Goal: Use online tool/utility: Utilize a website feature to perform a specific function

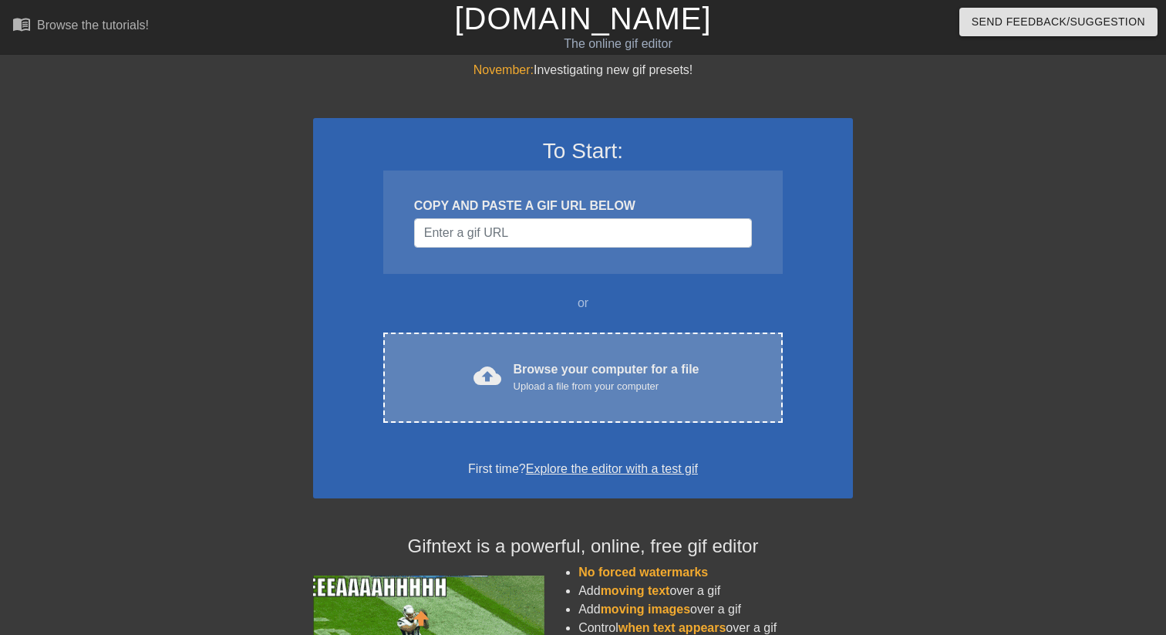
click at [573, 362] on div "Browse your computer for a file Upload a file from your computer" at bounding box center [606, 377] width 186 height 34
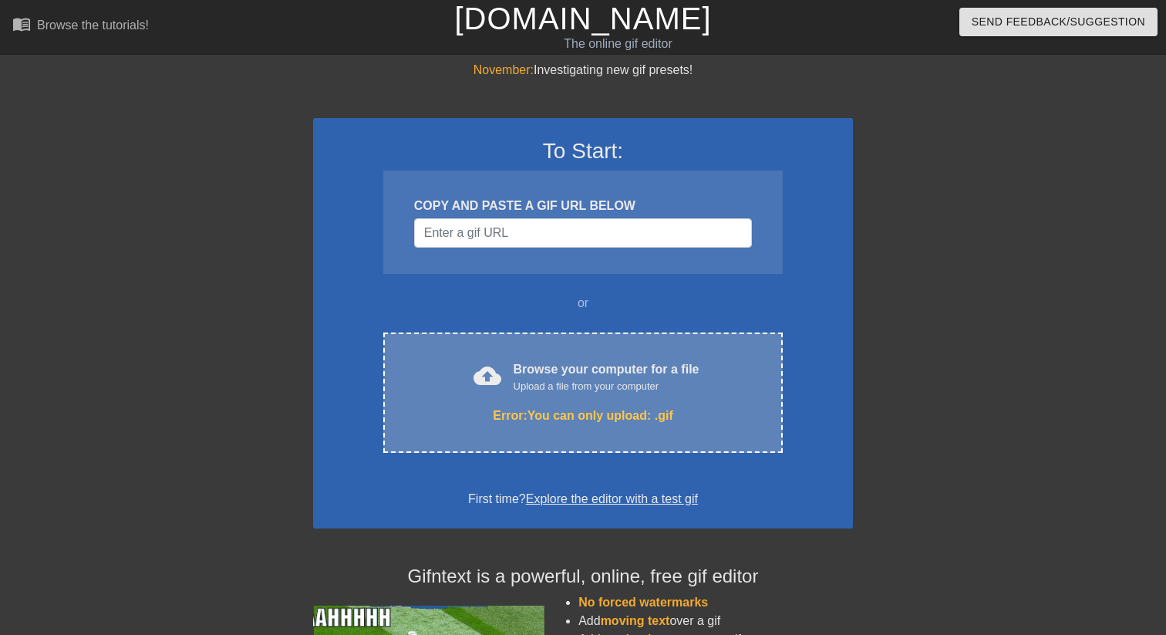
click at [601, 402] on div "cloud_upload Browse your computer for a file Upload a file from your computer E…" at bounding box center [582, 392] width 399 height 120
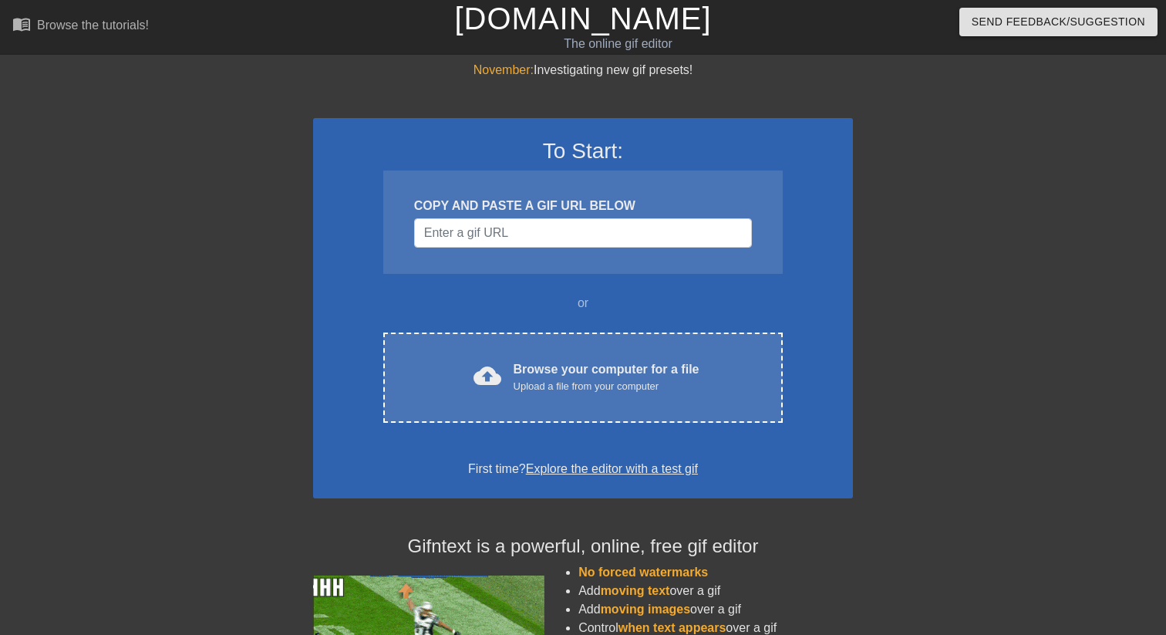
click at [581, 324] on div "To Start: COPY AND PASTE A GIF URL BELOW or cloud_upload Browse your computer f…" at bounding box center [583, 308] width 540 height 380
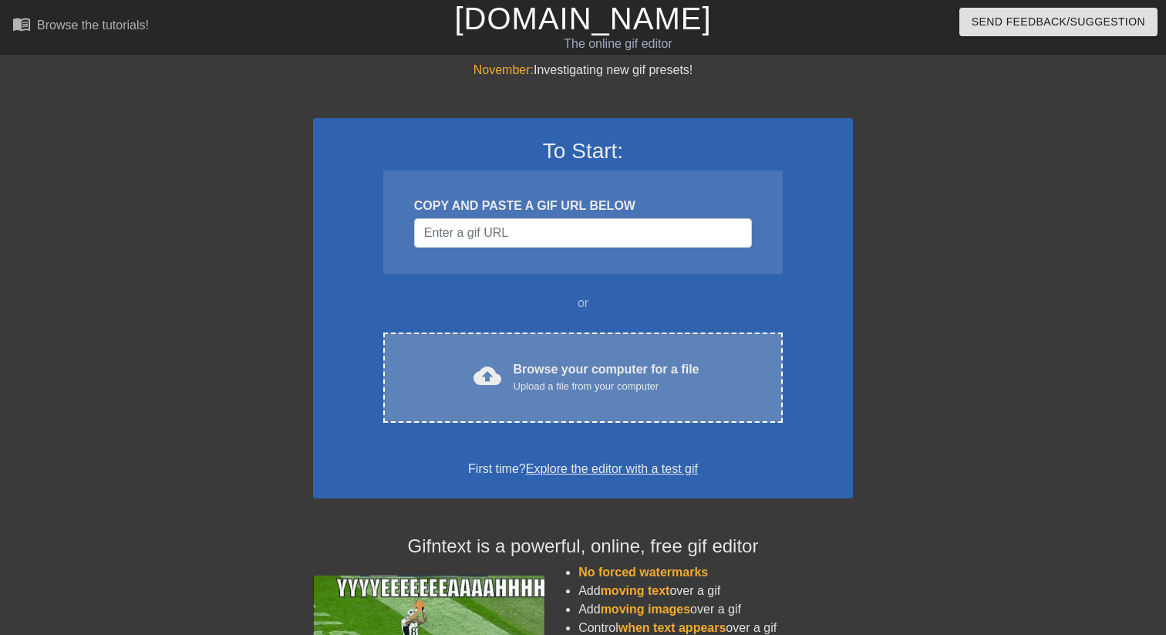
click at [567, 369] on div "Browse your computer for a file Upload a file from your computer" at bounding box center [606, 377] width 186 height 34
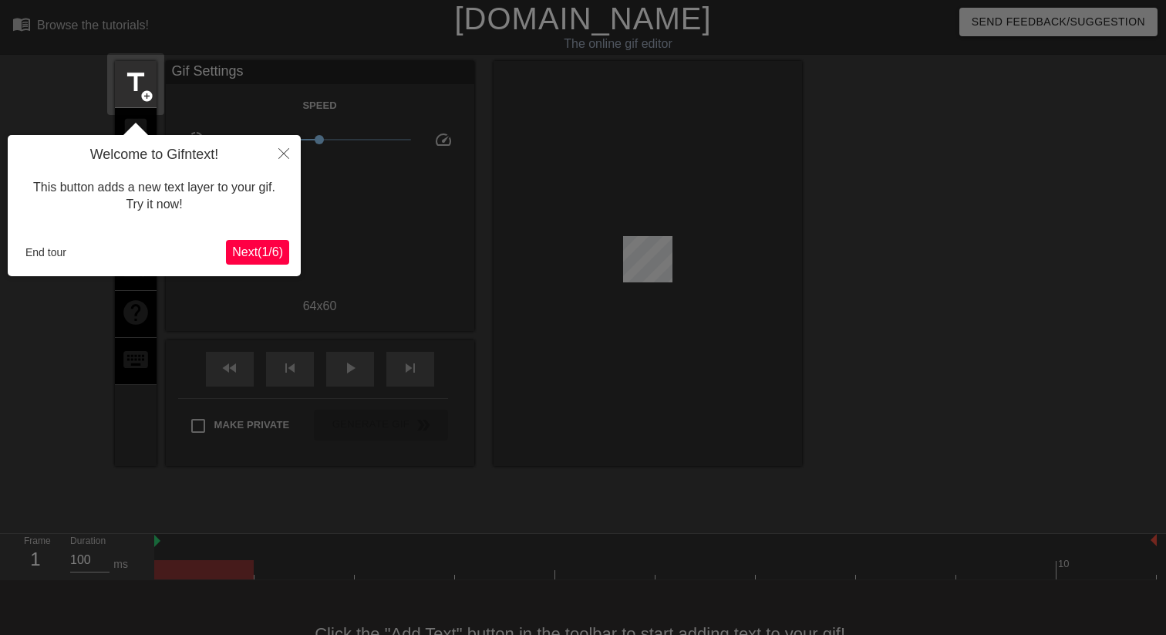
scroll to position [38, 0]
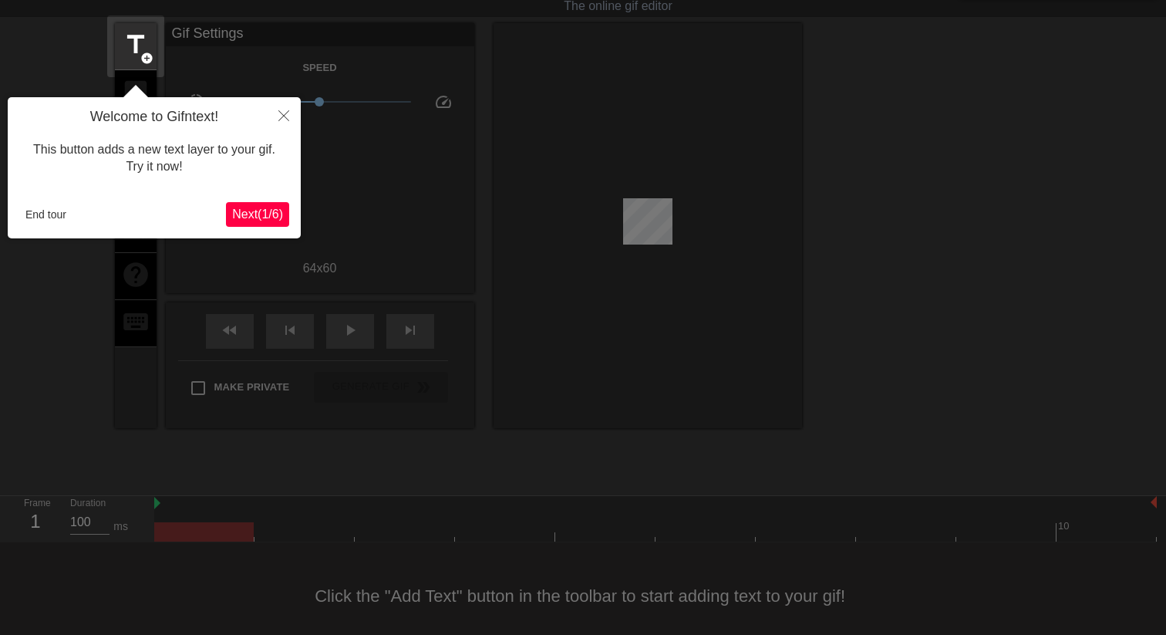
click at [273, 219] on span "Next ( 1 / 6 )" at bounding box center [257, 213] width 51 height 13
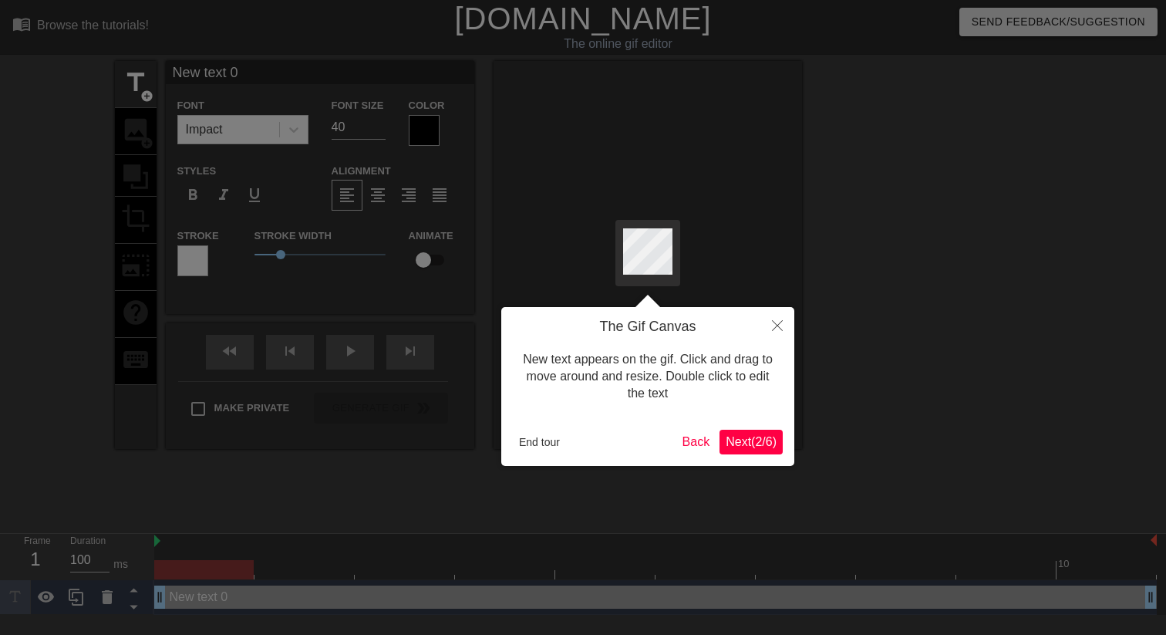
click at [752, 455] on div "The Gif Canvas New text appears on the gif. Click and drag to move around and r…" at bounding box center [647, 386] width 293 height 159
click at [758, 443] on span "Next ( 2 / 6 )" at bounding box center [751, 441] width 51 height 13
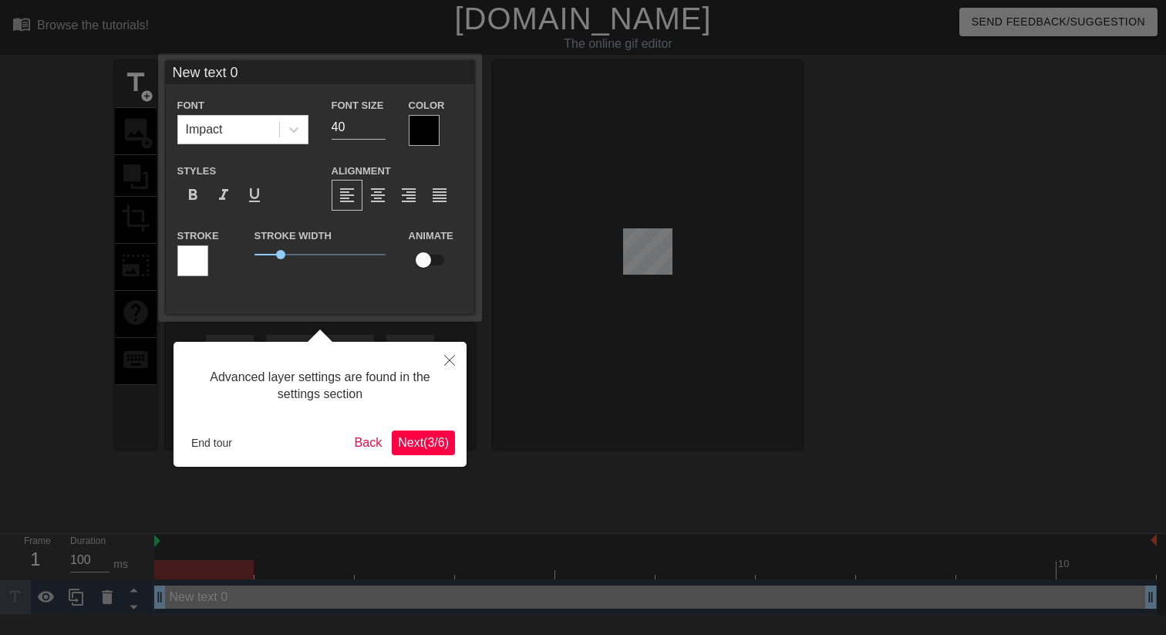
click at [436, 443] on span "Next ( 3 / 6 )" at bounding box center [423, 442] width 51 height 13
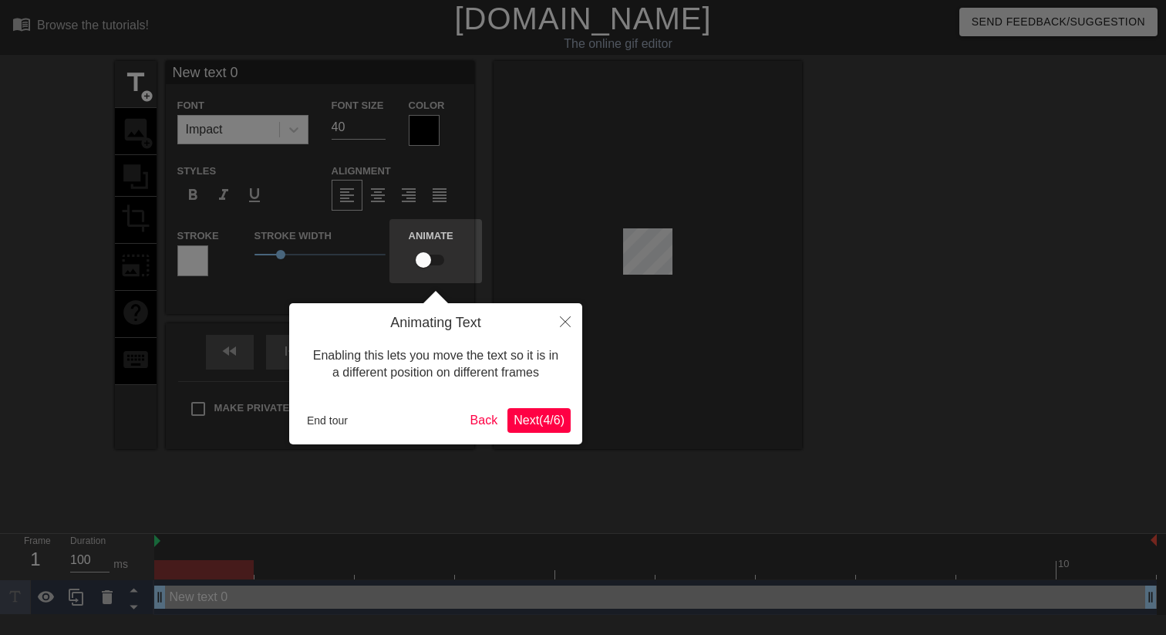
click at [513, 420] on span "Next ( 4 / 6 )" at bounding box center [538, 419] width 51 height 13
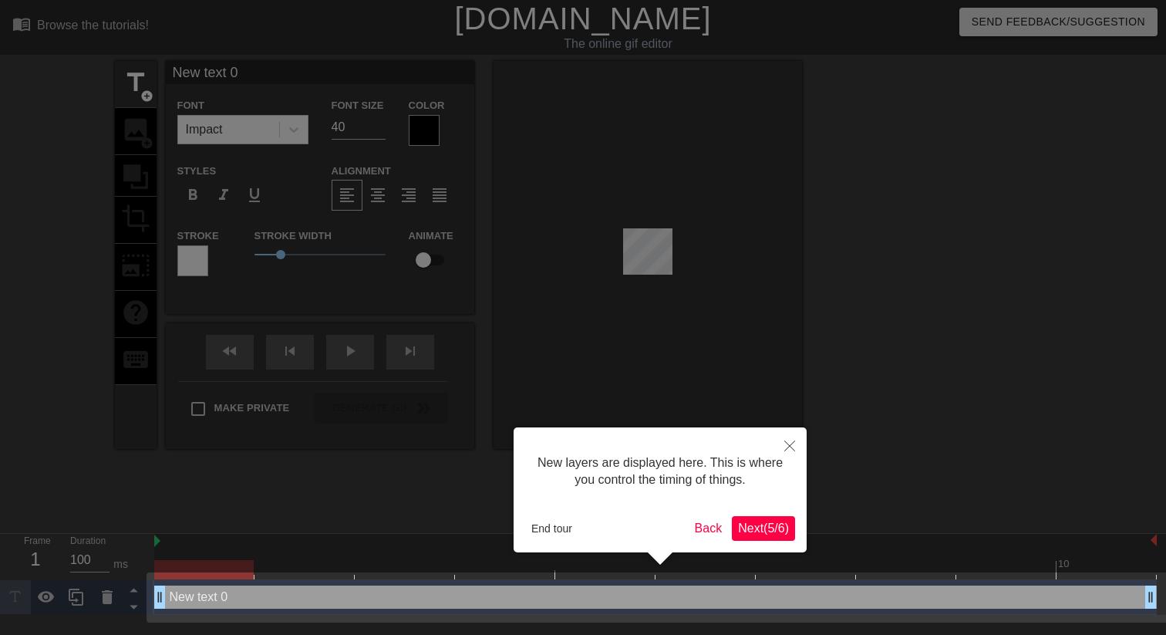
click at [756, 530] on span "Next ( 5 / 6 )" at bounding box center [763, 527] width 51 height 13
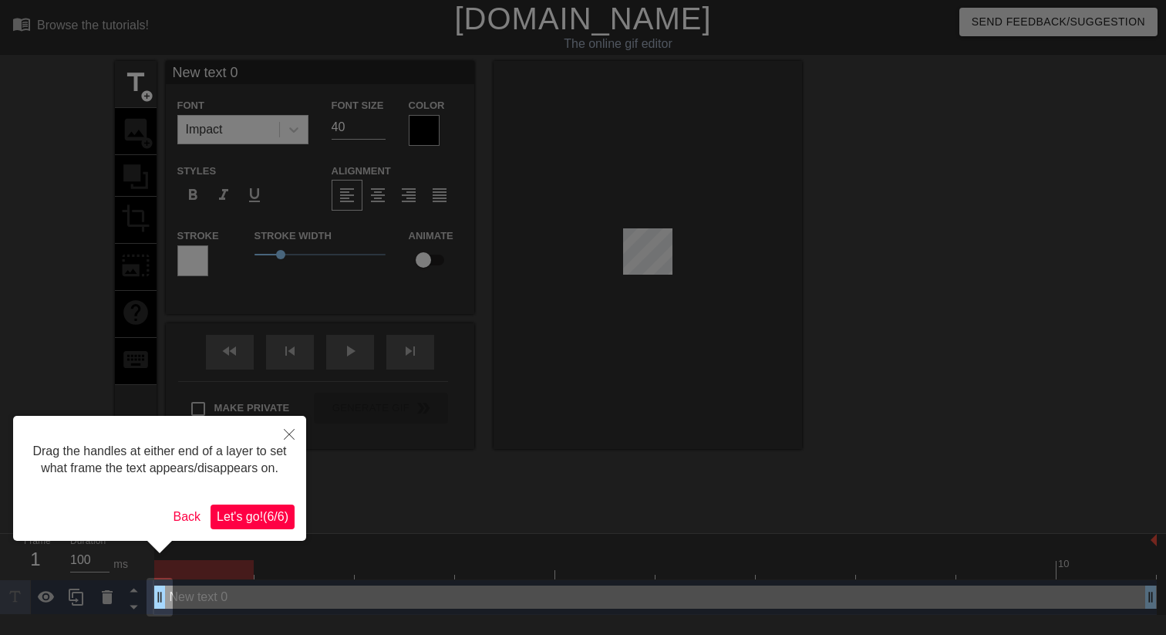
click at [242, 523] on span "Let's go! ( 6 / 6 )" at bounding box center [253, 516] width 72 height 13
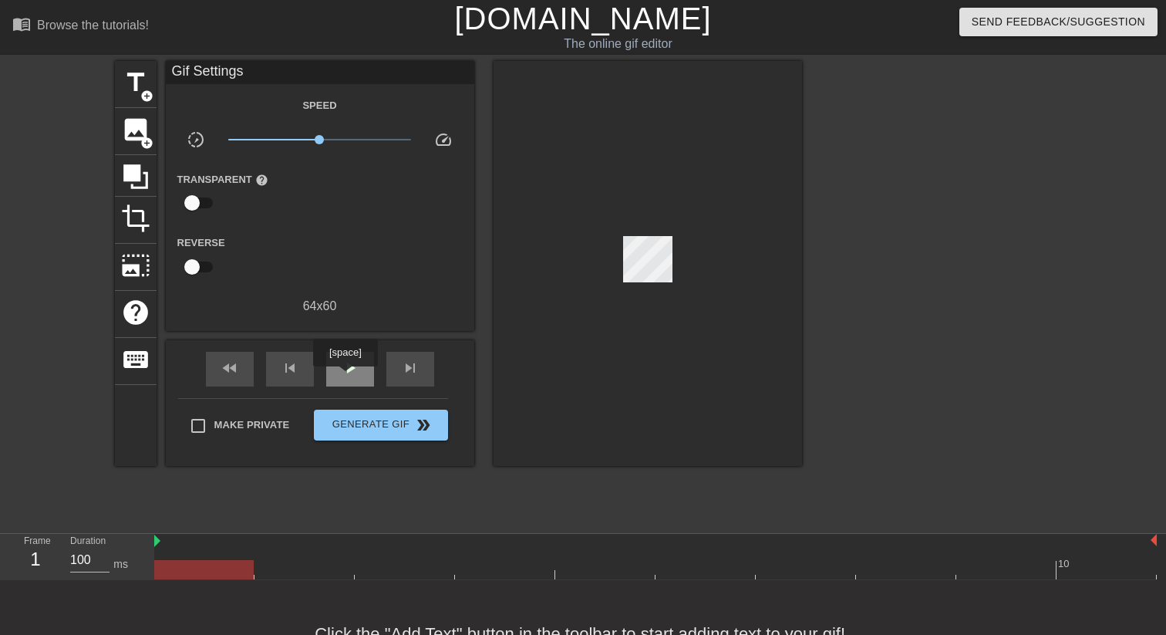
click at [347, 377] on div "play_arrow" at bounding box center [350, 369] width 48 height 35
click at [347, 371] on span "pause" at bounding box center [350, 368] width 19 height 19
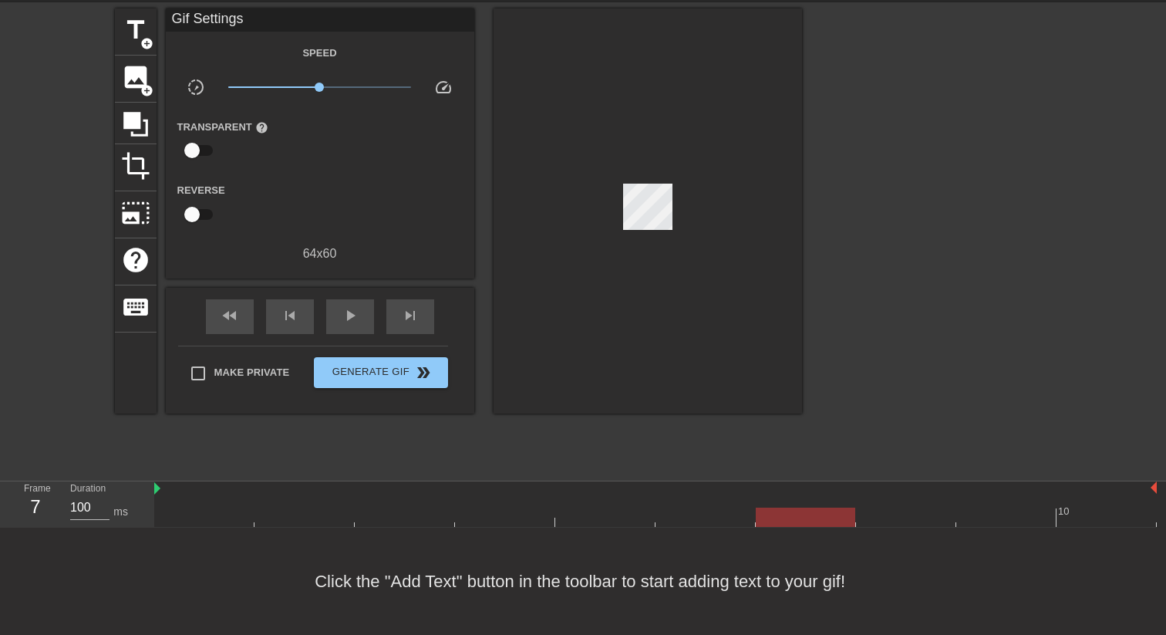
click at [601, 258] on div at bounding box center [647, 210] width 308 height 405
drag, startPoint x: 642, startPoint y: 167, endPoint x: 695, endPoint y: 247, distance: 95.2
click at [695, 247] on div at bounding box center [647, 210] width 308 height 405
click at [607, 227] on div at bounding box center [647, 210] width 308 height 405
click at [207, 156] on input "checkbox" at bounding box center [192, 150] width 88 height 29
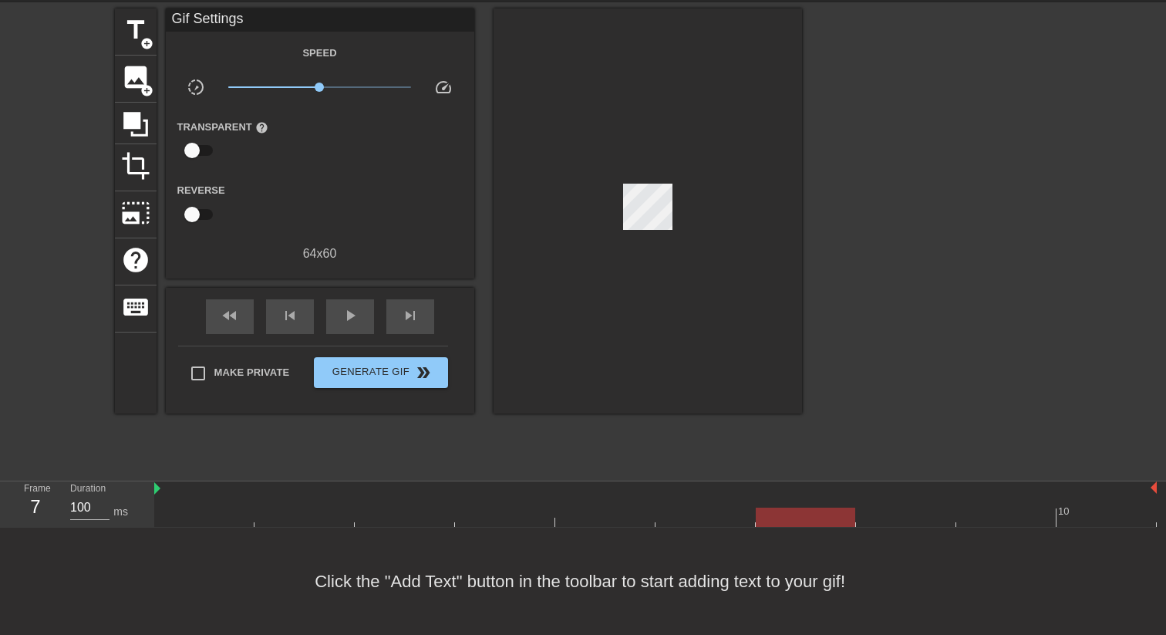
checkbox input "true"
click at [335, 157] on div at bounding box center [320, 151] width 31 height 31
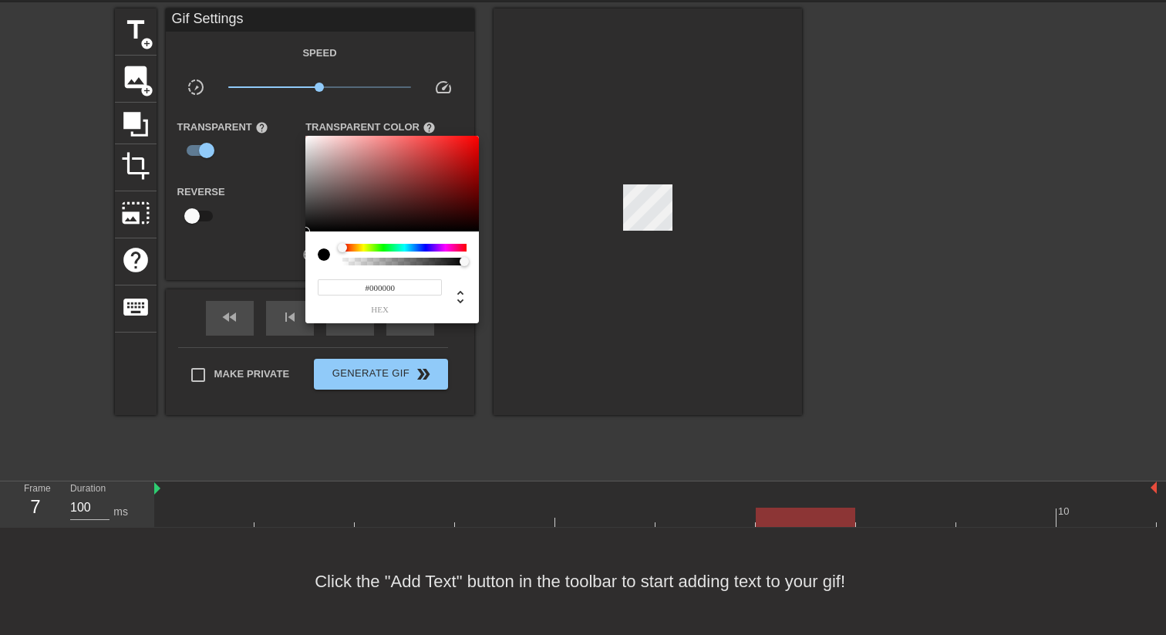
type input "0"
drag, startPoint x: 390, startPoint y: 262, endPoint x: 261, endPoint y: 262, distance: 128.8
click at [261, 262] on div "0 r 0 g 0 b 0 a" at bounding box center [583, 317] width 1166 height 635
click at [672, 264] on div at bounding box center [583, 317] width 1166 height 635
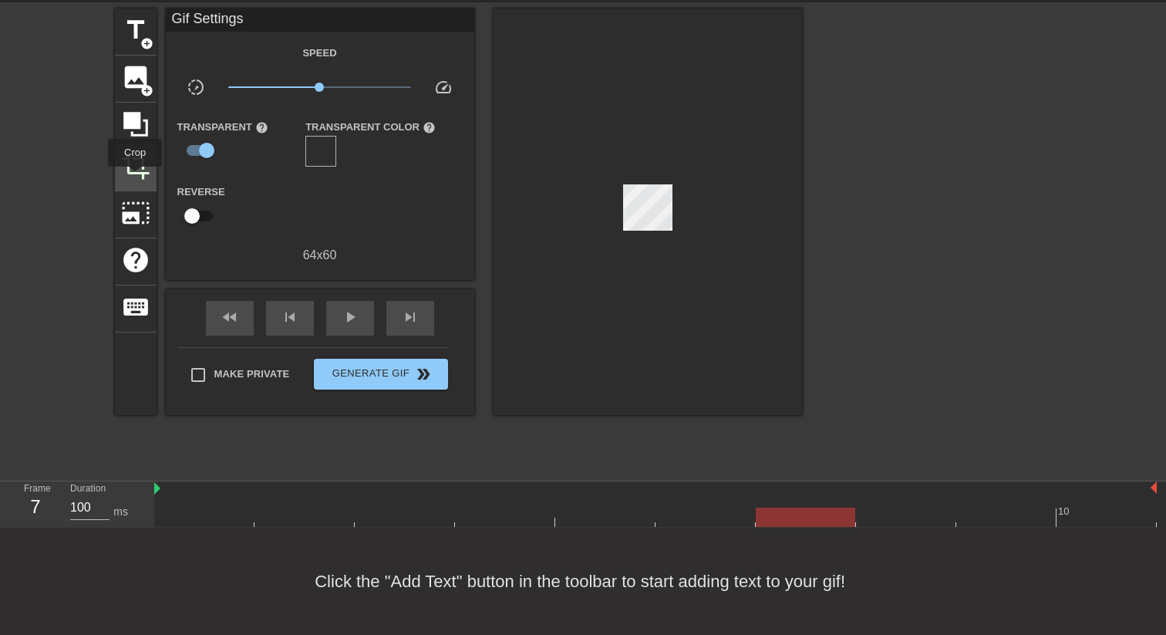
click at [136, 177] on span "crop" at bounding box center [135, 165] width 29 height 29
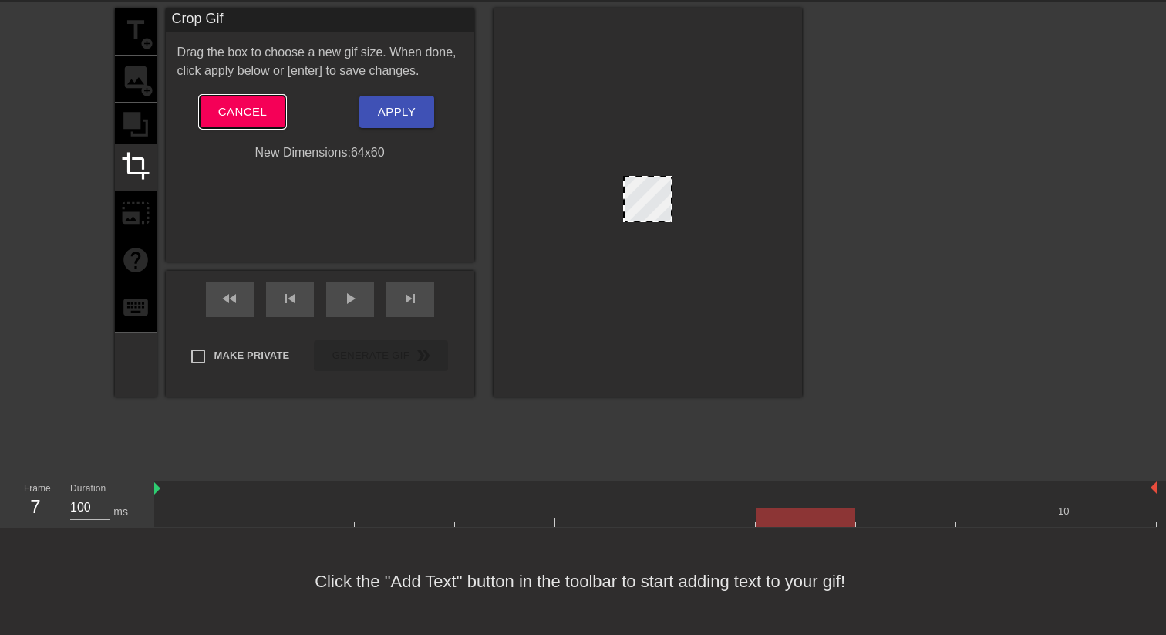
click at [270, 120] on button "Cancel" at bounding box center [243, 112] width 86 height 32
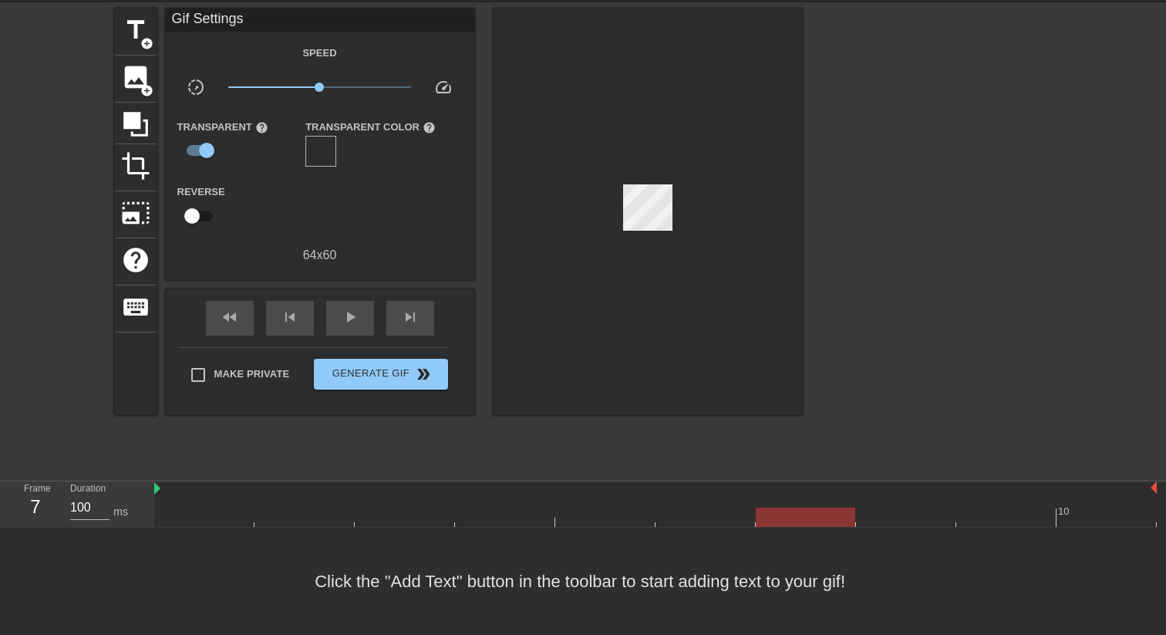
click at [654, 254] on div at bounding box center [647, 211] width 308 height 406
click at [150, 201] on span "photo_size_select_large" at bounding box center [135, 212] width 29 height 29
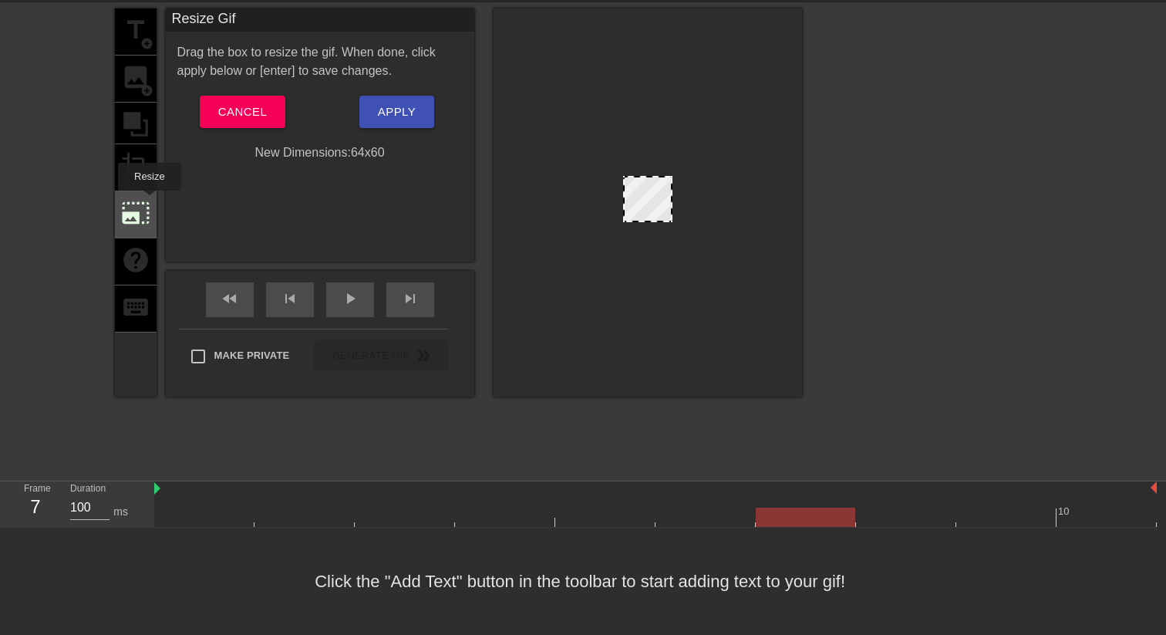
click at [150, 201] on span "photo_size_select_large" at bounding box center [135, 212] width 29 height 29
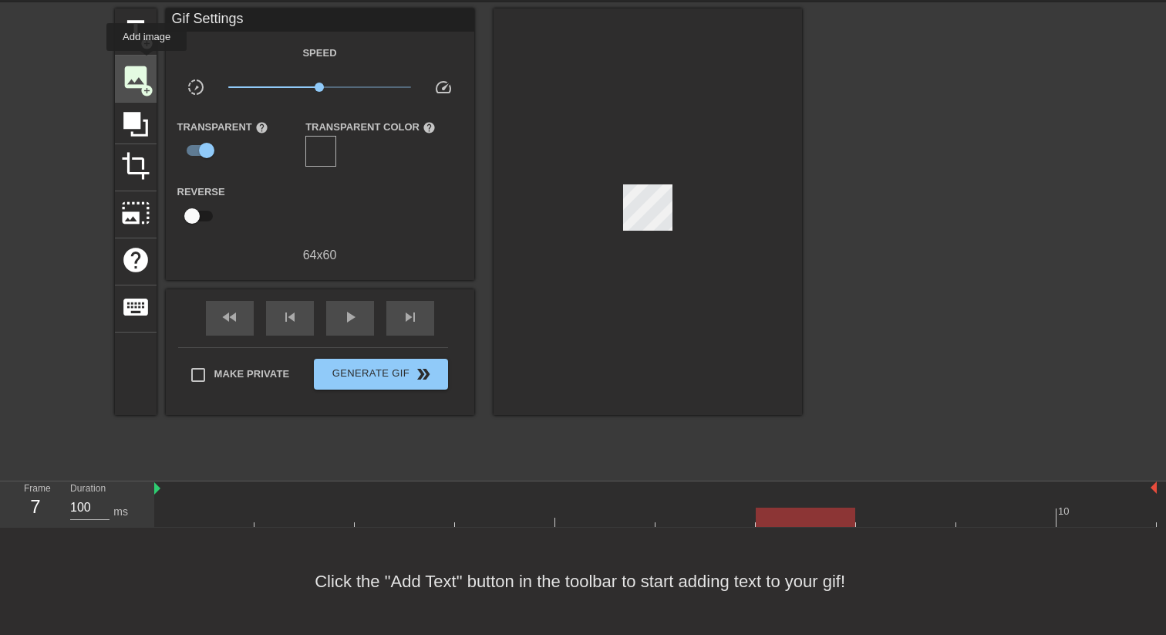
click at [147, 62] on span "image" at bounding box center [135, 76] width 29 height 29
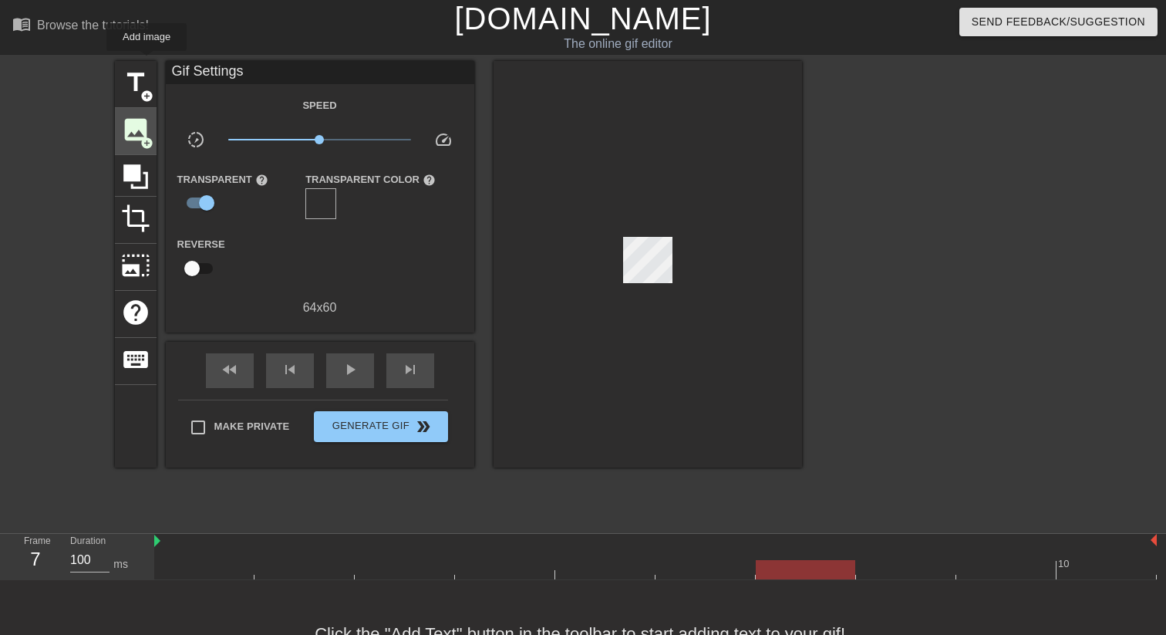
click at [147, 62] on div "title add_circle" at bounding box center [136, 84] width 42 height 47
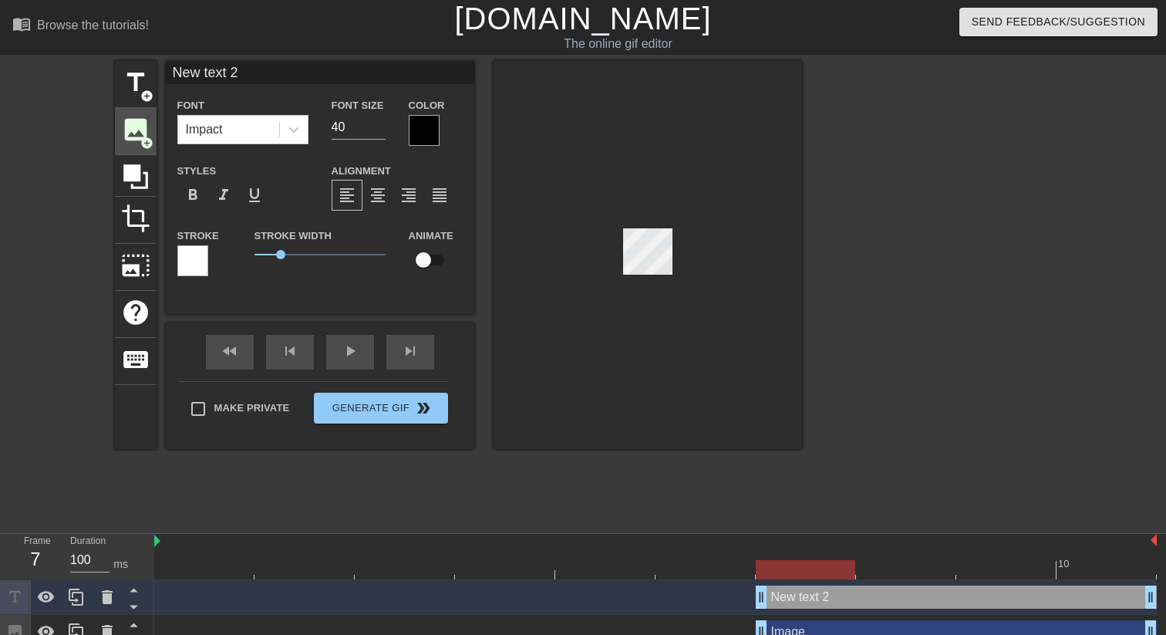
click at [147, 62] on div "title add_circle" at bounding box center [136, 84] width 42 height 47
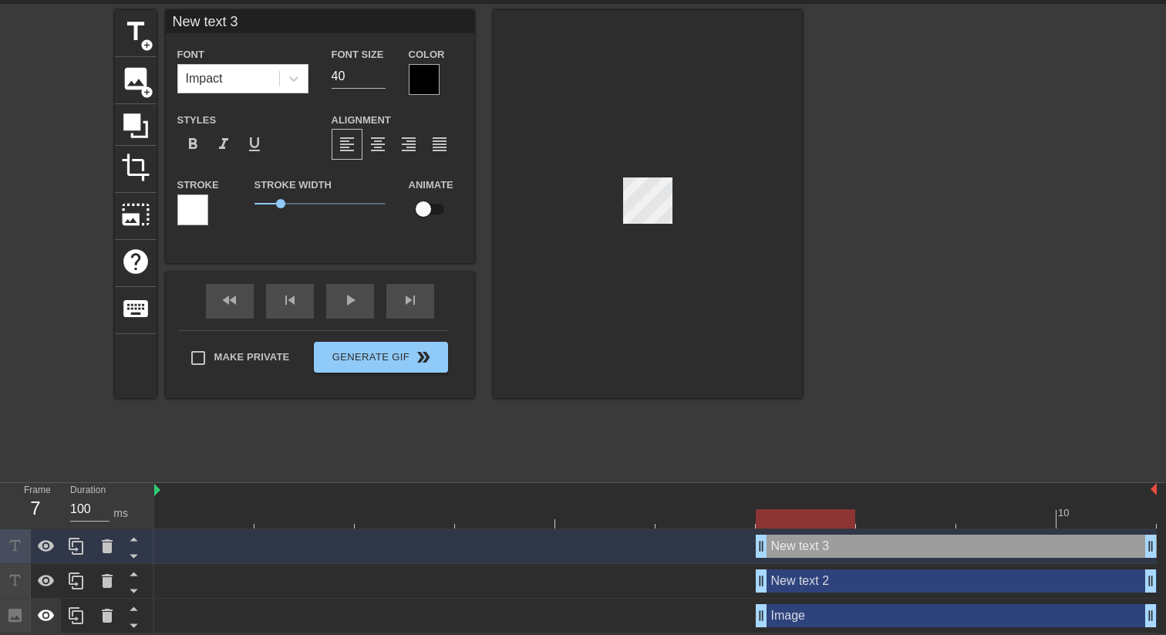
click at [44, 614] on icon at bounding box center [46, 615] width 17 height 12
click at [44, 614] on icon at bounding box center [46, 615] width 17 height 15
click at [44, 614] on icon at bounding box center [46, 615] width 17 height 12
click at [44, 614] on icon at bounding box center [46, 615] width 17 height 15
click at [44, 614] on icon at bounding box center [46, 615] width 17 height 12
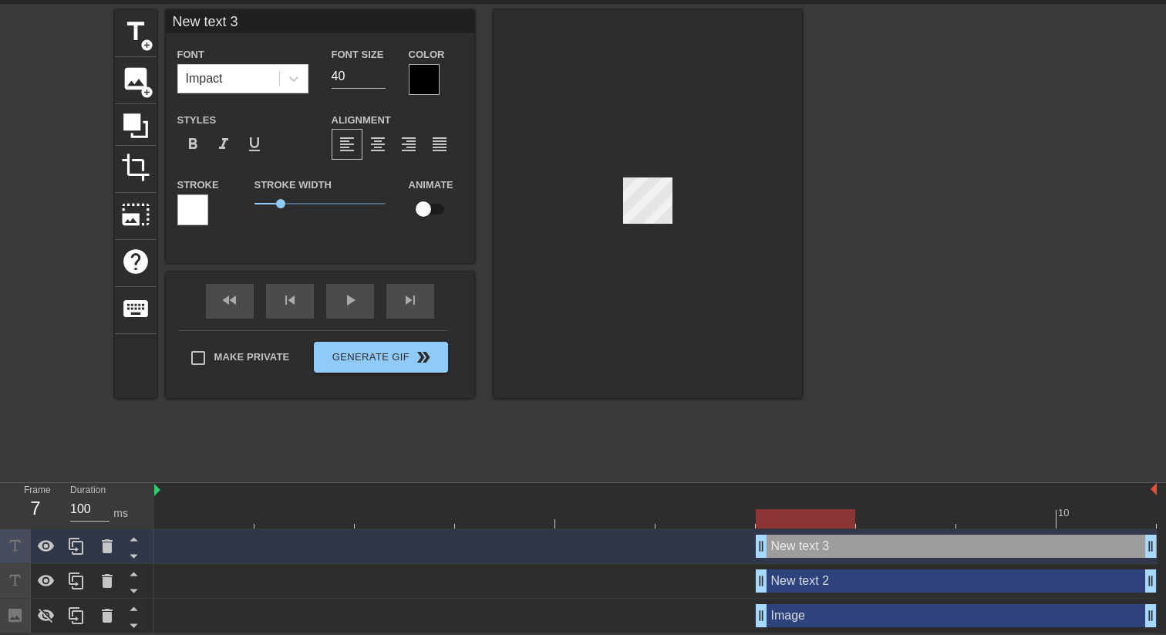
type input "Newtext 3"
type textarea "Newtext 3"
click at [699, 234] on div at bounding box center [647, 204] width 308 height 388
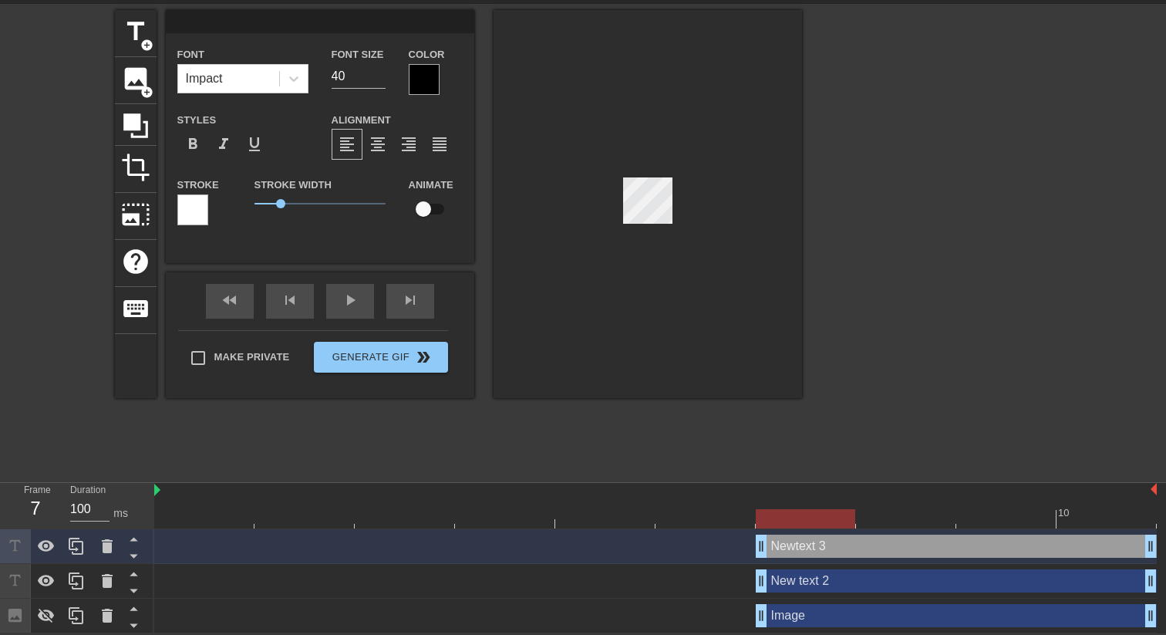
scroll to position [0, 0]
click at [811, 311] on div "title add_circle image add_circle crop photo_size_select_large help keyboard Fo…" at bounding box center [583, 241] width 1166 height 463
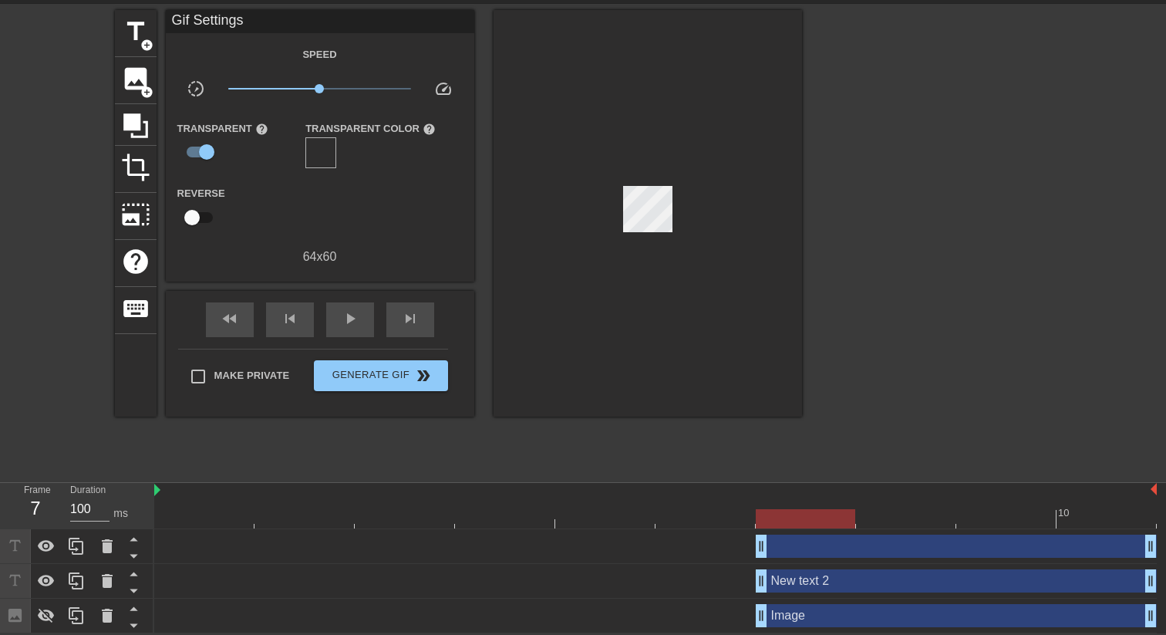
drag, startPoint x: 763, startPoint y: 617, endPoint x: 763, endPoint y: 527, distance: 90.2
click at [763, 526] on div "10 drag_handle drag_handle New text 2 drag_handle drag_handle Image drag_handle…" at bounding box center [660, 558] width 1012 height 150
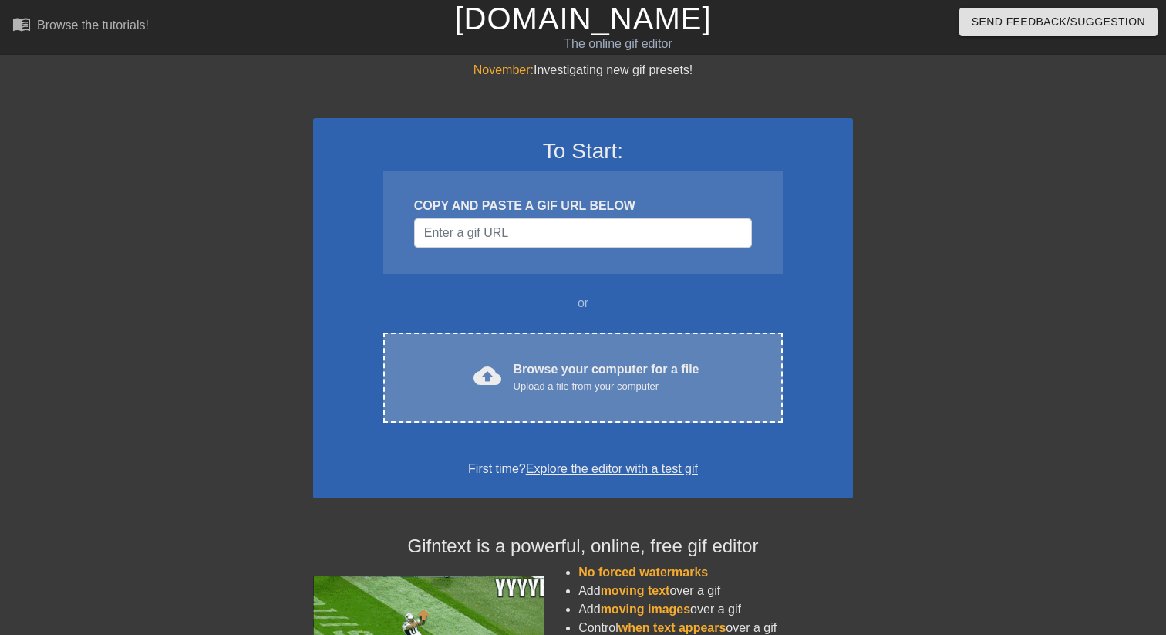
click at [496, 413] on div "cloud_upload Browse your computer for a file Upload a file from your computer C…" at bounding box center [582, 377] width 399 height 90
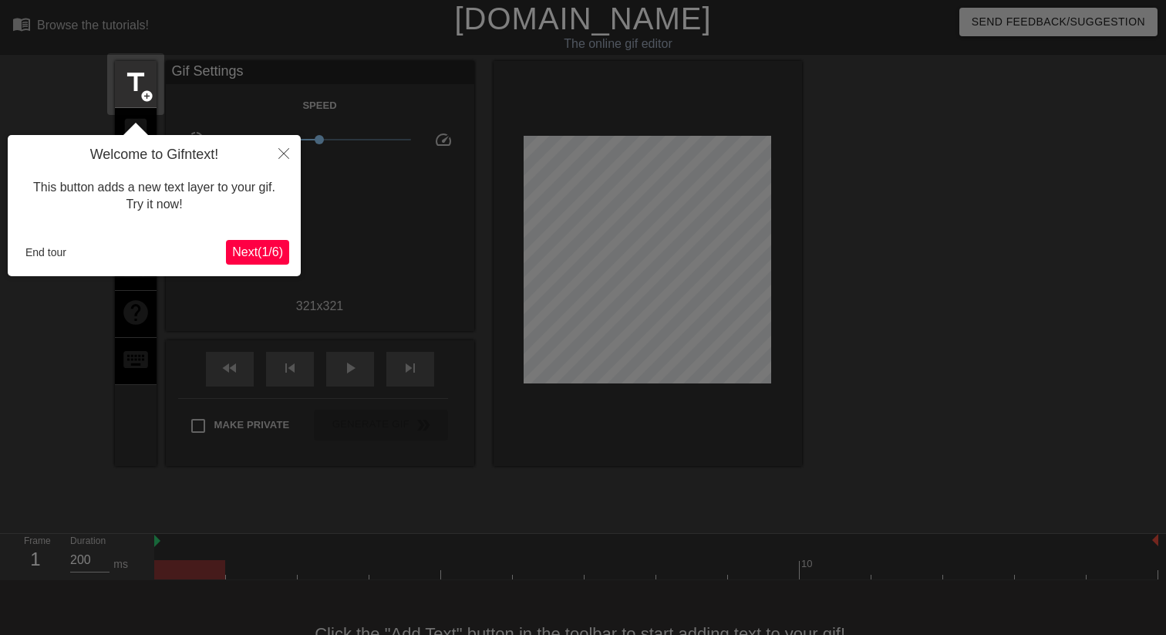
scroll to position [38, 0]
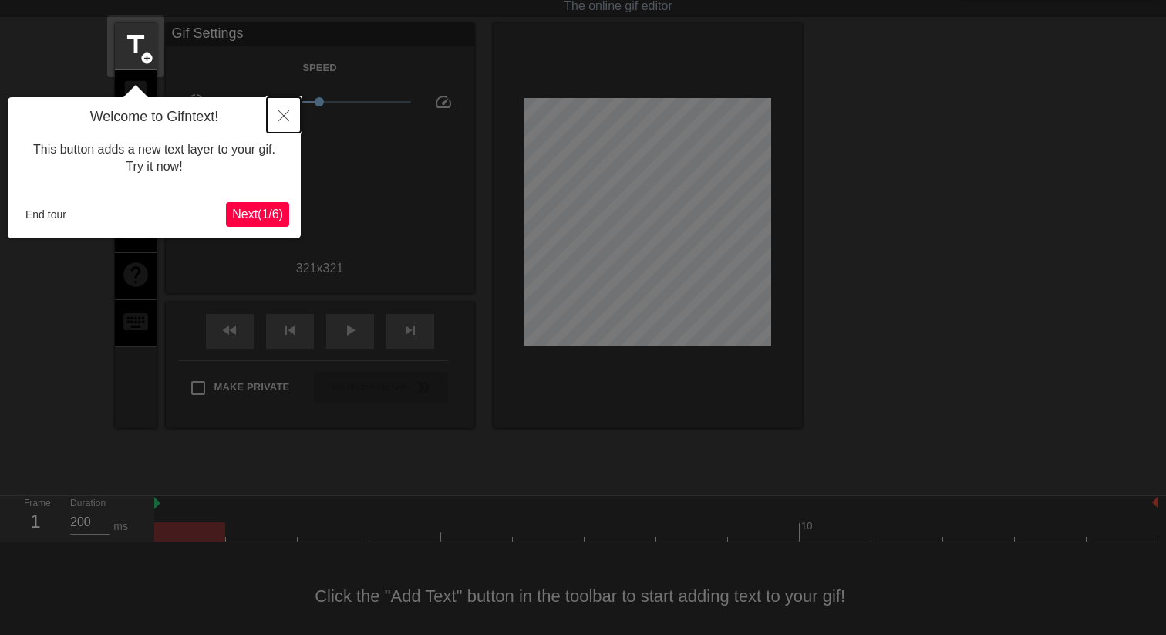
click at [282, 117] on icon "Close" at bounding box center [283, 115] width 11 height 11
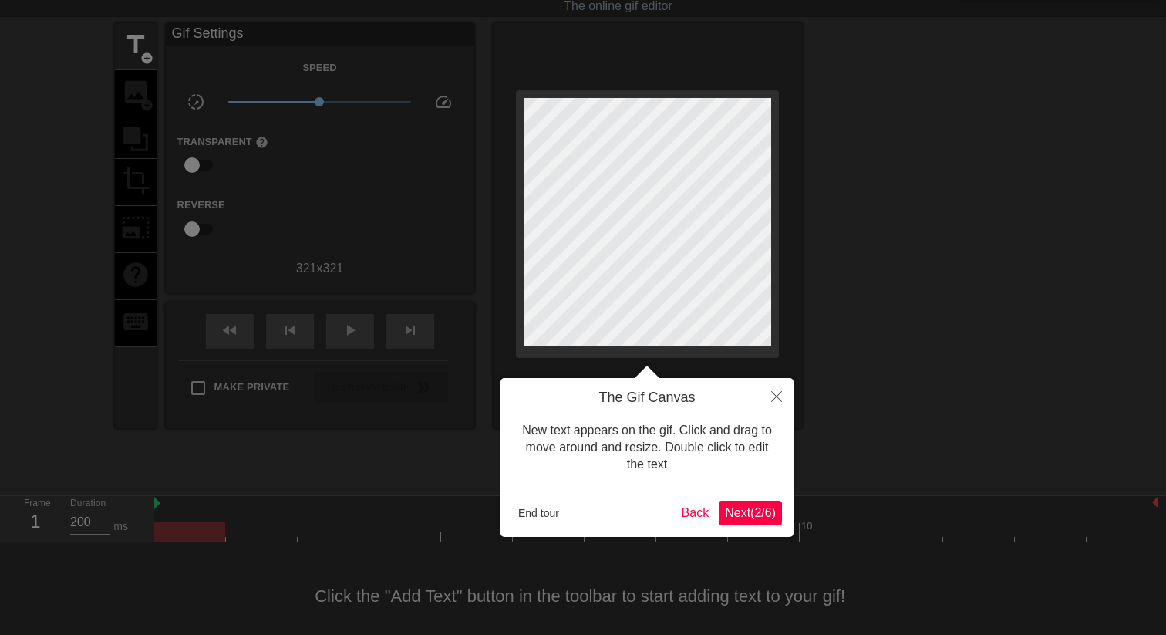
scroll to position [0, 0]
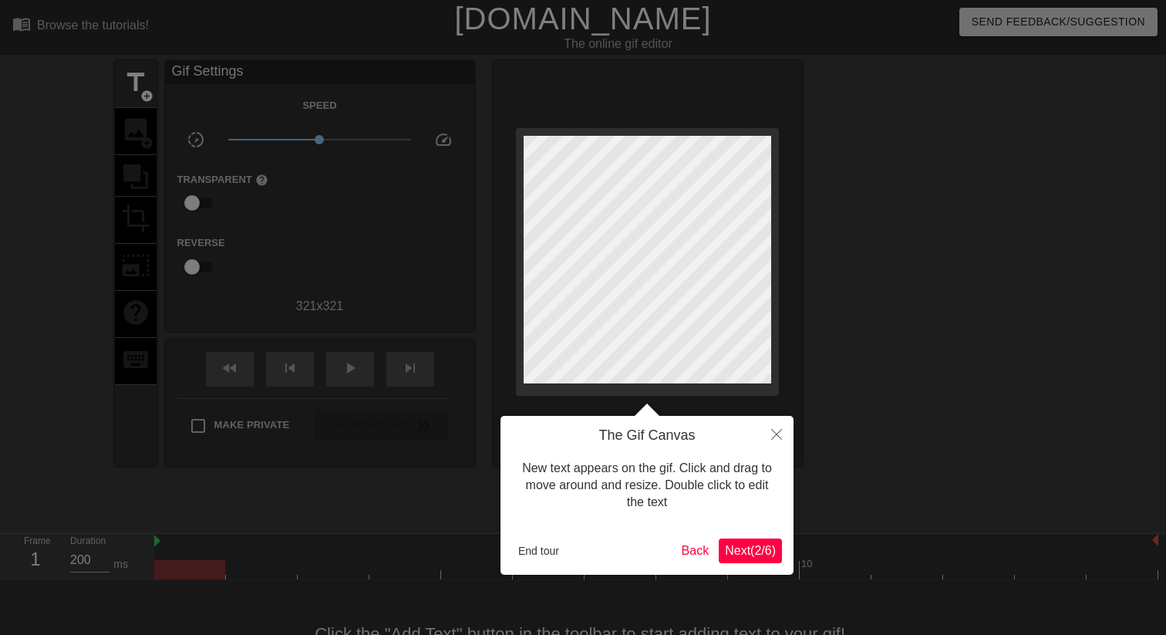
click at [749, 561] on button "Next ( 2 / 6 )" at bounding box center [750, 550] width 63 height 25
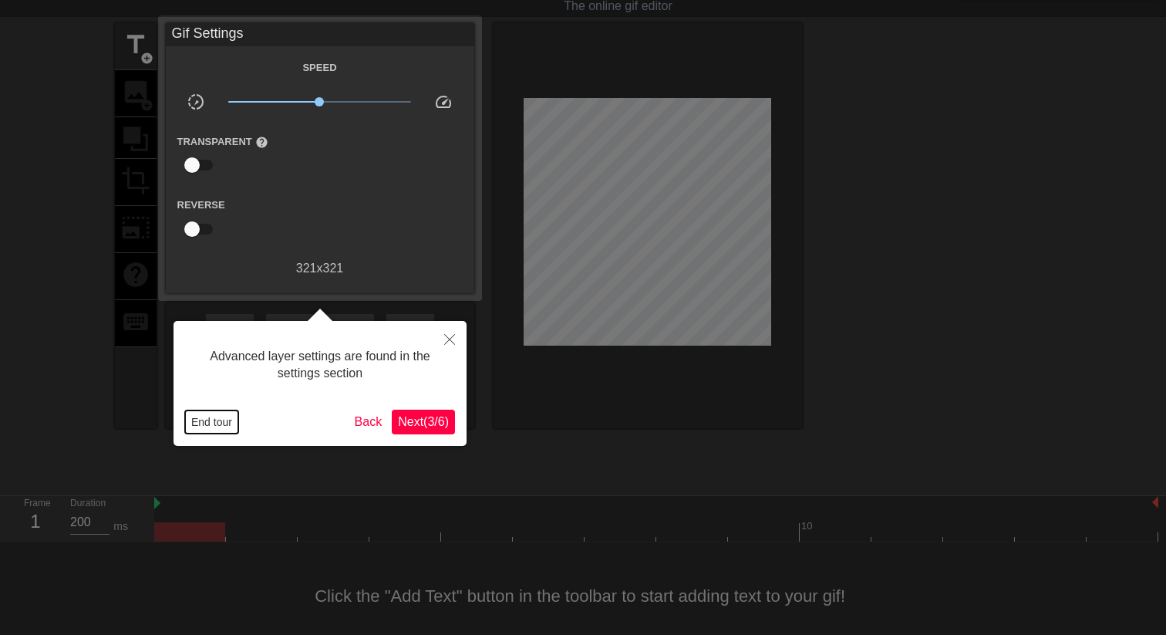
click at [231, 425] on button "End tour" at bounding box center [211, 421] width 53 height 23
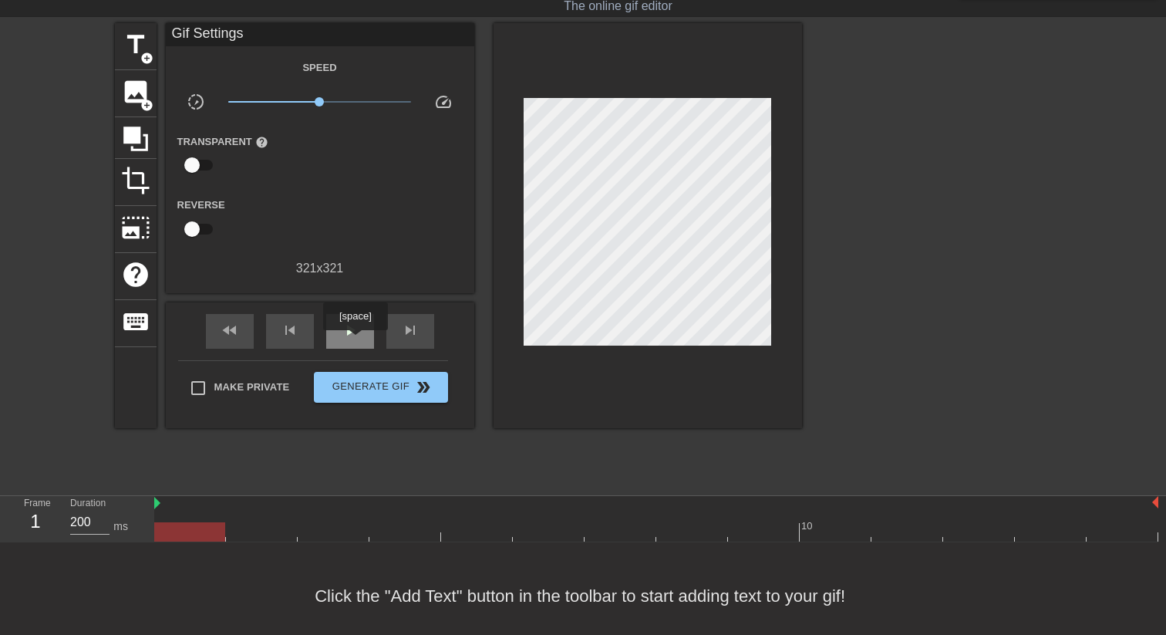
click at [357, 341] on div "play_arrow" at bounding box center [350, 331] width 48 height 35
click at [349, 321] on span "pause" at bounding box center [350, 330] width 19 height 19
click at [138, 83] on span "image" at bounding box center [135, 91] width 29 height 29
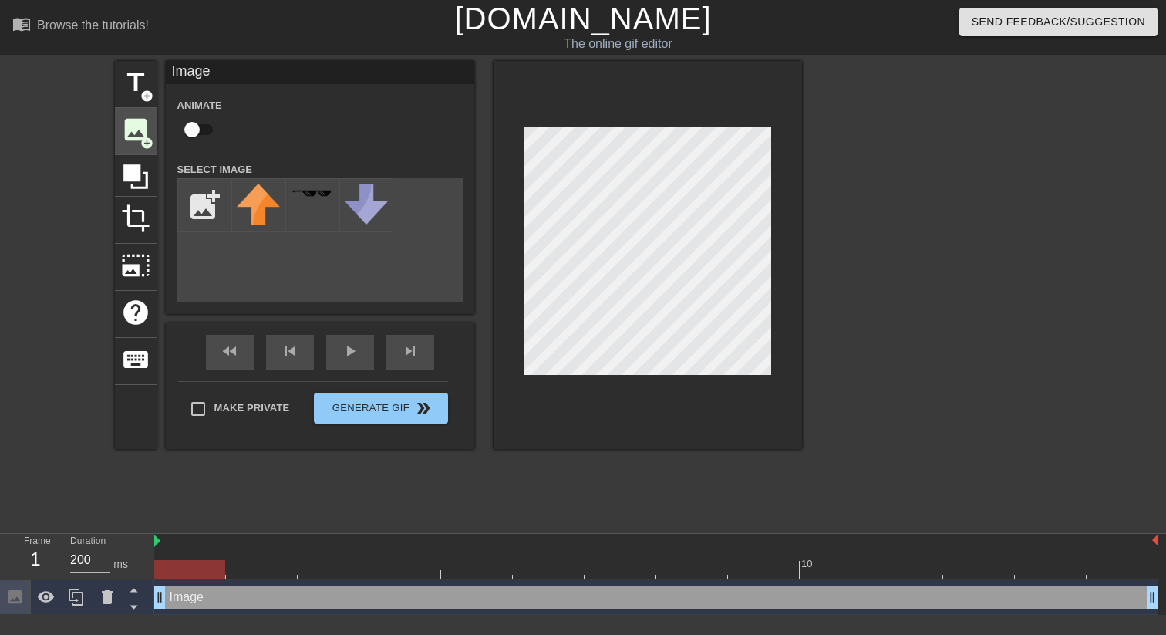
scroll to position [0, 0]
click at [215, 195] on input "file" at bounding box center [204, 205] width 52 height 52
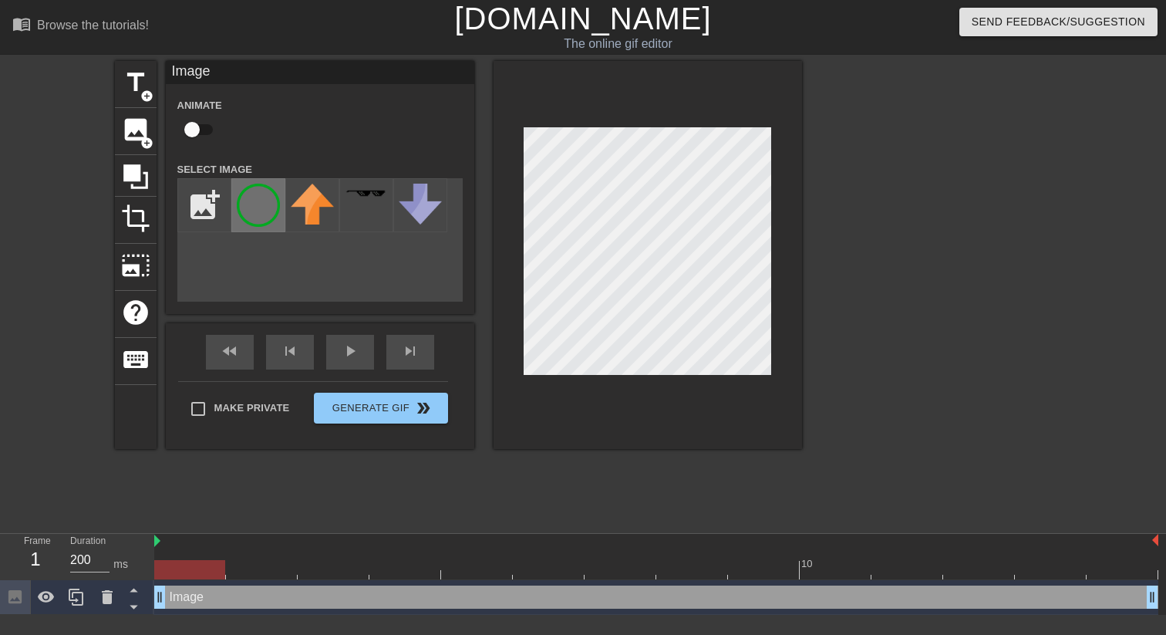
click at [274, 218] on img at bounding box center [258, 204] width 43 height 43
click at [216, 216] on input "file" at bounding box center [204, 205] width 52 height 52
type input "C:\fakepath\nagomi-logo-tri-right.png"
click at [274, 222] on img at bounding box center [258, 204] width 43 height 43
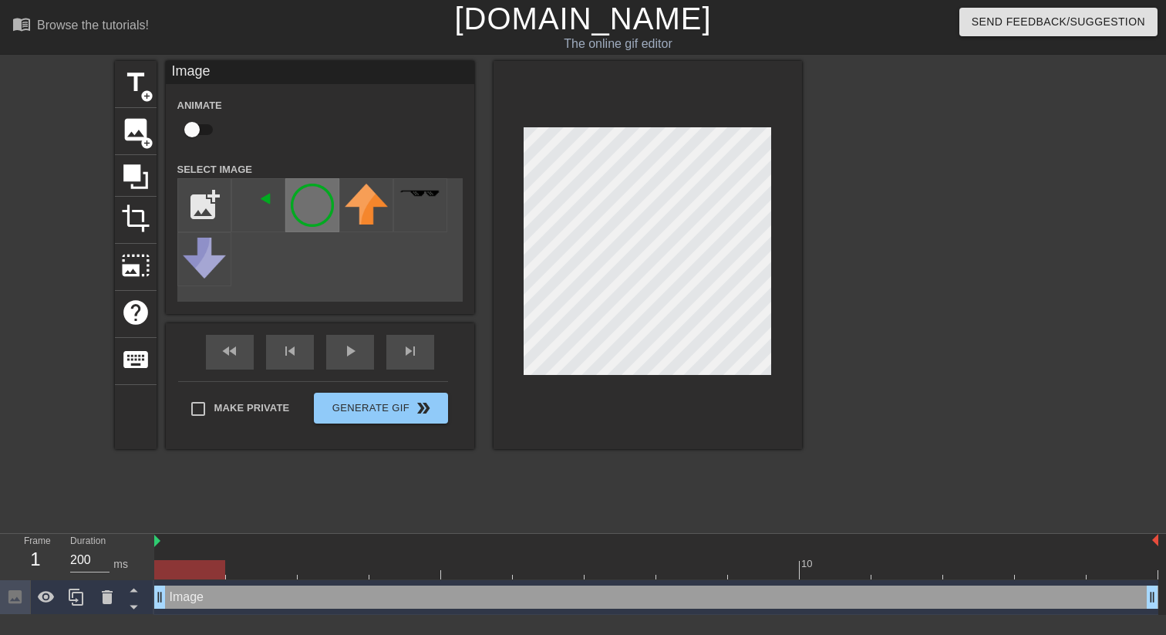
click at [314, 211] on img at bounding box center [312, 204] width 43 height 43
click at [210, 204] on input "file" at bounding box center [204, 205] width 52 height 52
click at [217, 511] on div "title add_circle image add_circle crop photo_size_select_large help keyboard Im…" at bounding box center [458, 292] width 687 height 463
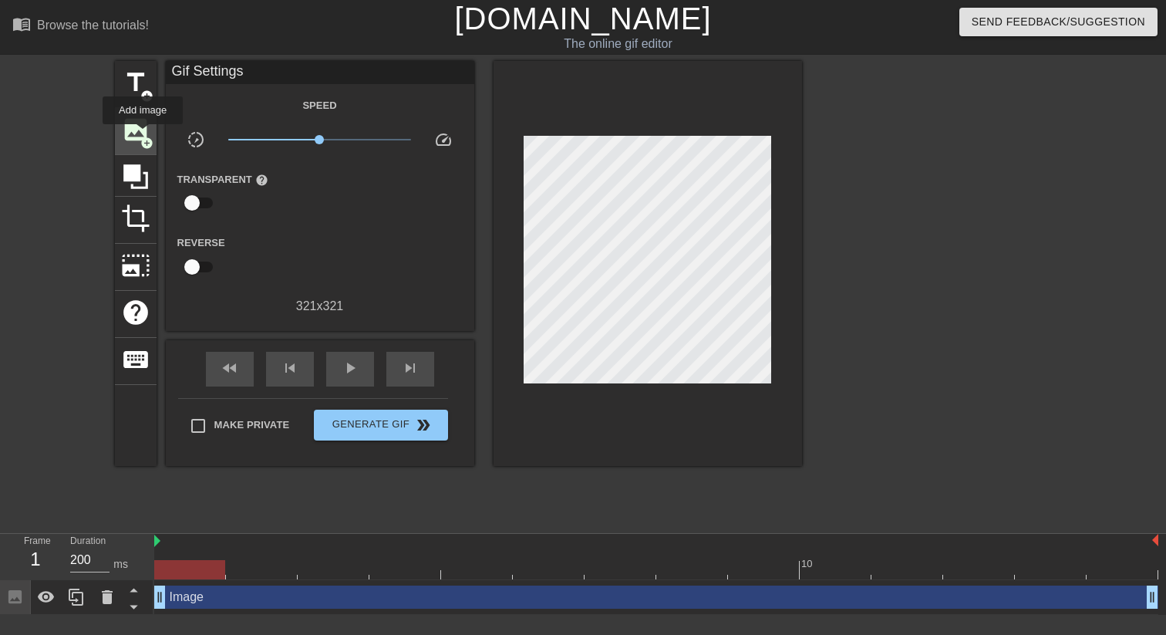
click at [143, 136] on span "add_circle" at bounding box center [146, 142] width 13 height 13
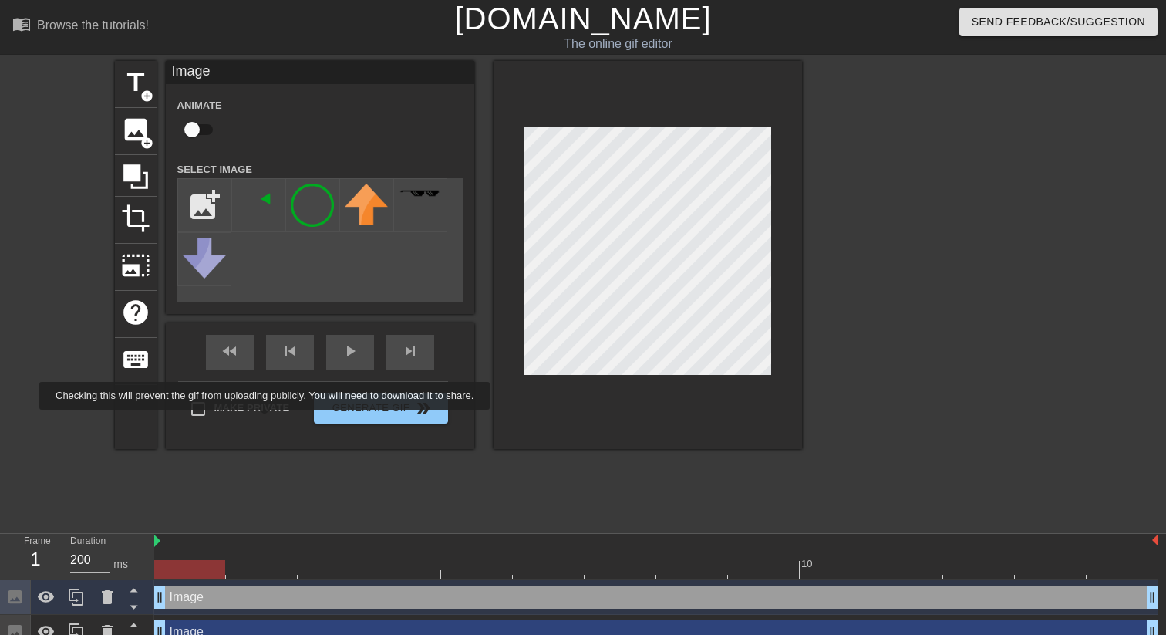
scroll to position [17, 0]
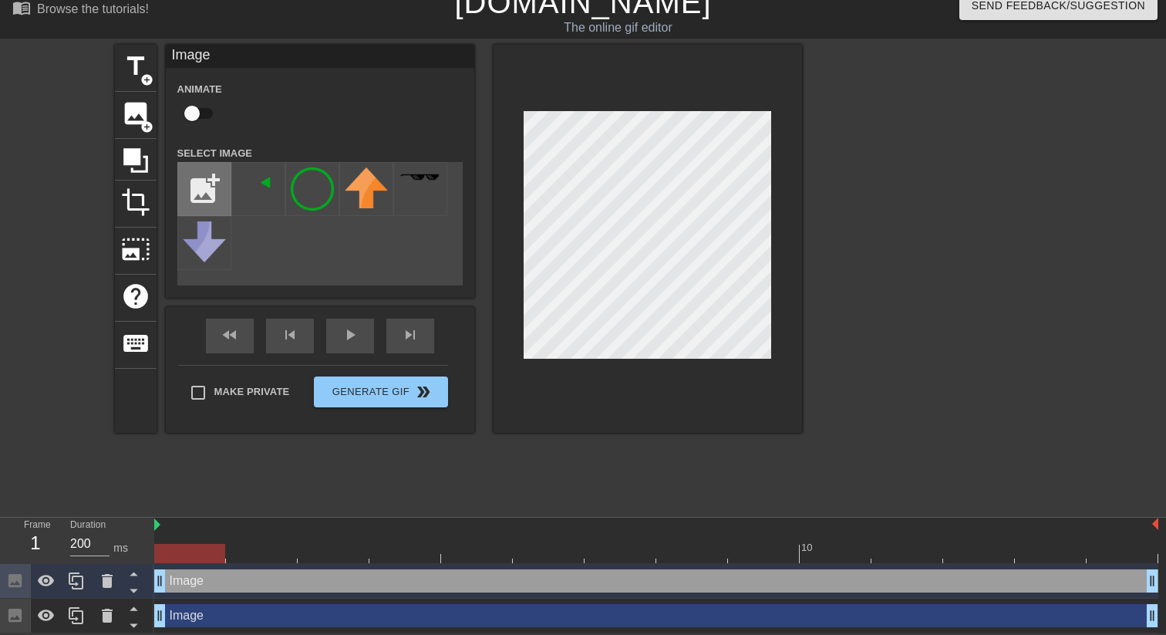
click at [206, 187] on input "file" at bounding box center [204, 189] width 52 height 52
click at [260, 180] on img at bounding box center [258, 188] width 43 height 43
click at [207, 195] on input "file" at bounding box center [204, 189] width 52 height 52
click at [133, 125] on span "image" at bounding box center [135, 113] width 29 height 29
click at [213, 198] on input "file" at bounding box center [204, 188] width 52 height 52
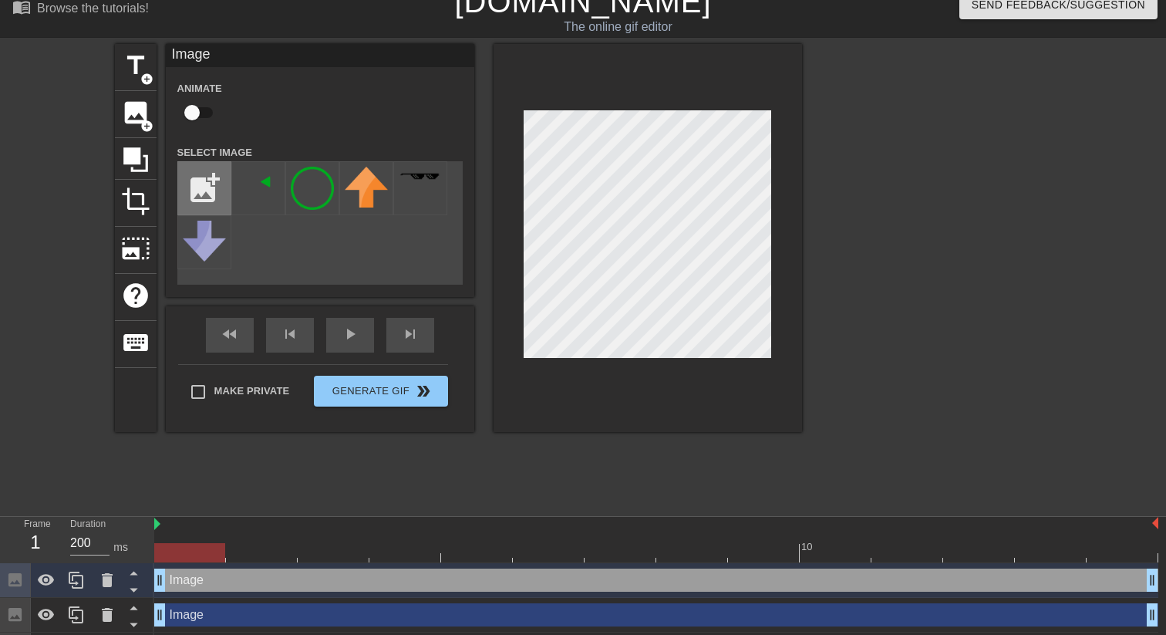
type input "C:\fakepath\nagomi-logo-tri-left.png"
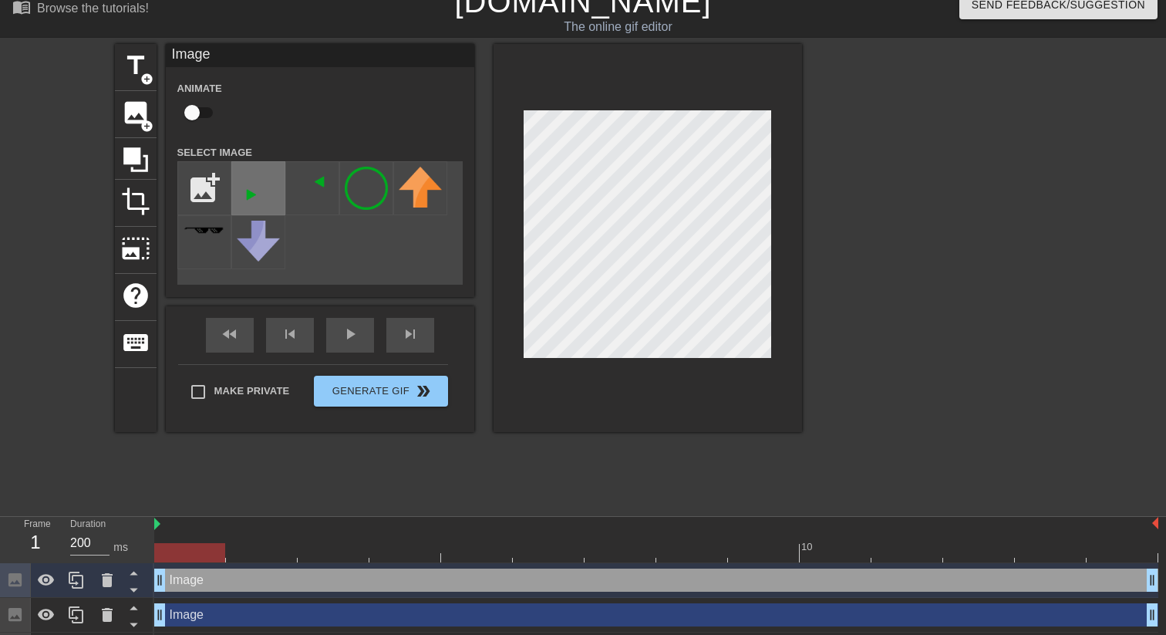
click at [244, 194] on img at bounding box center [258, 188] width 43 height 43
click at [208, 189] on input "file" at bounding box center [204, 188] width 52 height 52
click at [152, 140] on div at bounding box center [136, 159] width 42 height 42
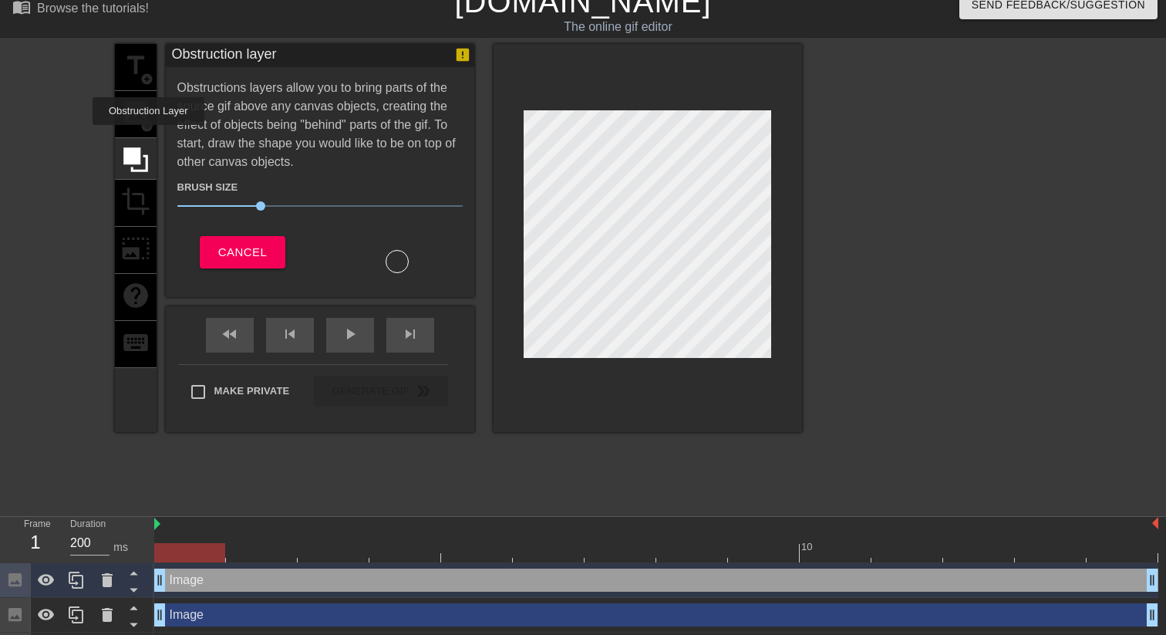
click at [143, 123] on div "title add_circle image add_circle crop photo_size_select_large help keyboard" at bounding box center [136, 238] width 42 height 388
click at [226, 236] on button "Cancel" at bounding box center [243, 252] width 86 height 32
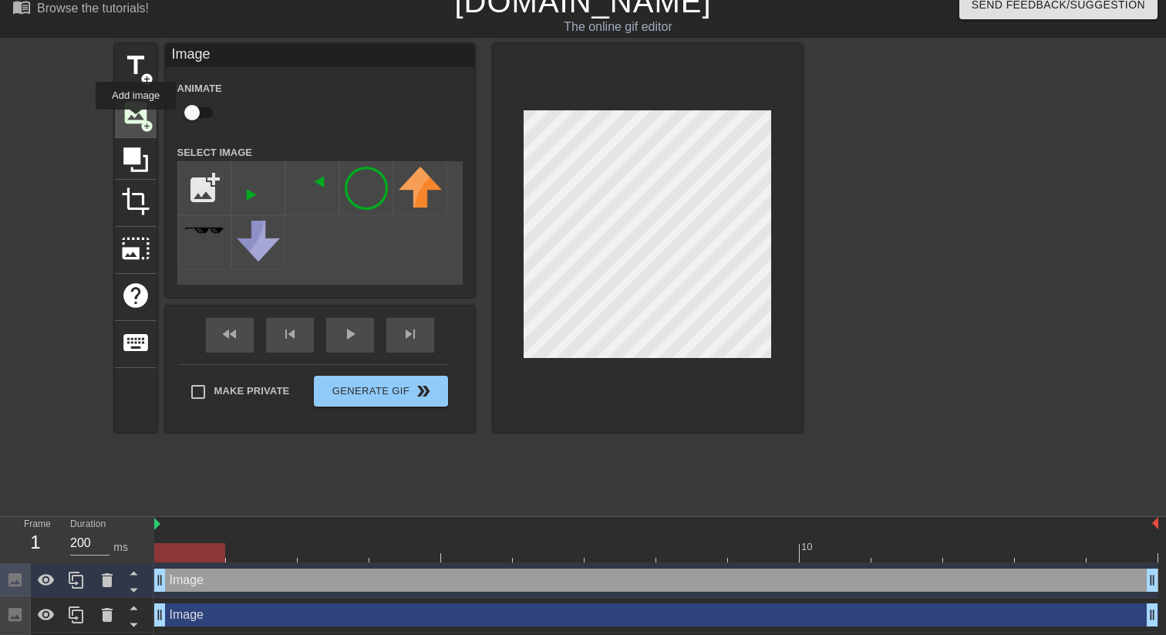
click at [137, 121] on span "image" at bounding box center [135, 112] width 29 height 29
click at [194, 183] on input "file" at bounding box center [204, 188] width 52 height 52
type input "C:\fakepath\nagomi-logo-up-line.png"
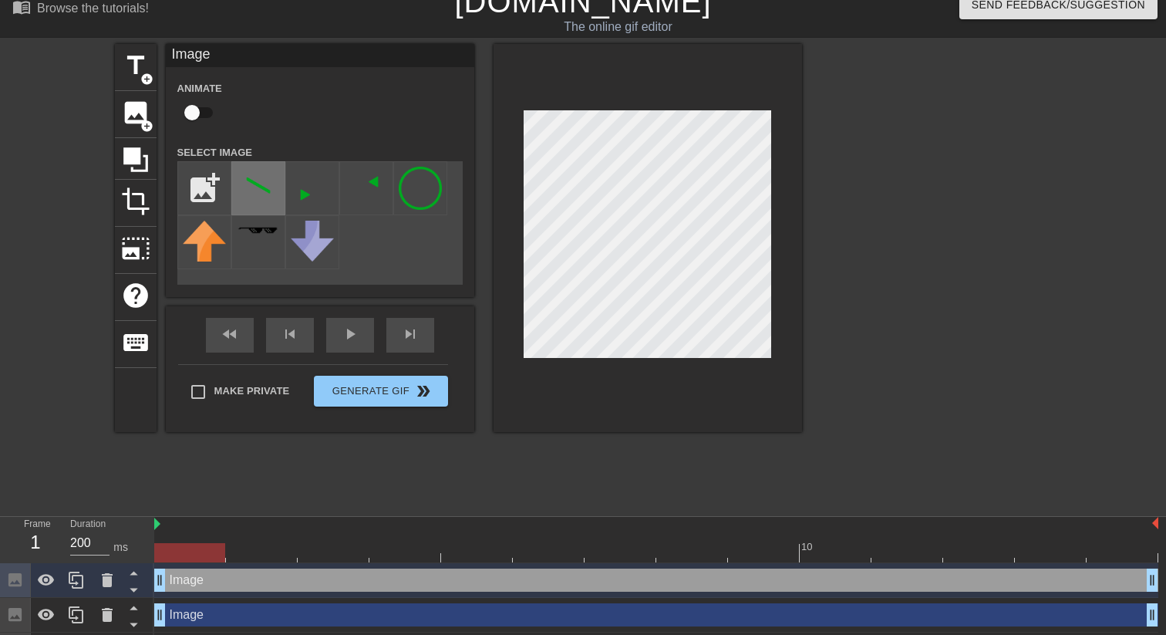
click at [260, 206] on img at bounding box center [258, 188] width 43 height 43
click at [209, 180] on input "file" at bounding box center [204, 188] width 52 height 52
click at [127, 125] on span "image" at bounding box center [135, 112] width 29 height 29
click at [197, 180] on input "file" at bounding box center [204, 188] width 52 height 52
type input "C:\fakepath\nagomi-logo-down-line.png"
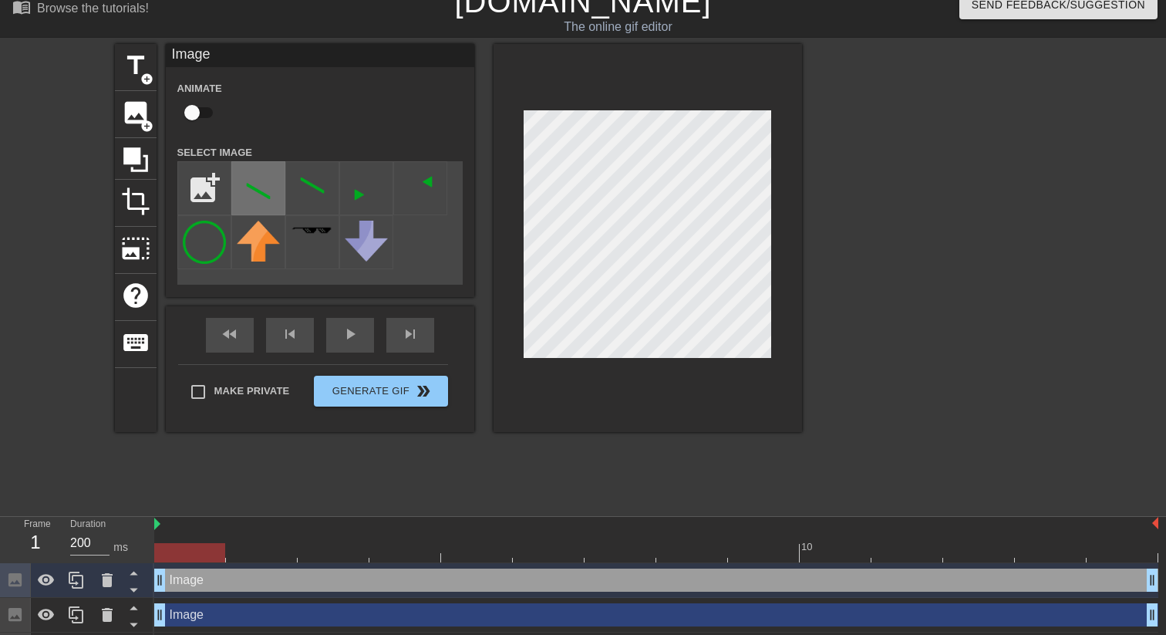
click at [267, 194] on img at bounding box center [258, 188] width 43 height 43
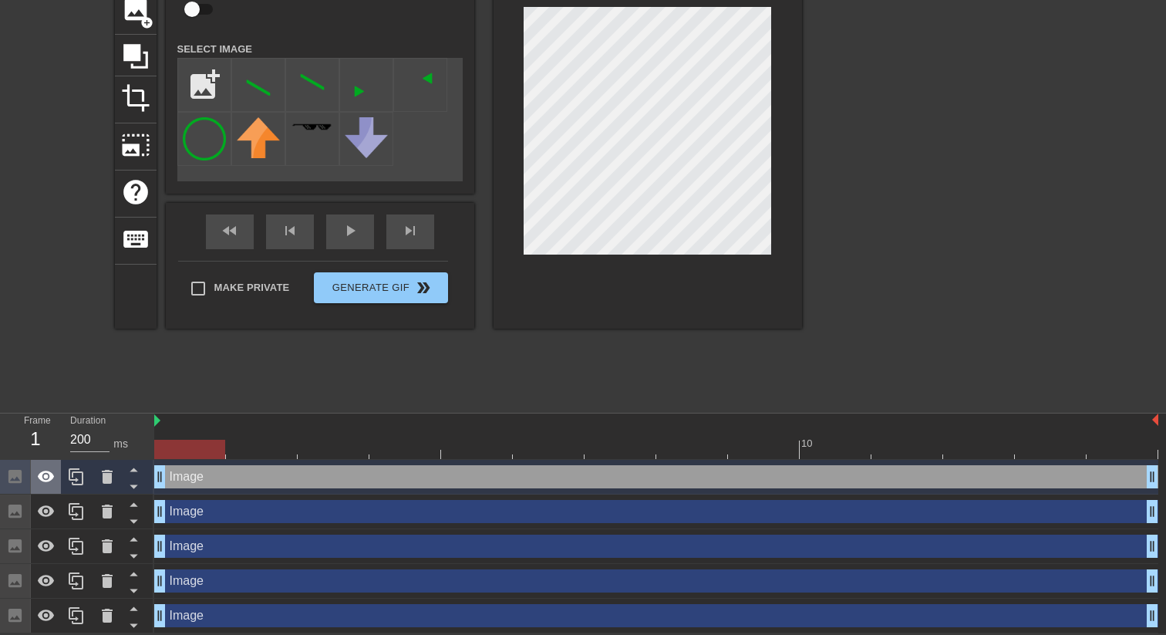
click at [39, 483] on icon at bounding box center [46, 476] width 19 height 19
click at [39, 505] on icon at bounding box center [46, 511] width 19 height 19
click at [44, 538] on icon at bounding box center [46, 546] width 19 height 19
click at [45, 586] on icon at bounding box center [46, 580] width 19 height 19
click at [205, 619] on div "Image drag_handle drag_handle" at bounding box center [656, 615] width 1004 height 23
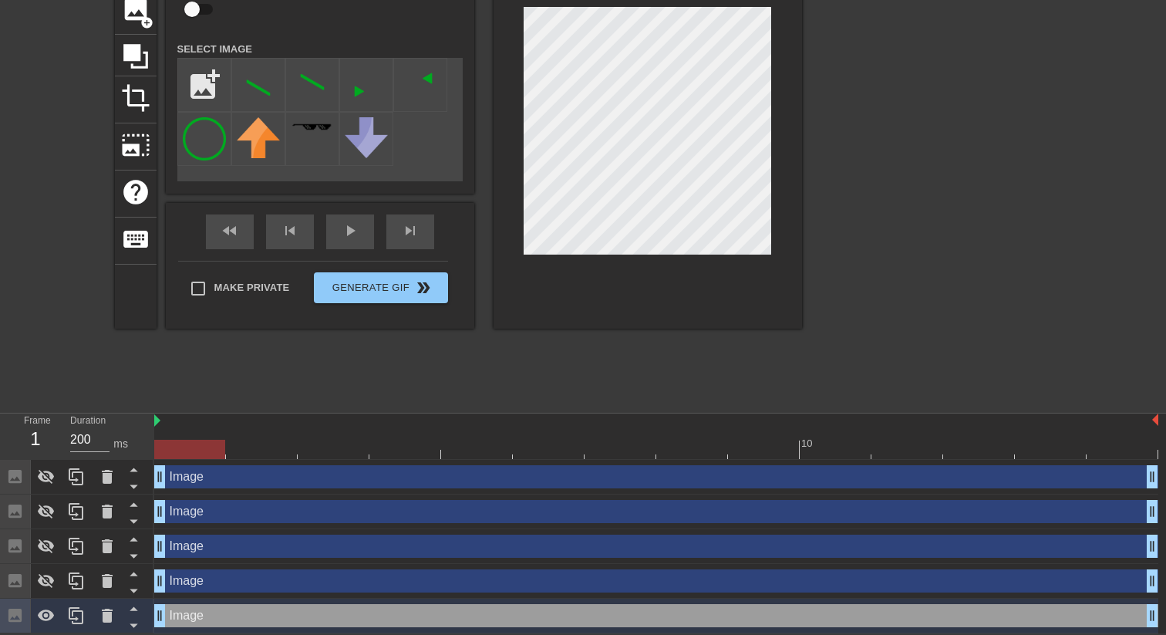
click at [175, 619] on div "Image drag_handle drag_handle" at bounding box center [656, 615] width 1004 height 23
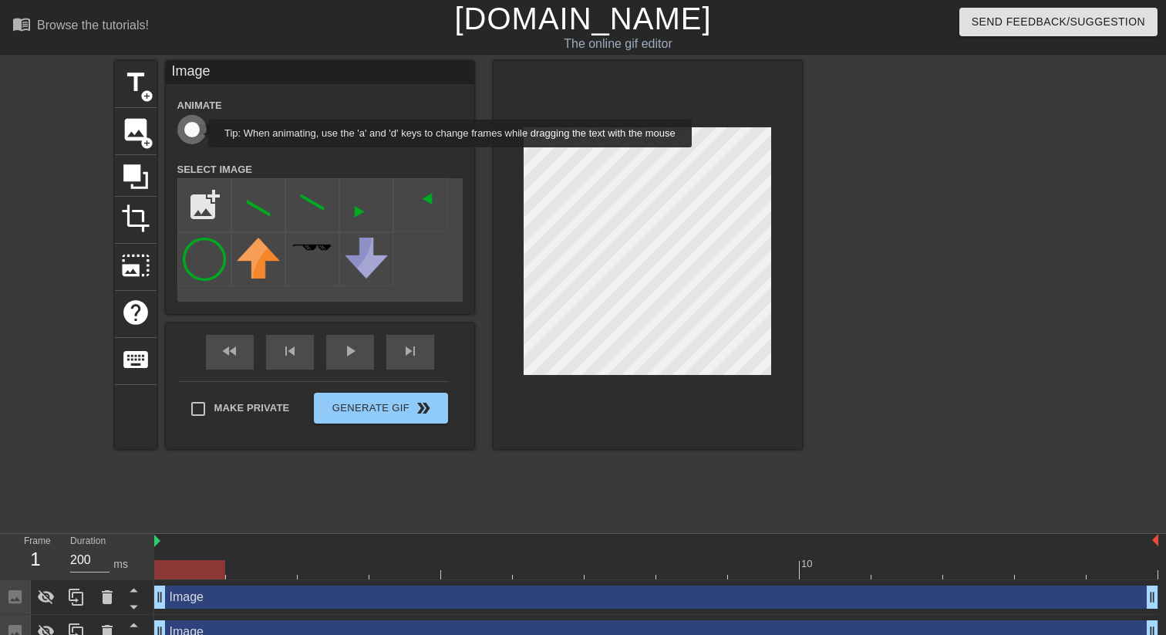
click at [198, 133] on input "checkbox" at bounding box center [192, 129] width 88 height 29
checkbox input "true"
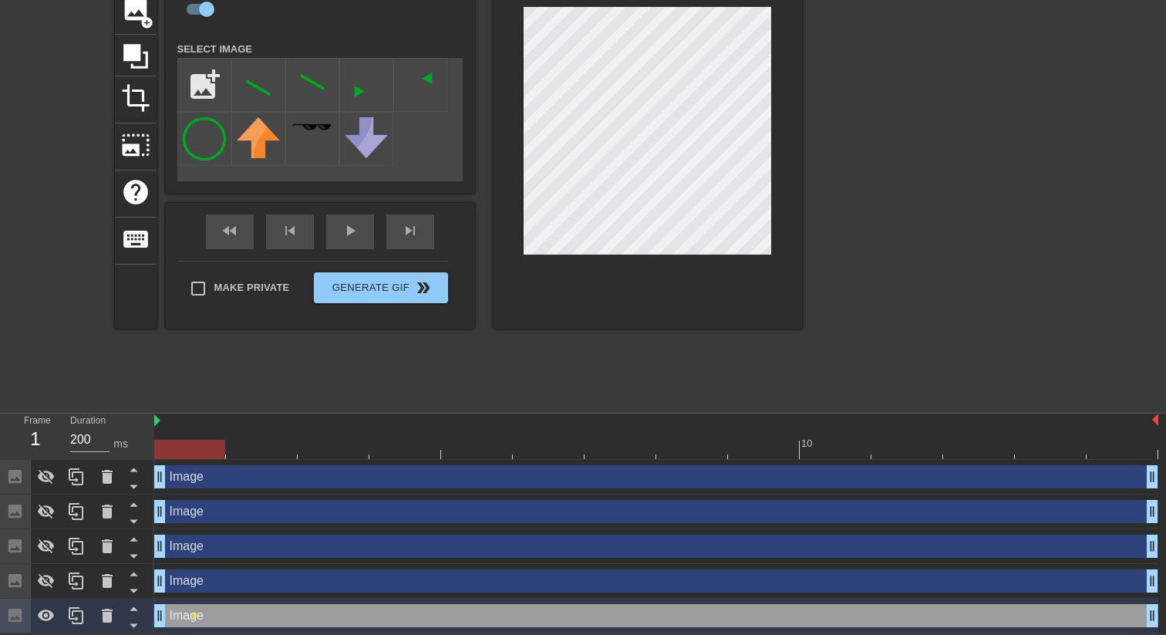
click at [178, 620] on div "Image drag_handle drag_handle" at bounding box center [656, 615] width 1004 height 23
click at [1118, 616] on div "Image drag_handle drag_handle" at bounding box center [656, 615] width 1004 height 23
click at [1121, 450] on div at bounding box center [656, 448] width 1004 height 19
click at [191, 614] on span "lens" at bounding box center [193, 614] width 7 height 7
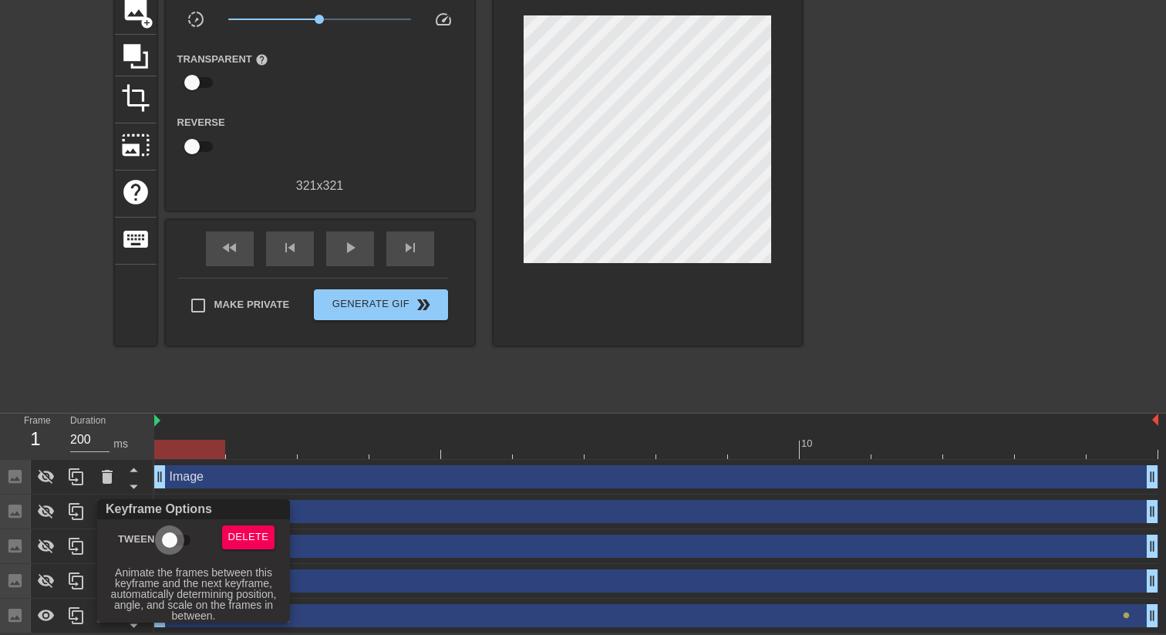
click at [173, 542] on input "Tween" at bounding box center [170, 539] width 88 height 29
checkbox input "true"
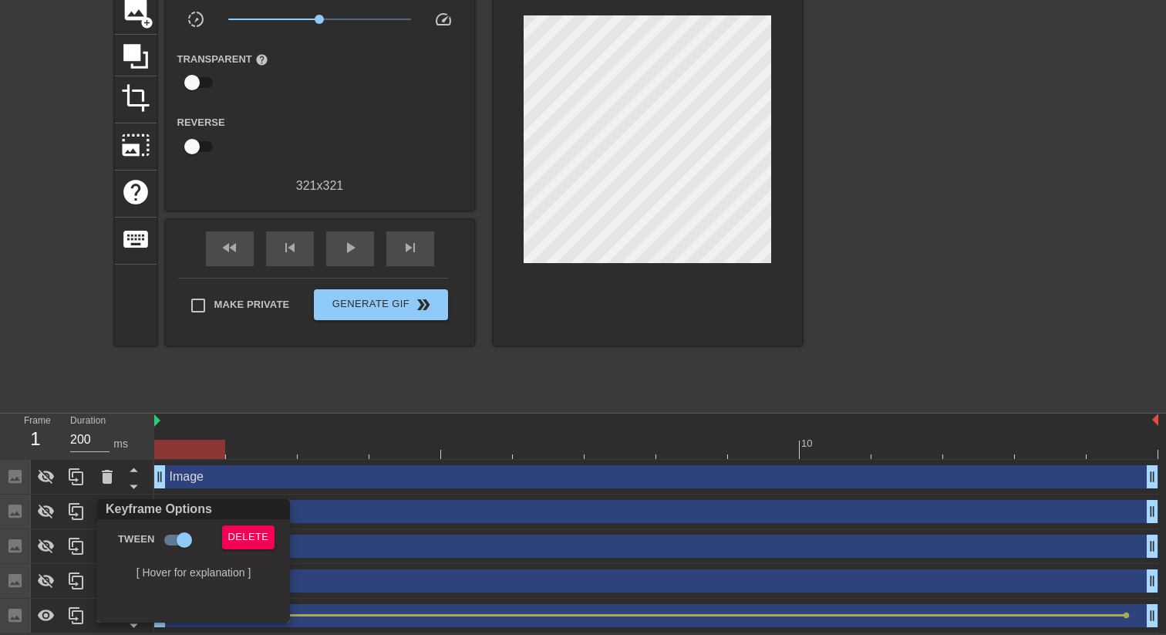
click at [998, 265] on div at bounding box center [583, 317] width 1166 height 635
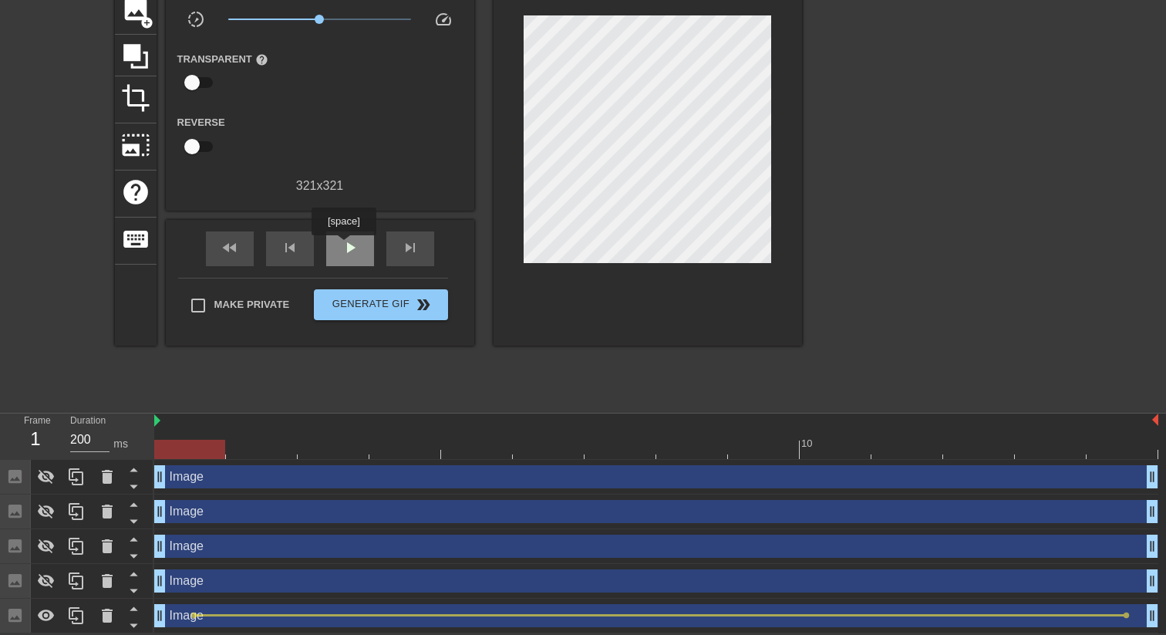
click at [345, 246] on span "play_arrow" at bounding box center [350, 247] width 19 height 19
click at [333, 246] on div "pause" at bounding box center [350, 248] width 48 height 35
click at [198, 453] on div at bounding box center [656, 448] width 1004 height 19
click at [42, 612] on icon at bounding box center [46, 615] width 17 height 12
click at [42, 612] on icon at bounding box center [46, 615] width 17 height 15
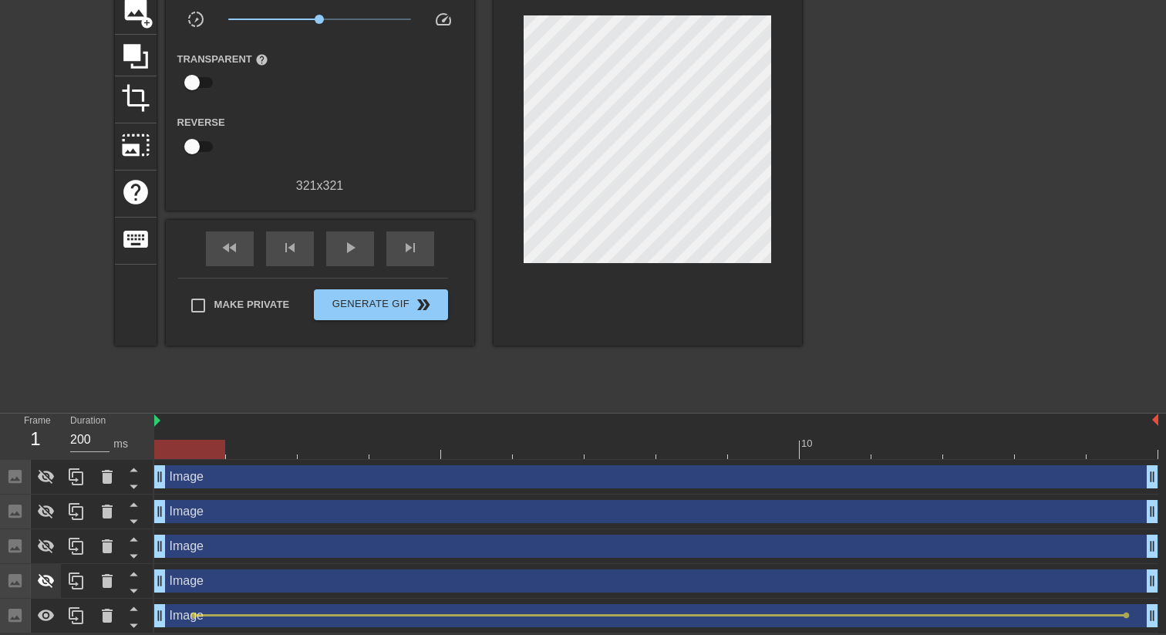
click at [42, 579] on icon at bounding box center [46, 580] width 19 height 19
click at [45, 554] on div at bounding box center [46, 546] width 31 height 34
click at [49, 517] on icon at bounding box center [46, 511] width 19 height 19
click at [52, 479] on icon at bounding box center [46, 476] width 19 height 19
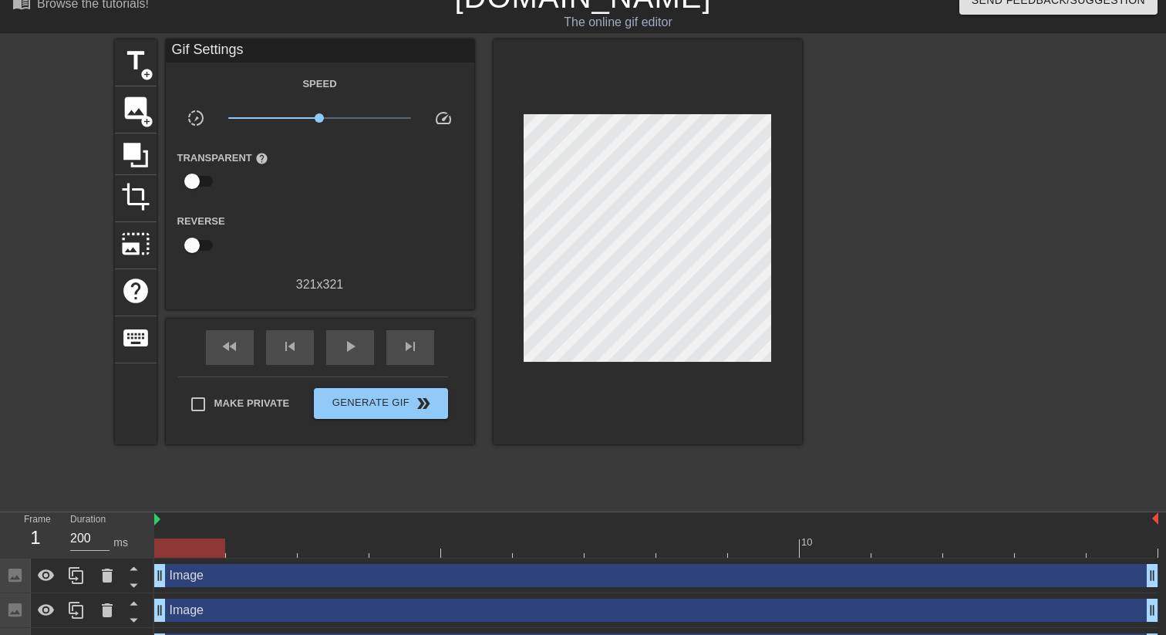
scroll to position [22, 0]
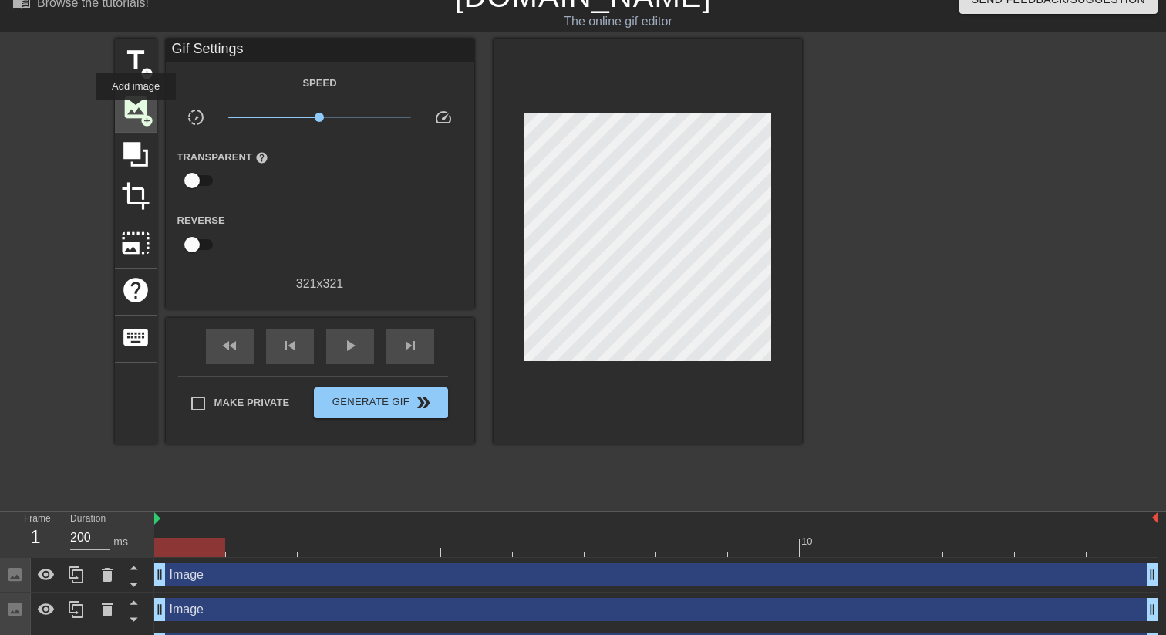
click at [136, 111] on span "image" at bounding box center [135, 107] width 29 height 29
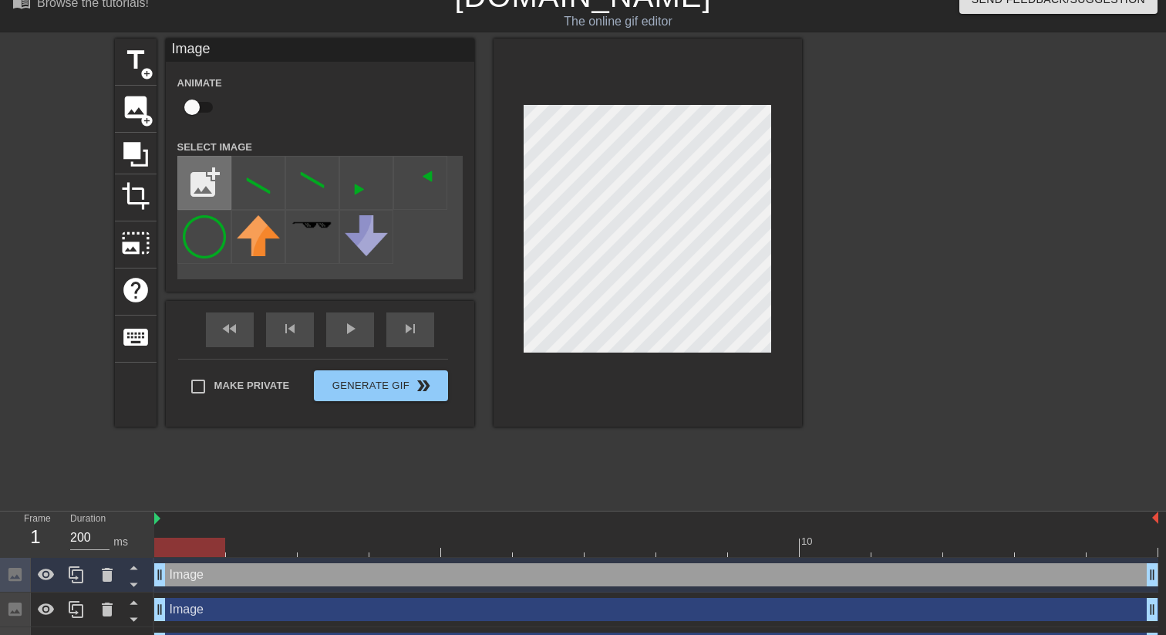
click at [183, 166] on input "file" at bounding box center [204, 183] width 52 height 52
click at [248, 175] on img at bounding box center [258, 182] width 43 height 43
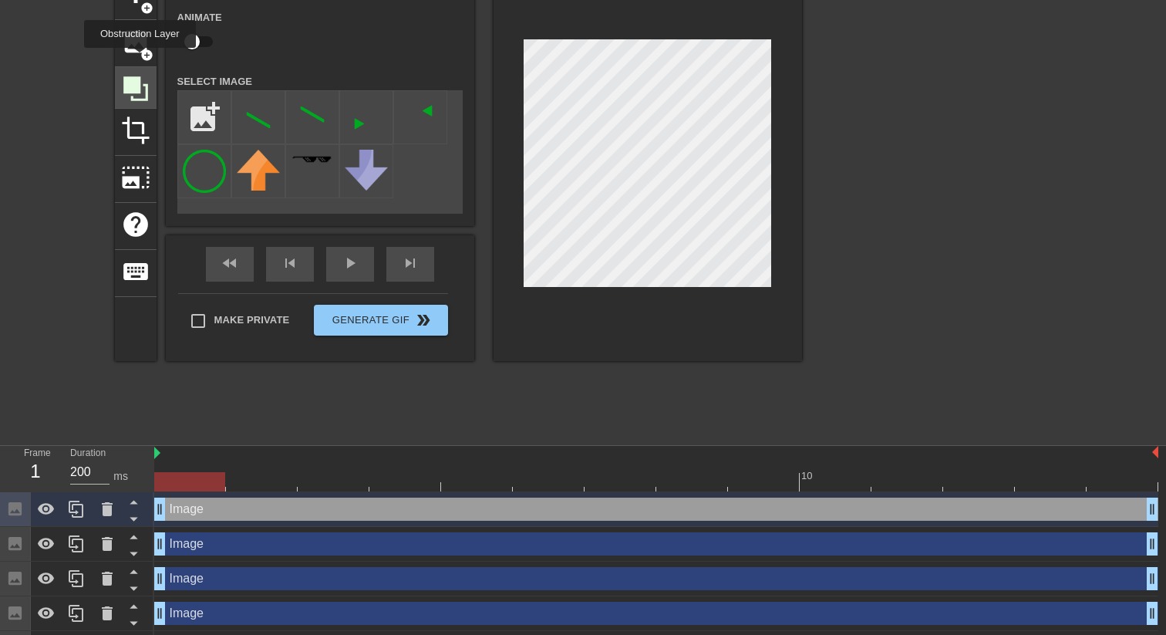
scroll to position [36, 0]
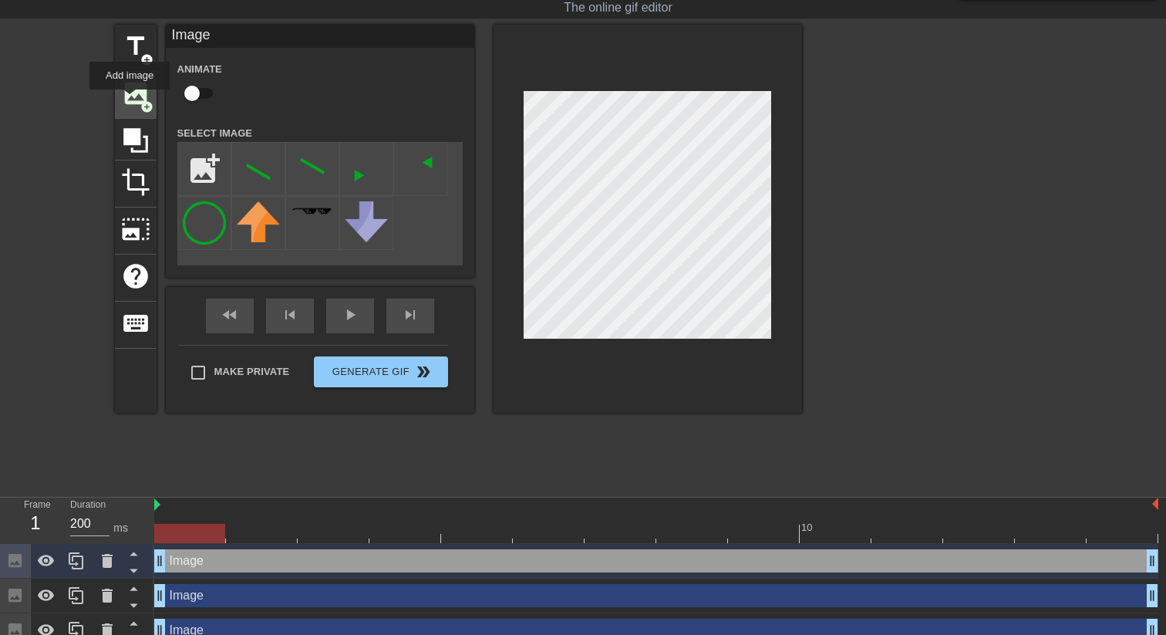
click at [133, 98] on span "image" at bounding box center [135, 93] width 29 height 29
click at [317, 164] on img at bounding box center [312, 168] width 43 height 43
click at [924, 365] on div at bounding box center [935, 256] width 231 height 463
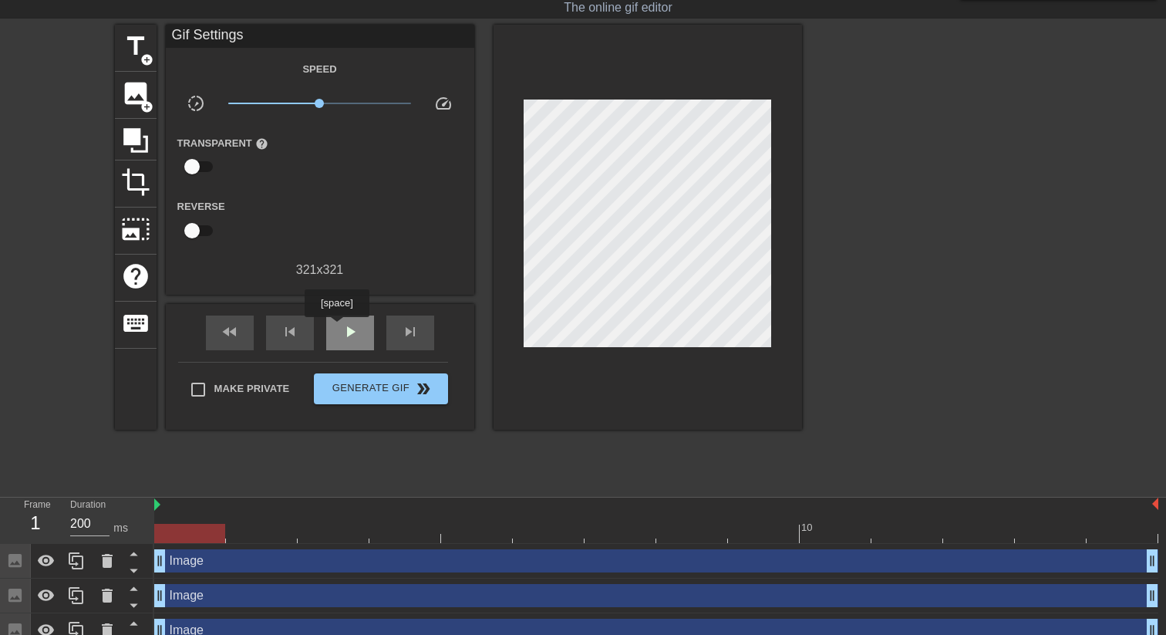
click at [338, 328] on div "play_arrow" at bounding box center [350, 332] width 48 height 35
click at [338, 334] on div "pause" at bounding box center [350, 332] width 48 height 35
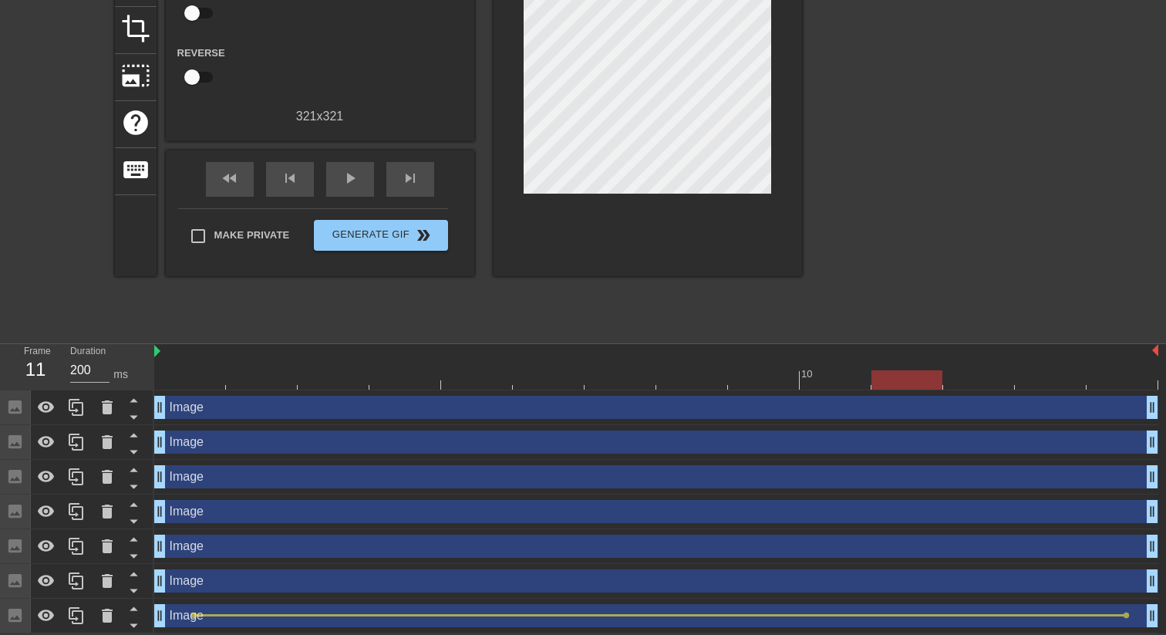
click at [1123, 383] on div at bounding box center [656, 379] width 1004 height 19
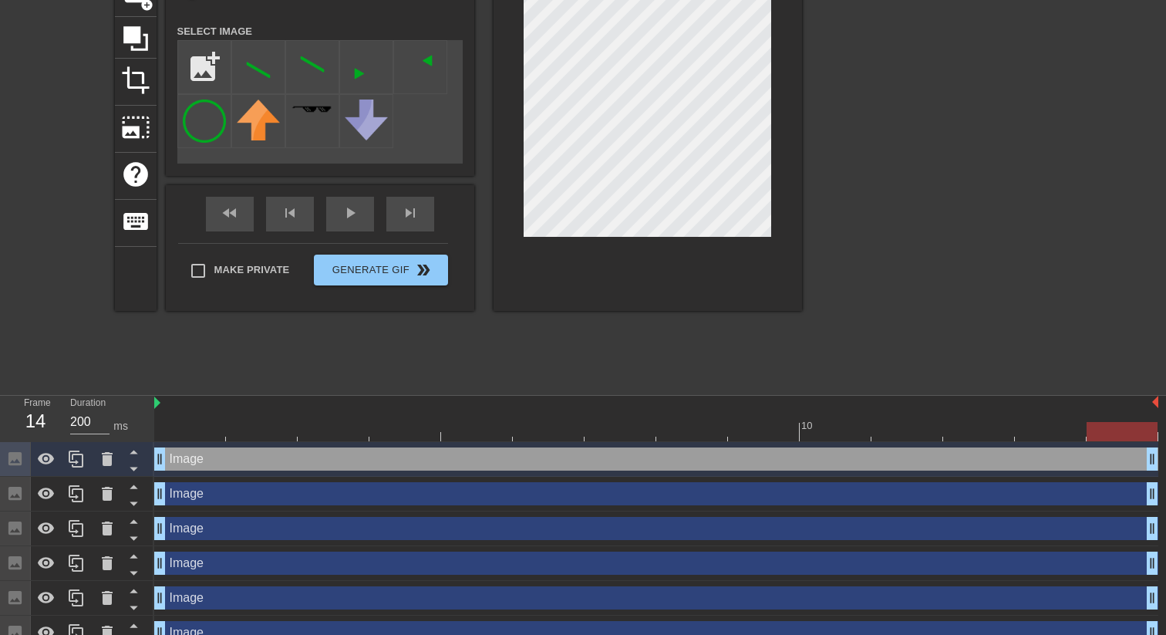
scroll to position [134, 0]
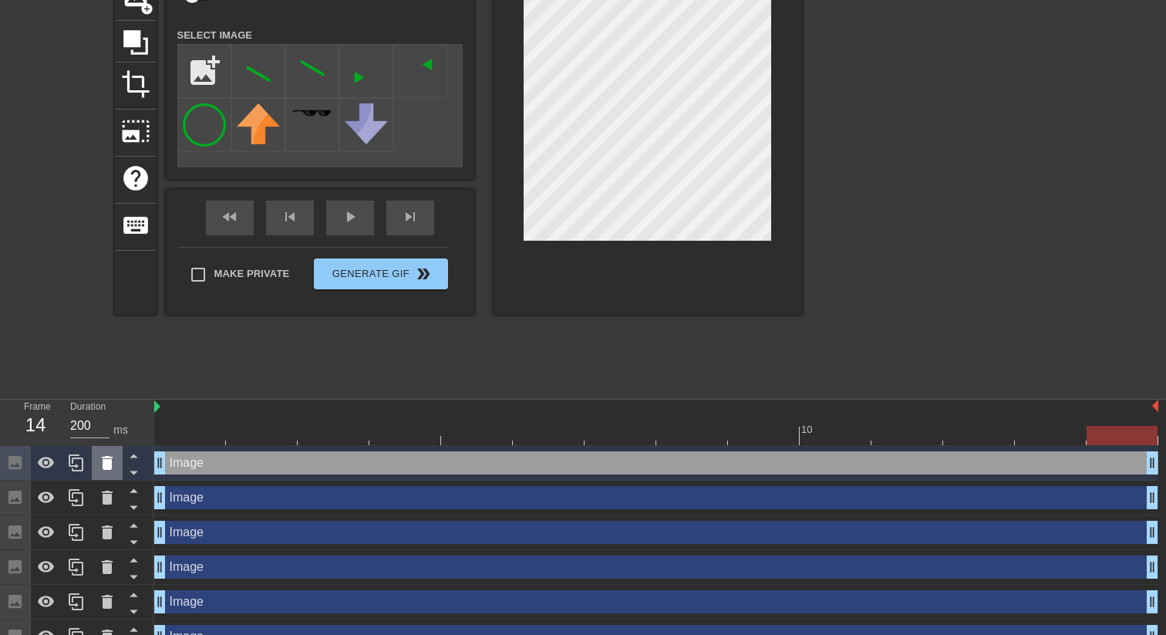
click at [111, 469] on icon at bounding box center [107, 462] width 19 height 19
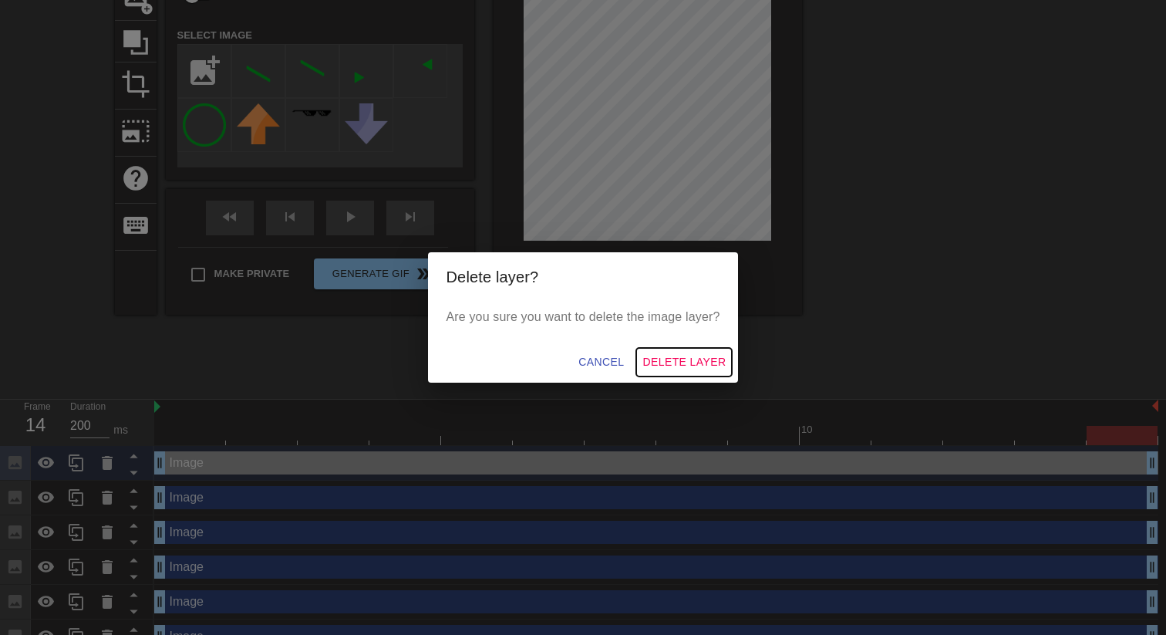
click at [695, 358] on span "Delete Layer" at bounding box center [683, 361] width 83 height 19
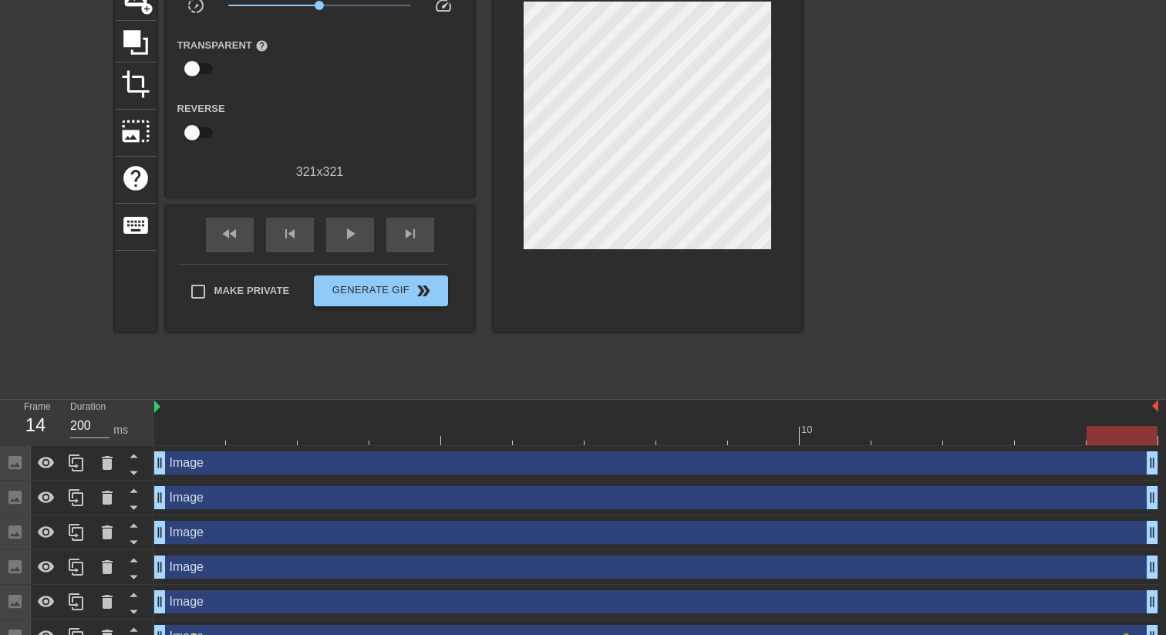
scroll to position [0, 0]
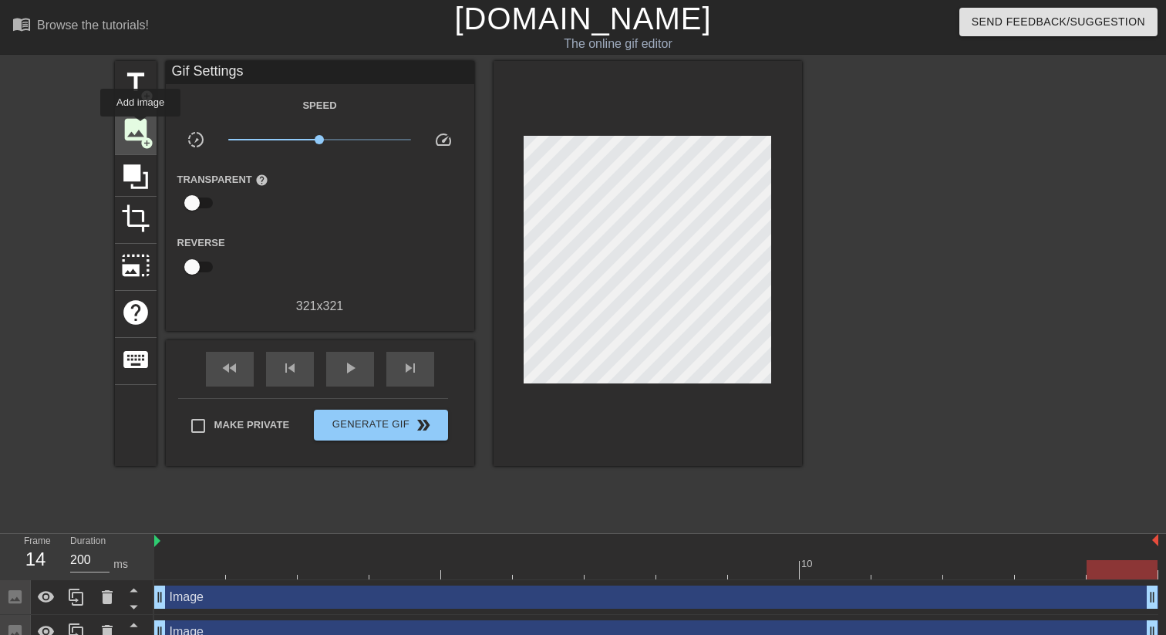
click at [141, 127] on span "image" at bounding box center [135, 129] width 29 height 29
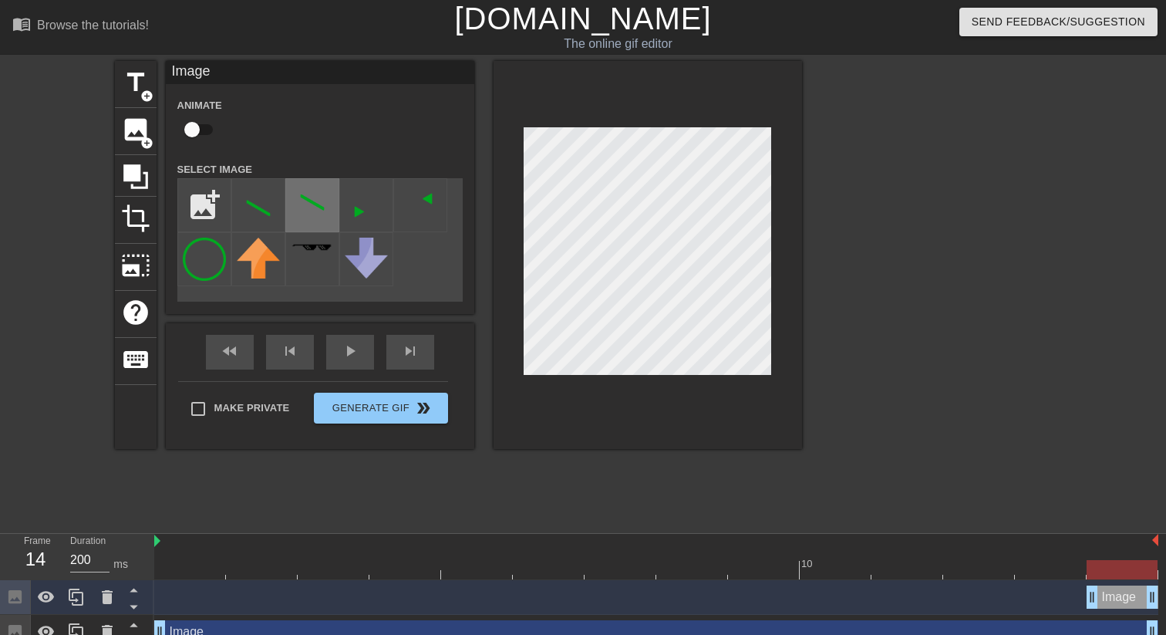
click at [298, 214] on img at bounding box center [312, 204] width 43 height 43
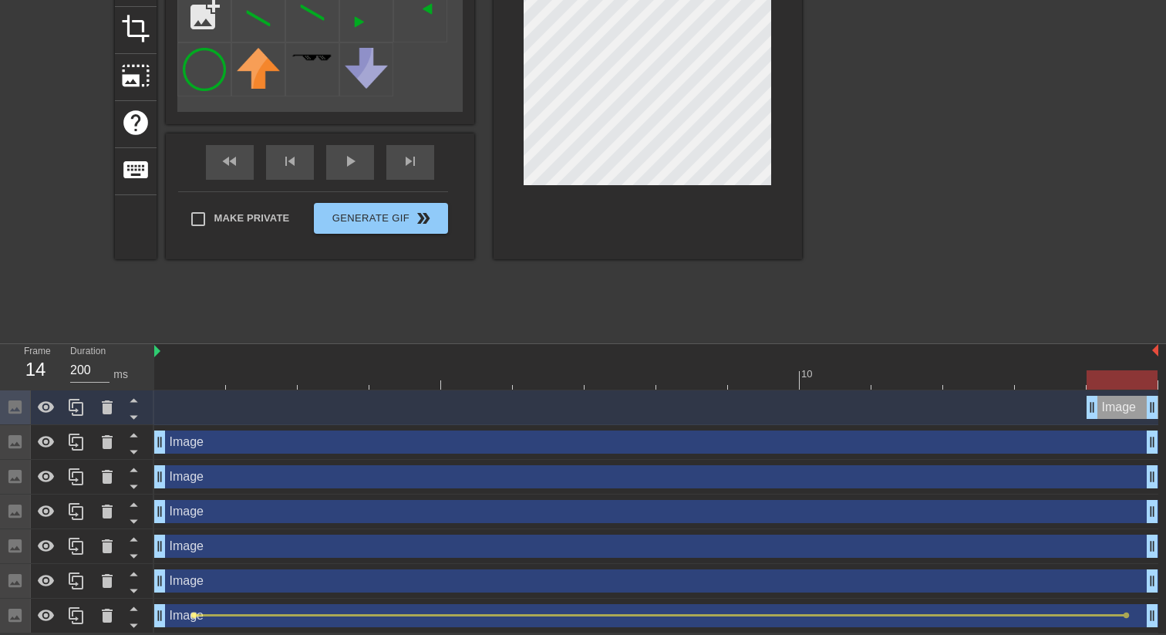
click at [195, 613] on span "lens" at bounding box center [193, 614] width 7 height 7
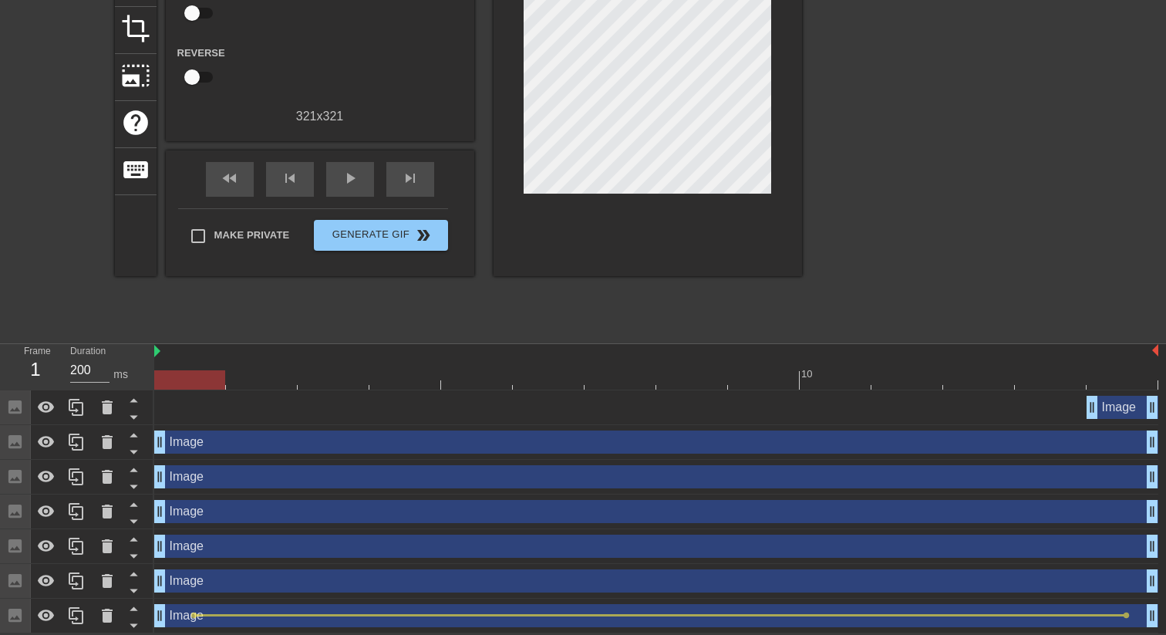
click at [1144, 374] on div at bounding box center [656, 379] width 1004 height 19
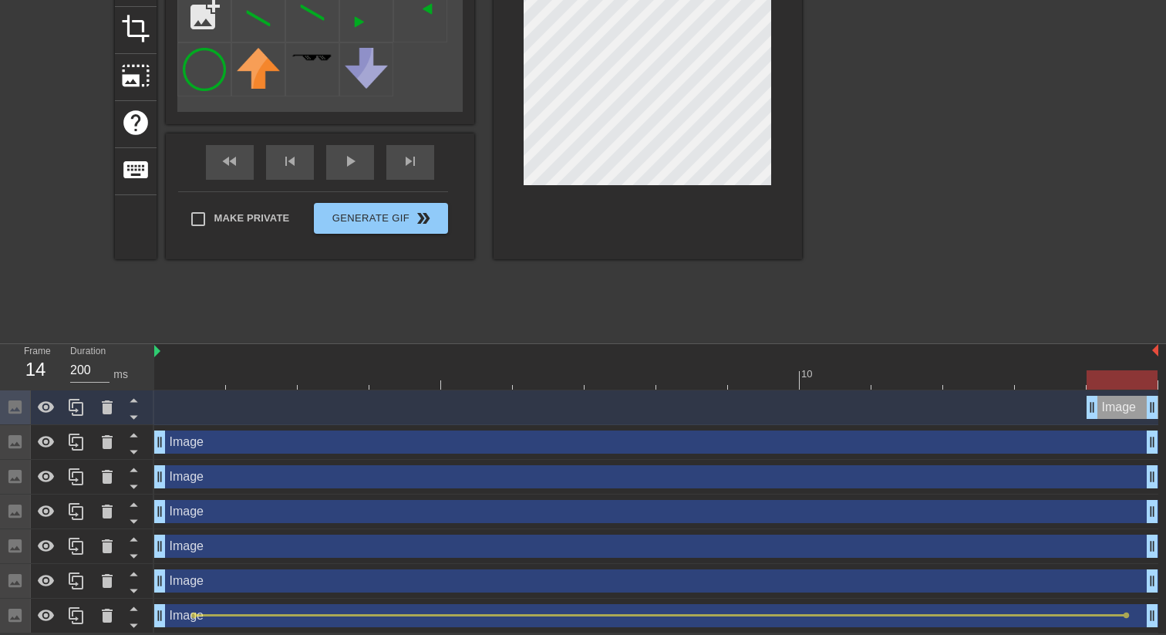
click at [18, 623] on icon at bounding box center [15, 615] width 18 height 18
click at [174, 625] on div "Image drag_handle drag_handle" at bounding box center [656, 615] width 1004 height 23
checkbox input "true"
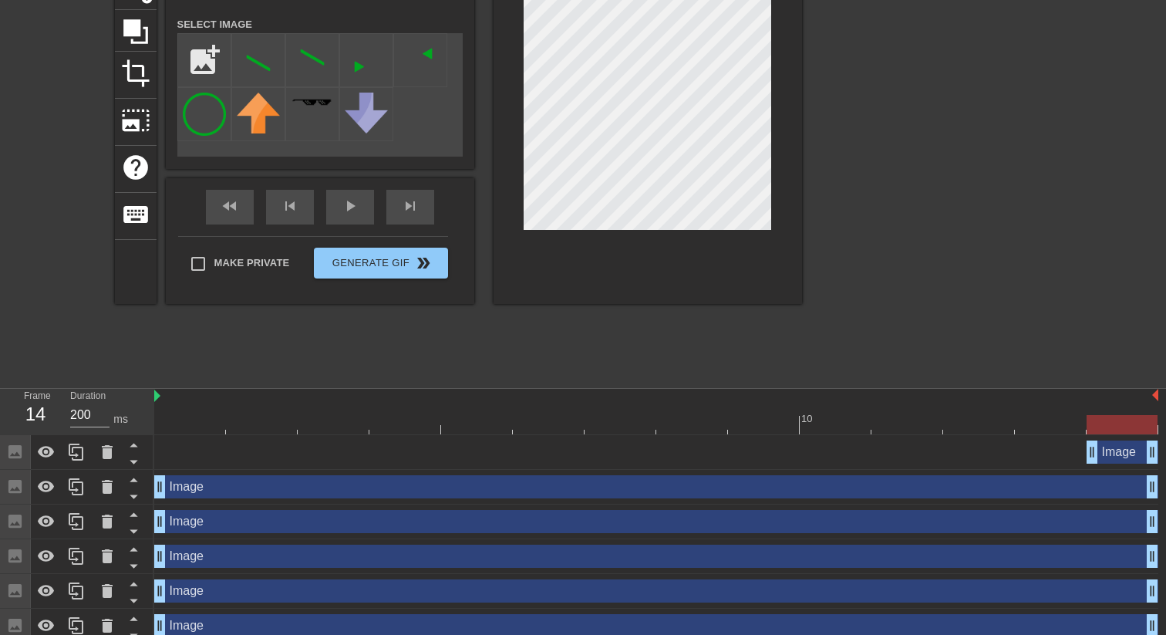
scroll to position [140, 0]
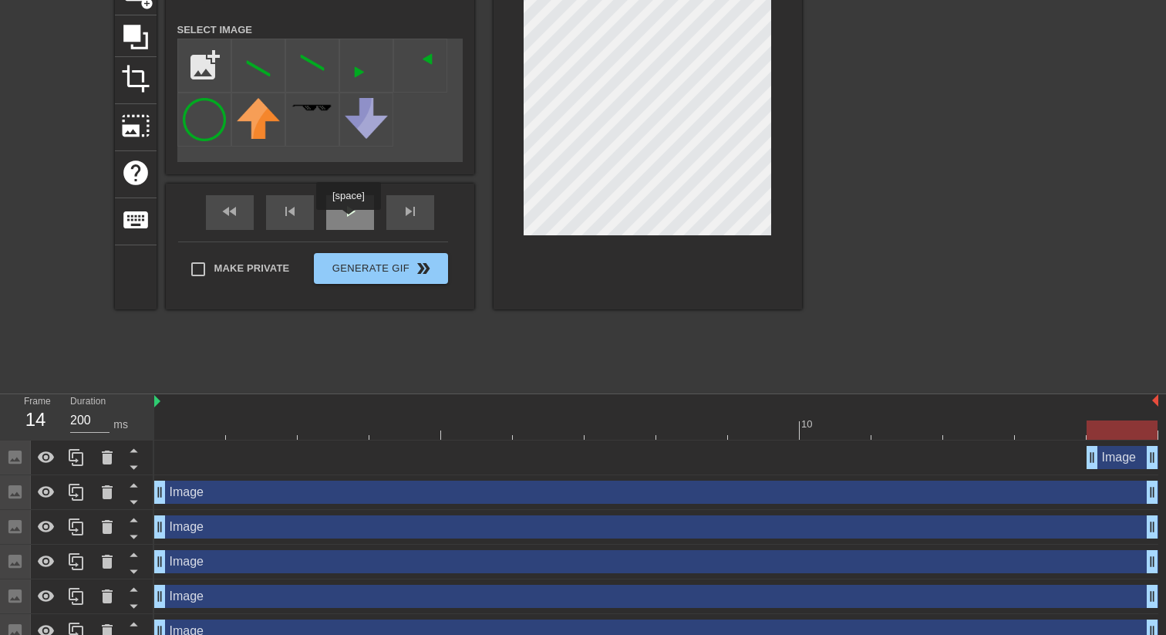
click at [350, 221] on div "play_arrow" at bounding box center [350, 212] width 48 height 35
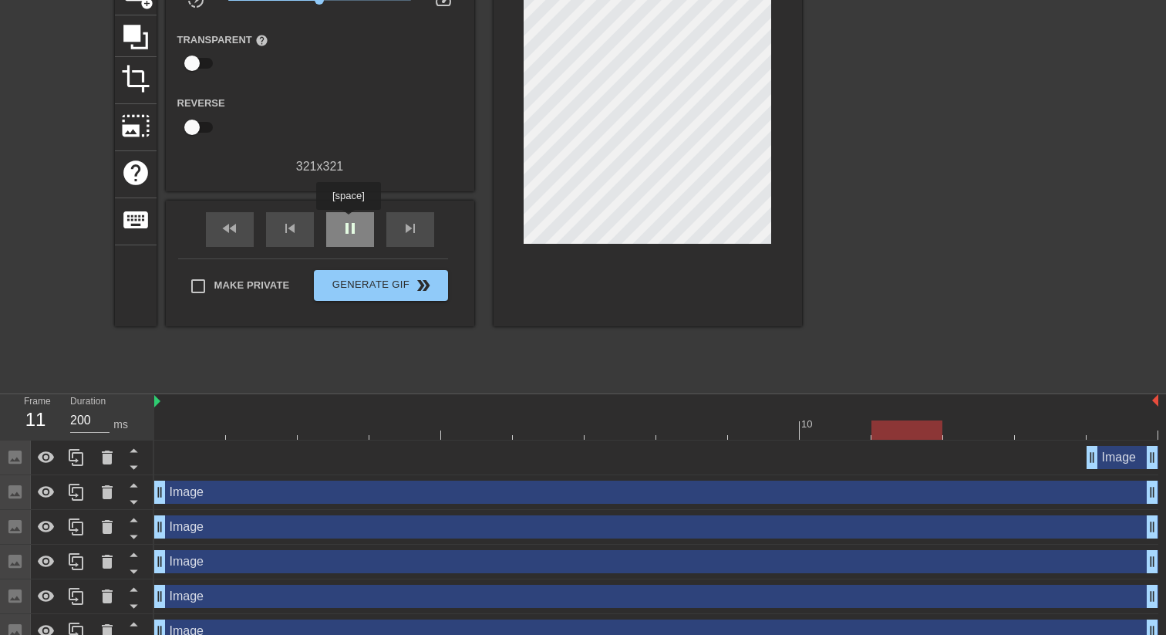
click at [350, 221] on span "pause" at bounding box center [350, 228] width 19 height 19
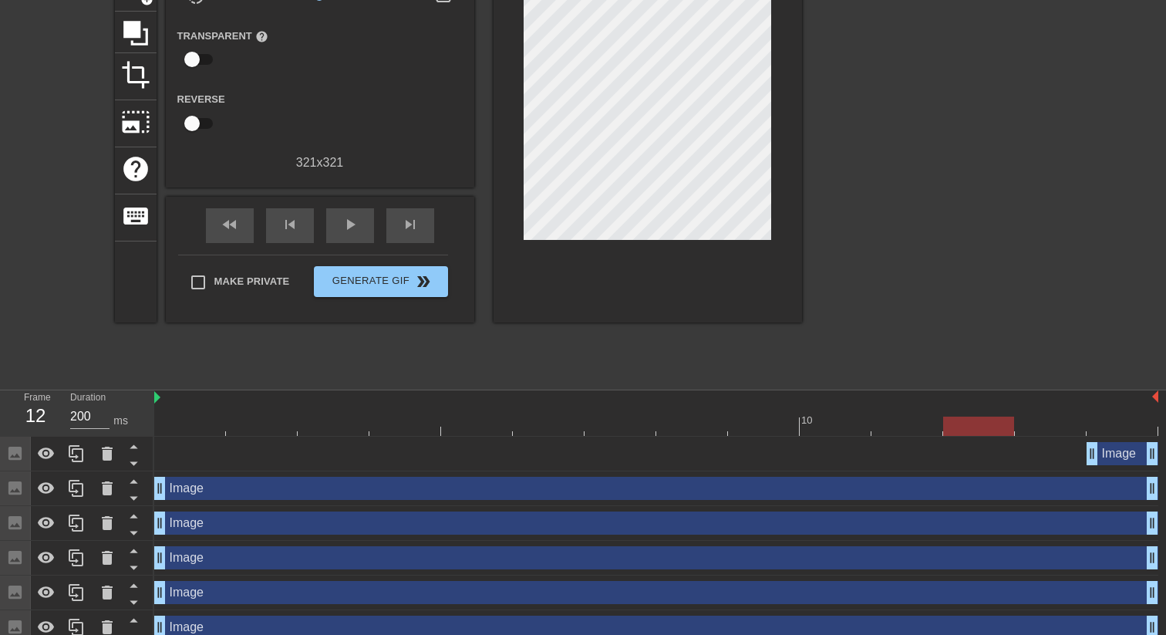
scroll to position [190, 0]
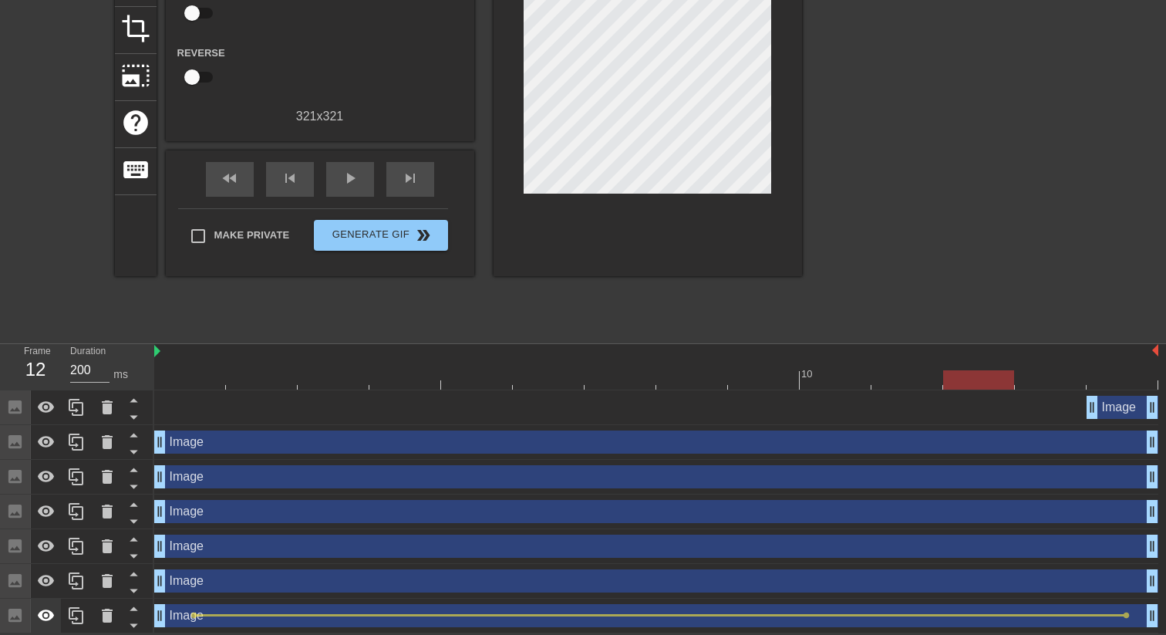
click at [39, 617] on icon at bounding box center [46, 615] width 17 height 12
click at [42, 537] on icon at bounding box center [46, 546] width 19 height 19
click at [46, 483] on icon at bounding box center [46, 476] width 19 height 19
click at [44, 496] on div at bounding box center [46, 511] width 31 height 34
click at [49, 452] on div at bounding box center [46, 442] width 31 height 34
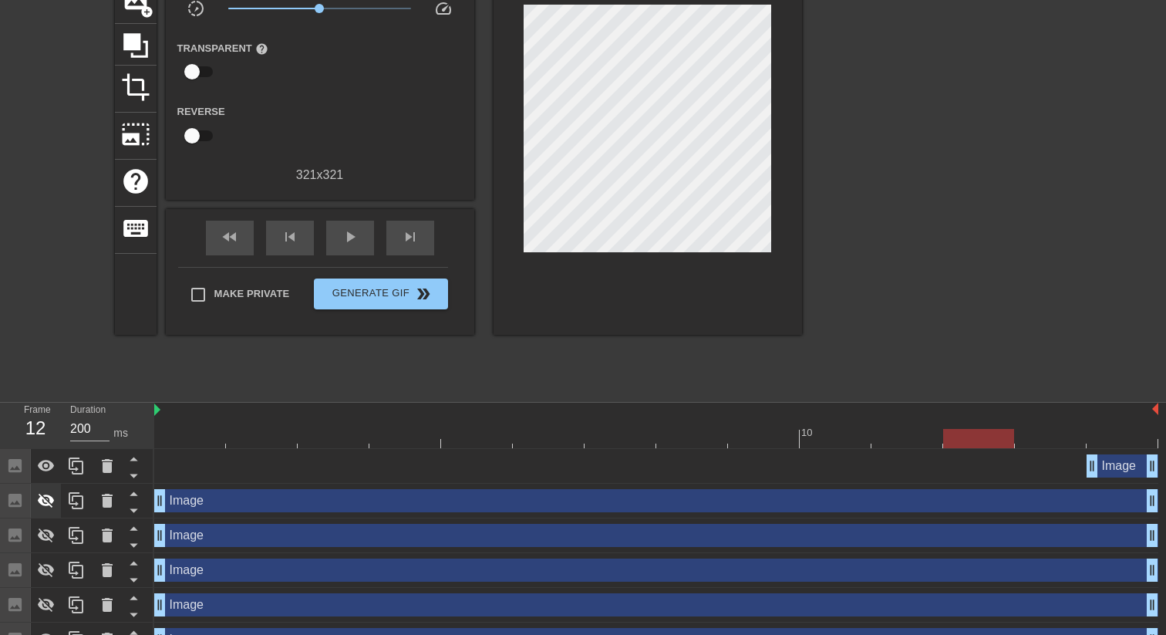
scroll to position [104, 0]
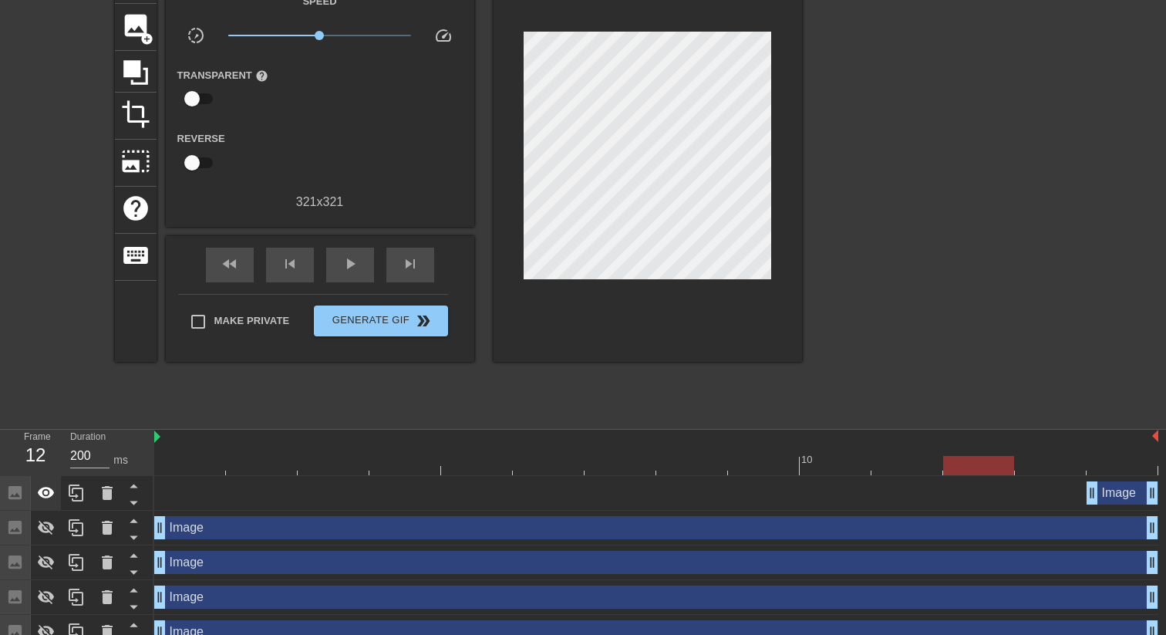
click at [41, 493] on icon at bounding box center [46, 492] width 17 height 12
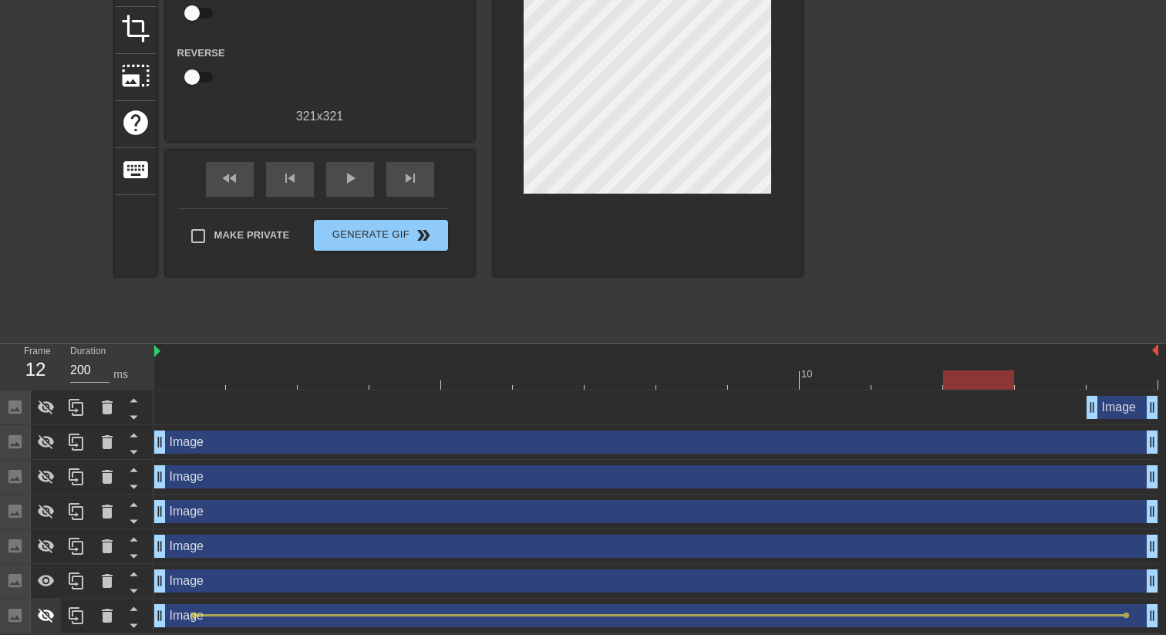
click at [40, 618] on icon at bounding box center [46, 615] width 17 height 15
click at [198, 385] on div at bounding box center [656, 379] width 1004 height 19
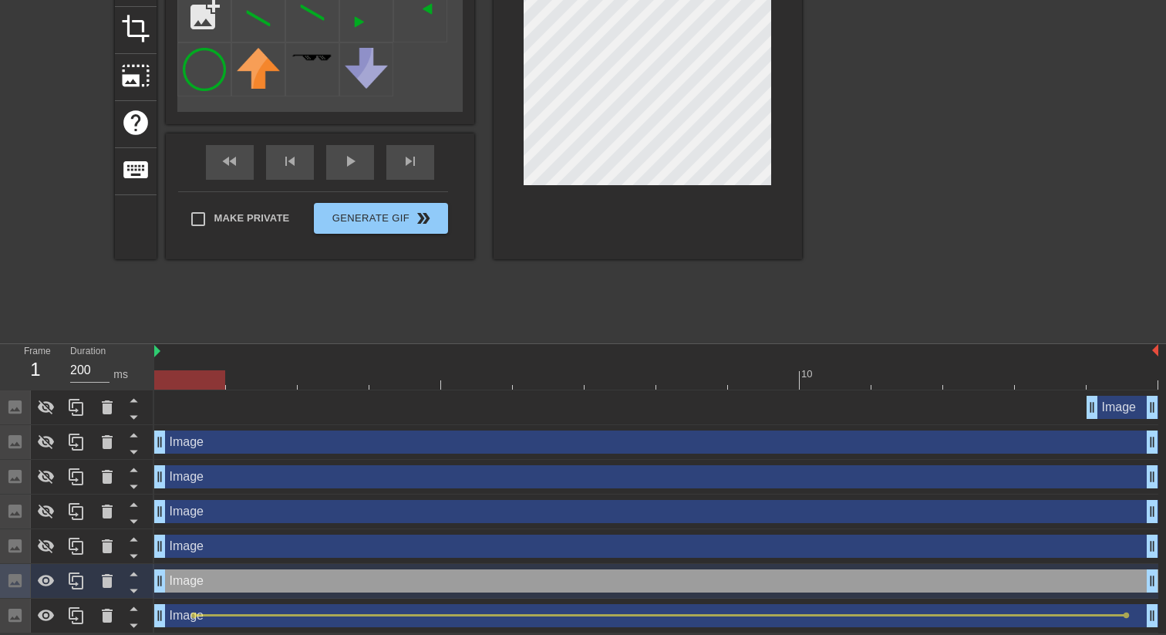
scroll to position [0, 0]
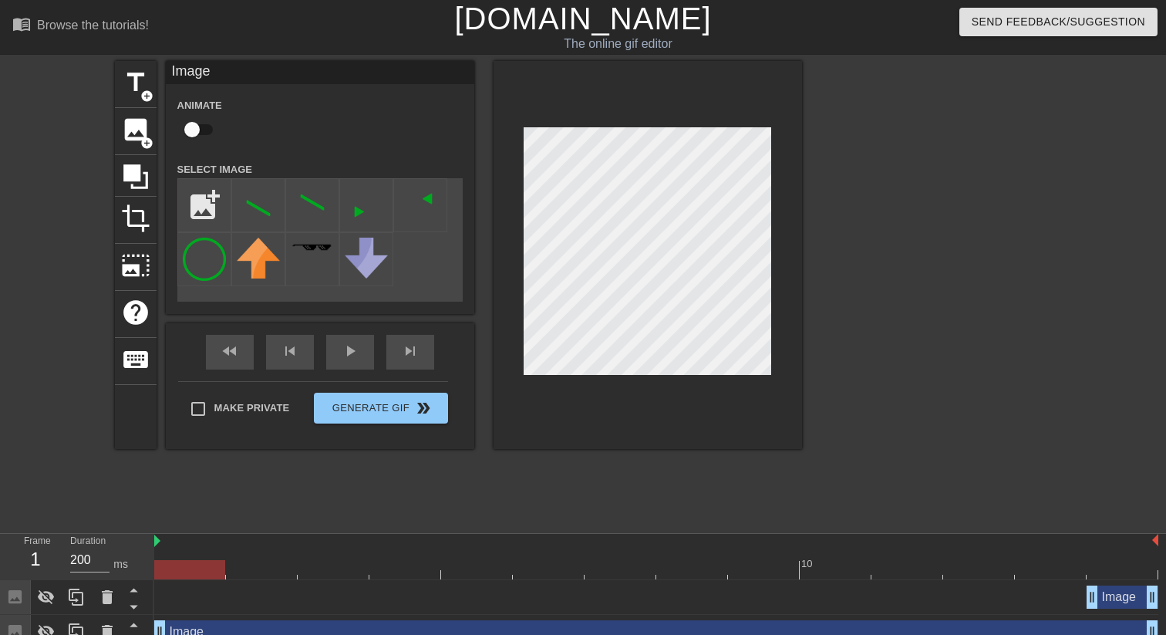
click at [197, 135] on input "checkbox" at bounding box center [192, 129] width 88 height 29
checkbox input "true"
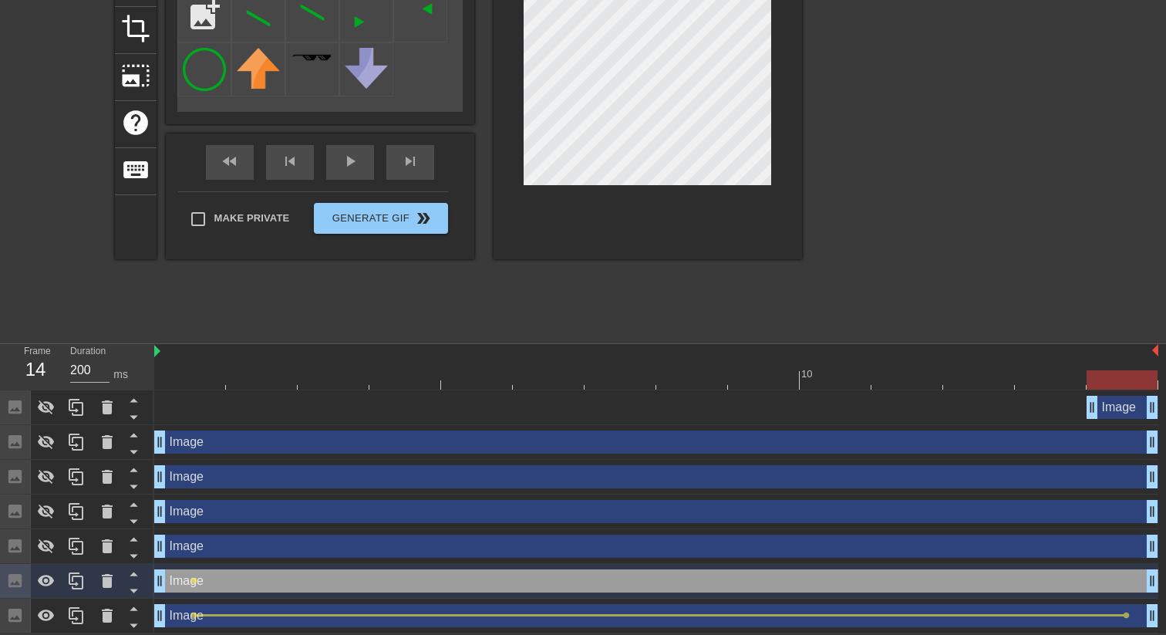
click at [1126, 375] on div at bounding box center [656, 379] width 1004 height 19
click at [192, 580] on span "lens" at bounding box center [193, 580] width 7 height 7
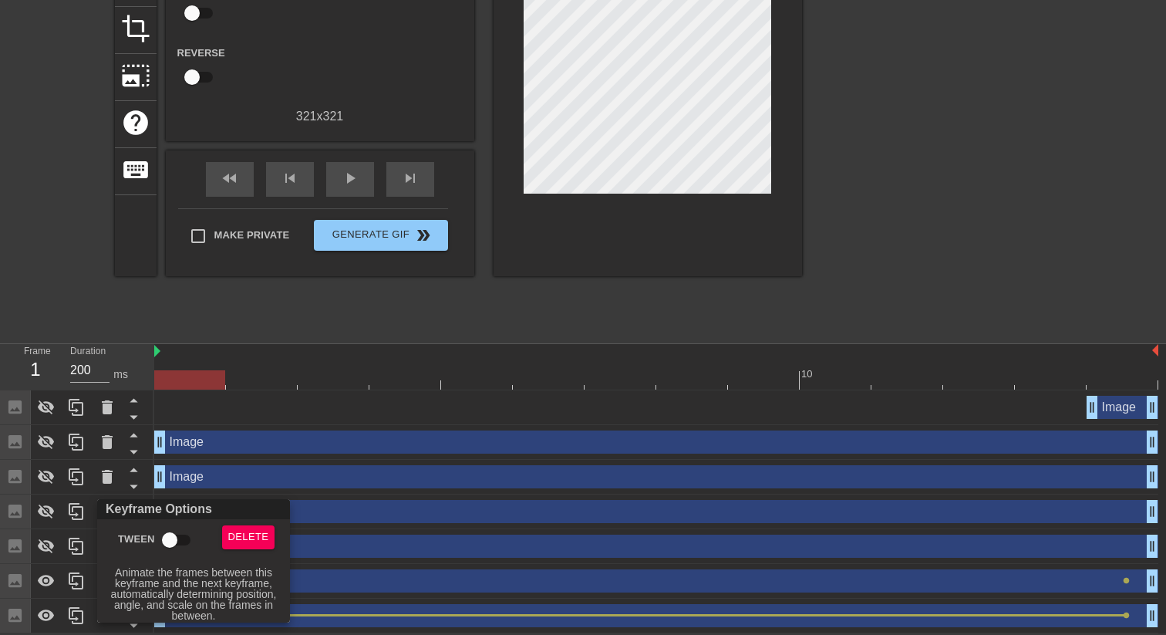
click at [173, 543] on input "Tween" at bounding box center [170, 539] width 88 height 29
checkbox input "true"
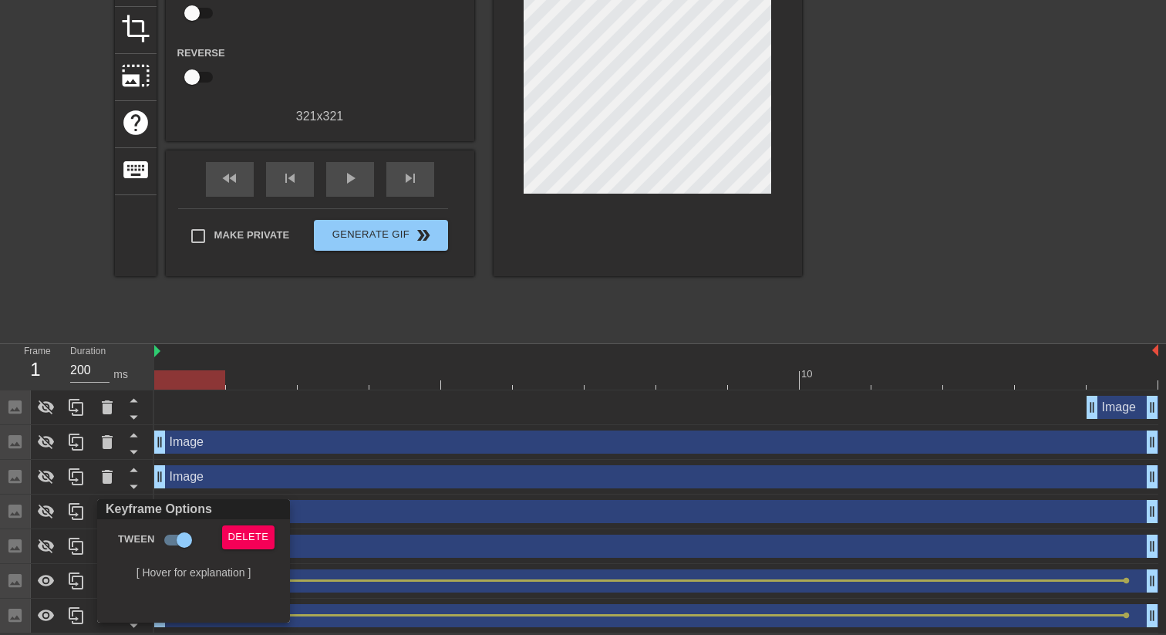
click at [897, 227] on div at bounding box center [583, 317] width 1166 height 635
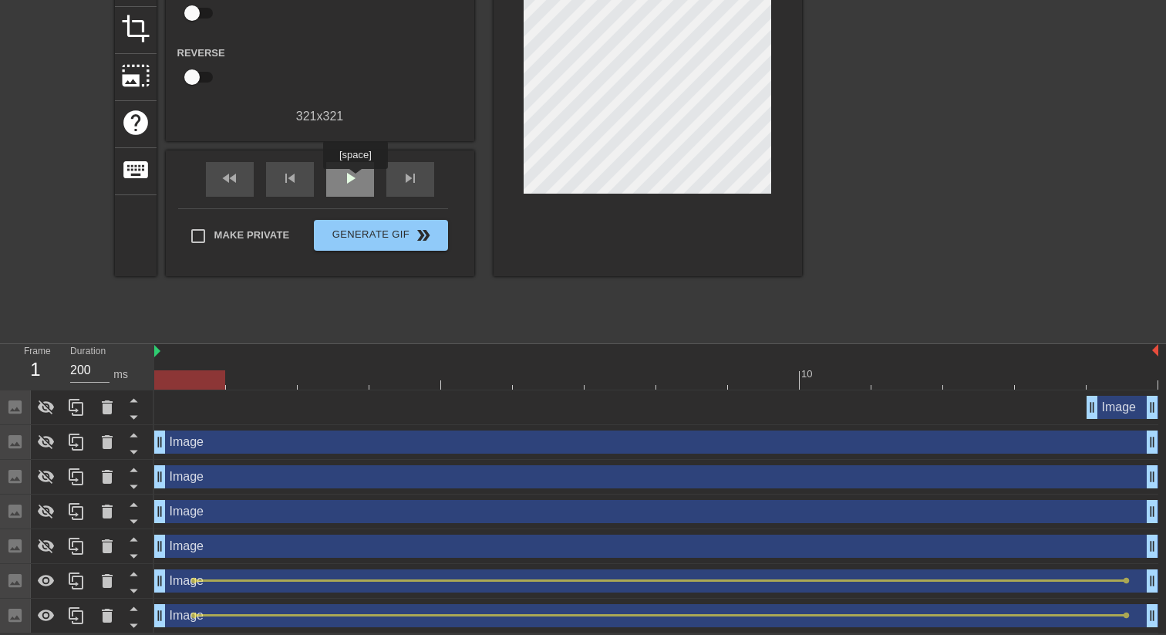
click at [357, 180] on span "play_arrow" at bounding box center [350, 178] width 19 height 19
click at [348, 173] on span "pause" at bounding box center [350, 178] width 19 height 19
click at [42, 544] on icon at bounding box center [46, 546] width 19 height 19
click at [174, 385] on div at bounding box center [656, 379] width 1004 height 19
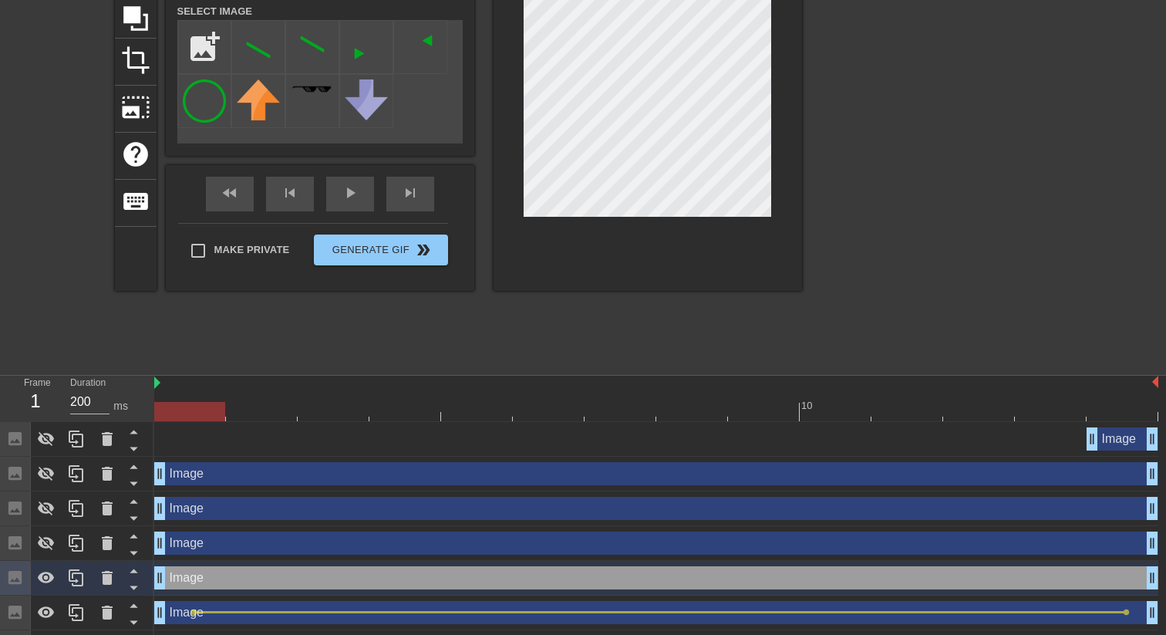
scroll to position [0, 0]
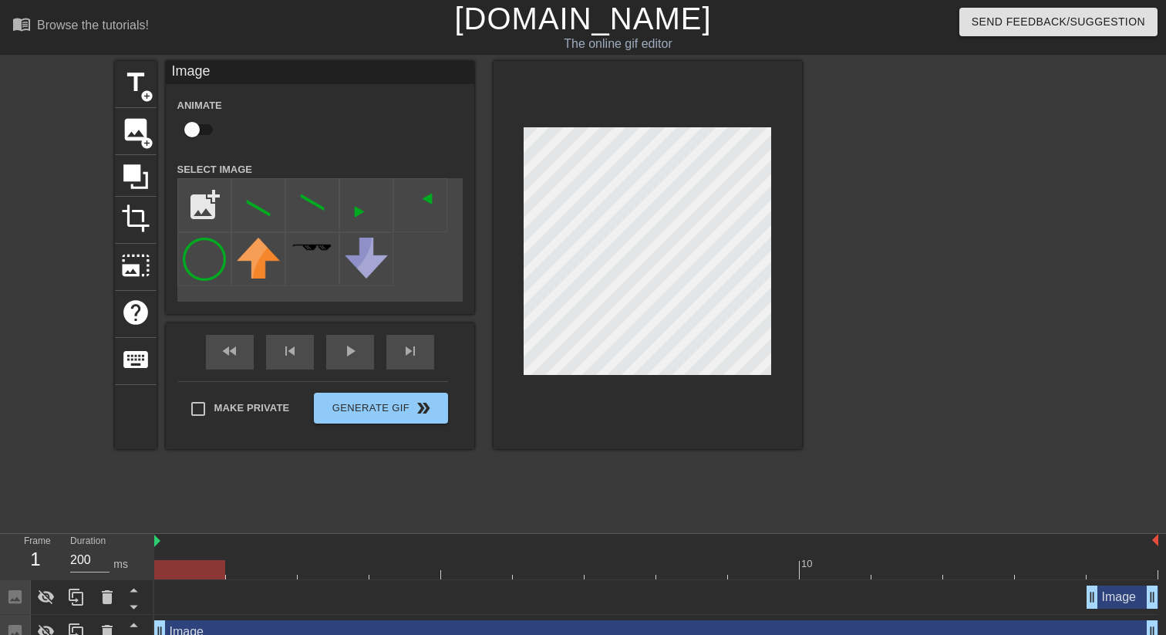
click at [199, 133] on input "checkbox" at bounding box center [192, 129] width 88 height 29
checkbox input "true"
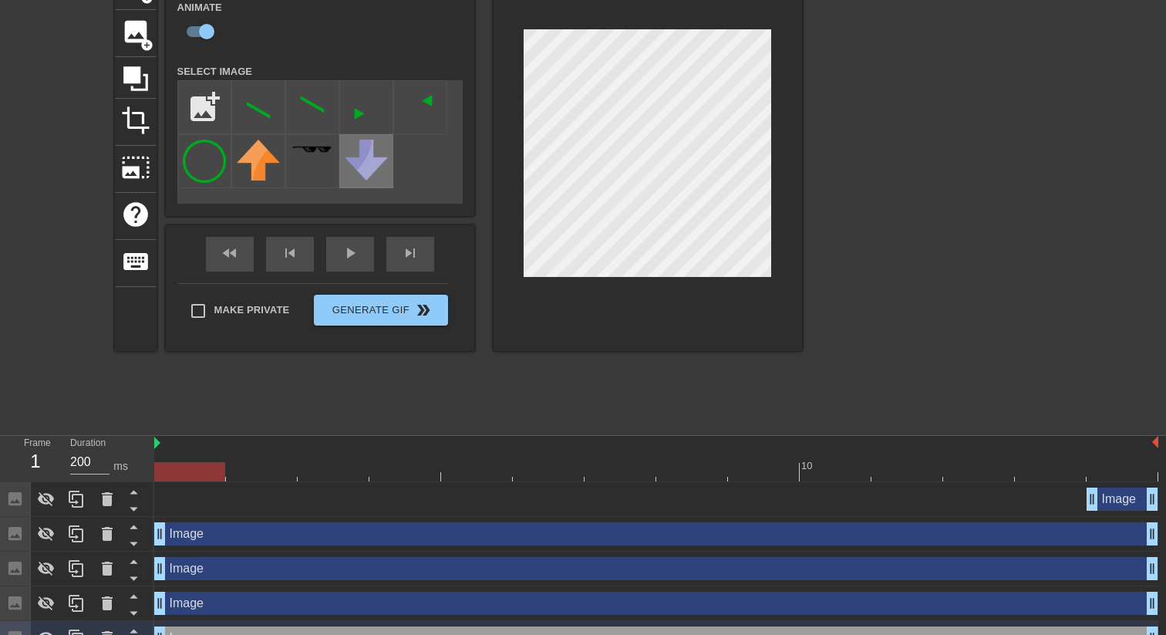
scroll to position [190, 0]
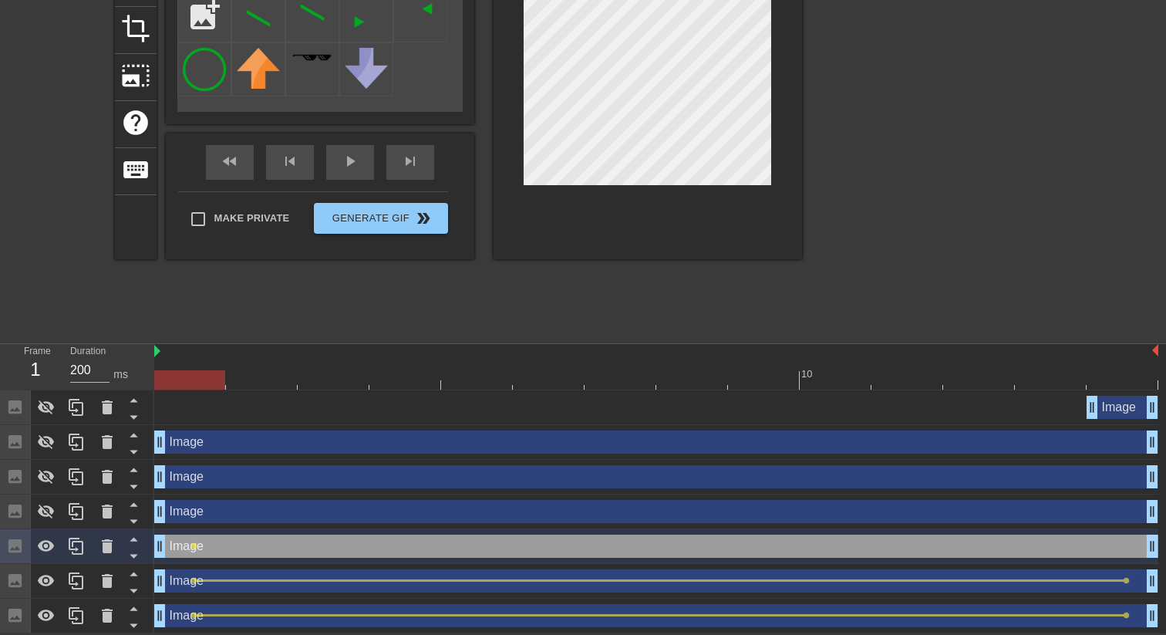
click at [1123, 387] on div at bounding box center [656, 379] width 1004 height 19
click at [193, 545] on span "lens" at bounding box center [193, 545] width 7 height 7
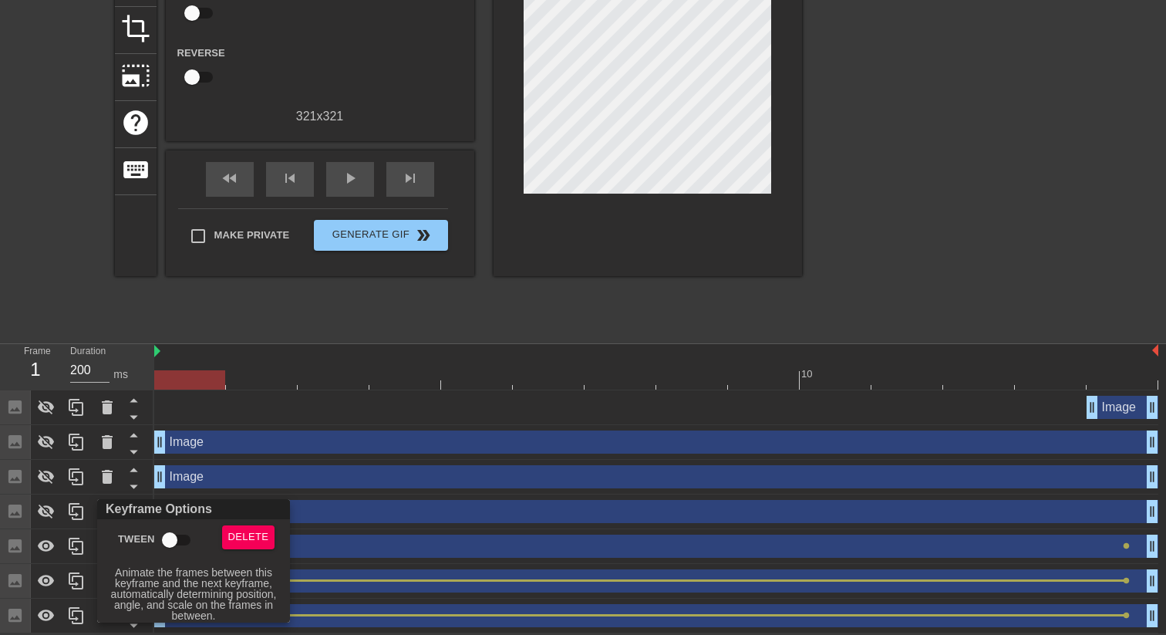
click at [180, 536] on input "Tween" at bounding box center [170, 539] width 88 height 29
checkbox input "true"
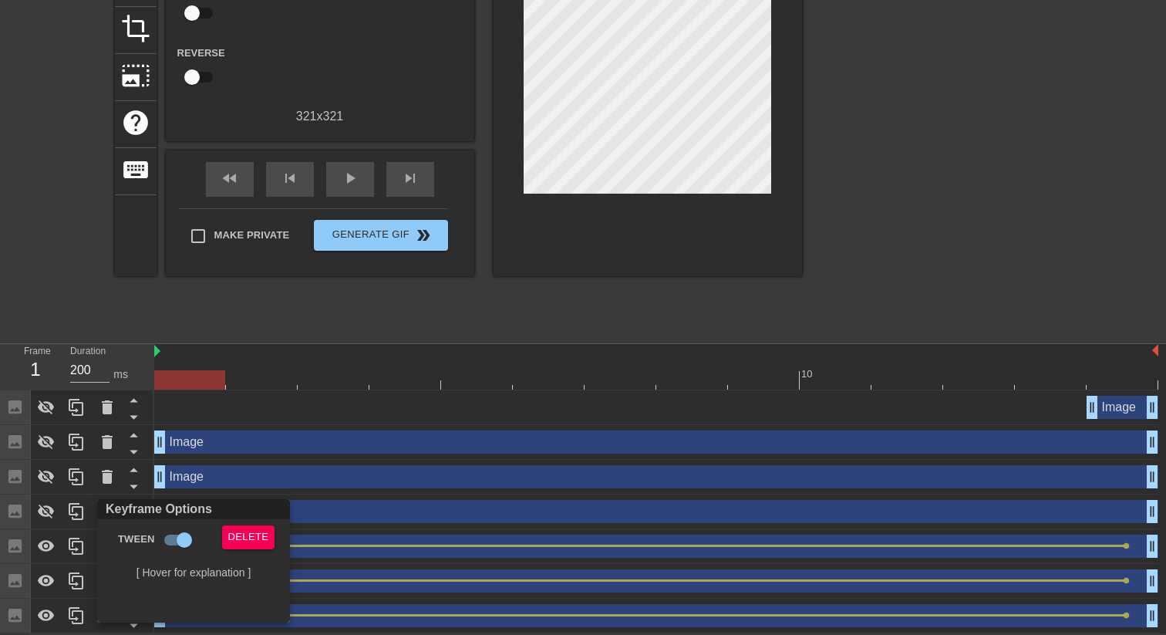
click at [531, 298] on div at bounding box center [583, 317] width 1166 height 635
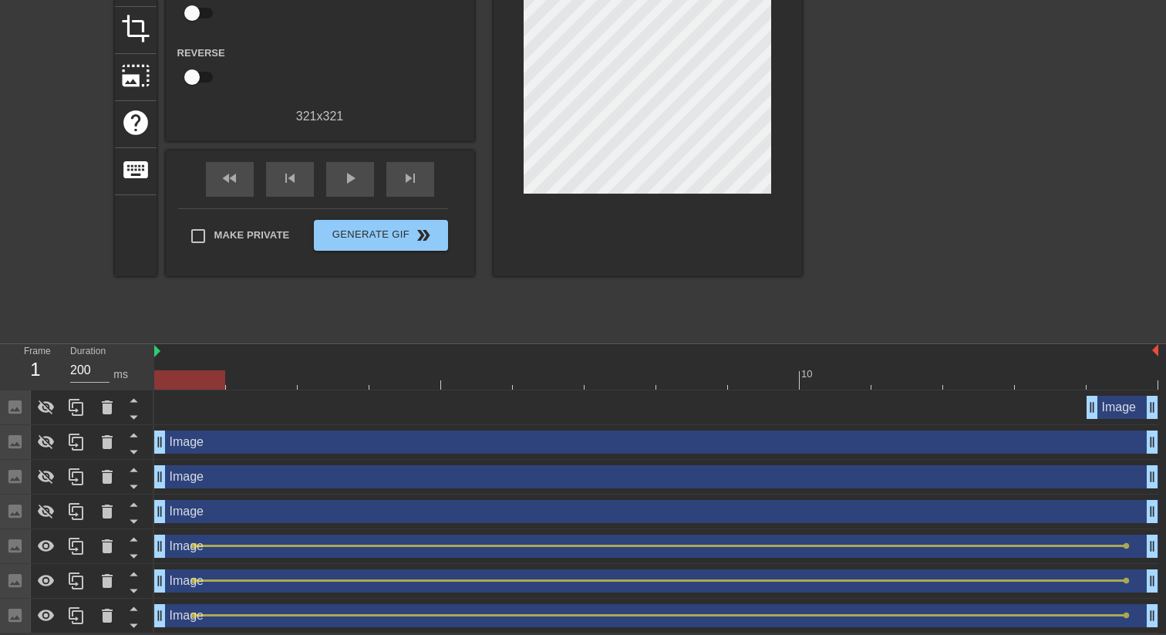
click at [237, 574] on div "Image drag_handle drag_handle" at bounding box center [656, 580] width 1004 height 23
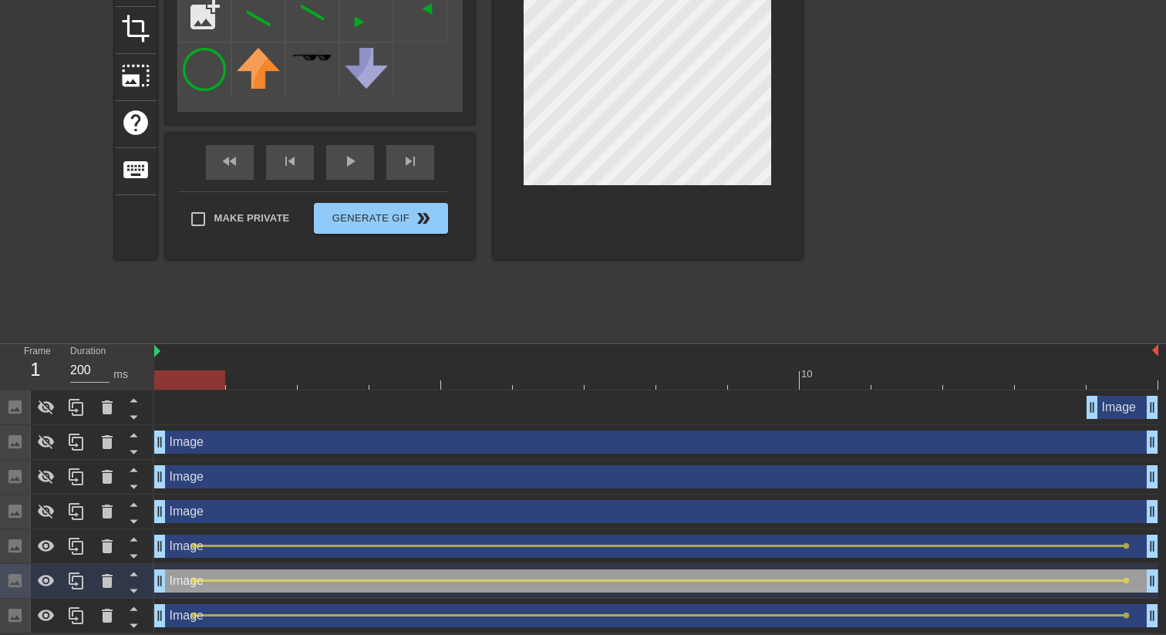
click at [1116, 386] on div at bounding box center [656, 379] width 1004 height 19
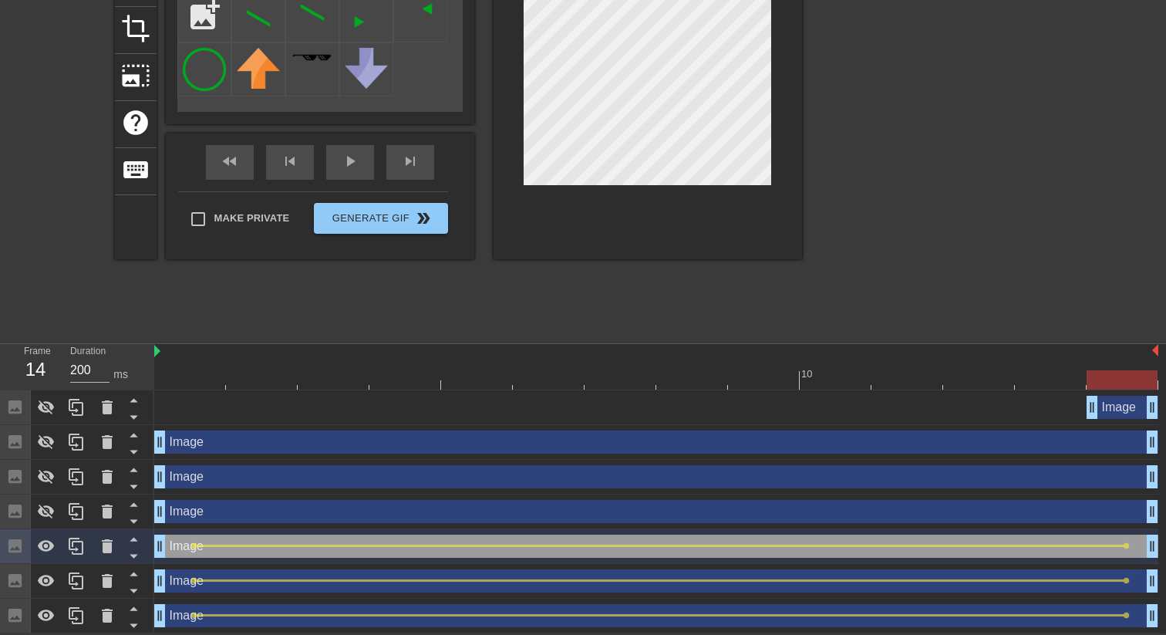
click at [1141, 584] on div "Image drag_handle drag_handle" at bounding box center [656, 580] width 1004 height 23
click at [52, 582] on icon at bounding box center [46, 580] width 17 height 12
click at [52, 582] on icon at bounding box center [46, 581] width 17 height 15
click at [208, 584] on div "Image drag_handle drag_handle" at bounding box center [656, 580] width 1004 height 23
click at [44, 543] on icon at bounding box center [46, 546] width 19 height 19
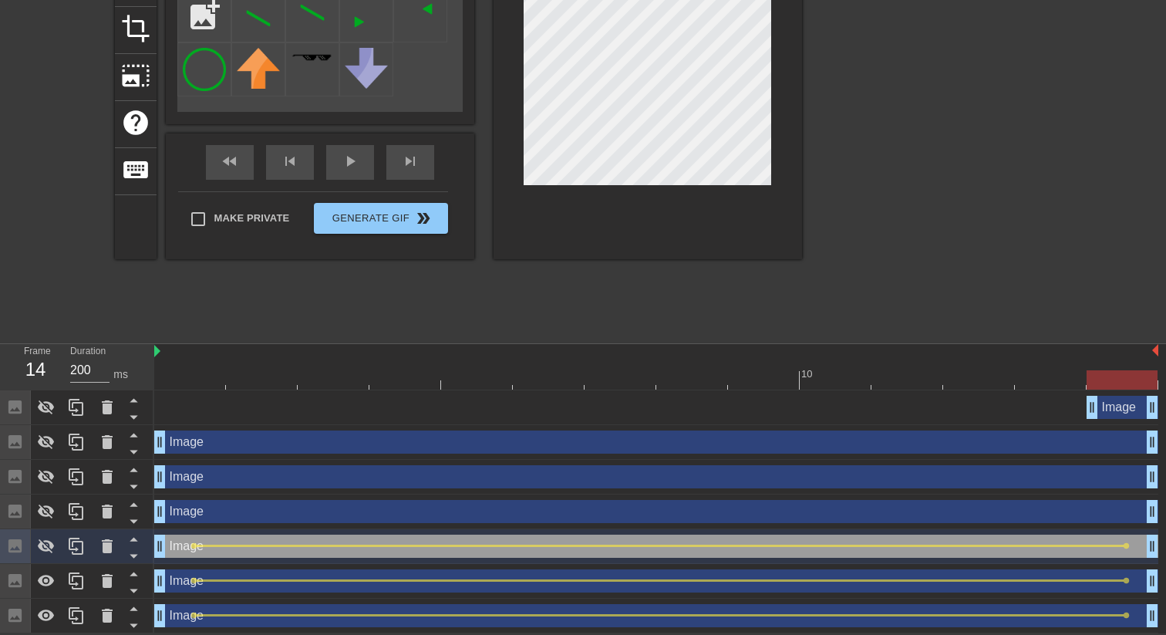
click at [307, 581] on div "Image drag_handle drag_handle" at bounding box center [656, 580] width 1004 height 23
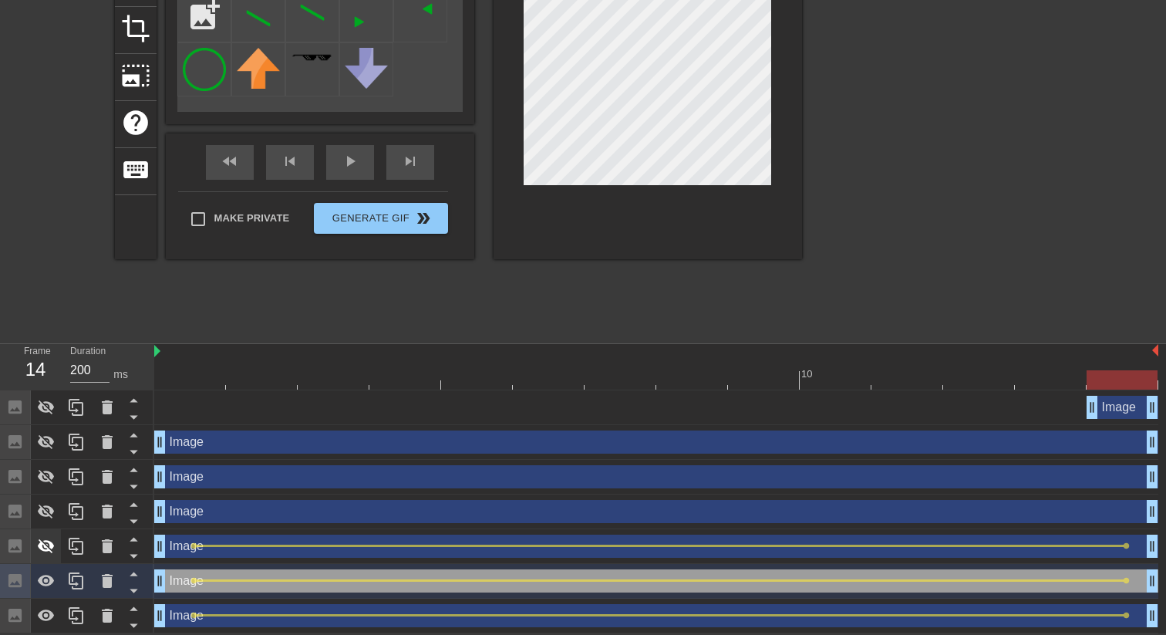
click at [49, 543] on icon at bounding box center [46, 546] width 17 height 15
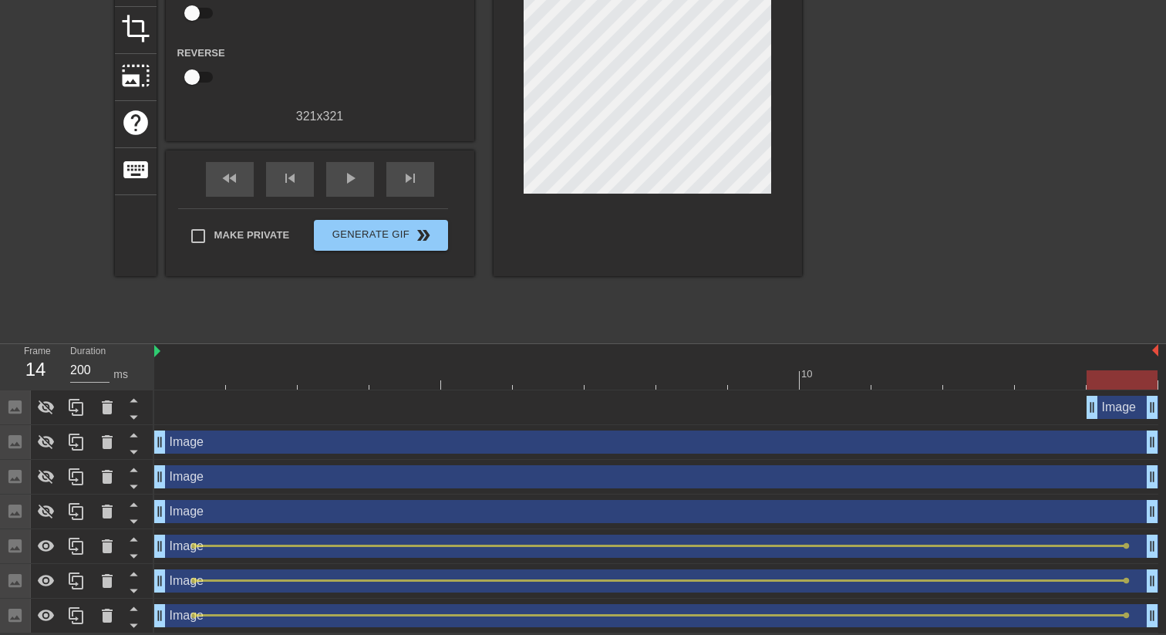
click at [443, 571] on div "Image drag_handle drag_handle" at bounding box center [656, 580] width 1004 height 23
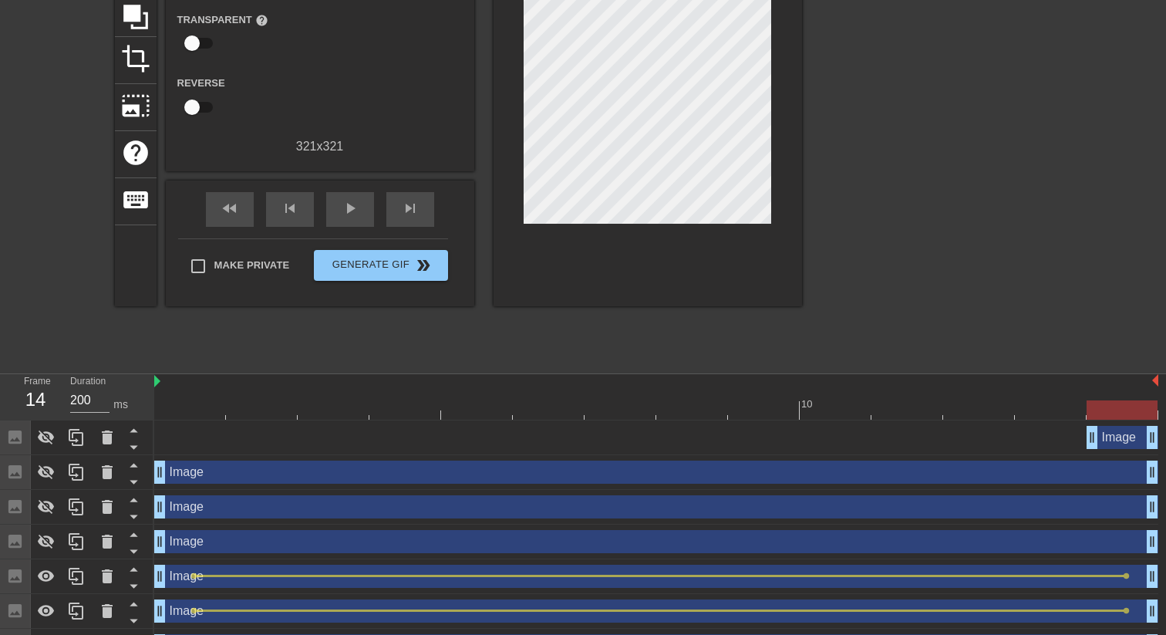
scroll to position [184, 0]
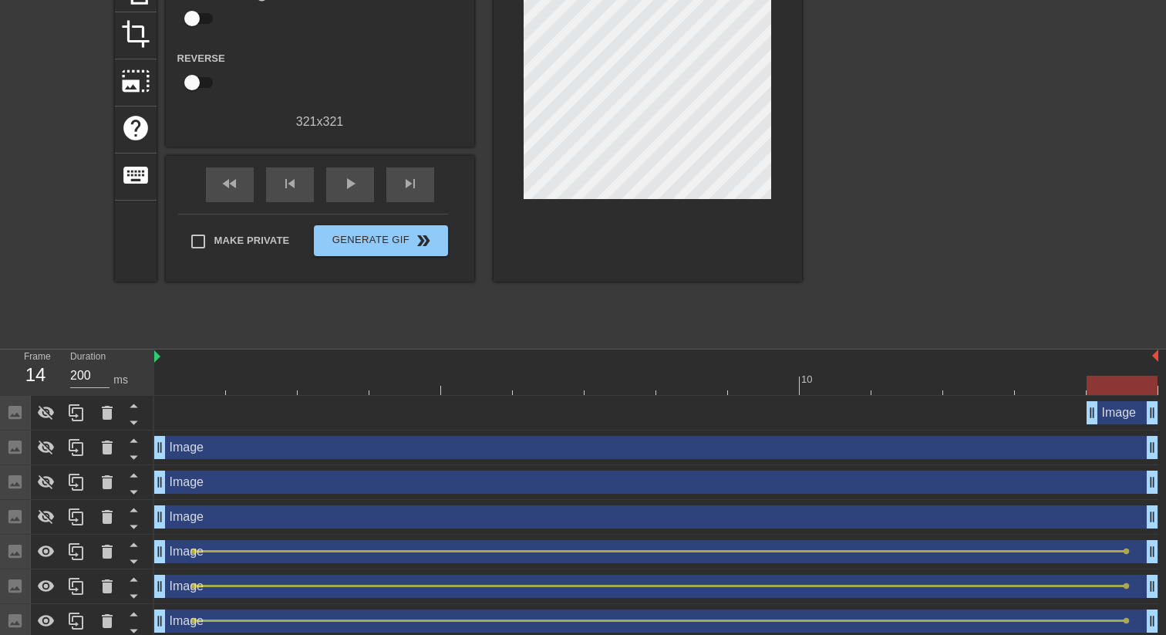
click at [1130, 411] on div "Image drag_handle drag_handle" at bounding box center [1122, 412] width 72 height 23
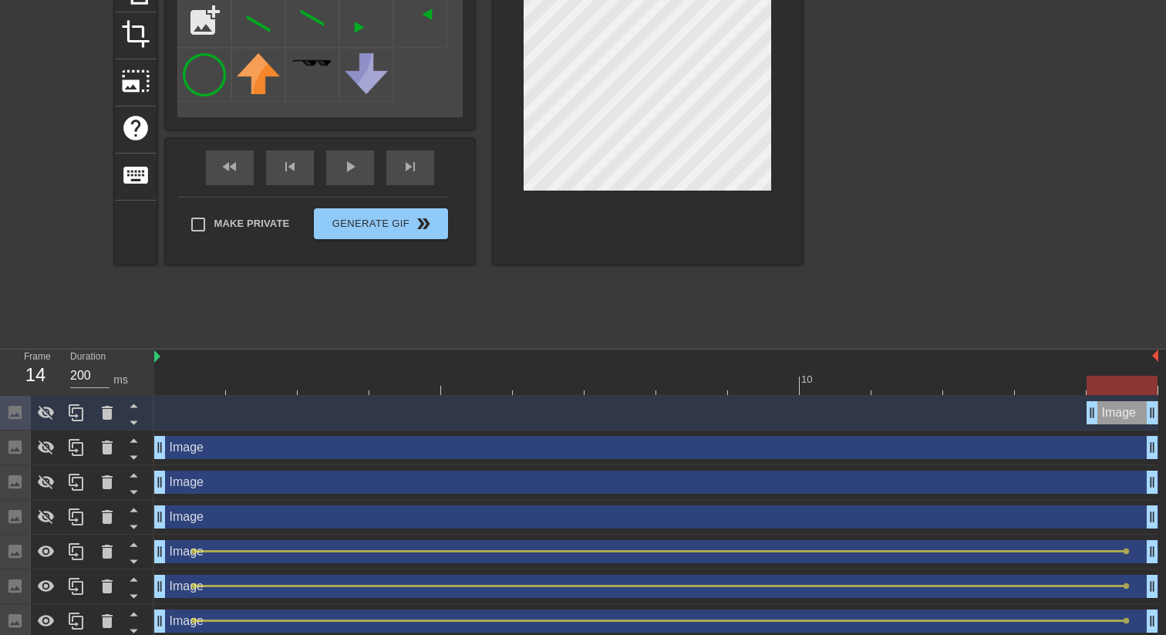
scroll to position [190, 0]
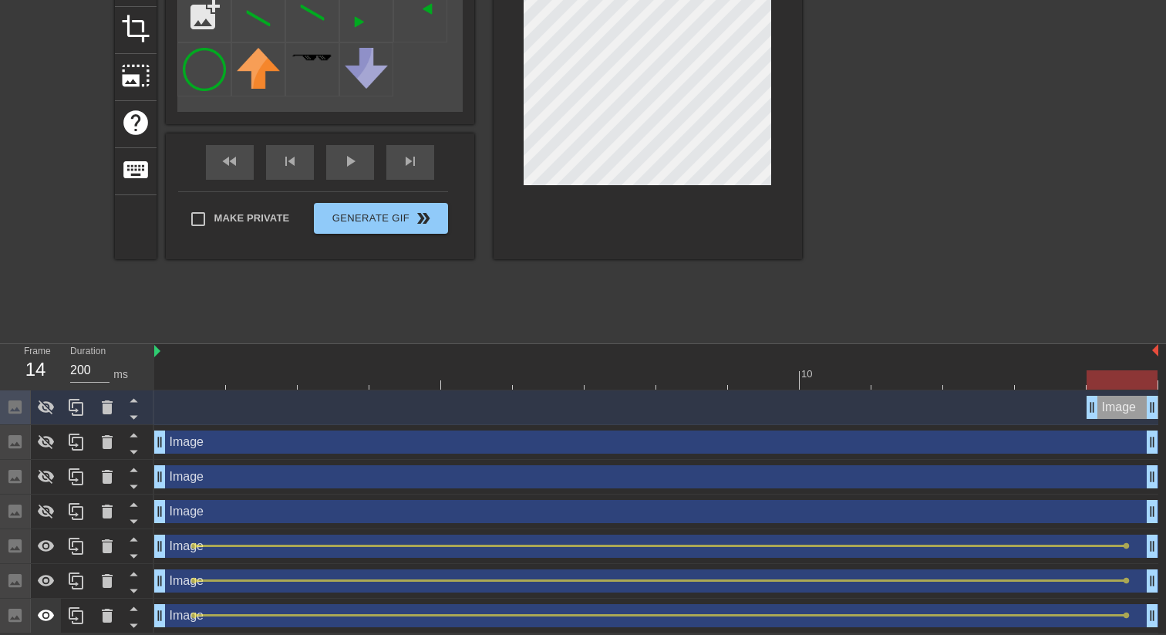
click at [42, 616] on icon at bounding box center [46, 615] width 19 height 19
click at [42, 560] on div at bounding box center [46, 546] width 31 height 34
click at [45, 583] on icon at bounding box center [46, 580] width 19 height 19
click at [46, 411] on icon at bounding box center [46, 407] width 17 height 15
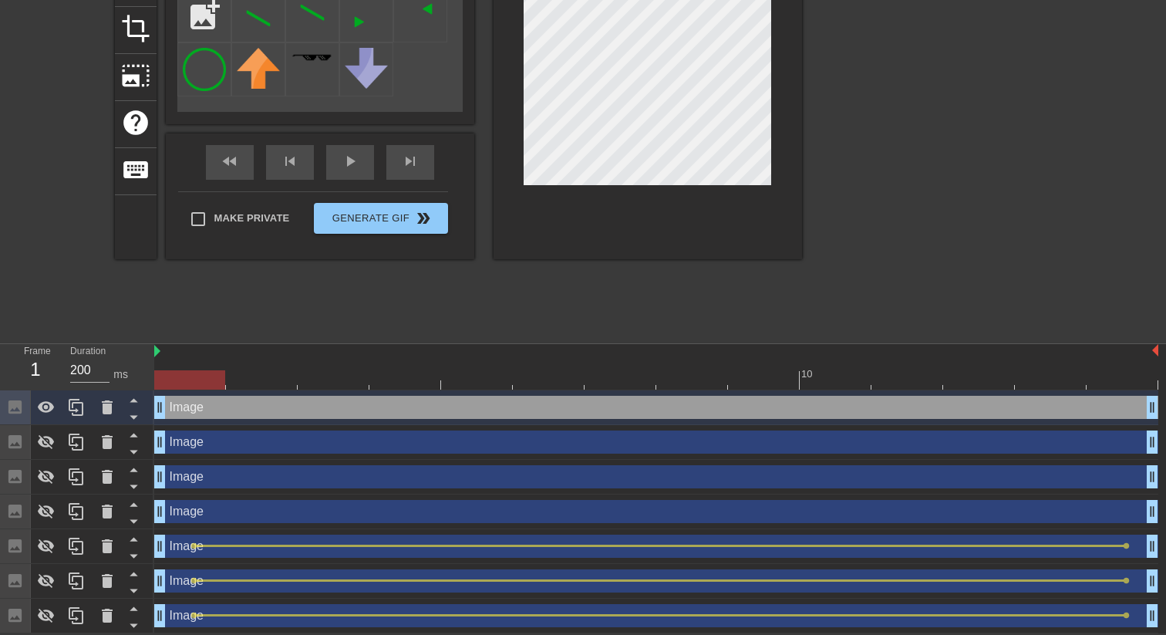
drag, startPoint x: 1092, startPoint y: 402, endPoint x: 187, endPoint y: 402, distance: 905.9
click at [43, 441] on icon at bounding box center [46, 442] width 17 height 15
click at [43, 468] on icon at bounding box center [46, 476] width 19 height 19
click at [44, 513] on icon at bounding box center [46, 511] width 19 height 19
click at [45, 608] on icon at bounding box center [46, 615] width 19 height 19
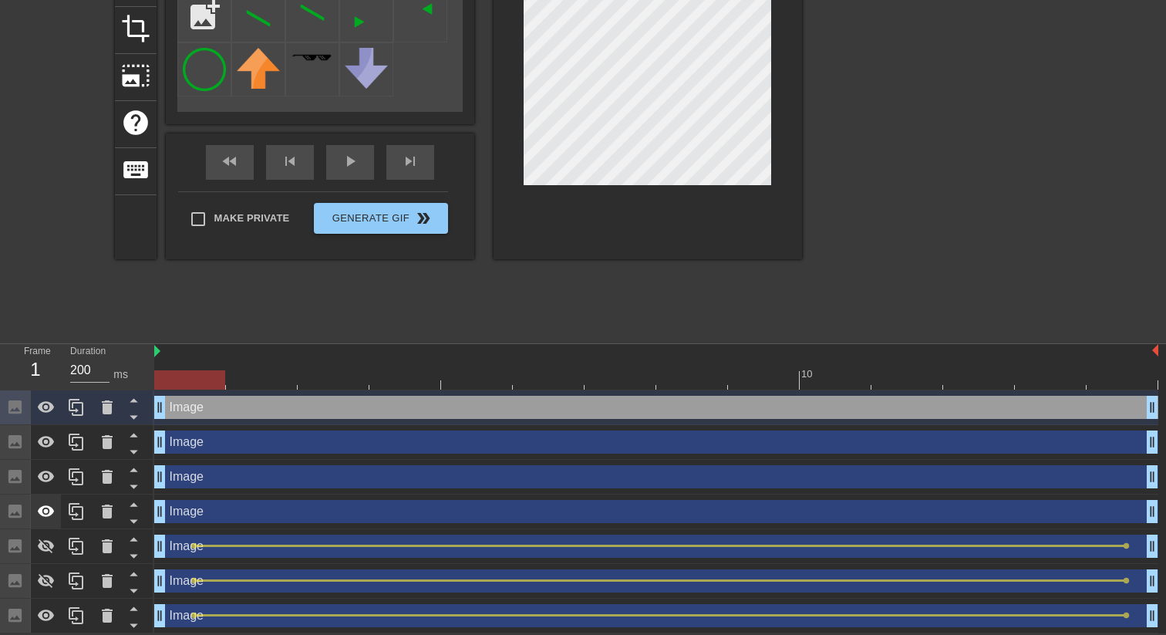
click at [52, 513] on icon at bounding box center [46, 511] width 17 height 12
click at [52, 513] on icon at bounding box center [46, 511] width 17 height 15
click at [52, 513] on icon at bounding box center [46, 511] width 17 height 12
click at [52, 513] on icon at bounding box center [46, 511] width 17 height 15
click at [52, 513] on icon at bounding box center [46, 511] width 17 height 12
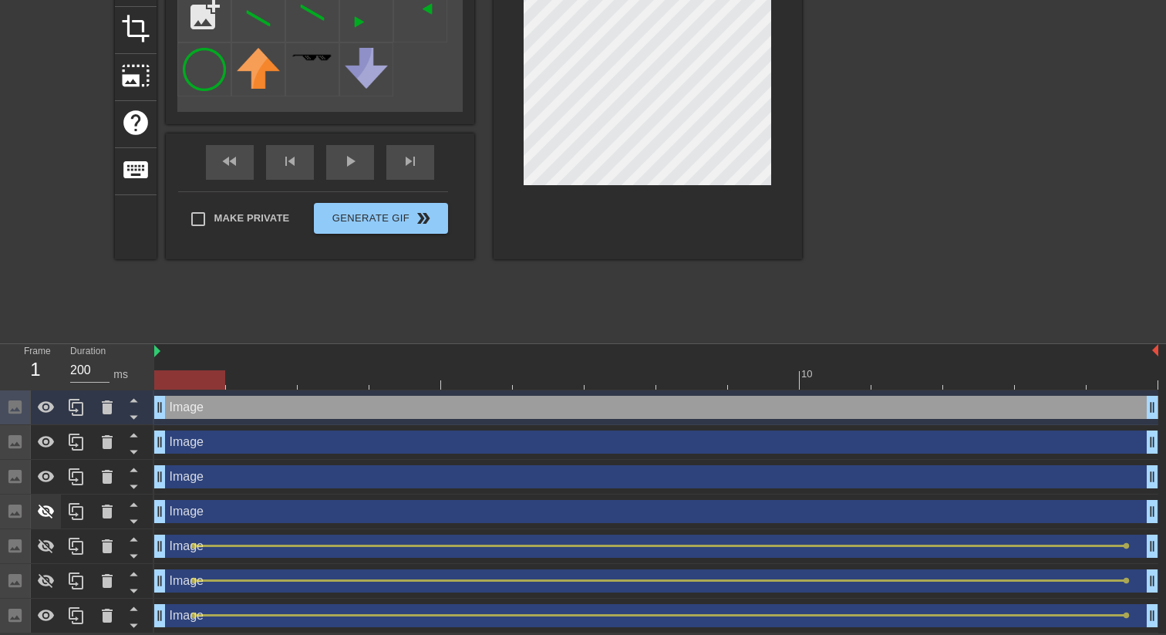
click at [52, 513] on icon at bounding box center [46, 511] width 17 height 15
click at [52, 513] on icon at bounding box center [46, 511] width 17 height 12
click at [55, 489] on div at bounding box center [46, 477] width 31 height 34
click at [45, 436] on icon at bounding box center [46, 442] width 17 height 12
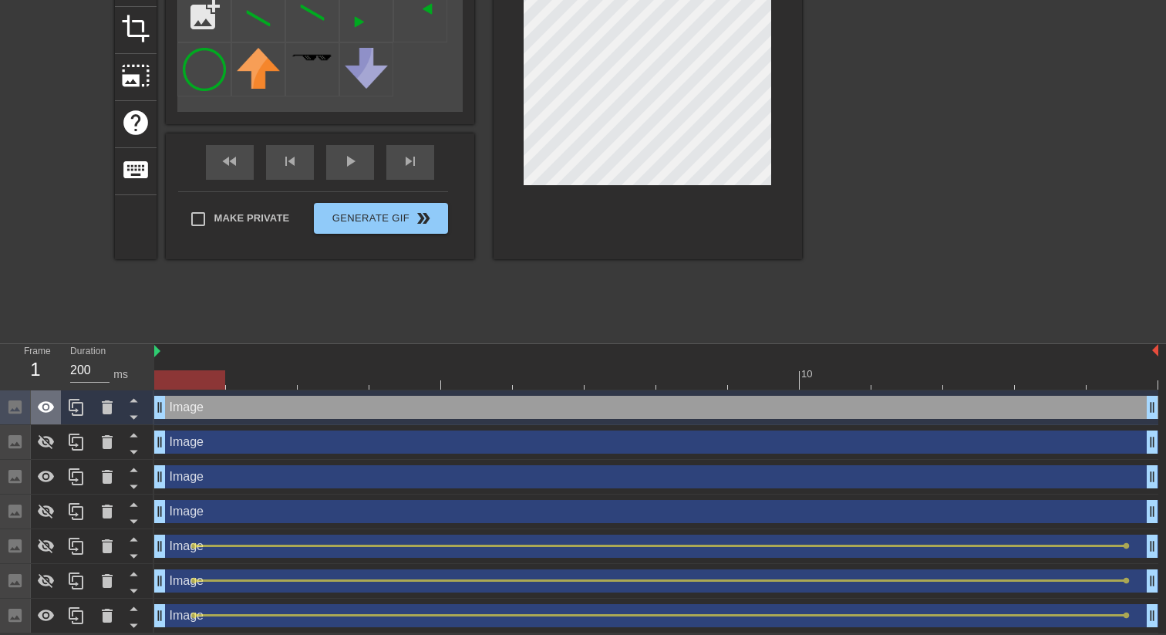
click at [56, 400] on div at bounding box center [46, 407] width 31 height 34
click at [48, 513] on icon at bounding box center [46, 511] width 17 height 15
click at [48, 513] on icon at bounding box center [46, 511] width 17 height 12
click at [49, 440] on icon at bounding box center [46, 442] width 19 height 19
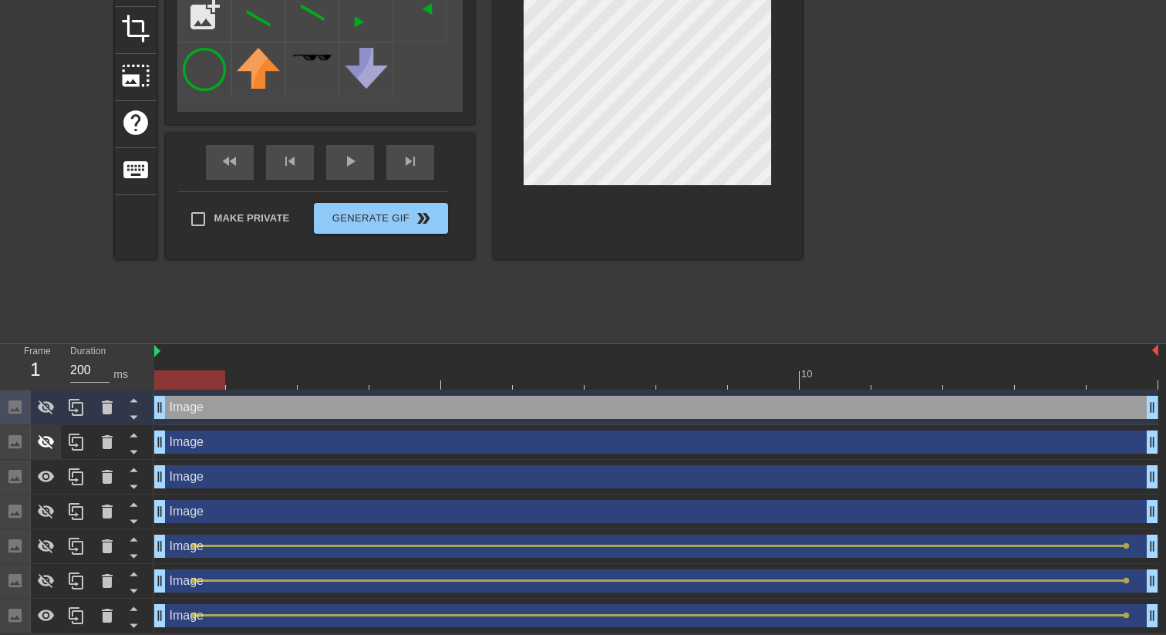
click at [49, 440] on icon at bounding box center [46, 442] width 19 height 19
click at [46, 410] on icon at bounding box center [46, 407] width 17 height 15
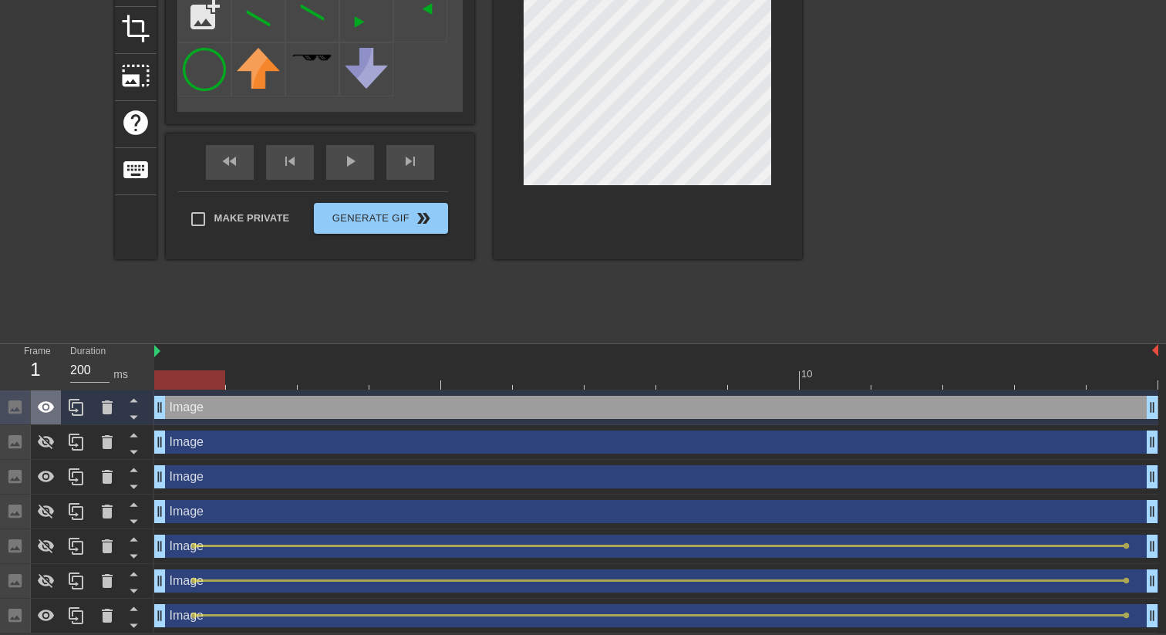
click at [46, 410] on icon at bounding box center [46, 407] width 17 height 12
click at [46, 436] on icon at bounding box center [46, 442] width 17 height 15
click at [46, 436] on icon at bounding box center [46, 442] width 17 height 12
click at [46, 436] on icon at bounding box center [46, 442] width 17 height 15
click at [52, 446] on icon at bounding box center [46, 442] width 19 height 19
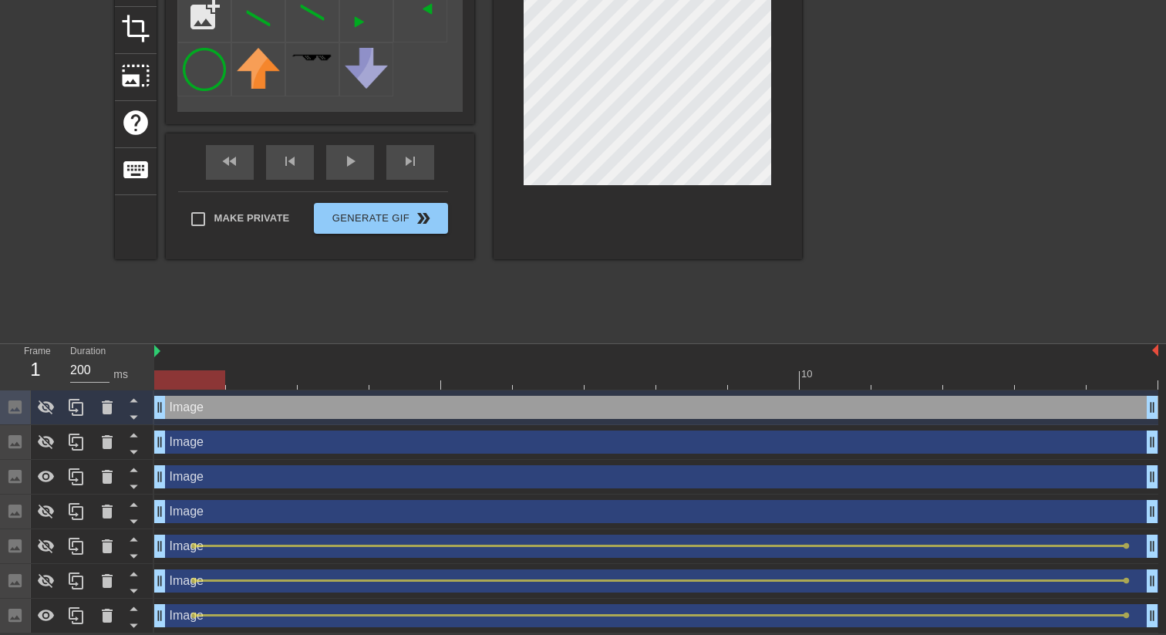
click at [194, 468] on div "Image drag_handle drag_handle" at bounding box center [656, 476] width 1004 height 23
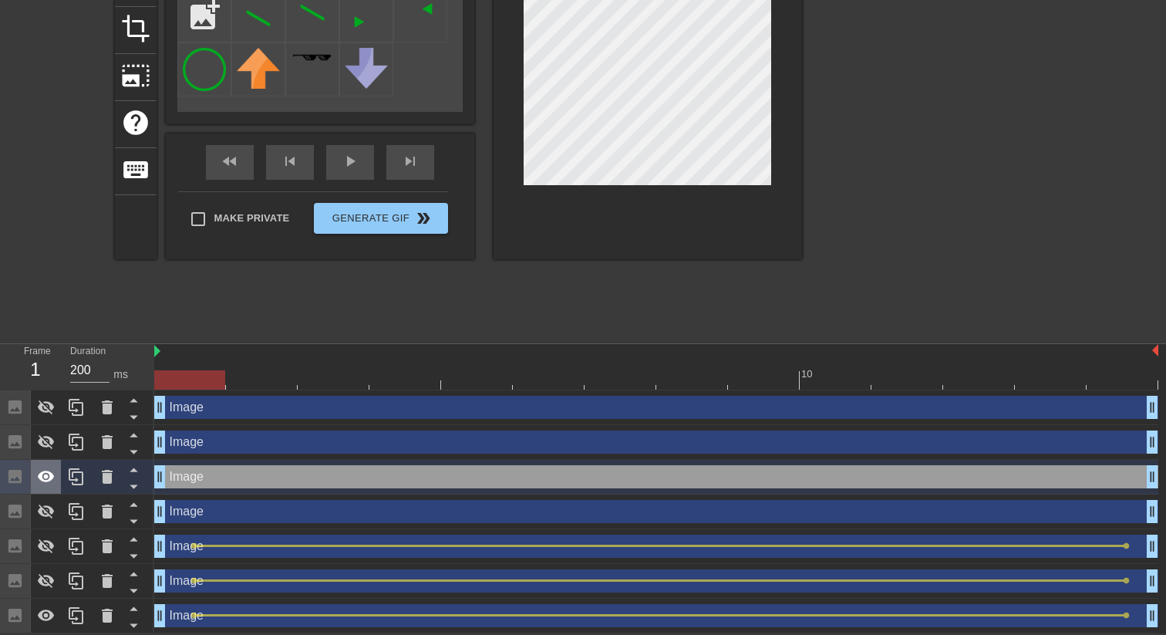
click at [52, 480] on icon at bounding box center [46, 476] width 19 height 19
click at [49, 511] on icon at bounding box center [46, 511] width 19 height 19
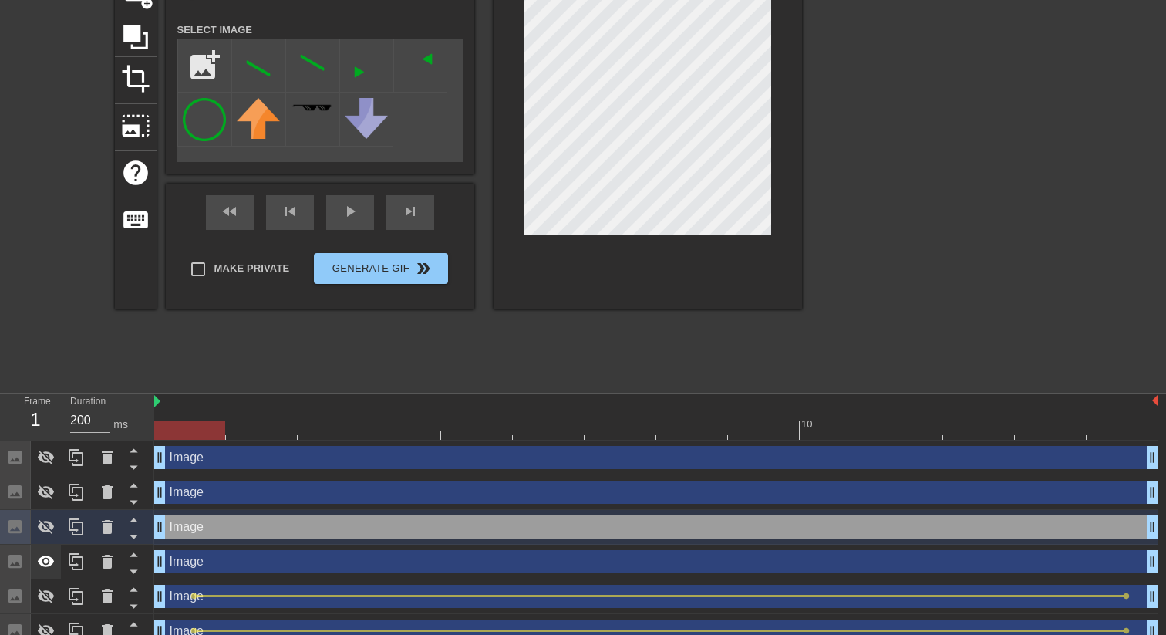
scroll to position [150, 0]
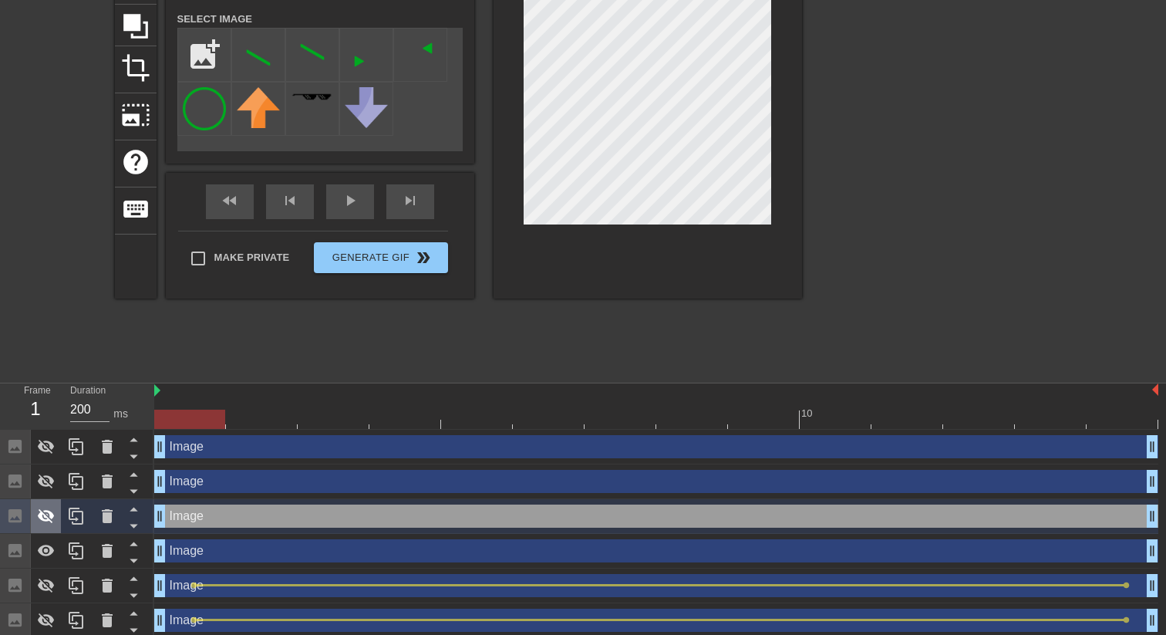
click at [49, 517] on icon at bounding box center [46, 516] width 19 height 19
click at [51, 443] on icon at bounding box center [46, 446] width 17 height 15
click at [51, 443] on icon at bounding box center [46, 446] width 17 height 12
click at [137, 454] on icon at bounding box center [133, 455] width 19 height 19
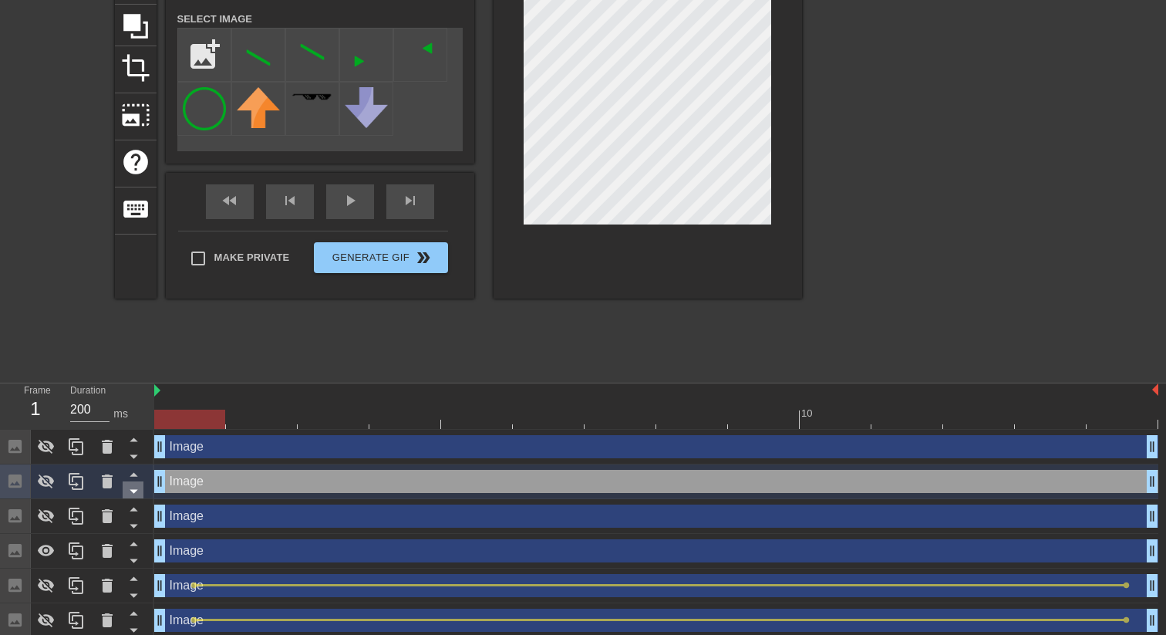
click at [135, 491] on icon at bounding box center [134, 492] width 8 height 4
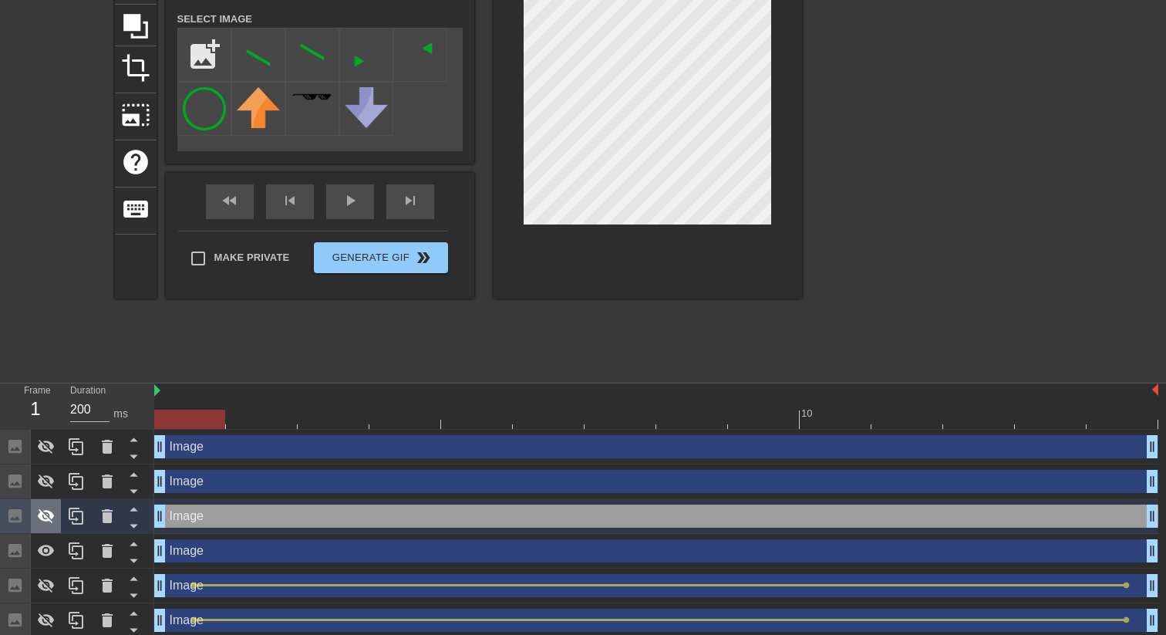
click at [49, 520] on icon at bounding box center [46, 516] width 17 height 15
click at [49, 520] on icon at bounding box center [46, 516] width 17 height 12
click at [197, 555] on div "Image drag_handle drag_handle" at bounding box center [656, 550] width 1004 height 23
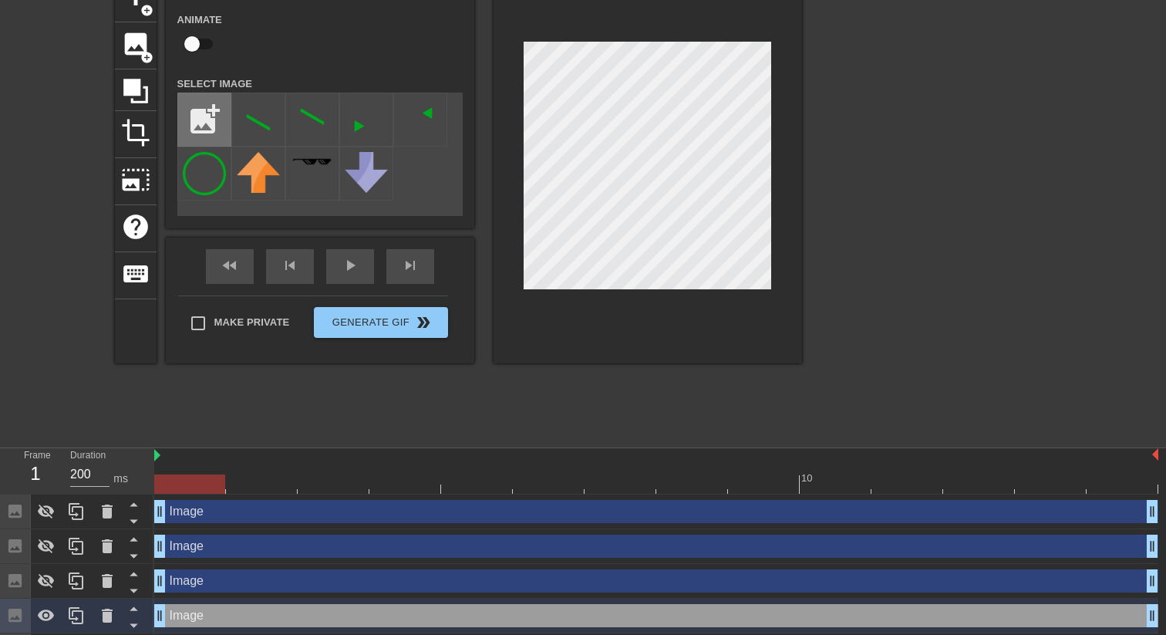
scroll to position [72, 0]
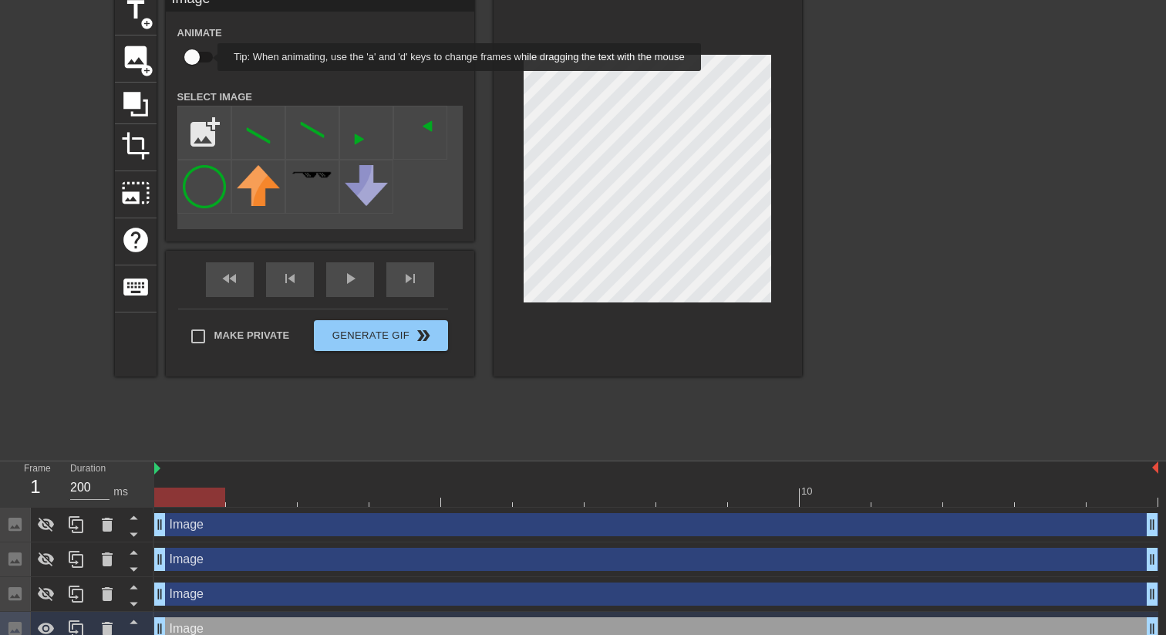
click at [200, 56] on input "checkbox" at bounding box center [192, 56] width 88 height 29
checkbox input "true"
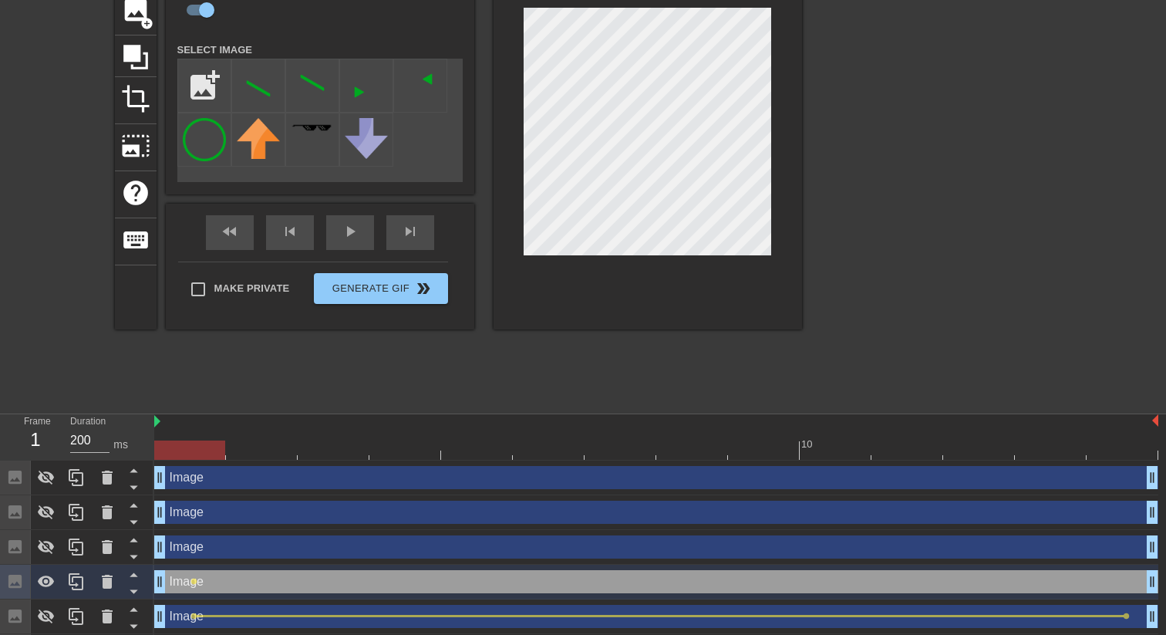
scroll to position [123, 0]
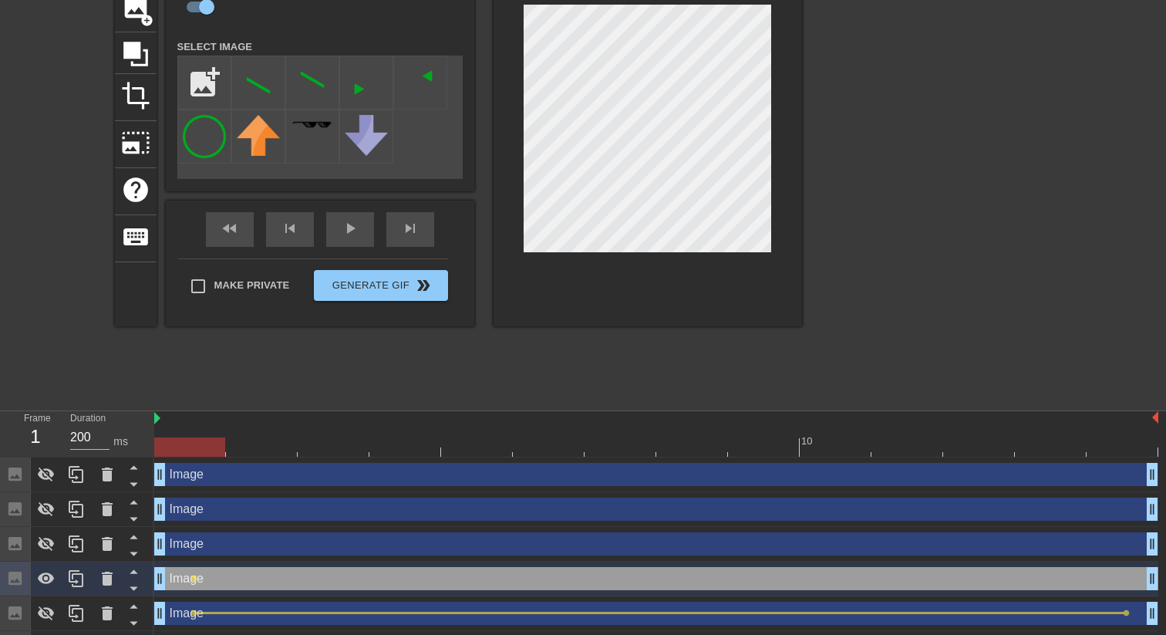
click at [1127, 446] on div at bounding box center [656, 446] width 1004 height 19
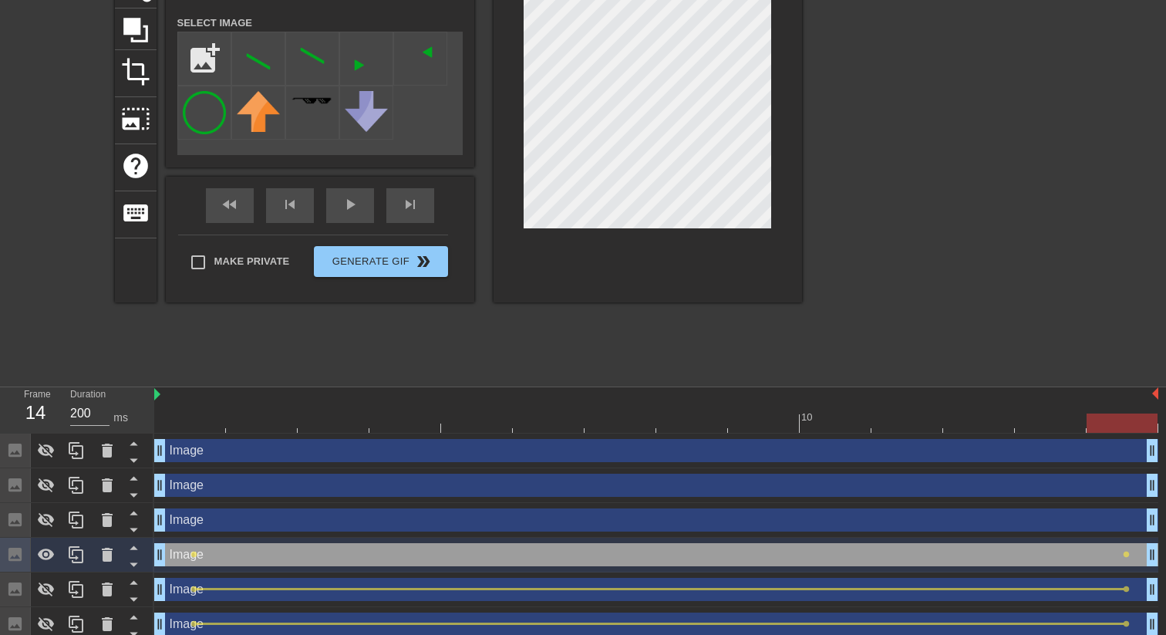
scroll to position [147, 0]
click at [194, 554] on span "lens" at bounding box center [193, 553] width 7 height 7
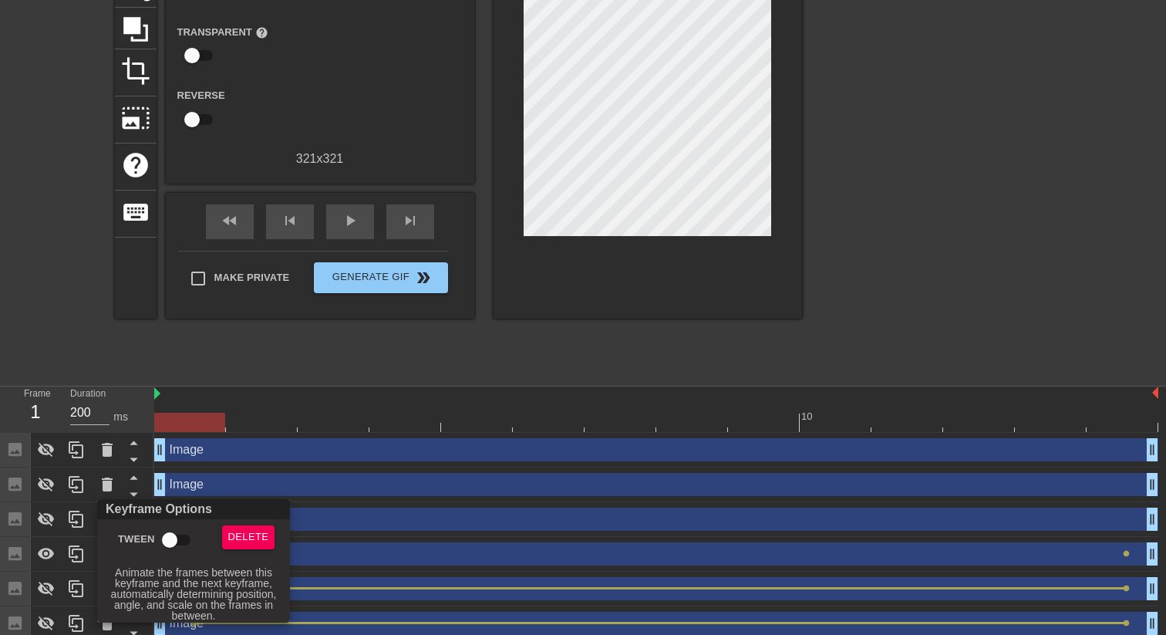
click at [173, 537] on input "Tween" at bounding box center [170, 539] width 88 height 29
checkbox input "true"
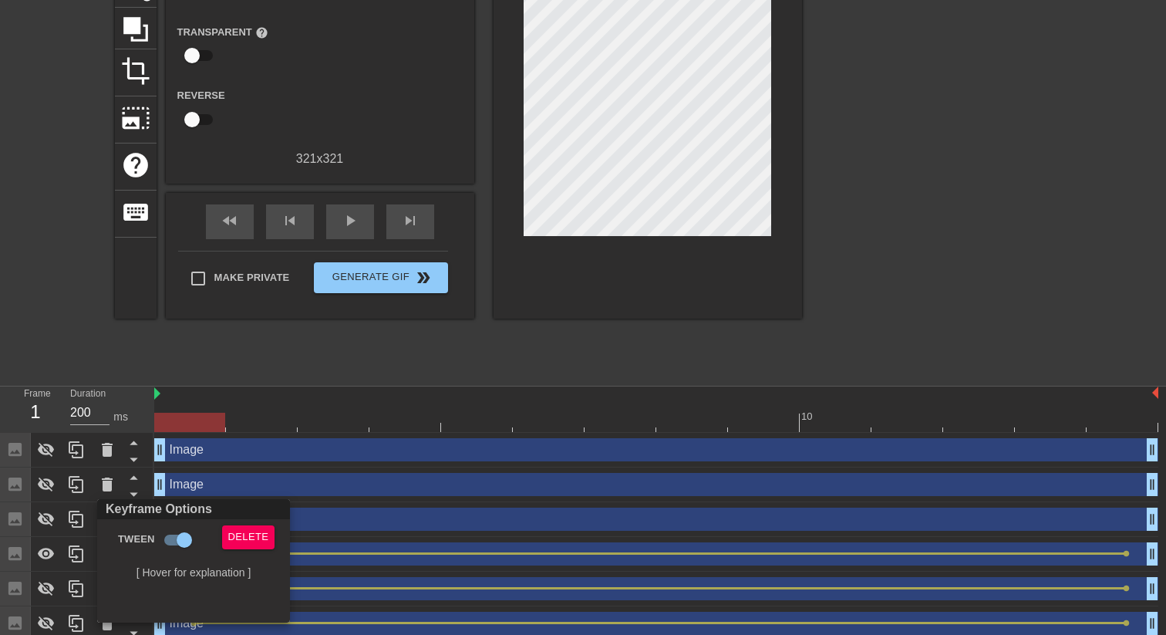
click at [475, 378] on div at bounding box center [583, 317] width 1166 height 635
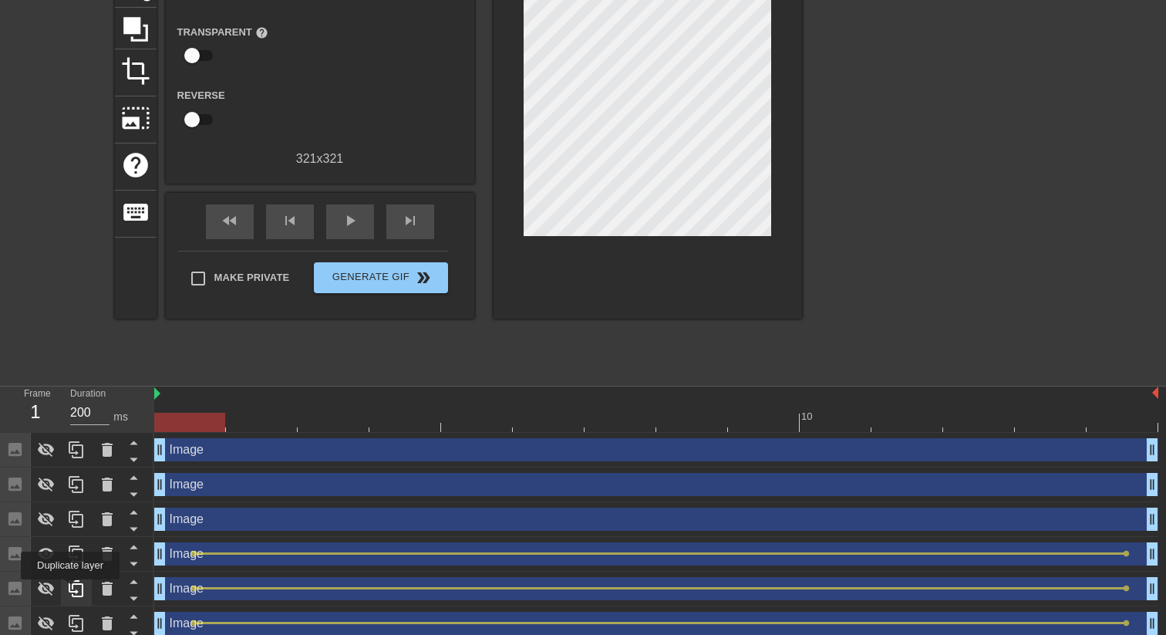
scroll to position [190, 0]
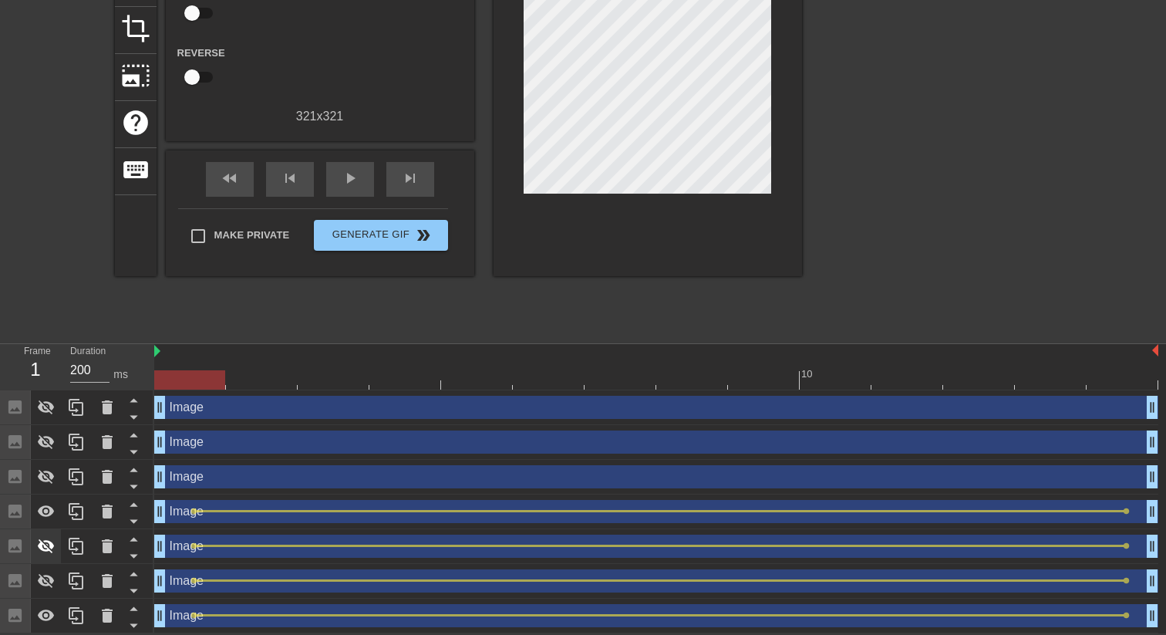
click at [41, 543] on icon at bounding box center [46, 546] width 17 height 15
click at [42, 574] on icon at bounding box center [46, 580] width 19 height 19
click at [42, 618] on icon at bounding box center [46, 615] width 17 height 12
click at [41, 608] on icon at bounding box center [46, 615] width 19 height 19
click at [331, 193] on div "play_arrow" at bounding box center [350, 179] width 48 height 35
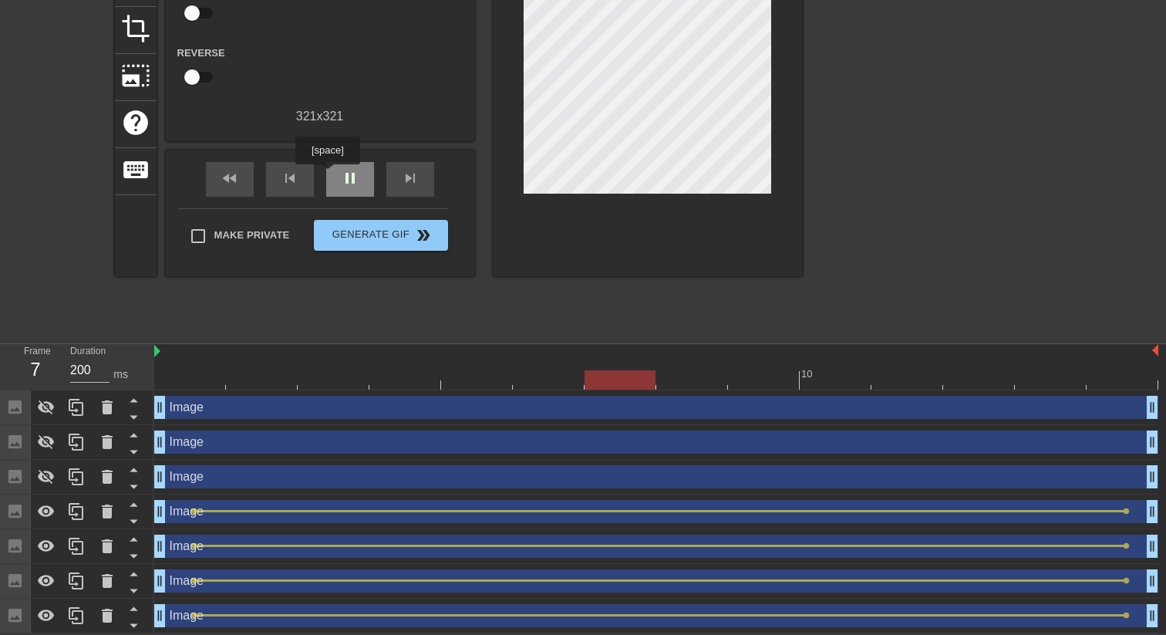
click at [354, 174] on span "pause" at bounding box center [350, 178] width 19 height 19
click at [55, 509] on div at bounding box center [46, 511] width 31 height 34
click at [54, 473] on icon at bounding box center [46, 476] width 19 height 19
click at [214, 477] on div "Image drag_handle drag_handle" at bounding box center [656, 476] width 1004 height 23
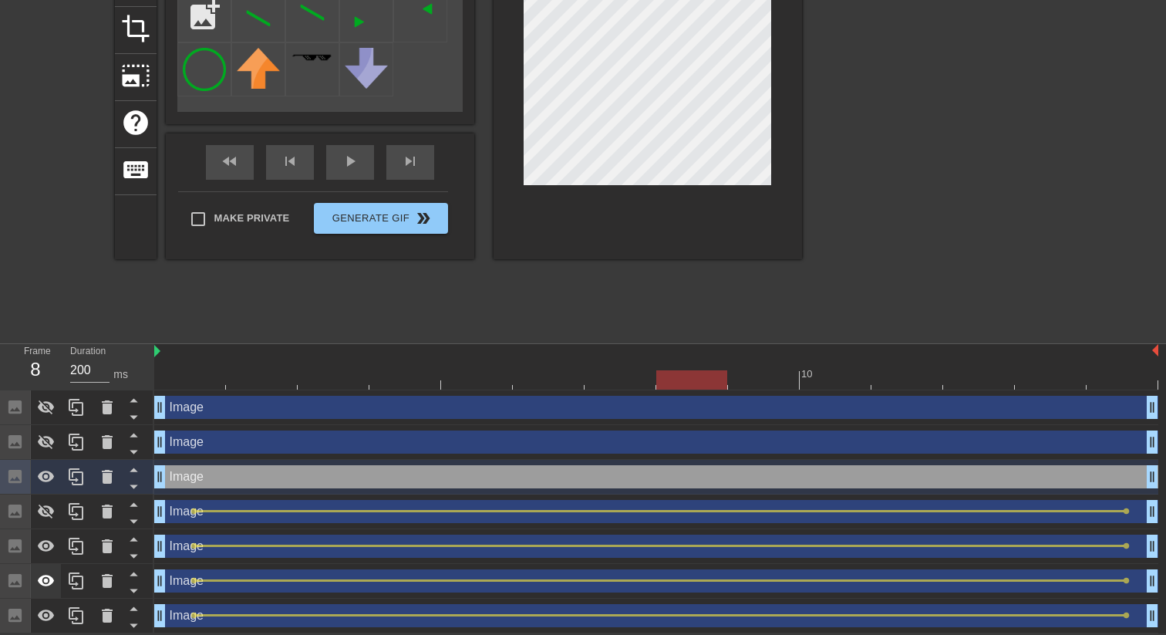
click at [49, 591] on div at bounding box center [46, 581] width 31 height 34
click at [53, 554] on icon at bounding box center [46, 546] width 19 height 19
click at [53, 504] on icon at bounding box center [46, 511] width 19 height 19
click at [212, 379] on div at bounding box center [656, 379] width 1004 height 19
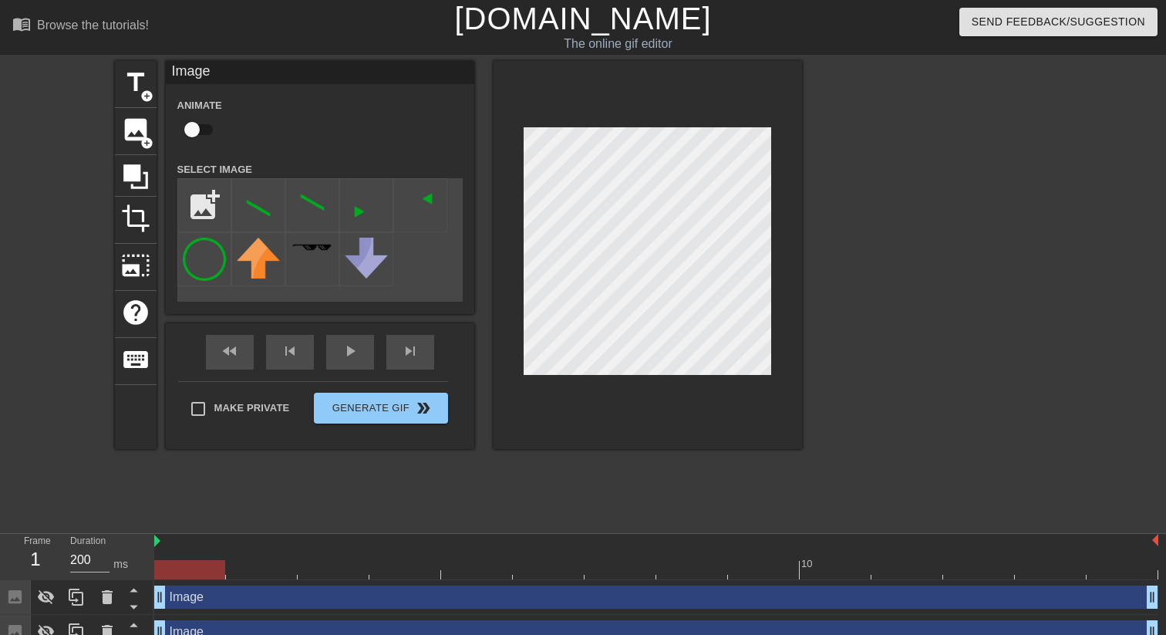
click at [194, 128] on input "checkbox" at bounding box center [192, 129] width 88 height 29
checkbox input "true"
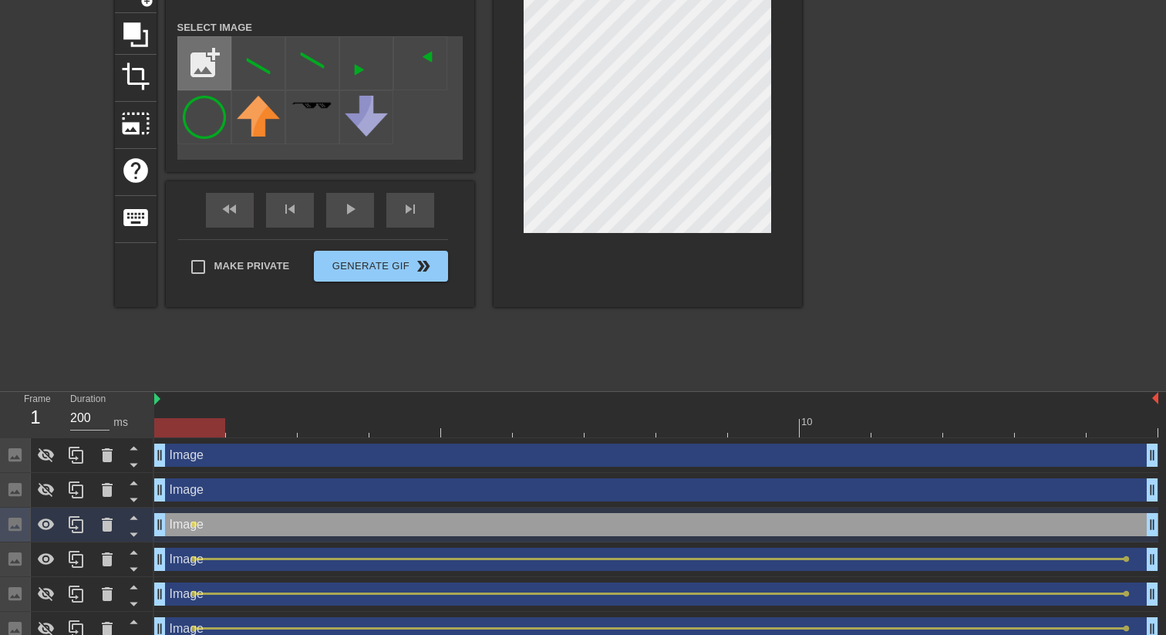
scroll to position [190, 0]
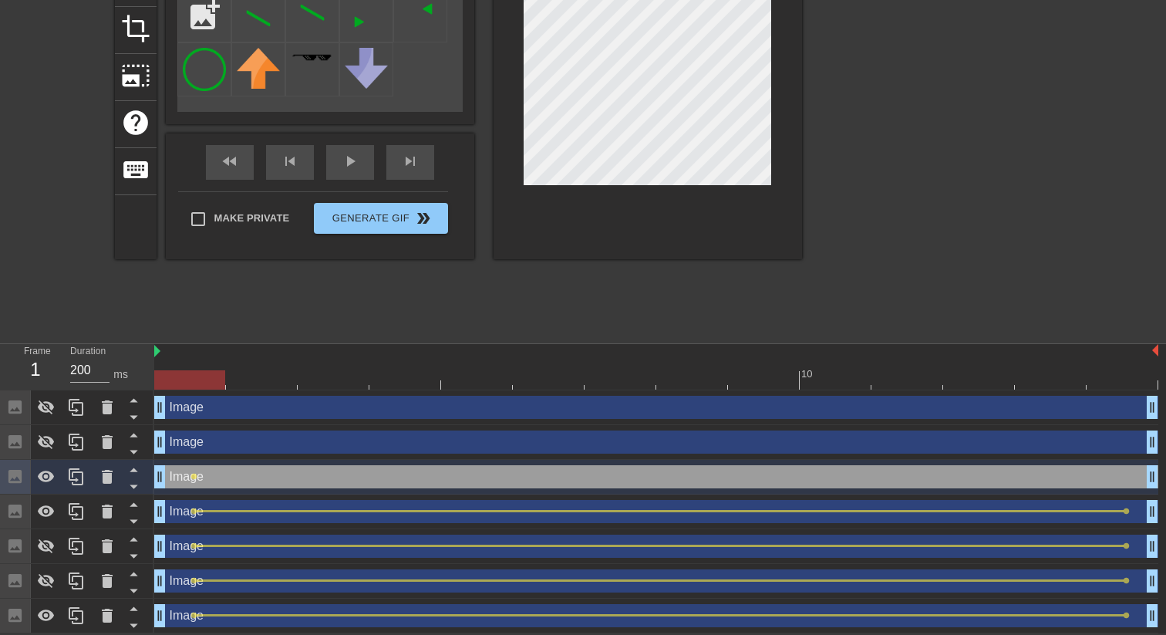
click at [1134, 382] on div at bounding box center [656, 379] width 1004 height 19
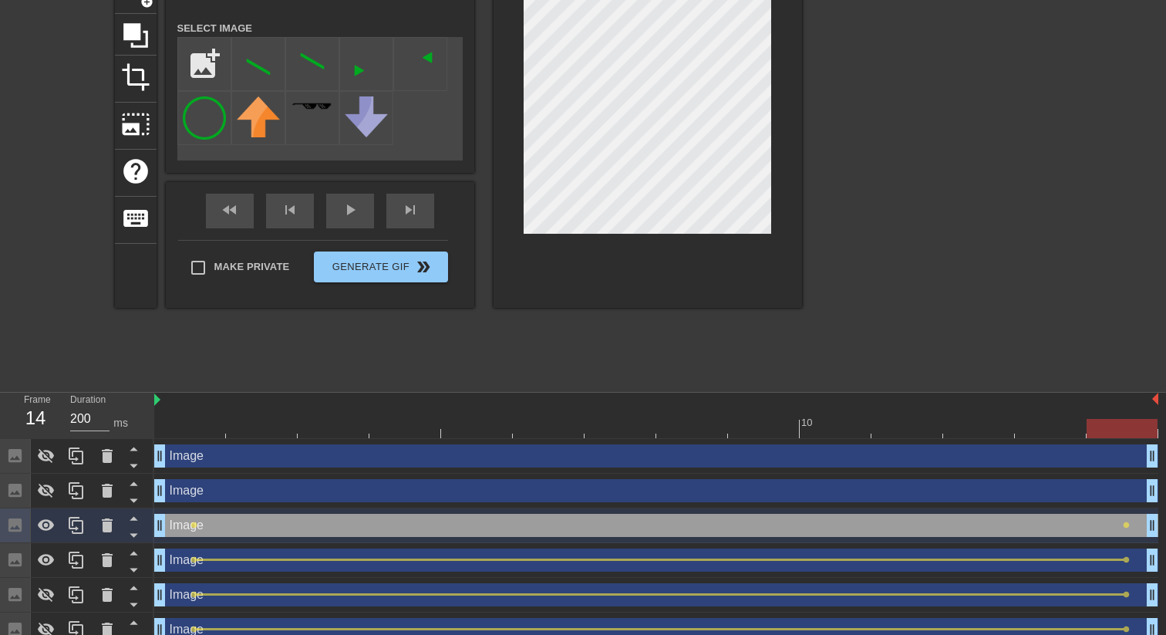
scroll to position [140, 0]
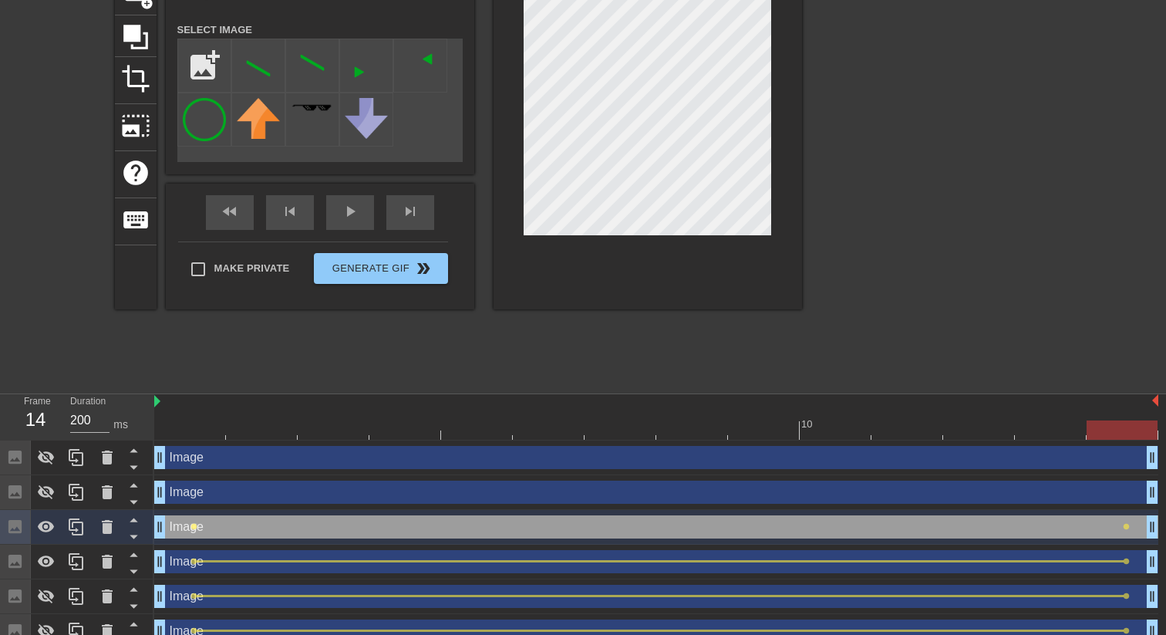
click at [195, 527] on span "lens" at bounding box center [193, 526] width 7 height 7
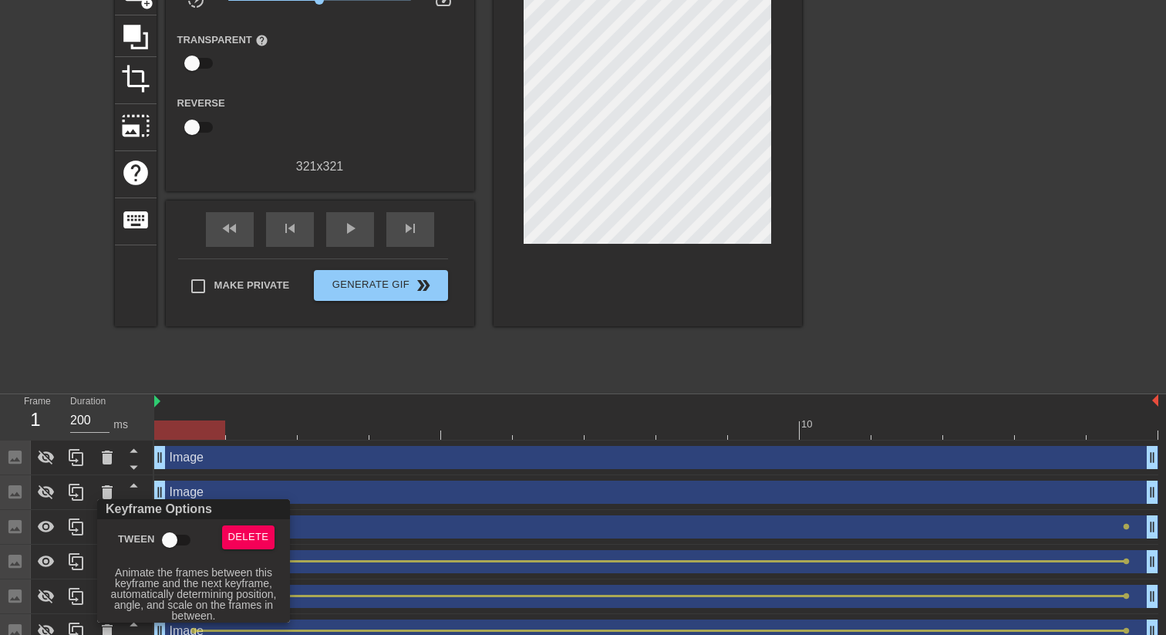
click at [180, 540] on input "Tween" at bounding box center [170, 539] width 88 height 29
checkbox input "true"
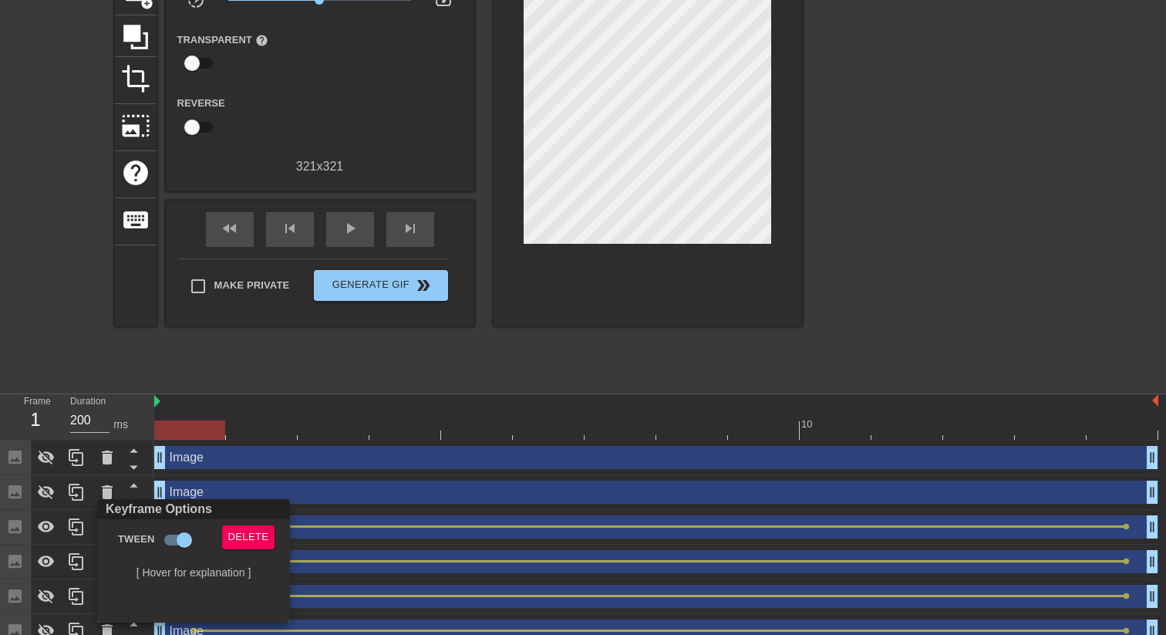
click at [54, 559] on div at bounding box center [583, 317] width 1166 height 635
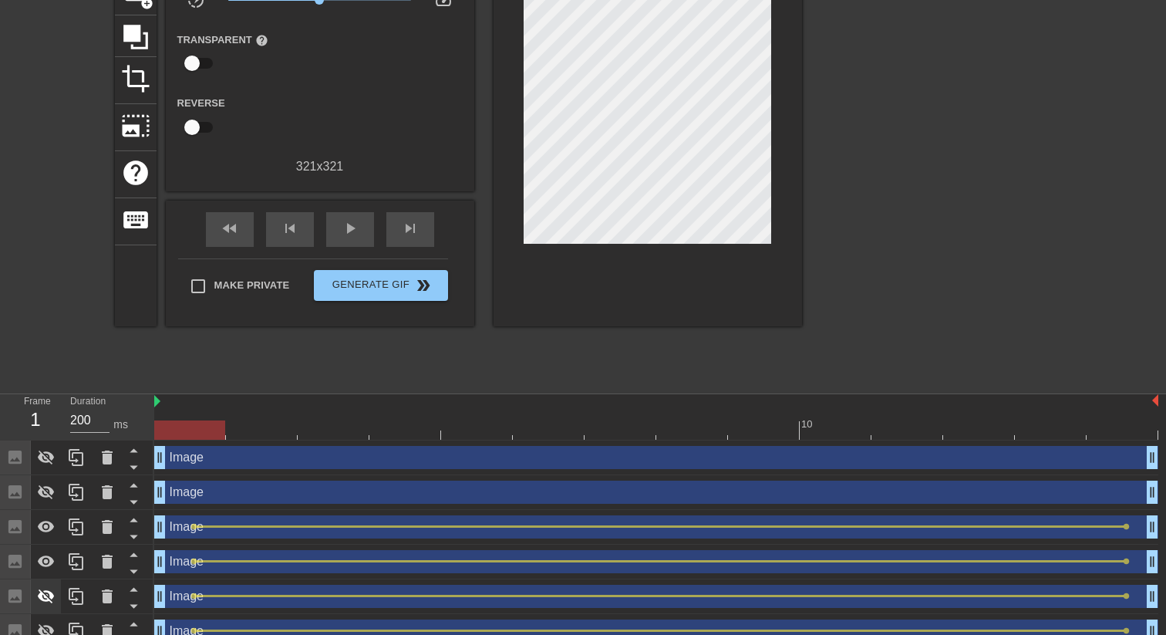
scroll to position [190, 0]
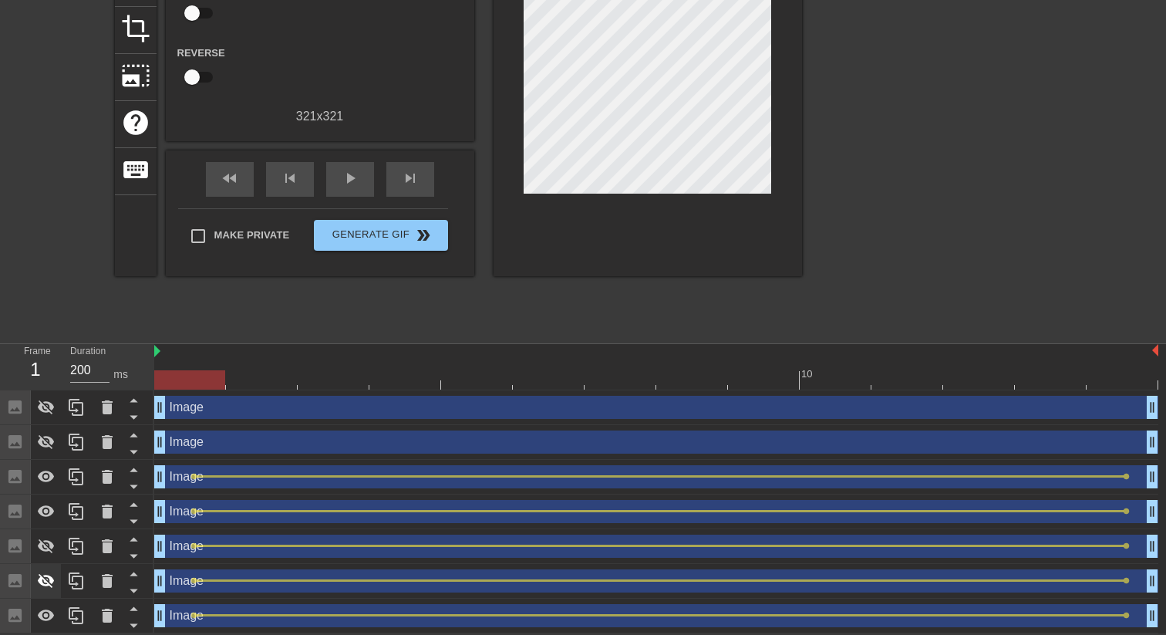
click at [55, 577] on div at bounding box center [46, 581] width 31 height 34
click at [47, 539] on icon at bounding box center [46, 546] width 19 height 19
click at [44, 608] on icon at bounding box center [46, 615] width 19 height 19
click at [335, 199] on div "fast_rewind skip_previous play_arrow skip_next" at bounding box center [319, 179] width 251 height 58
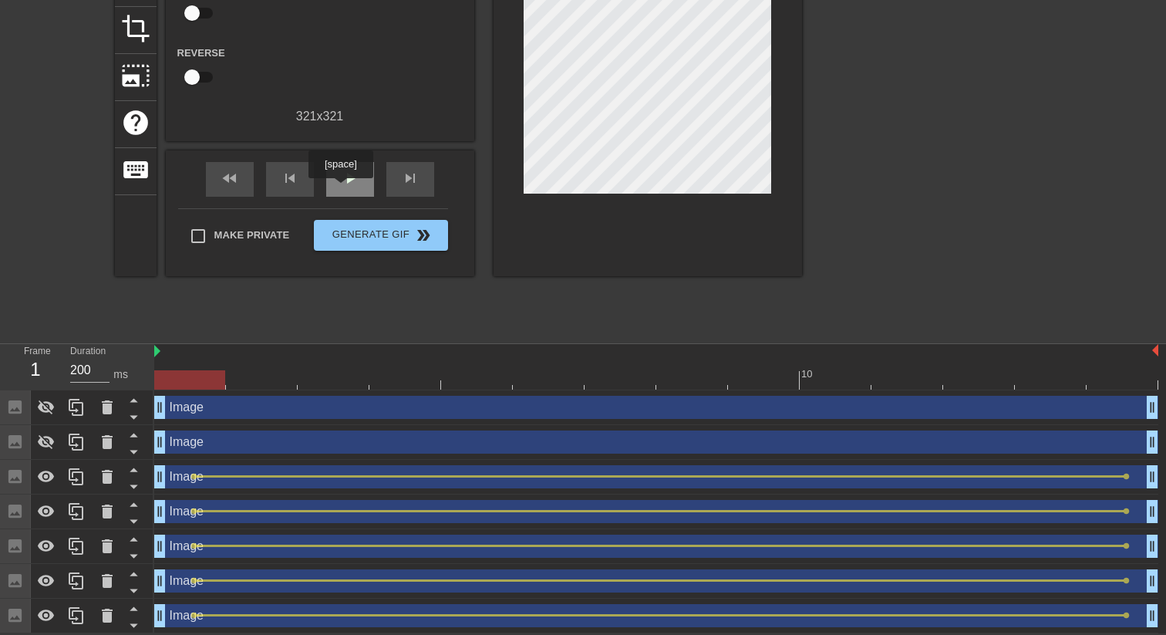
click at [350, 179] on span "play_arrow" at bounding box center [350, 178] width 19 height 19
click at [347, 187] on div "pause" at bounding box center [350, 179] width 48 height 35
click at [48, 577] on icon at bounding box center [46, 580] width 17 height 12
click at [48, 577] on icon at bounding box center [46, 581] width 17 height 15
click at [51, 540] on icon at bounding box center [46, 546] width 19 height 19
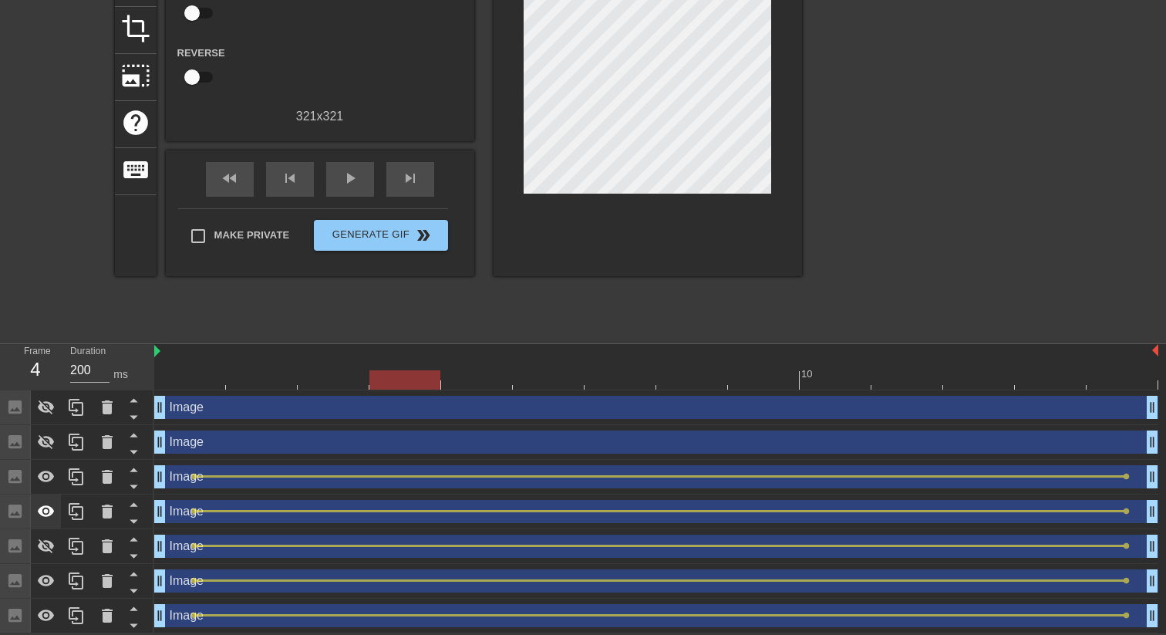
click at [48, 512] on icon at bounding box center [46, 511] width 19 height 19
click at [48, 486] on div at bounding box center [46, 477] width 31 height 34
click at [49, 580] on icon at bounding box center [46, 580] width 17 height 12
click at [55, 552] on icon at bounding box center [46, 546] width 19 height 19
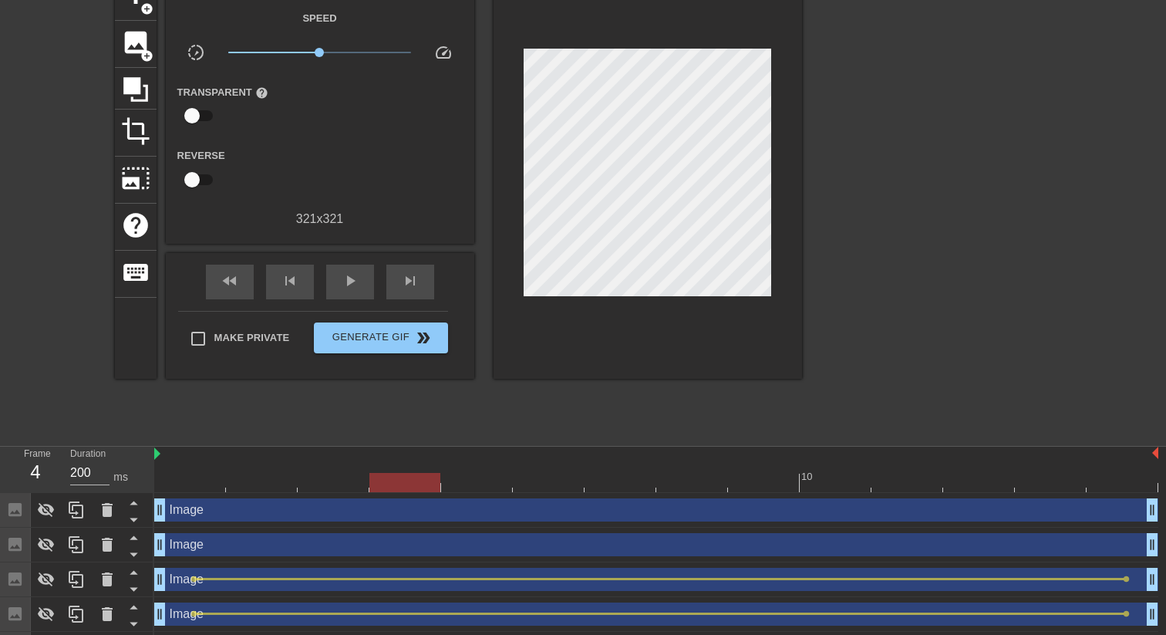
scroll to position [36, 0]
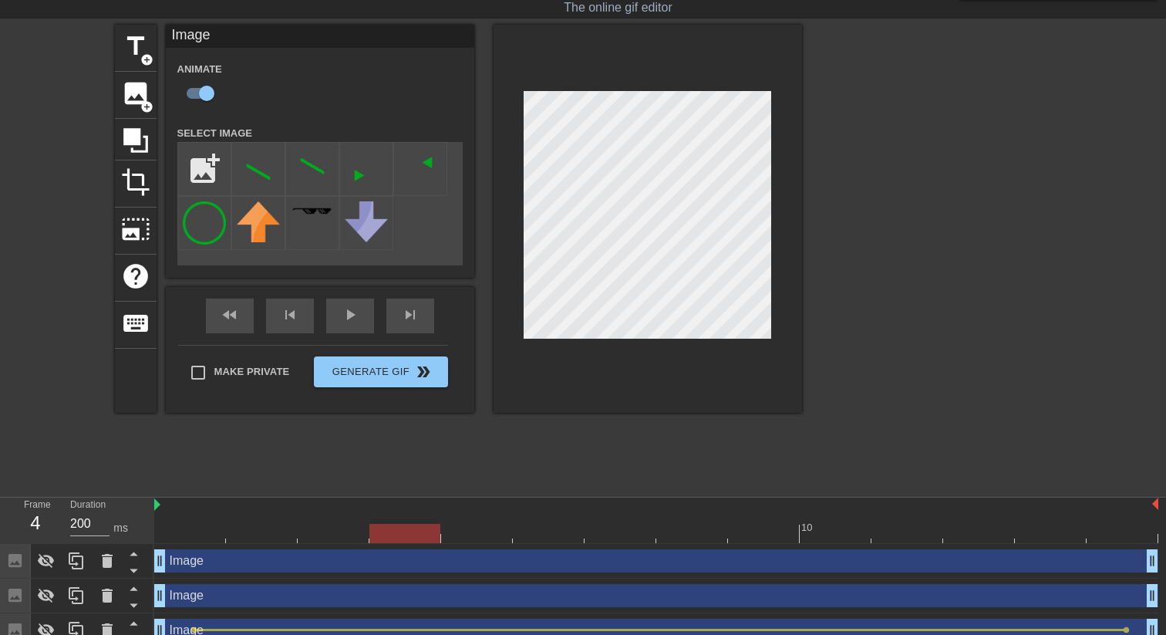
click at [1127, 532] on div at bounding box center [656, 533] width 1004 height 19
click at [482, 536] on div at bounding box center [656, 533] width 1004 height 19
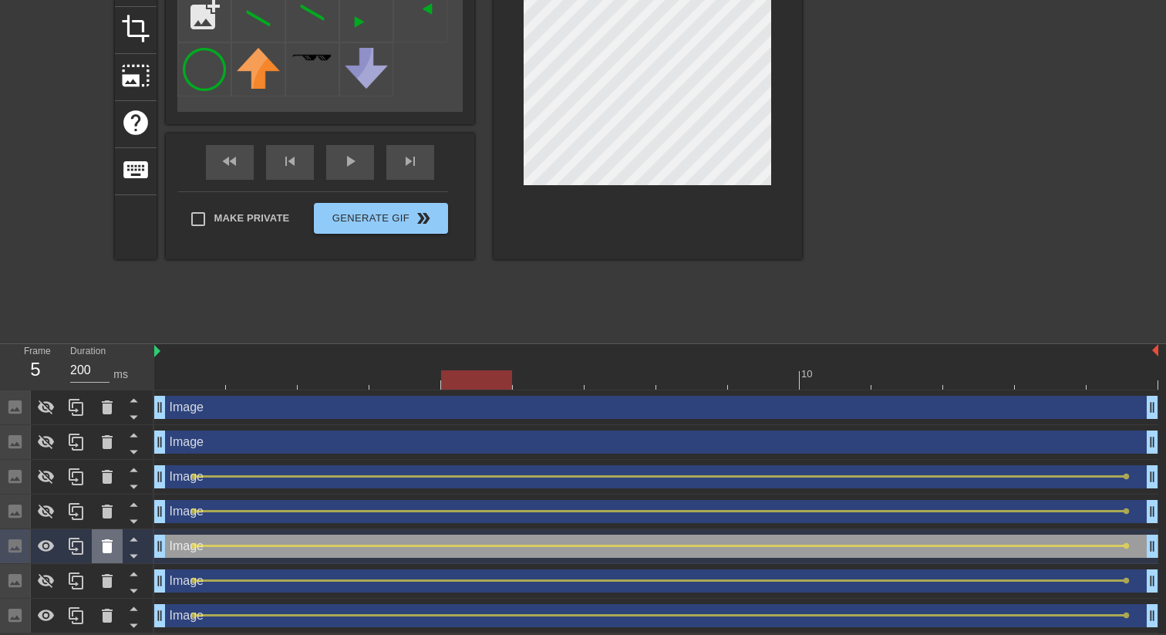
click at [109, 540] on icon at bounding box center [107, 546] width 19 height 19
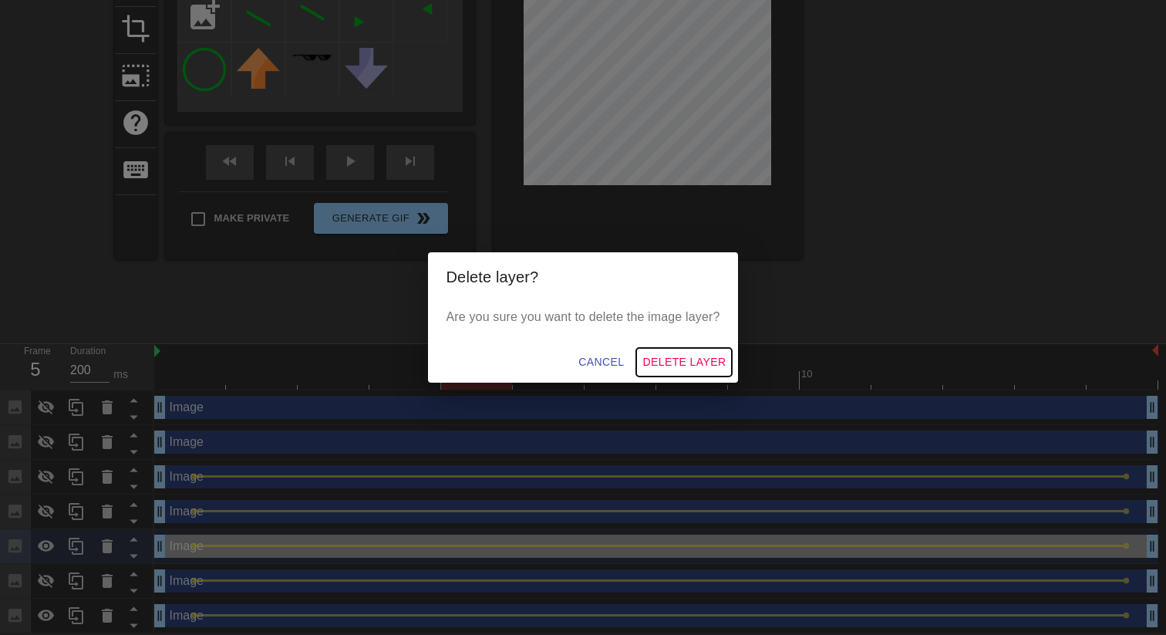
click at [694, 355] on span "Delete Layer" at bounding box center [683, 361] width 83 height 19
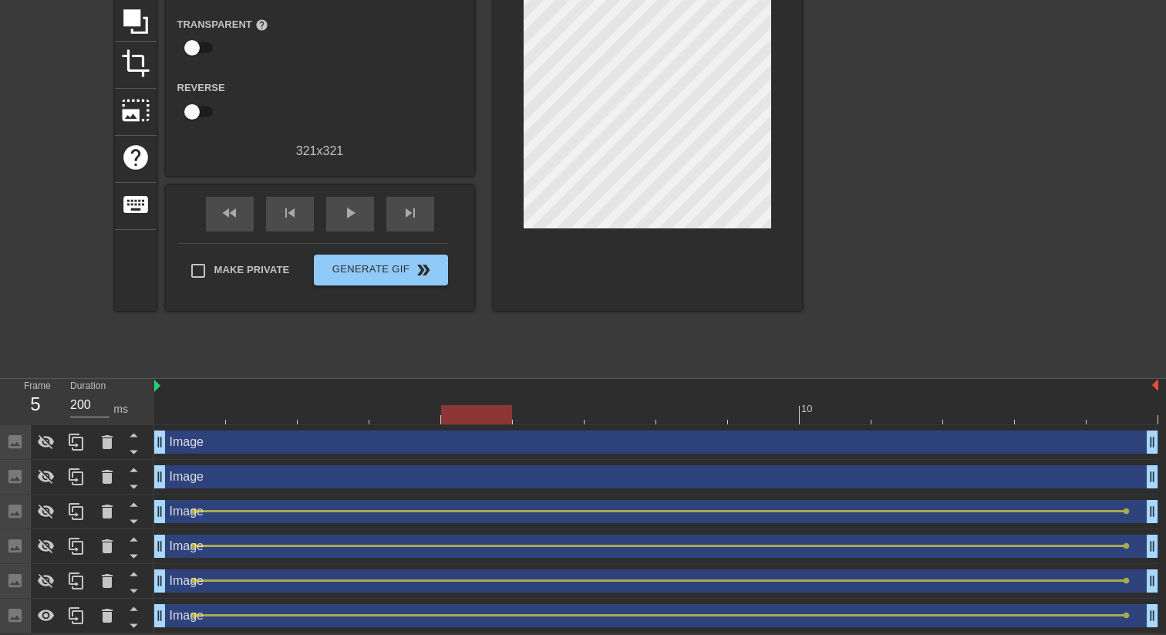
scroll to position [0, 0]
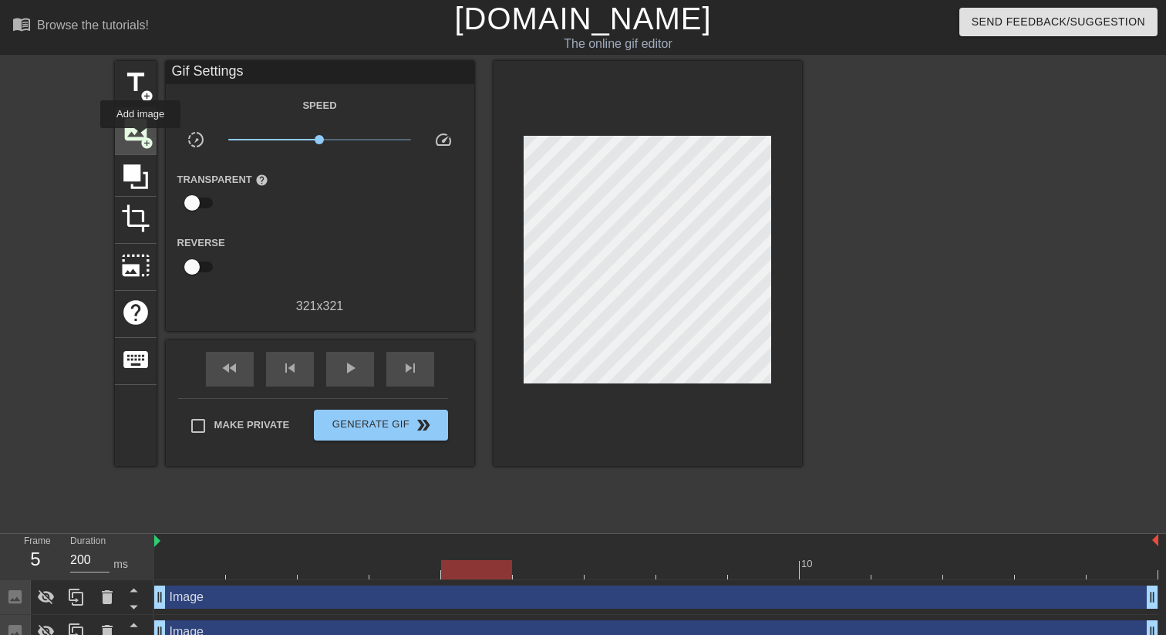
click at [141, 139] on span "add_circle" at bounding box center [146, 142] width 13 height 13
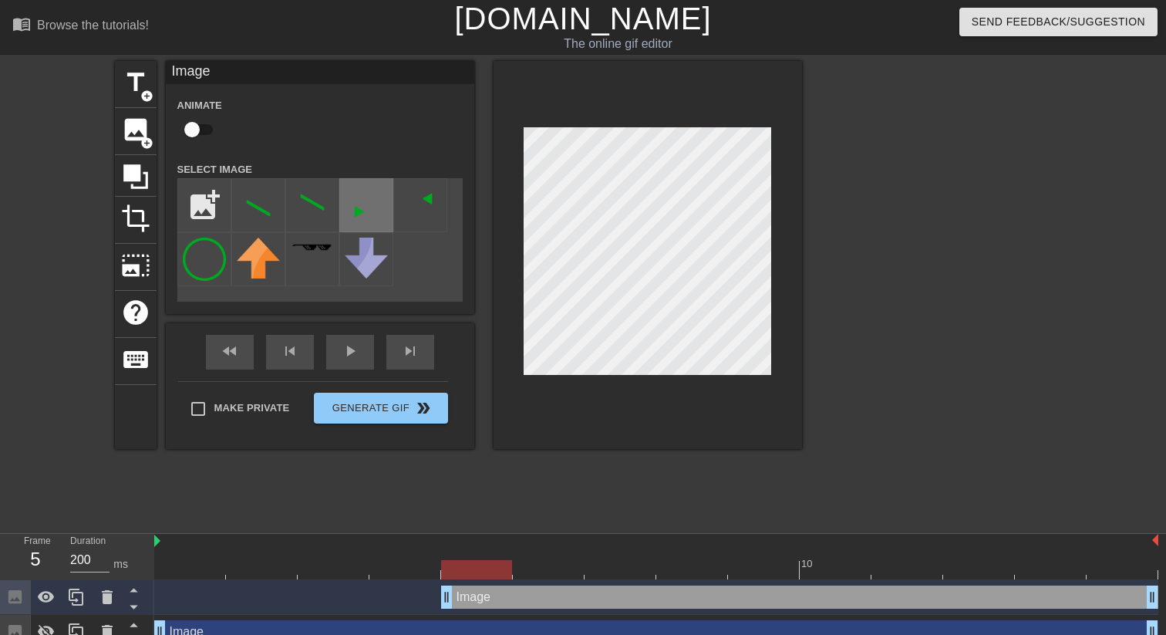
click at [349, 192] on img at bounding box center [366, 204] width 43 height 43
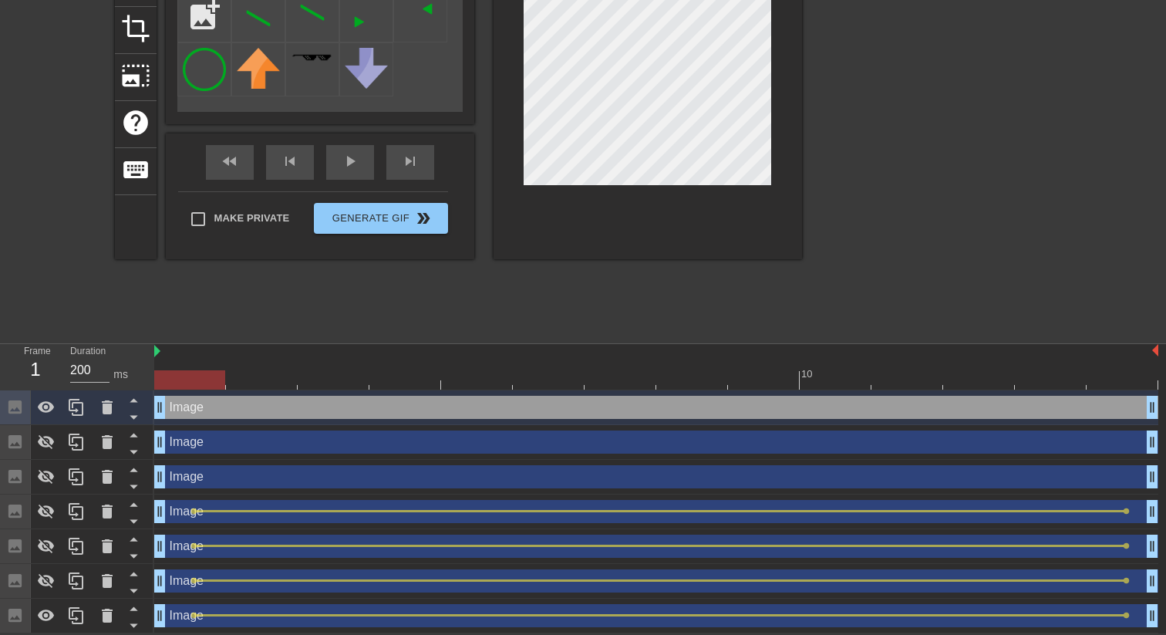
drag, startPoint x: 448, startPoint y: 408, endPoint x: 160, endPoint y: 402, distance: 288.4
click at [133, 412] on icon at bounding box center [133, 416] width 19 height 19
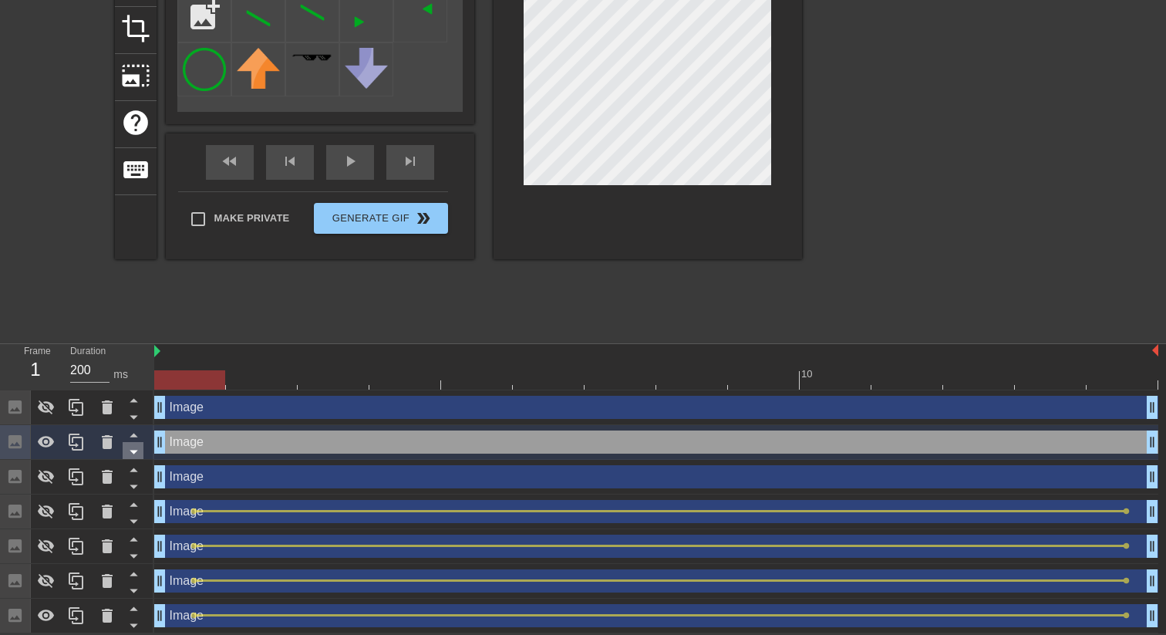
click at [132, 451] on icon at bounding box center [134, 452] width 8 height 4
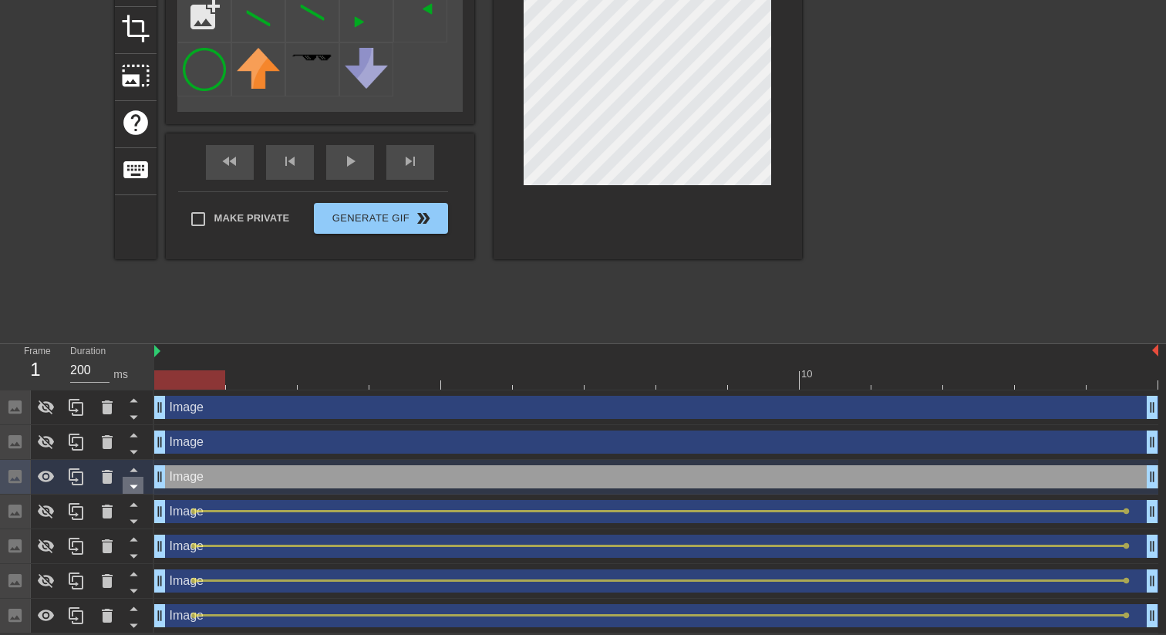
click at [134, 483] on icon at bounding box center [133, 485] width 19 height 19
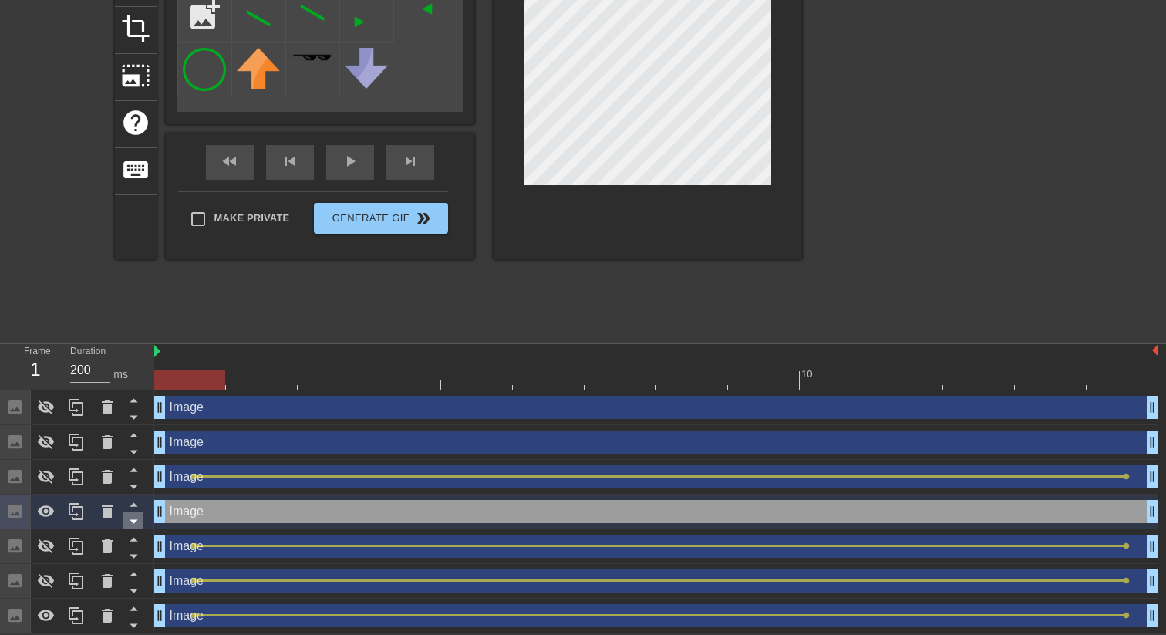
click at [136, 524] on icon at bounding box center [133, 520] width 19 height 19
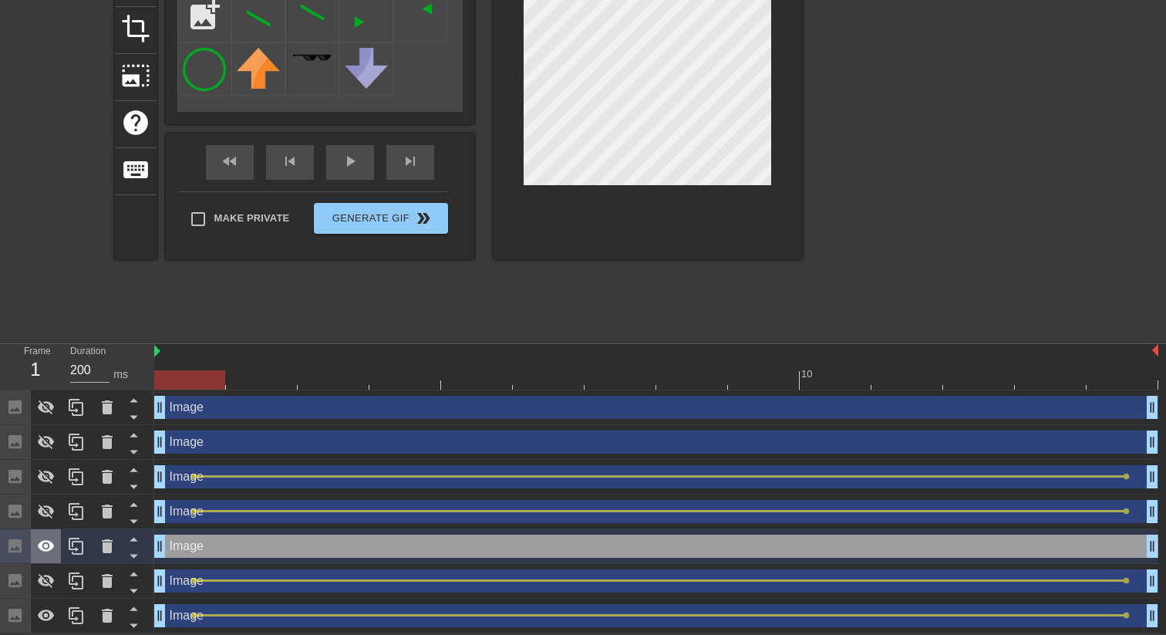
click at [45, 538] on icon at bounding box center [46, 546] width 19 height 19
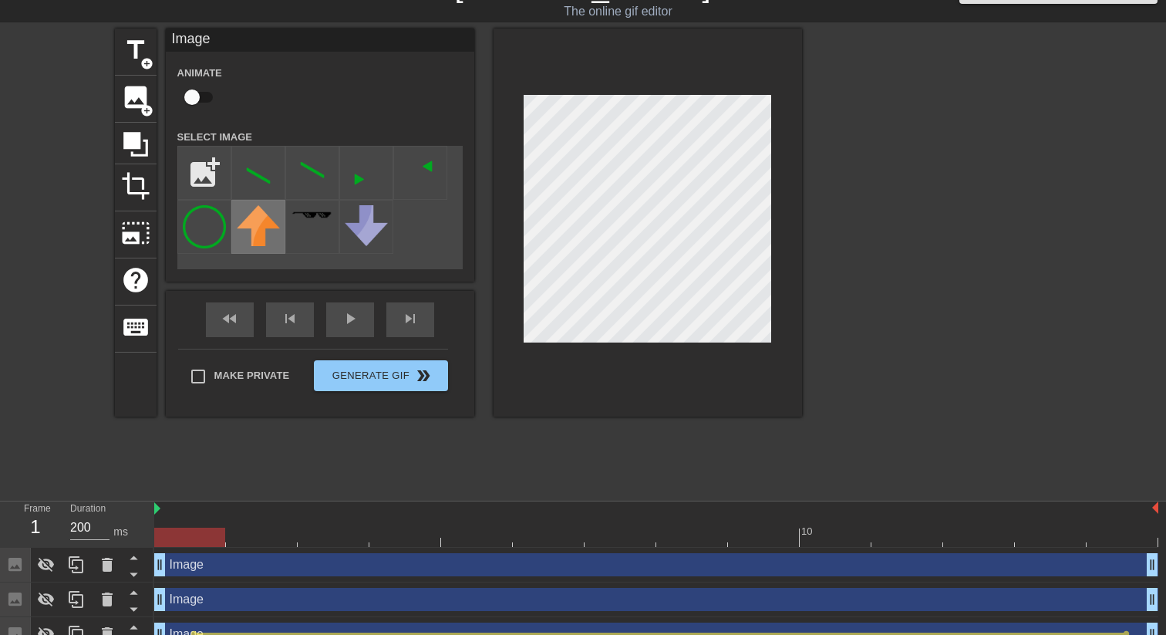
scroll to position [0, 0]
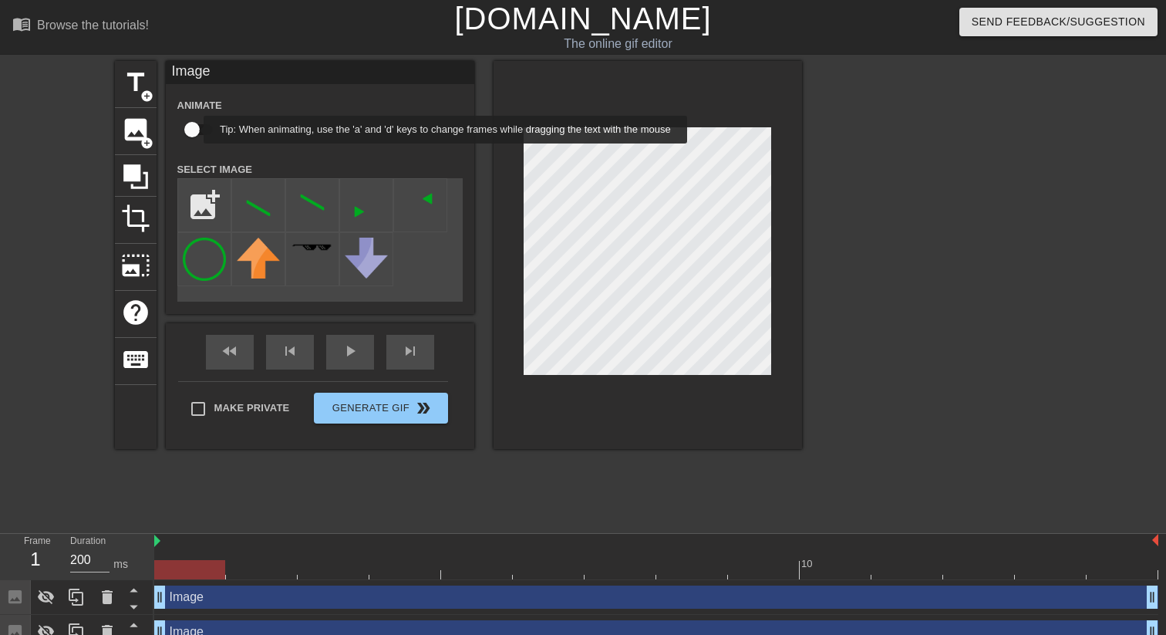
click at [194, 130] on input "checkbox" at bounding box center [192, 129] width 88 height 29
checkbox input "true"
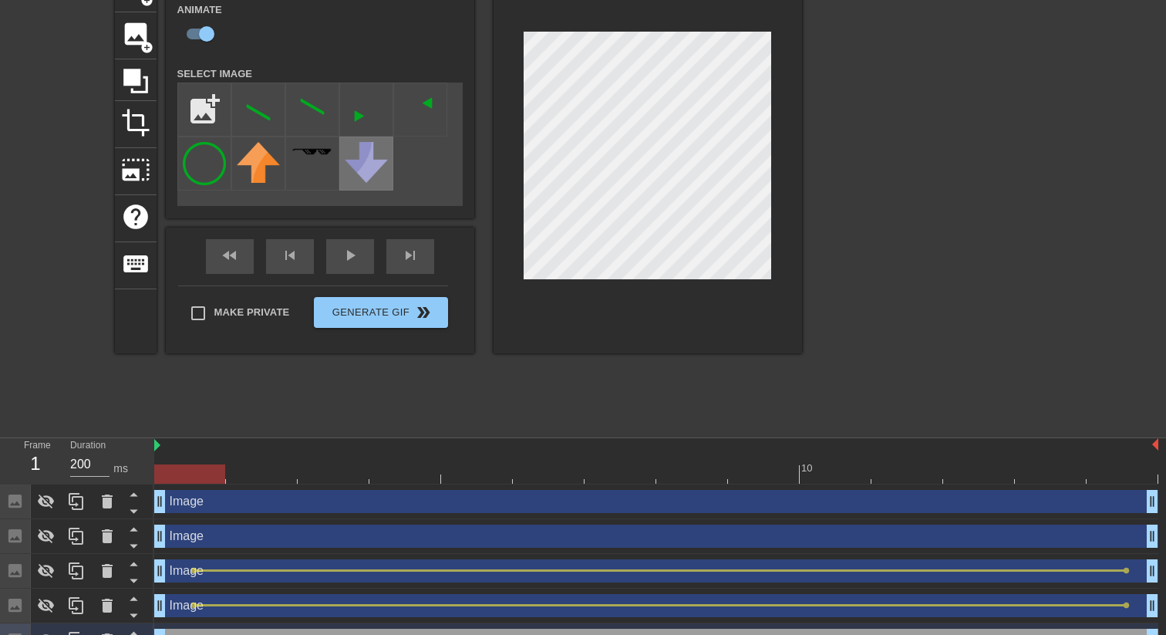
scroll to position [190, 0]
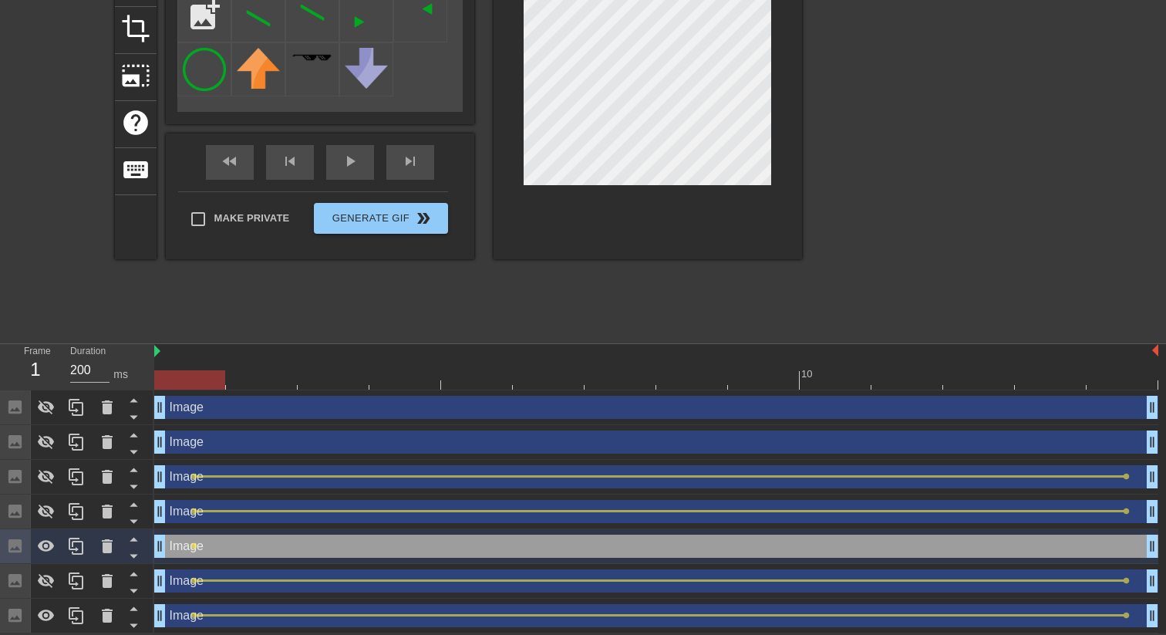
click at [1121, 376] on div at bounding box center [656, 379] width 1004 height 19
click at [49, 581] on icon at bounding box center [46, 580] width 19 height 19
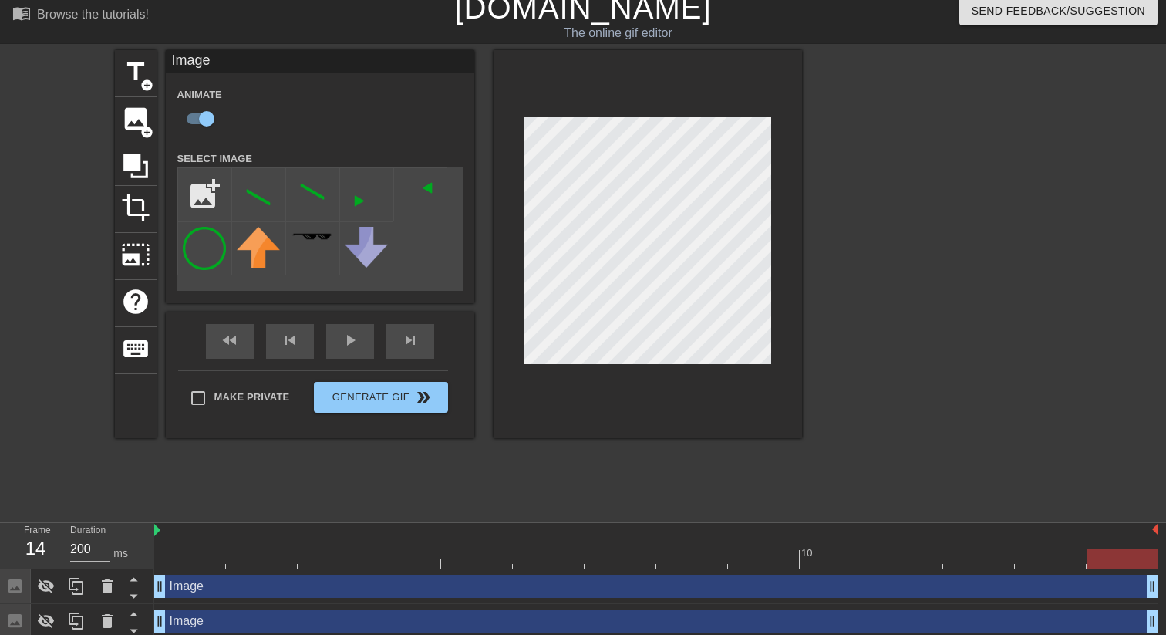
scroll to position [0, 0]
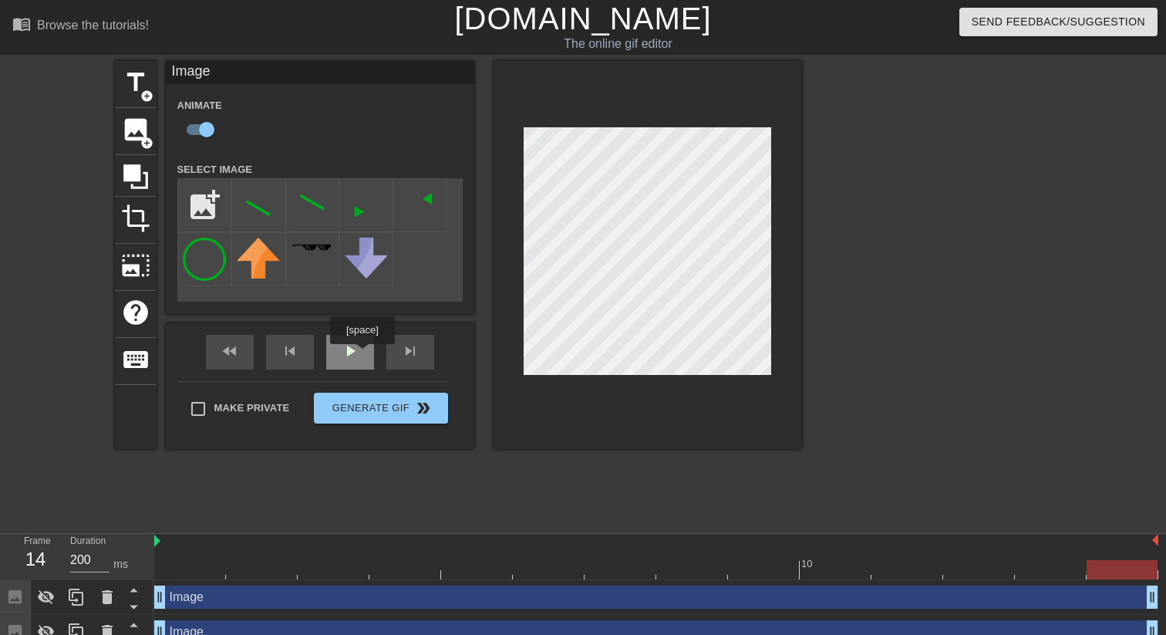
click at [364, 355] on div "play_arrow" at bounding box center [350, 352] width 48 height 35
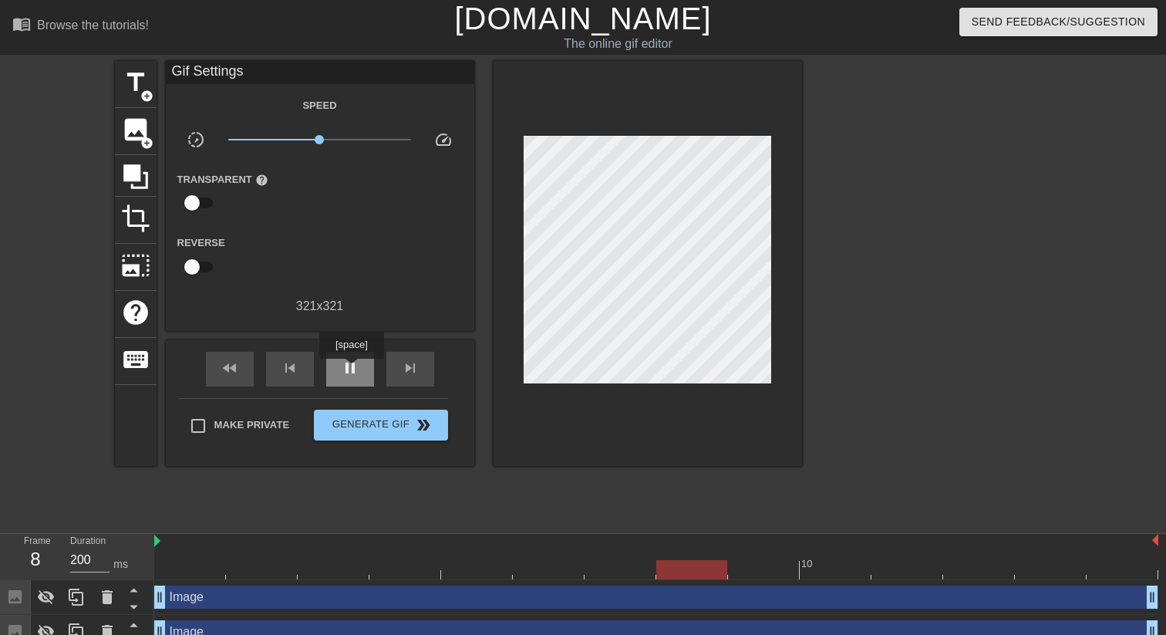
click at [353, 369] on span "pause" at bounding box center [350, 368] width 19 height 19
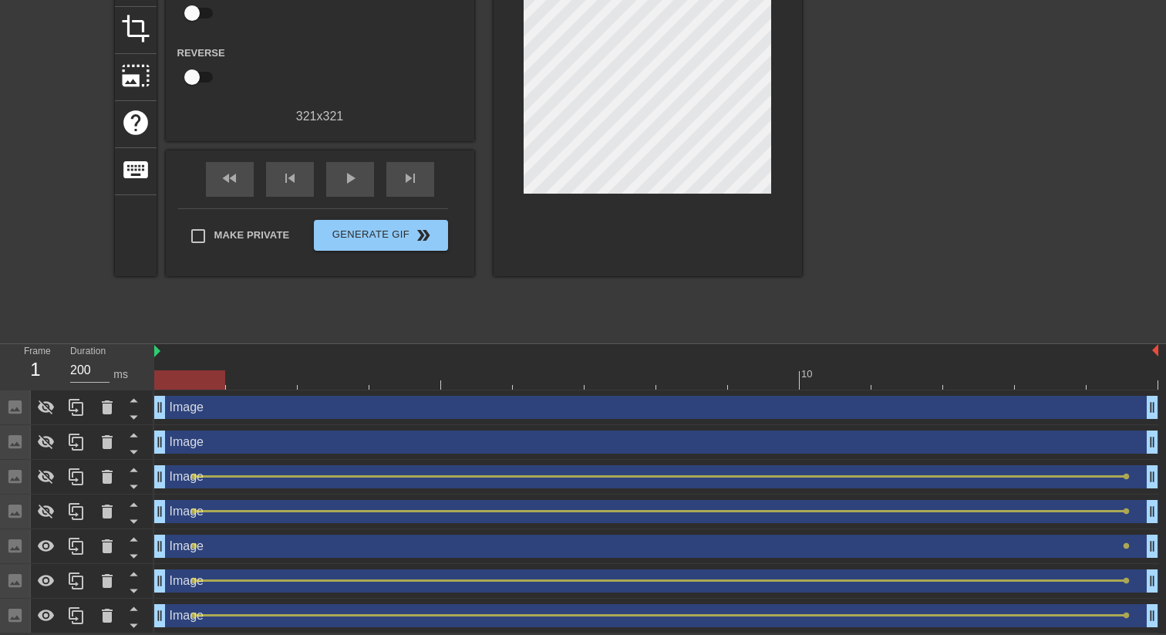
drag, startPoint x: 674, startPoint y: 382, endPoint x: 187, endPoint y: 372, distance: 487.4
click at [187, 372] on div at bounding box center [189, 379] width 71 height 19
click at [195, 544] on span "lens" at bounding box center [193, 545] width 7 height 7
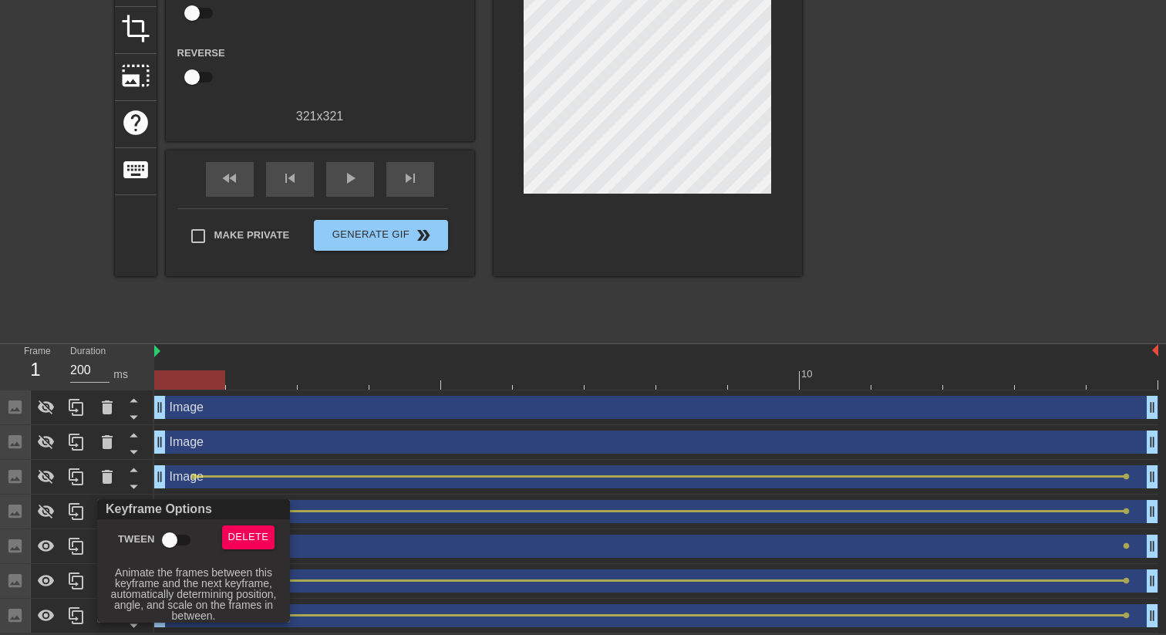
click at [177, 540] on input "Tween" at bounding box center [170, 539] width 88 height 29
checkbox input "true"
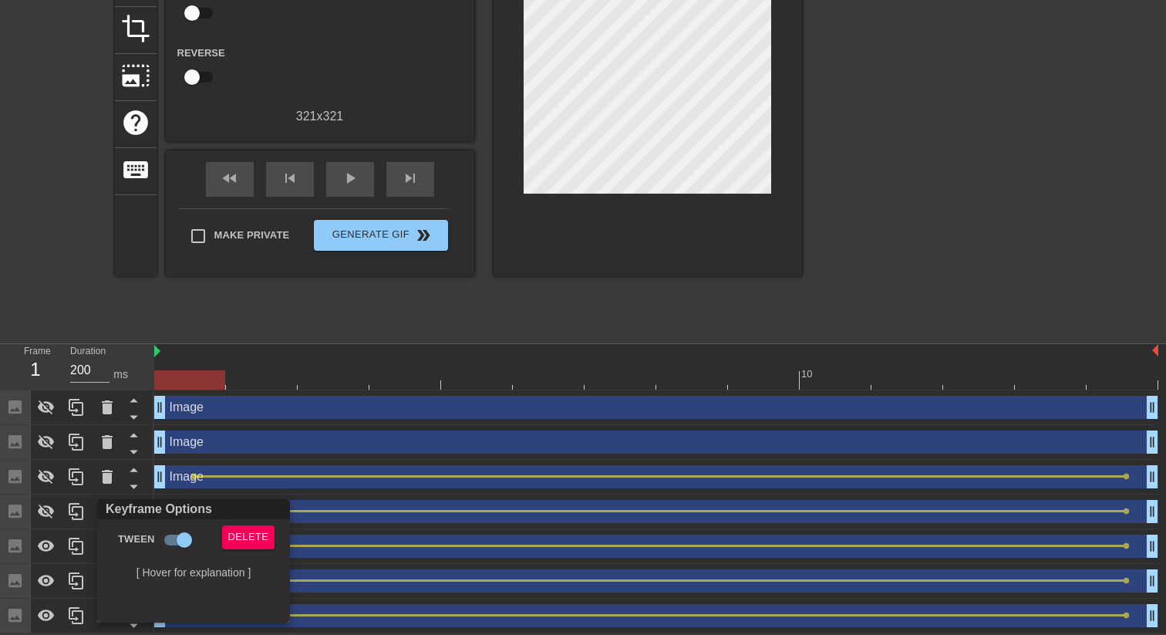
click at [416, 364] on div at bounding box center [583, 317] width 1166 height 635
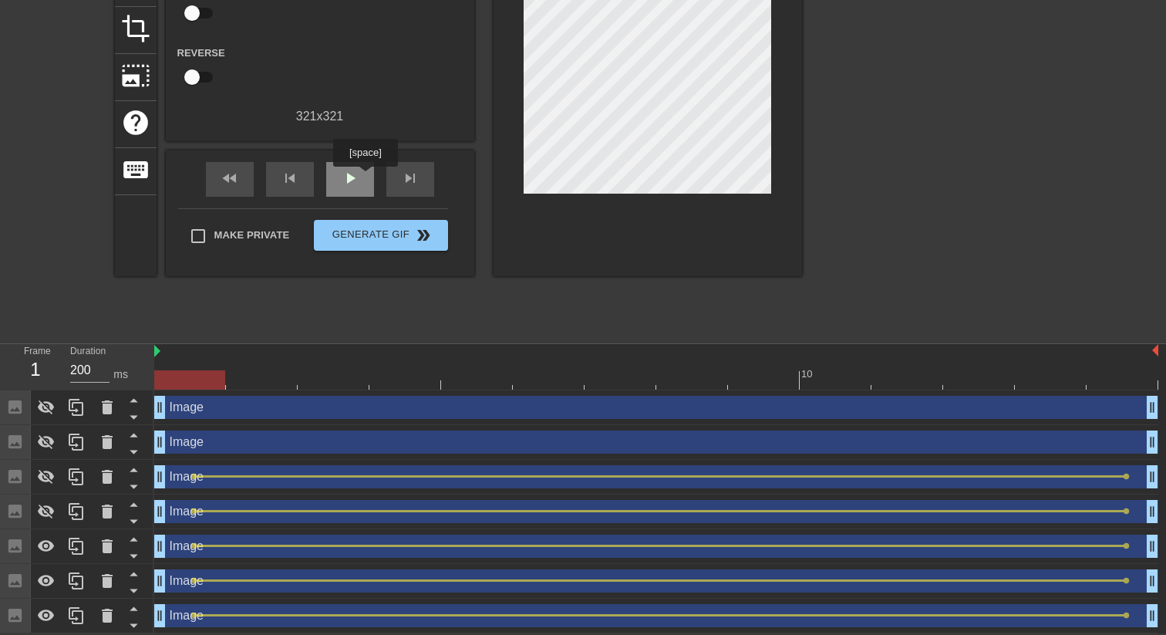
click at [366, 179] on div "play_arrow" at bounding box center [350, 179] width 48 height 35
click at [346, 181] on span "pause" at bounding box center [350, 178] width 19 height 19
click at [56, 547] on div at bounding box center [46, 546] width 31 height 34
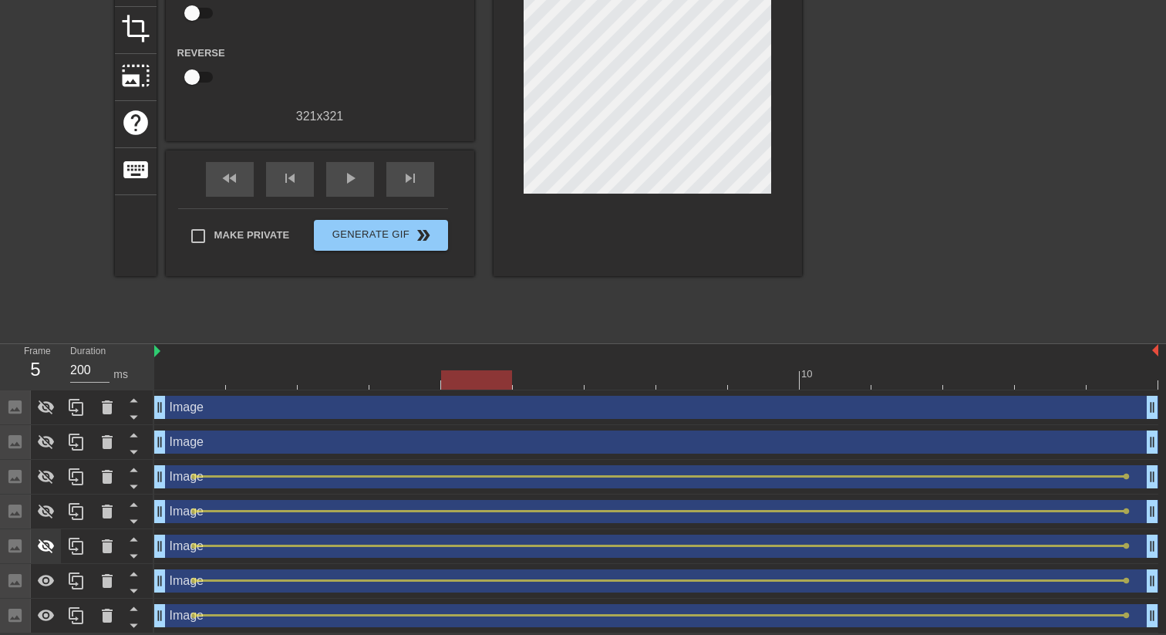
click at [56, 547] on div at bounding box center [46, 546] width 31 height 34
click at [220, 537] on div "Image drag_handle drag_handle" at bounding box center [656, 545] width 1004 height 23
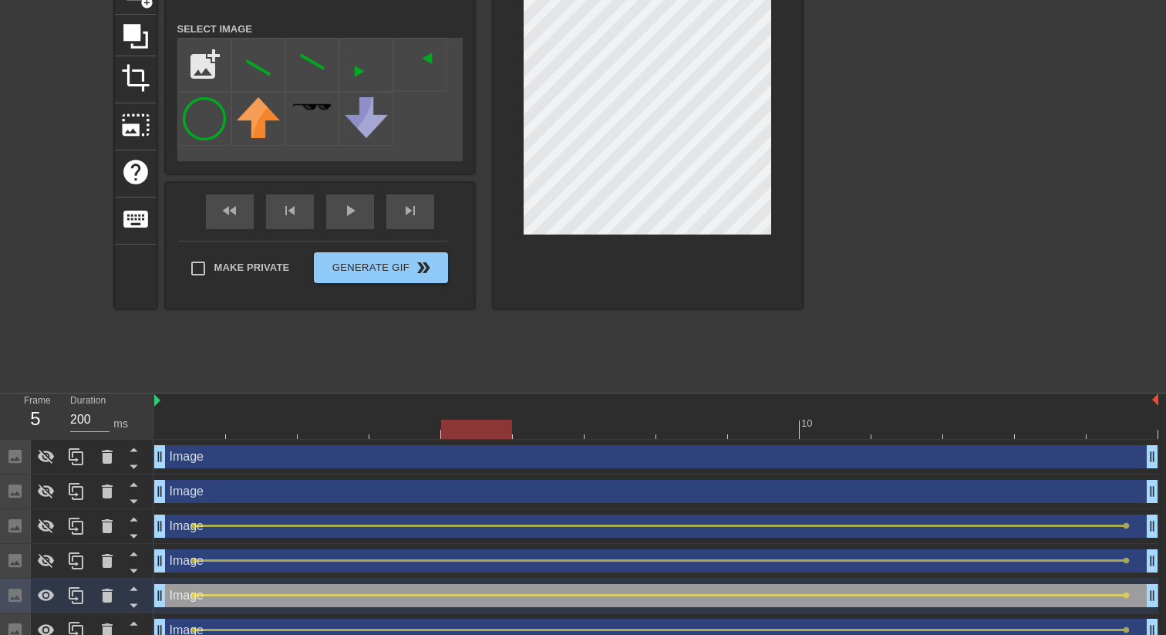
scroll to position [134, 0]
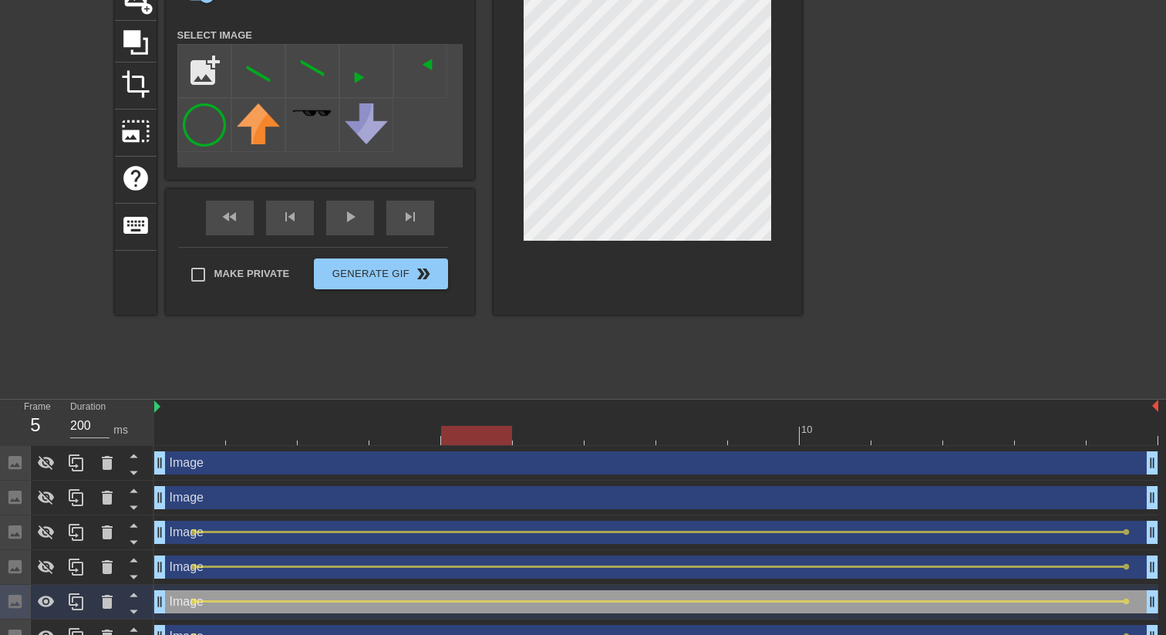
click at [1130, 439] on div at bounding box center [656, 435] width 1004 height 19
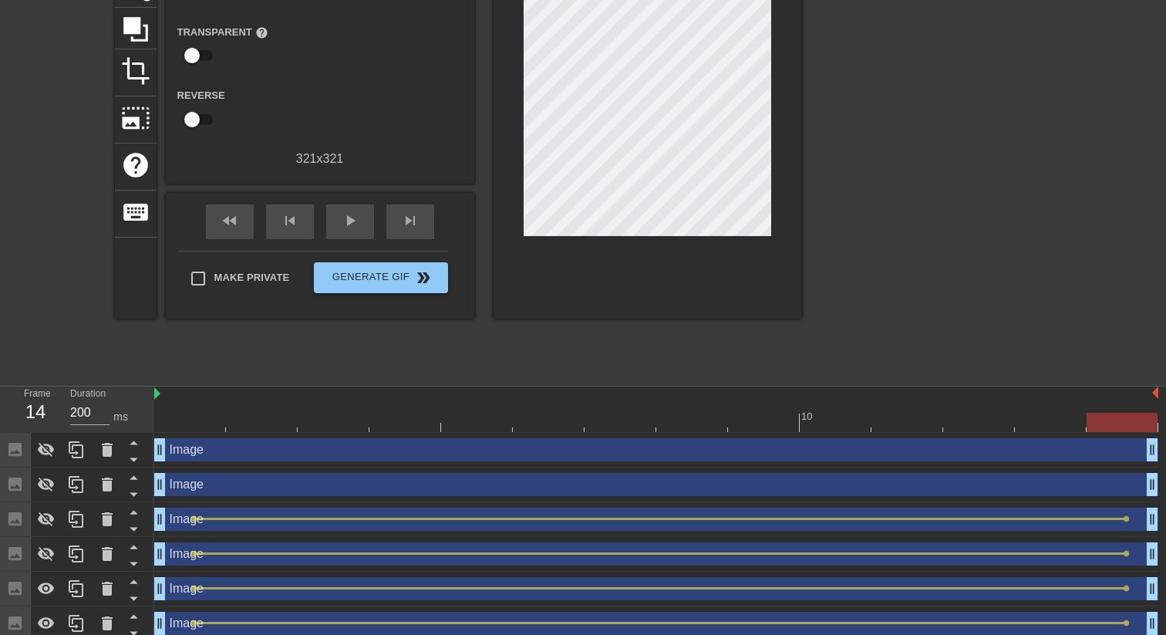
scroll to position [190, 0]
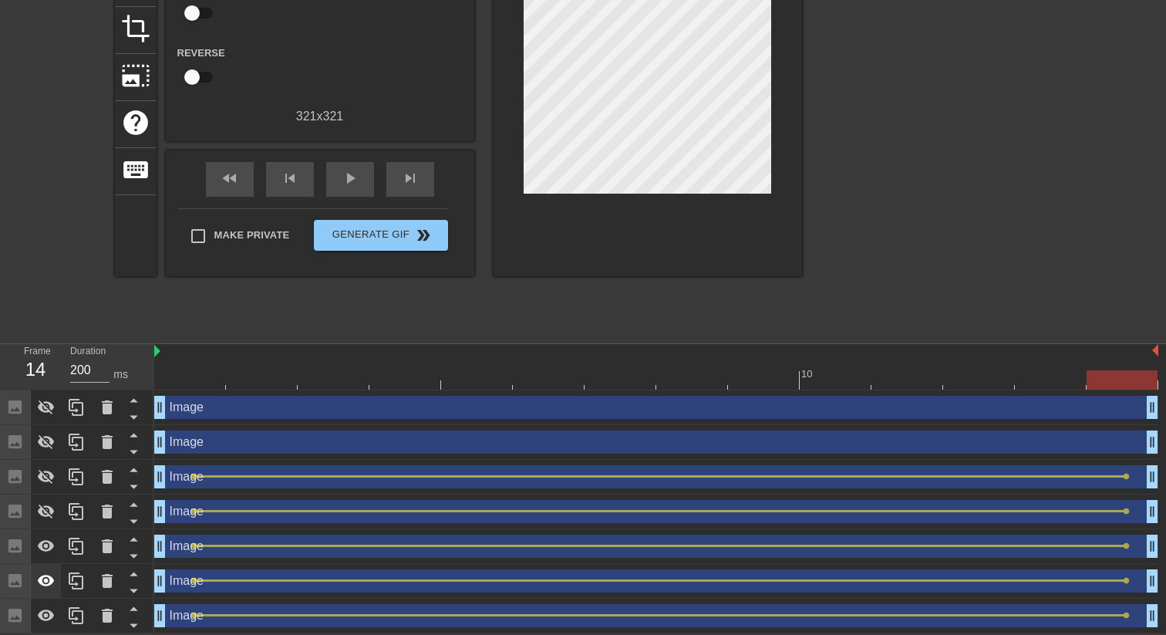
click at [48, 585] on icon at bounding box center [46, 580] width 19 height 19
click at [51, 551] on icon at bounding box center [46, 546] width 19 height 19
click at [51, 551] on icon at bounding box center [46, 546] width 17 height 15
click at [188, 534] on div "Image drag_handle drag_handle" at bounding box center [656, 545] width 1004 height 23
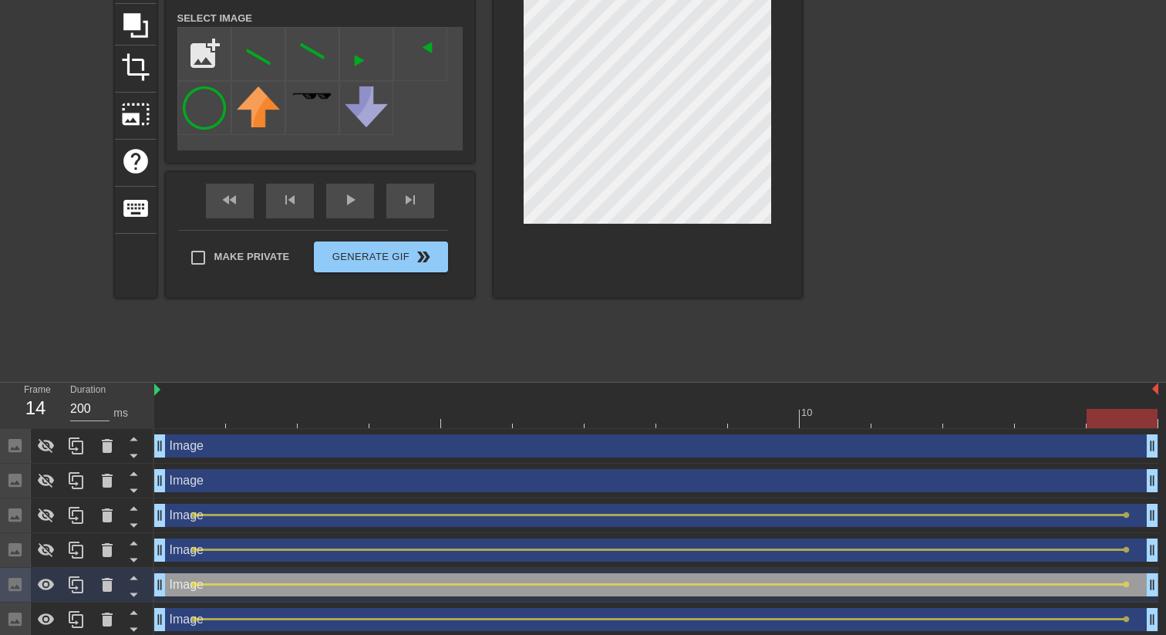
scroll to position [147, 0]
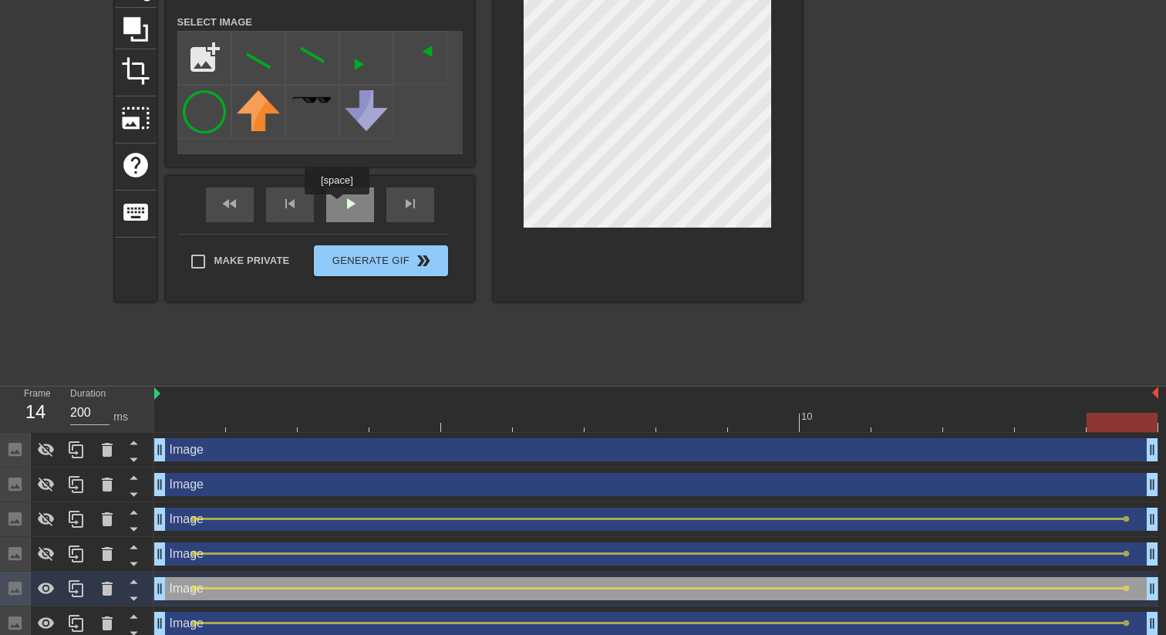
click at [338, 205] on div "play_arrow" at bounding box center [350, 204] width 48 height 35
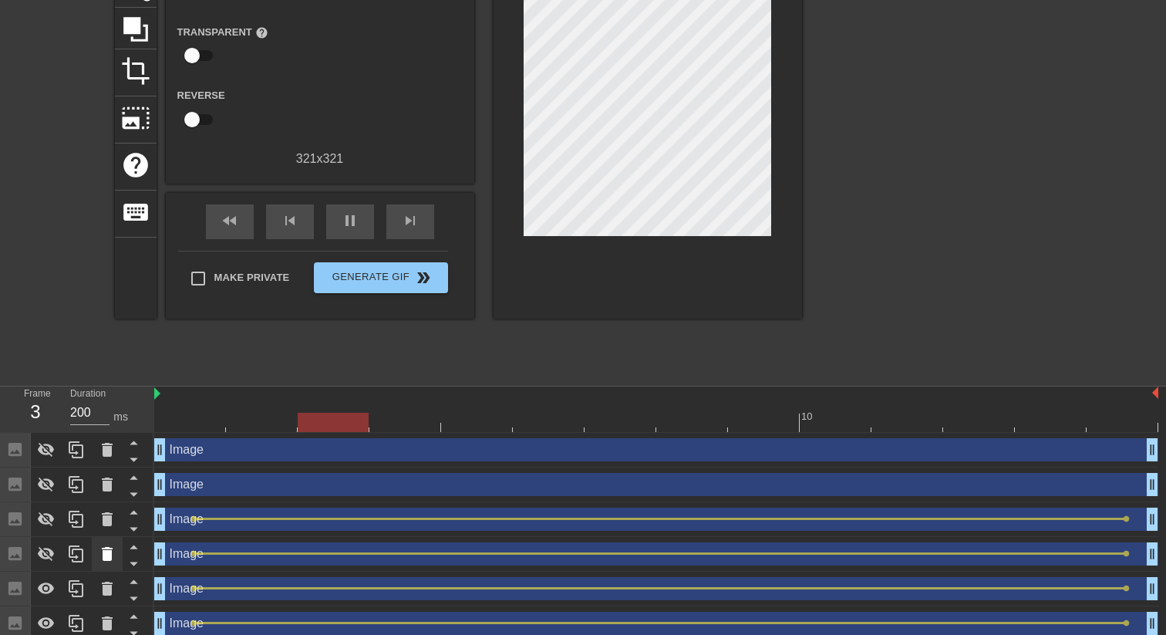
scroll to position [190, 0]
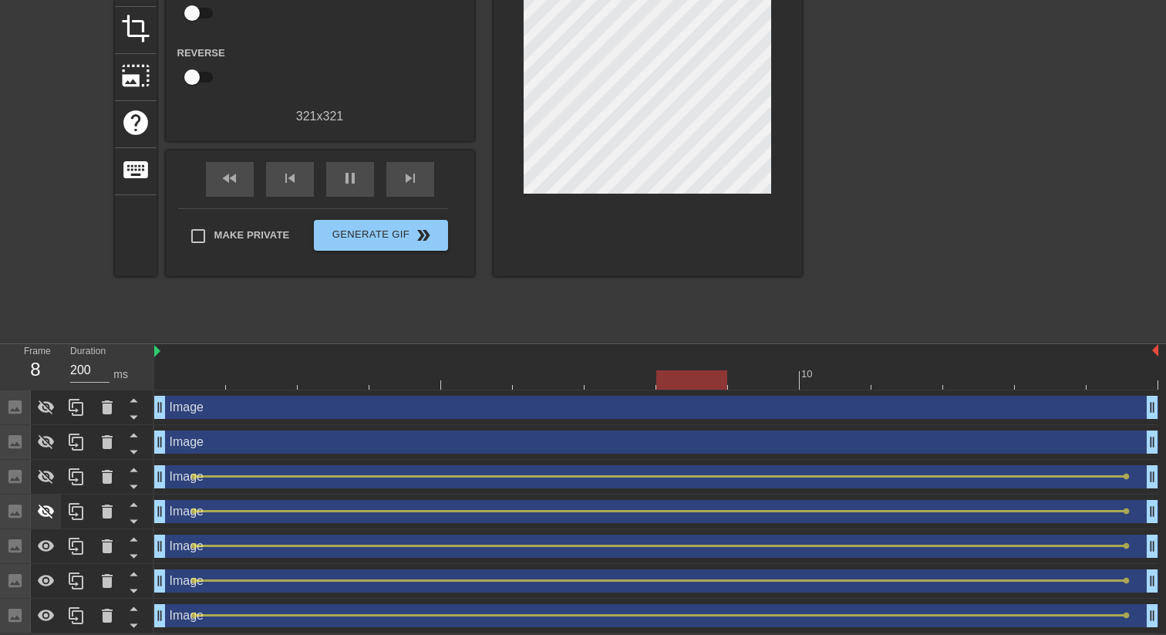
click at [44, 519] on icon at bounding box center [46, 511] width 19 height 19
click at [335, 183] on div "pause" at bounding box center [350, 179] width 48 height 35
click at [210, 500] on div "Image drag_handle drag_handle" at bounding box center [656, 511] width 1004 height 23
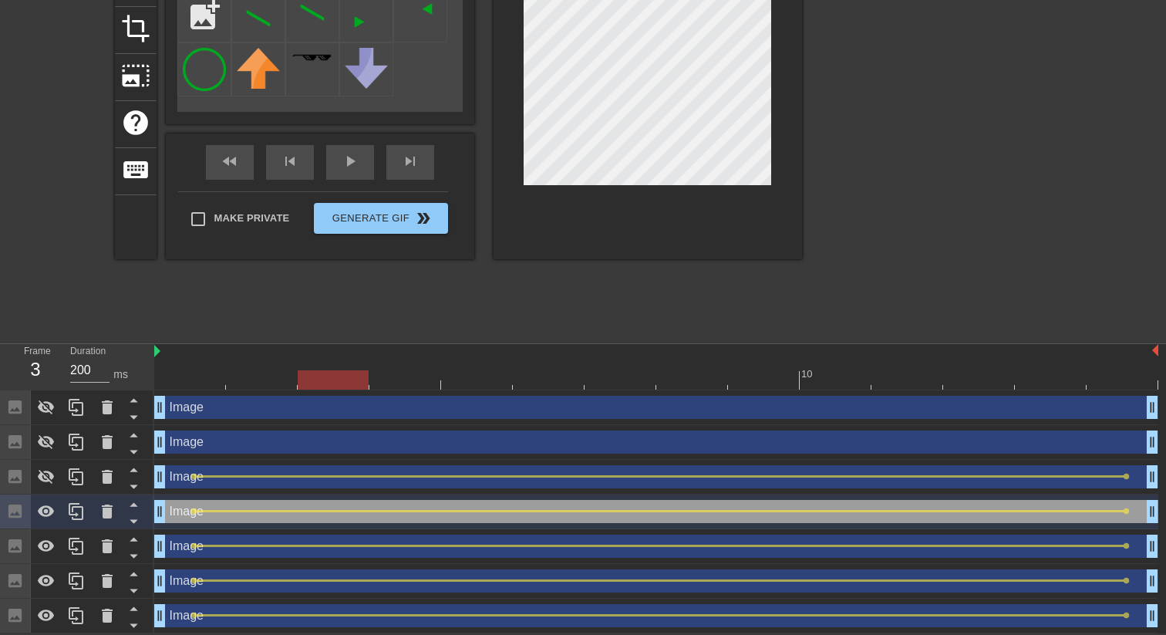
click at [1119, 376] on div at bounding box center [656, 379] width 1004 height 19
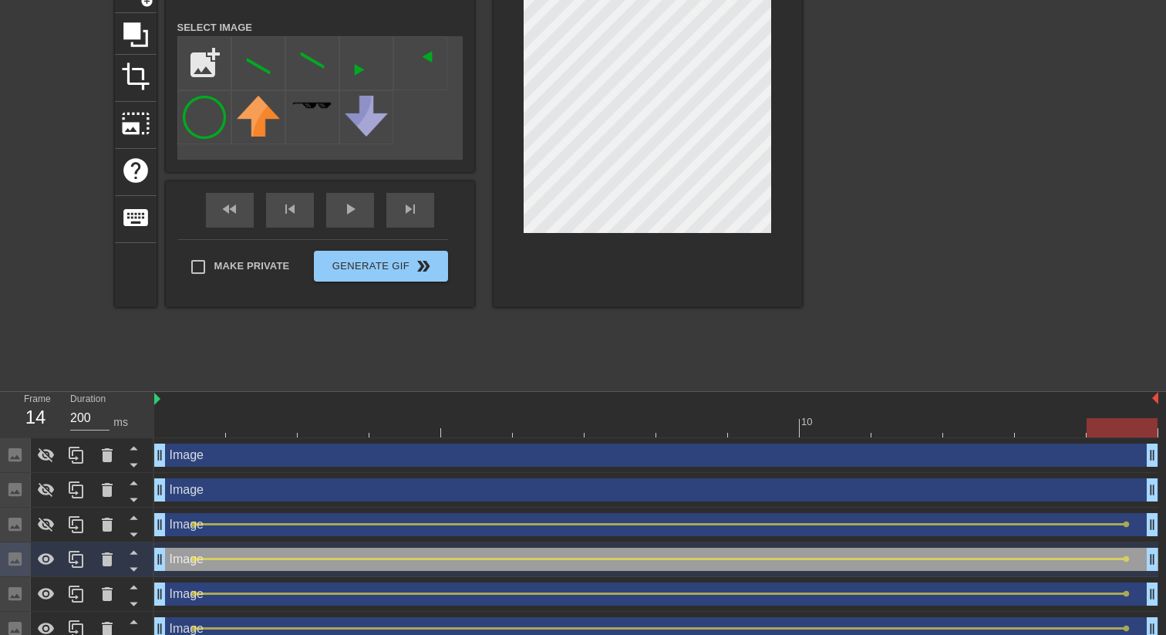
scroll to position [140, 0]
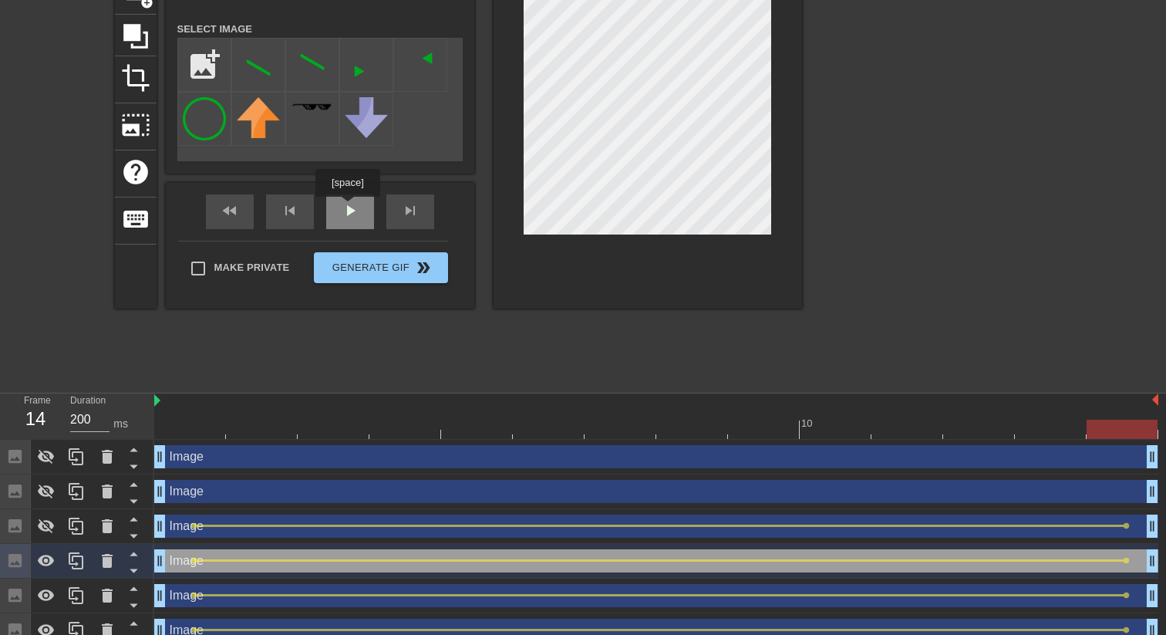
click at [349, 207] on div "fast_rewind skip_previous play_arrow skip_next" at bounding box center [319, 212] width 251 height 58
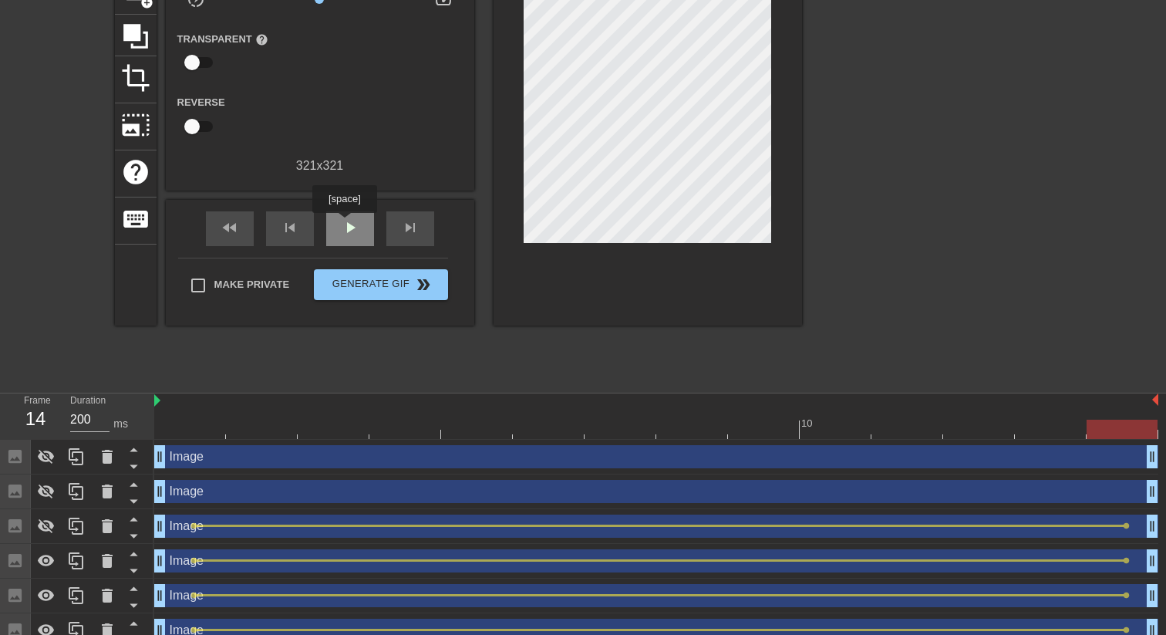
click at [346, 224] on span "play_arrow" at bounding box center [350, 227] width 19 height 19
click at [348, 227] on span "pause" at bounding box center [350, 227] width 19 height 19
drag, startPoint x: 847, startPoint y: 429, endPoint x: 1092, endPoint y: 441, distance: 244.7
click at [1092, 441] on div "10 Image drag_handle drag_handle Image drag_handle drag_handle Image drag_handl…" at bounding box center [660, 537] width 1012 height 289
click at [51, 557] on icon at bounding box center [46, 560] width 17 height 12
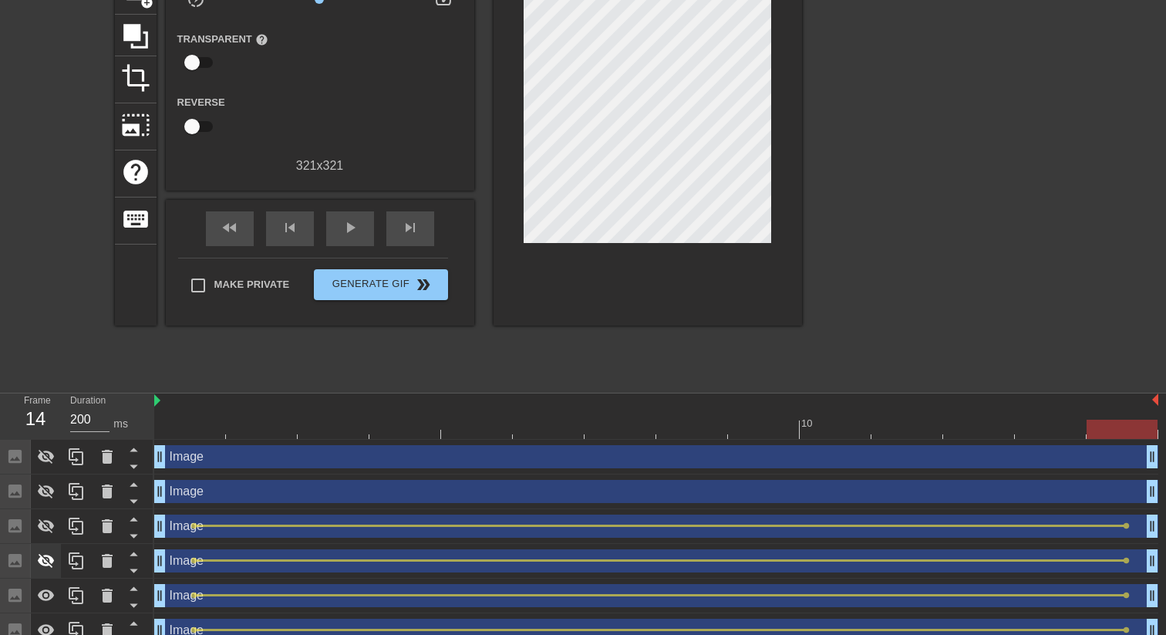
click at [51, 557] on icon at bounding box center [46, 561] width 17 height 15
click at [1136, 522] on div "Image drag_handle drag_handle" at bounding box center [656, 525] width 1004 height 23
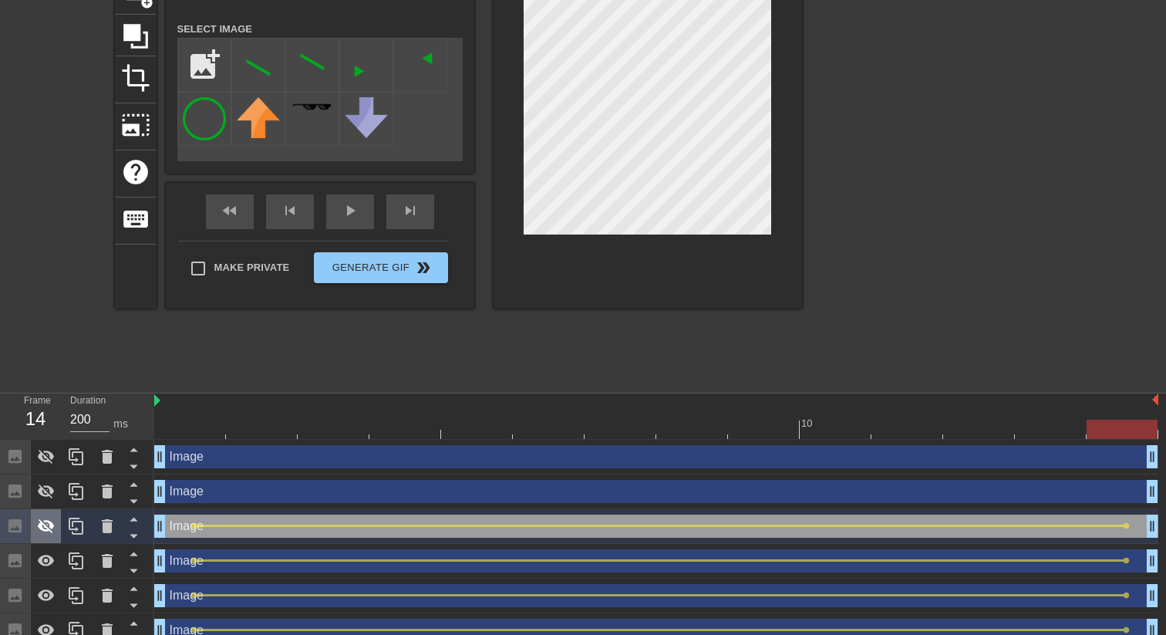
click at [52, 523] on icon at bounding box center [46, 526] width 17 height 15
click at [52, 523] on icon at bounding box center [46, 526] width 17 height 12
click at [52, 523] on icon at bounding box center [46, 526] width 17 height 15
click at [52, 523] on icon at bounding box center [46, 526] width 17 height 12
click at [52, 523] on icon at bounding box center [46, 526] width 17 height 15
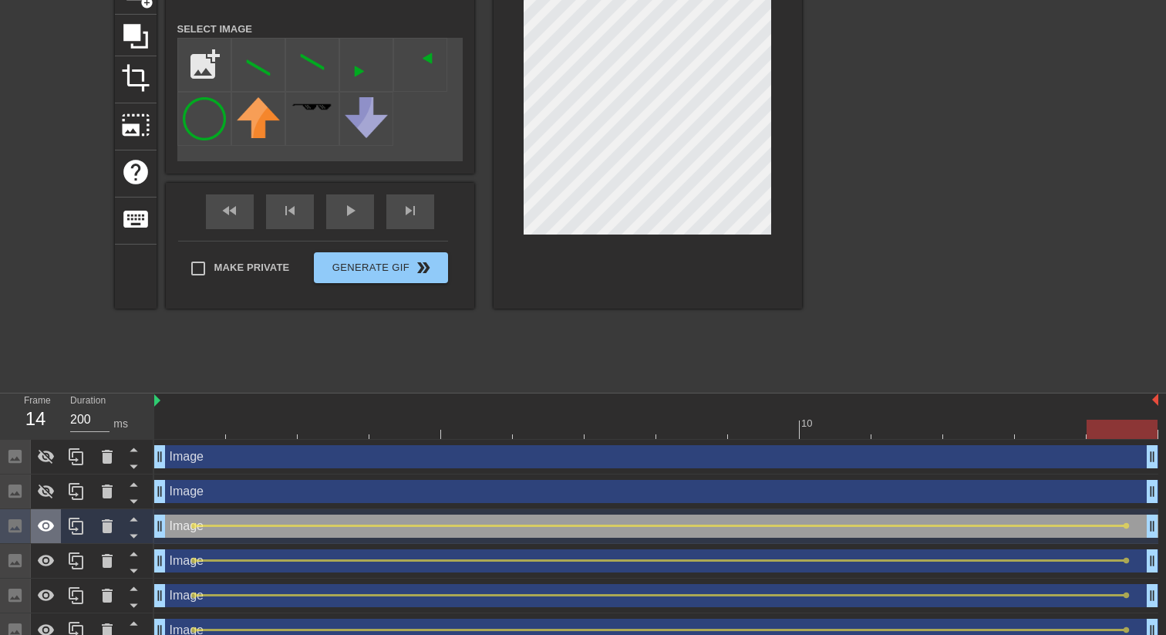
click at [52, 523] on icon at bounding box center [46, 526] width 17 height 12
click at [244, 564] on div "Image drag_handle drag_handle" at bounding box center [656, 560] width 1004 height 23
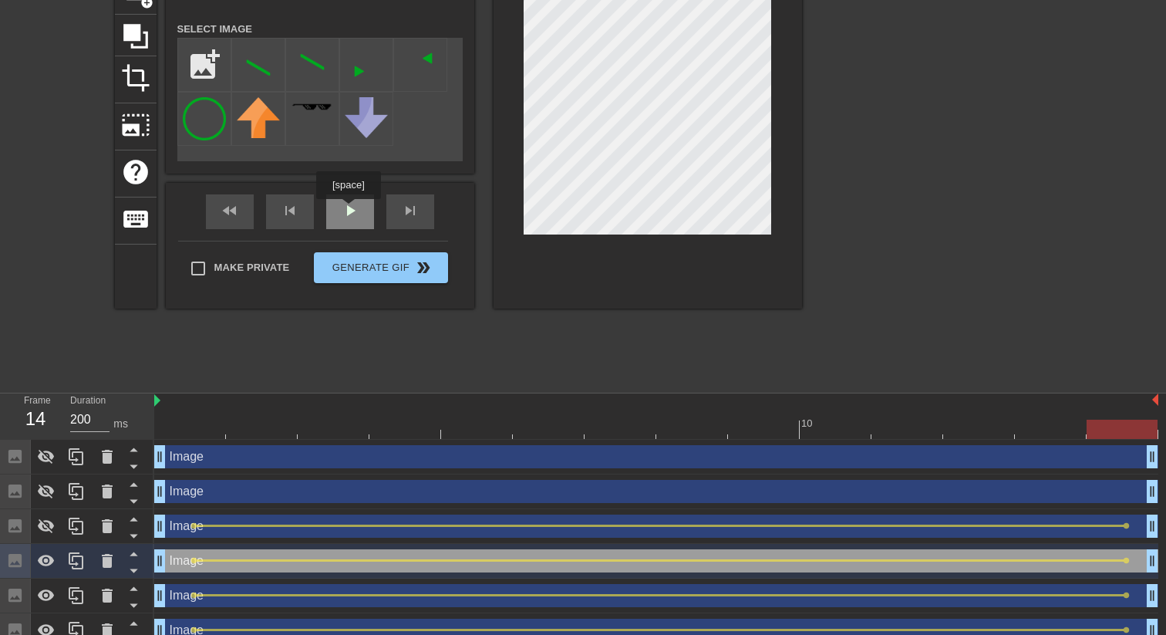
click at [350, 210] on div "fast_rewind skip_previous play_arrow skip_next" at bounding box center [319, 212] width 251 height 58
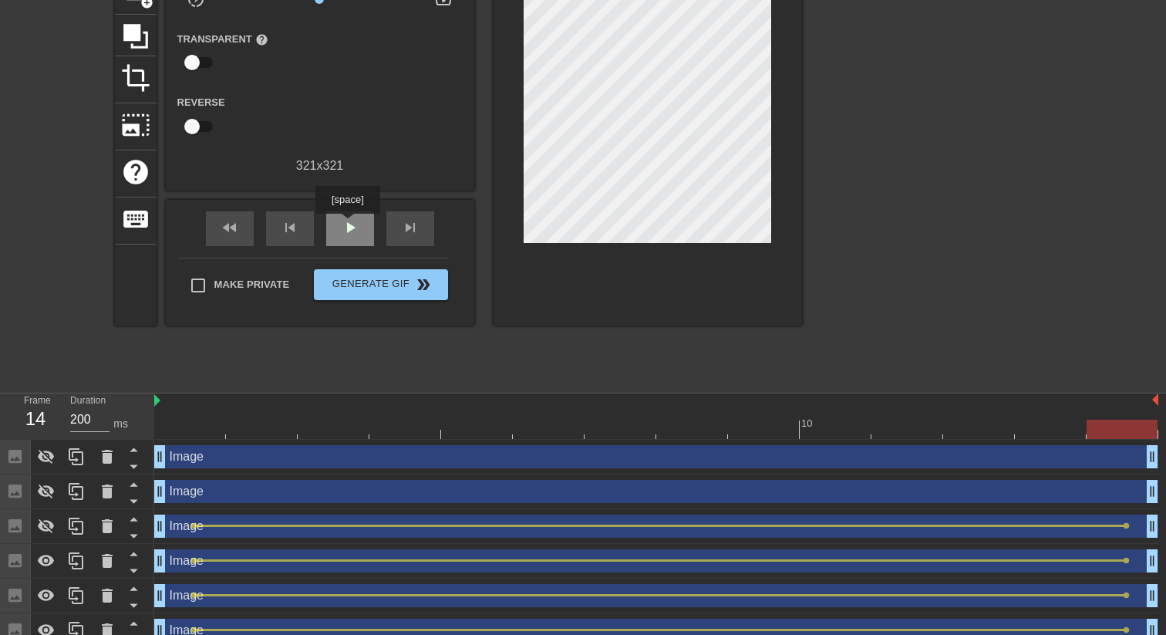
click at [349, 227] on span "play_arrow" at bounding box center [350, 227] width 19 height 19
click at [352, 234] on span "pause" at bounding box center [350, 227] width 19 height 19
click at [1108, 422] on div at bounding box center [656, 428] width 1004 height 19
click at [43, 560] on icon at bounding box center [46, 560] width 19 height 19
click at [43, 560] on icon at bounding box center [46, 561] width 17 height 15
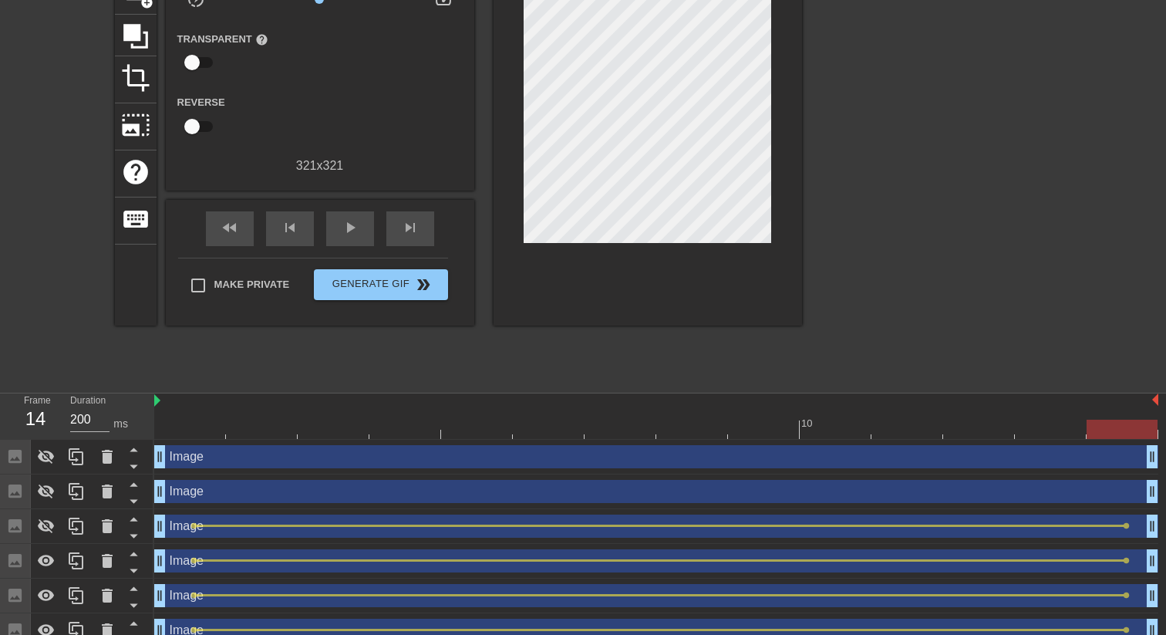
click at [188, 560] on div "Image drag_handle drag_handle" at bounding box center [656, 560] width 1004 height 23
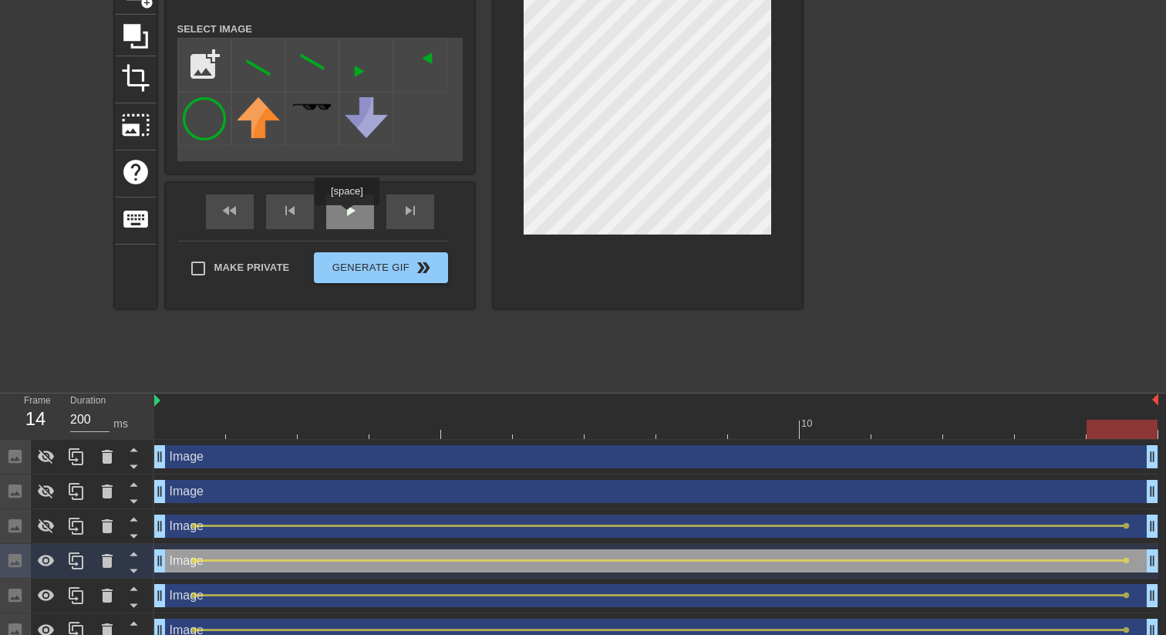
click at [348, 216] on div "play_arrow" at bounding box center [350, 211] width 48 height 35
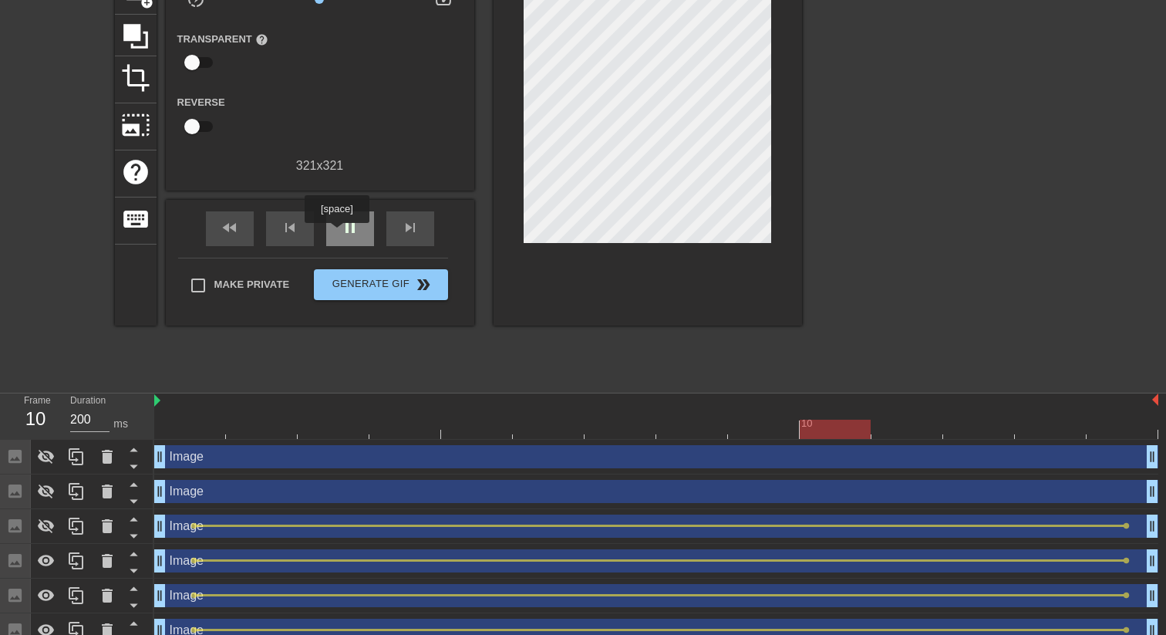
click at [338, 234] on div "pause" at bounding box center [350, 228] width 48 height 35
click at [106, 522] on icon at bounding box center [107, 526] width 11 height 14
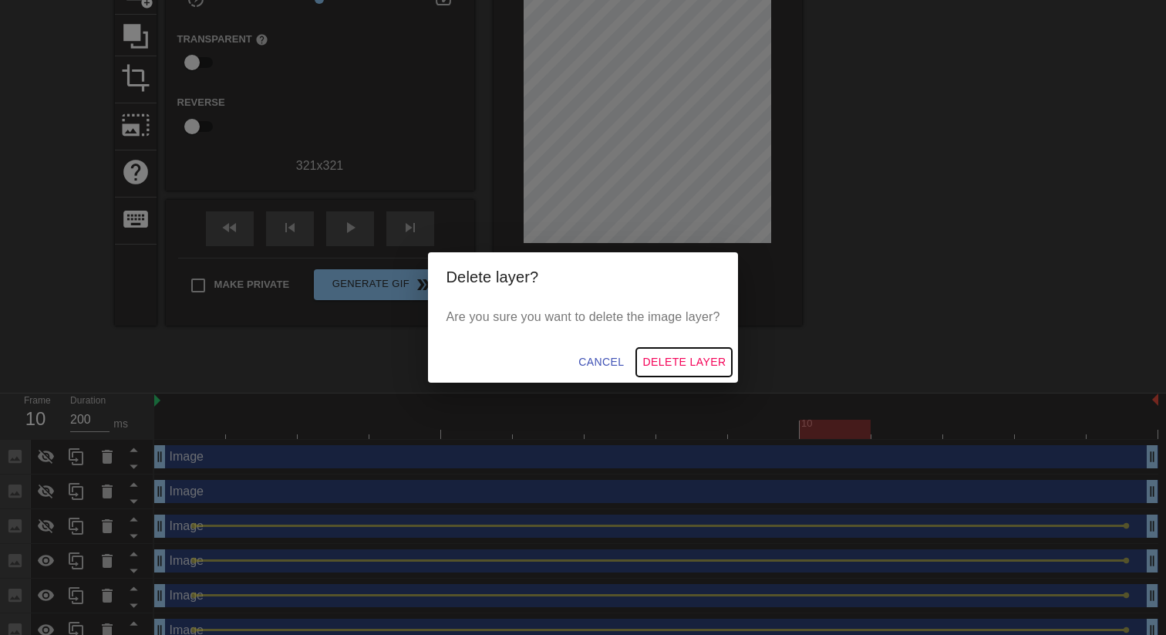
click at [682, 365] on span "Delete Layer" at bounding box center [683, 361] width 83 height 19
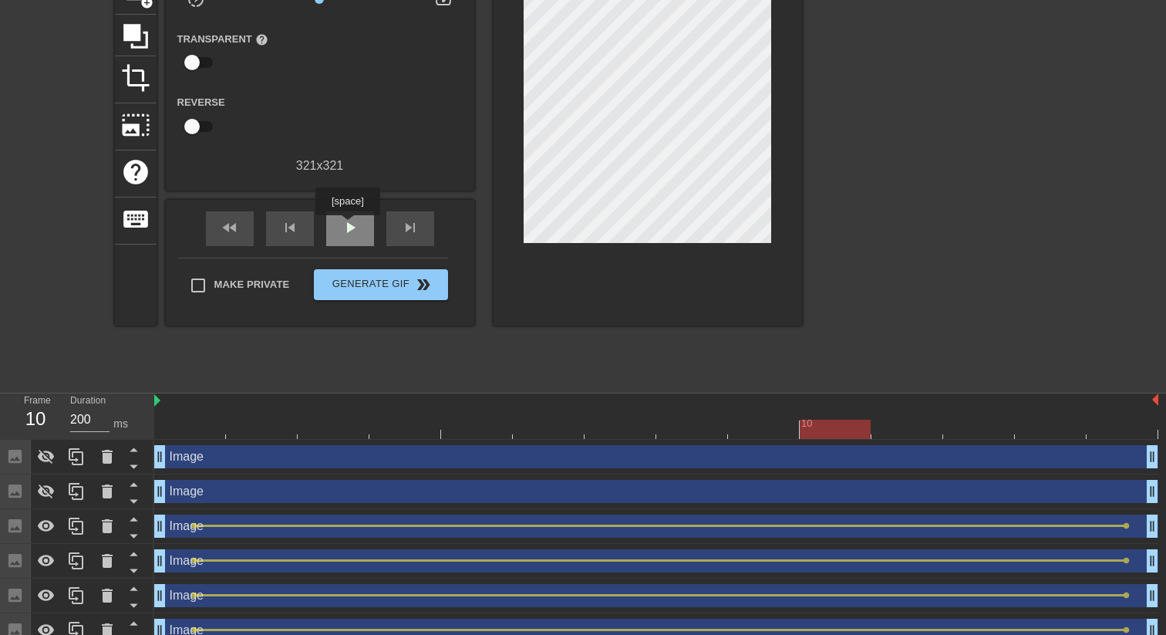
click at [349, 226] on span "play_arrow" at bounding box center [350, 227] width 19 height 19
click at [359, 231] on div "pause" at bounding box center [350, 228] width 48 height 35
click at [209, 527] on div "Image drag_handle drag_handle" at bounding box center [656, 525] width 1004 height 23
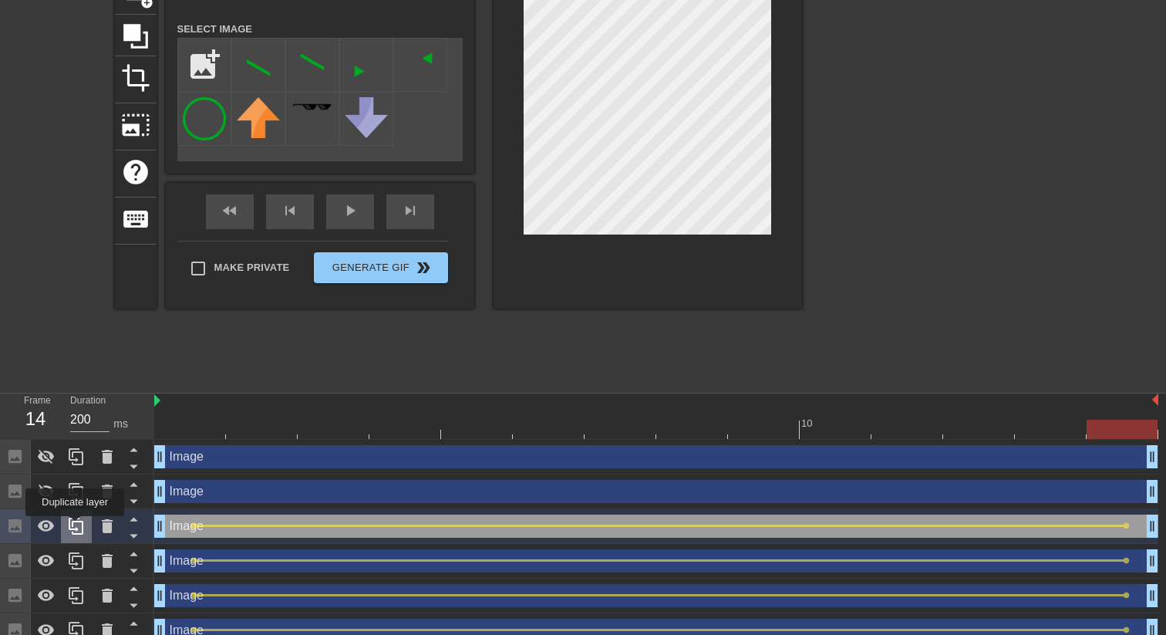
click at [76, 527] on icon at bounding box center [76, 526] width 19 height 19
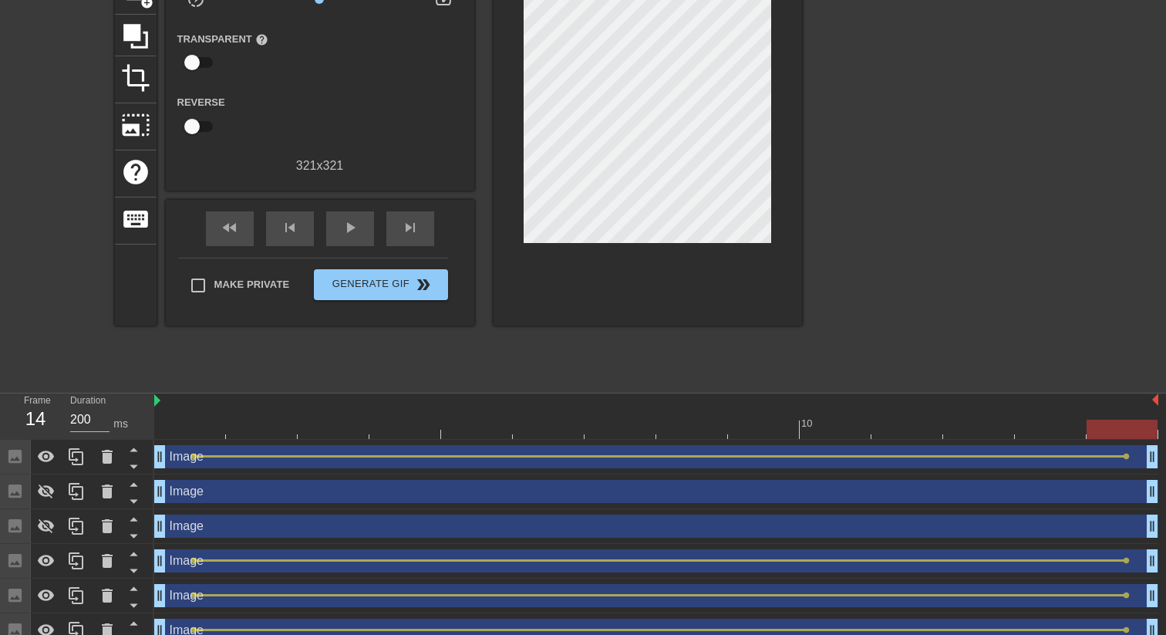
drag, startPoint x: 197, startPoint y: 455, endPoint x: 192, endPoint y: 507, distance: 52.7
click at [192, 507] on div "Image drag_handle drag_handle lens lens Image drag_handle drag_handle Image dra…" at bounding box center [660, 560] width 1012 height 243
click at [136, 470] on icon at bounding box center [133, 465] width 19 height 19
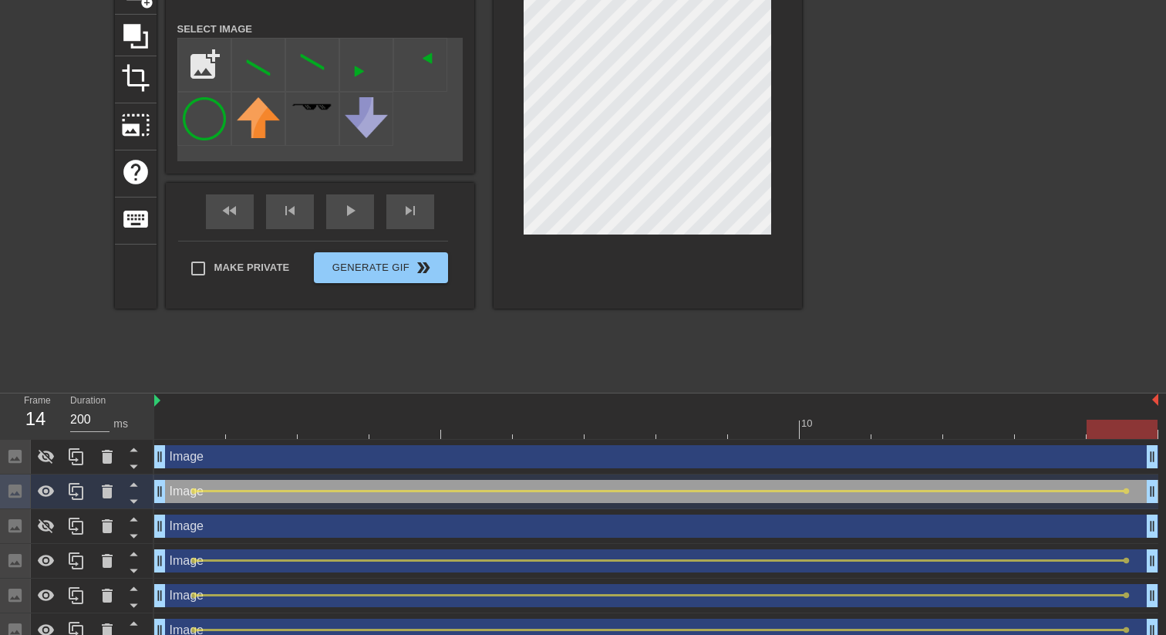
click at [136, 470] on icon at bounding box center [133, 465] width 19 height 19
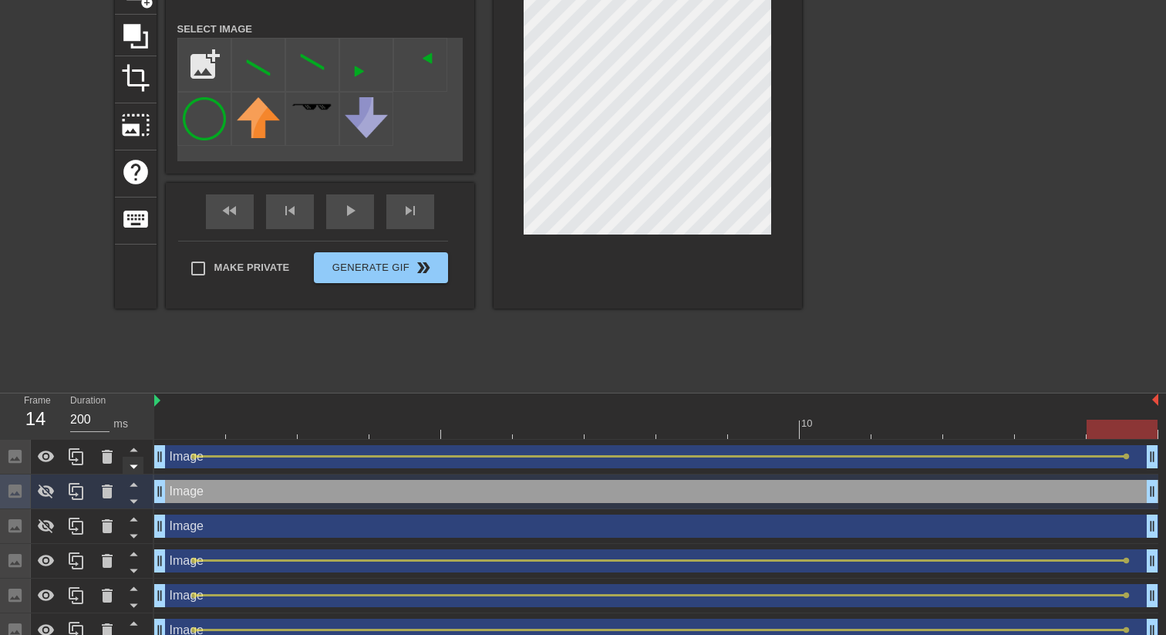
click at [136, 464] on icon at bounding box center [133, 465] width 19 height 19
checkbox input "true"
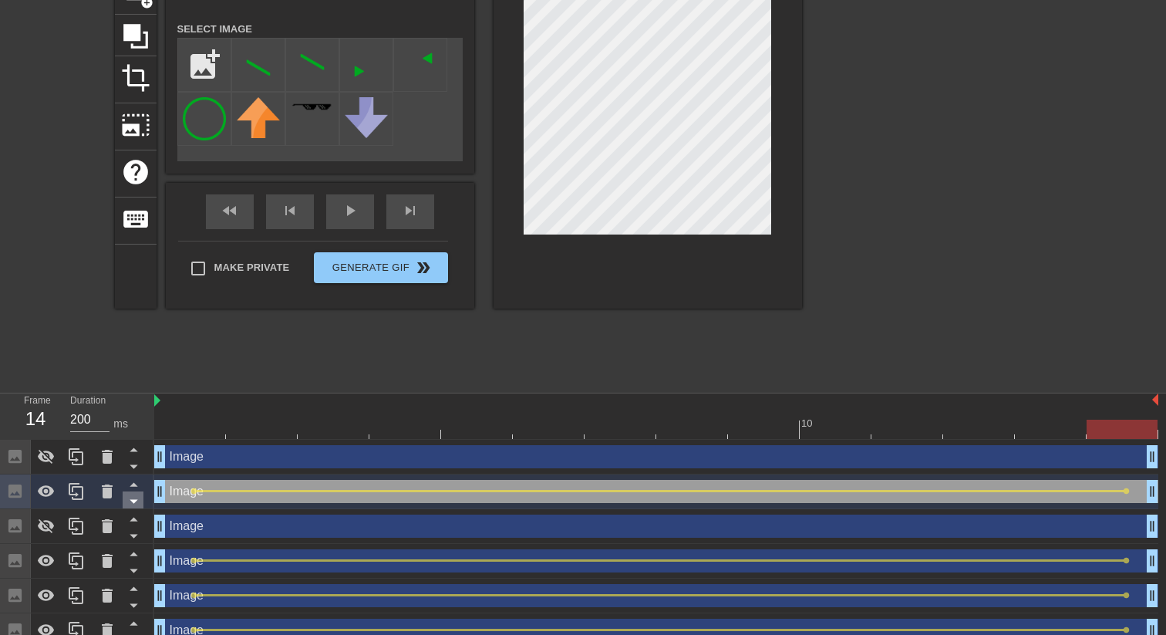
click at [141, 499] on icon at bounding box center [133, 500] width 19 height 19
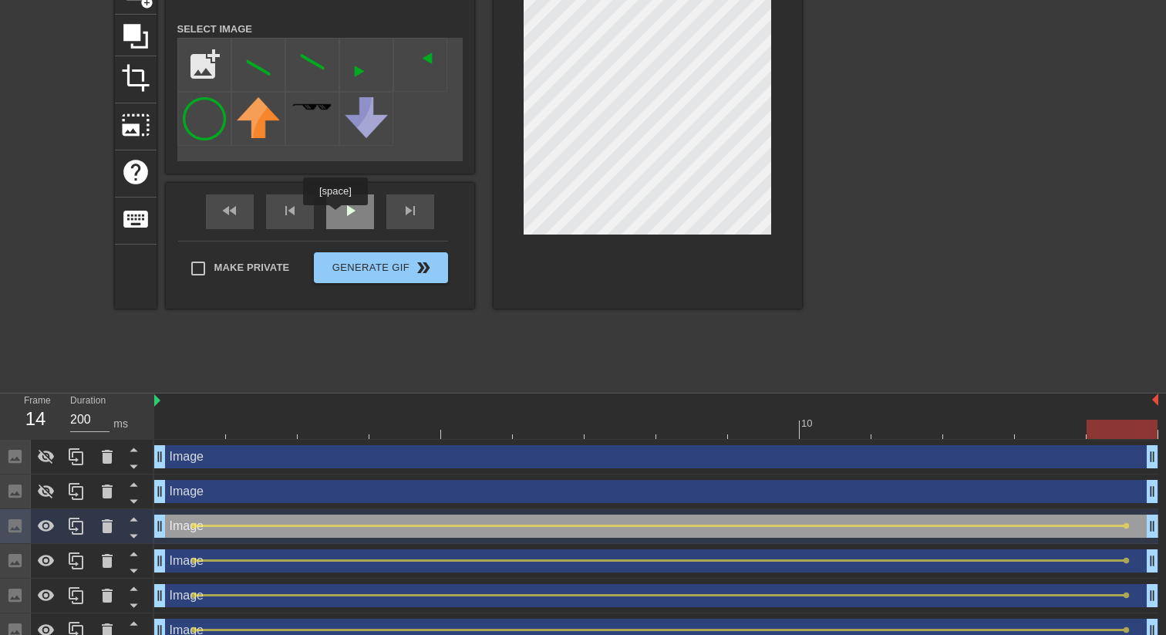
click at [337, 216] on div "play_arrow" at bounding box center [350, 211] width 48 height 35
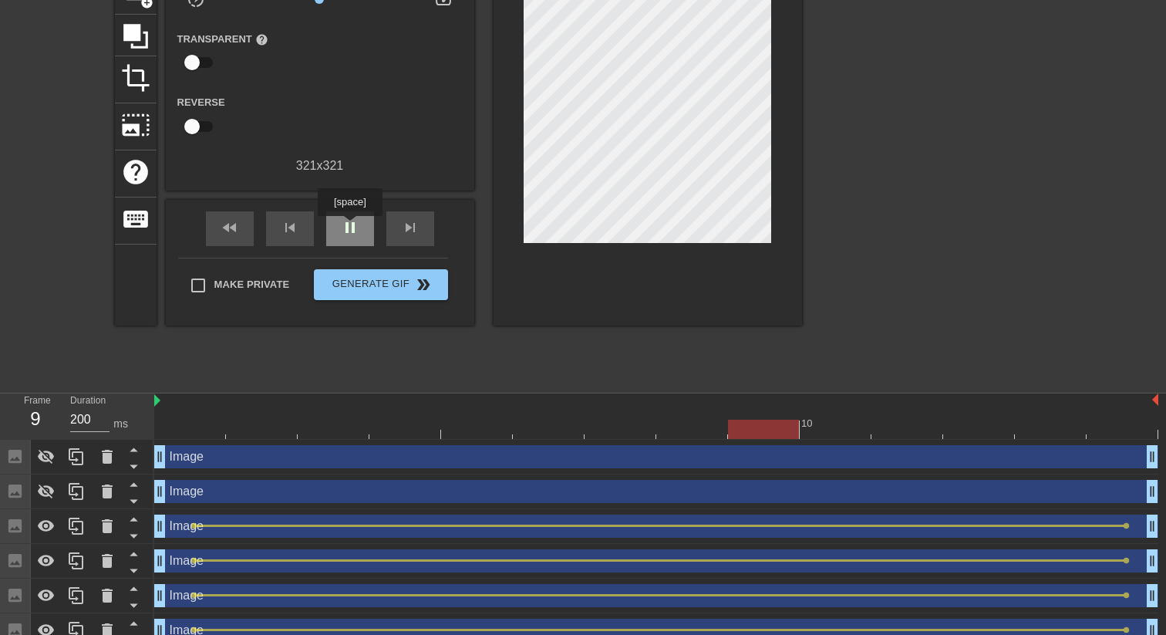
click at [352, 227] on span "pause" at bounding box center [350, 227] width 19 height 19
click at [1121, 443] on div "Image drag_handle drag_handle" at bounding box center [656, 456] width 1004 height 35
click at [1116, 416] on div at bounding box center [1122, 418] width 72 height 19
drag, startPoint x: 1125, startPoint y: 524, endPoint x: 1068, endPoint y: 526, distance: 57.1
click at [1068, 526] on div "Image drag_handle drag_handle lens lens" at bounding box center [656, 525] width 1004 height 23
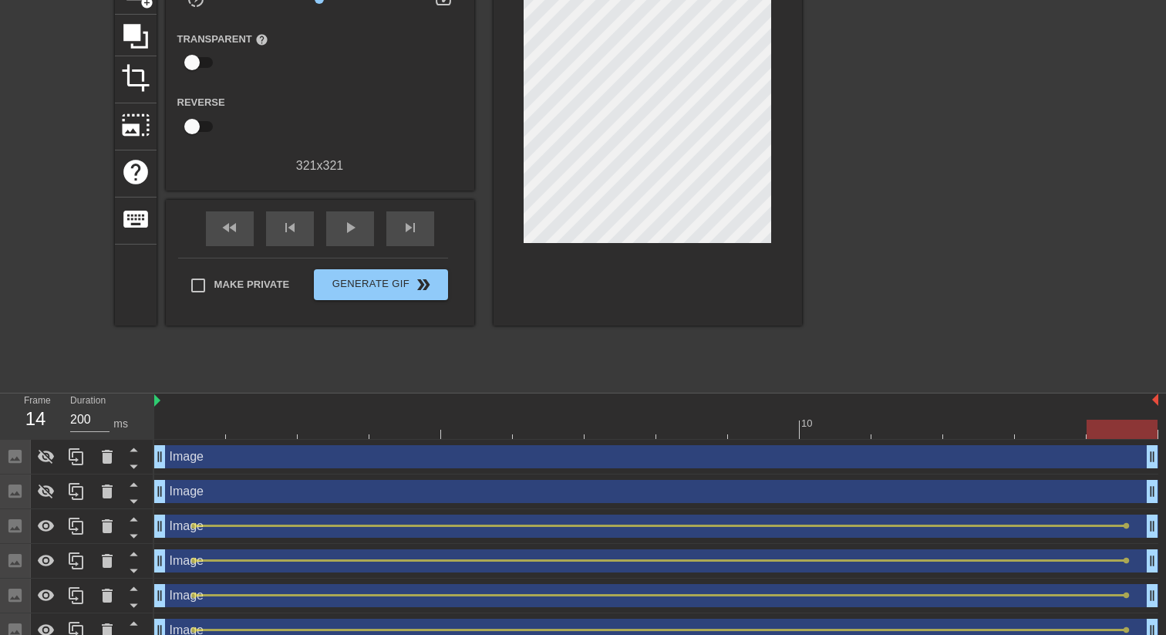
click at [1069, 522] on div "Image drag_handle drag_handle" at bounding box center [656, 525] width 1004 height 23
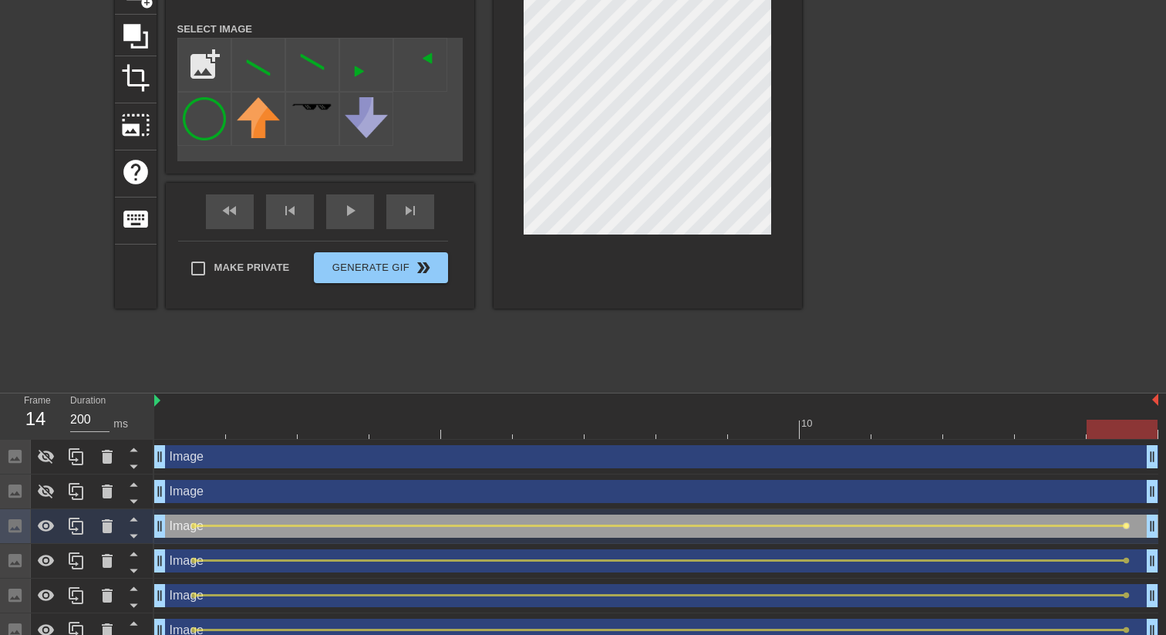
click at [1125, 523] on span "lens" at bounding box center [1126, 525] width 7 height 7
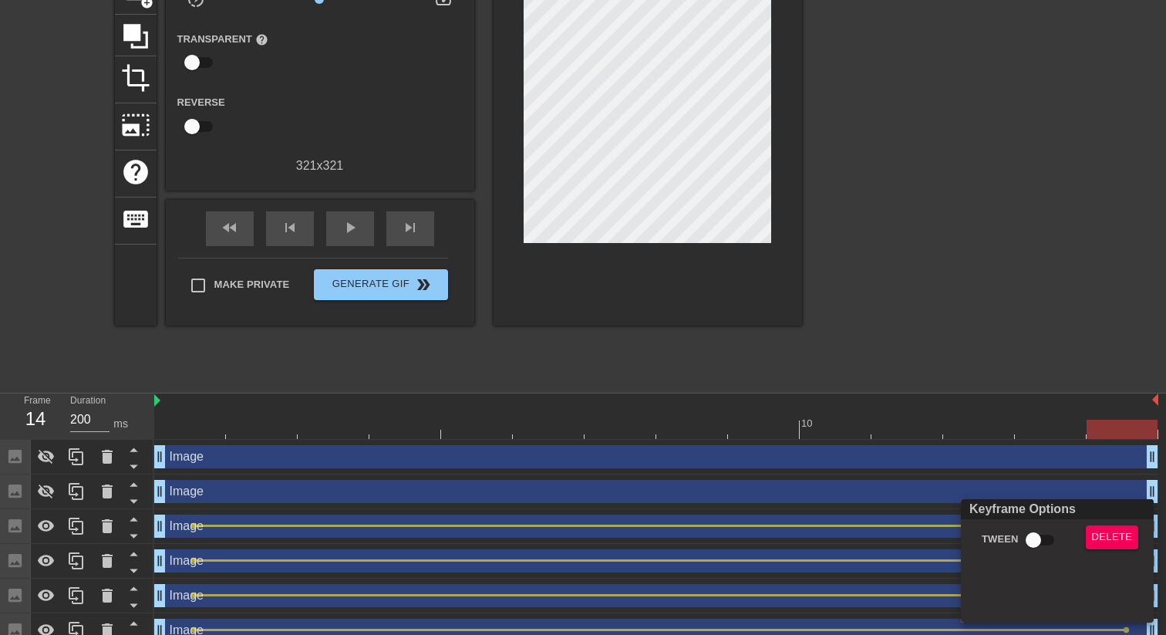
click at [1115, 484] on div at bounding box center [583, 317] width 1166 height 635
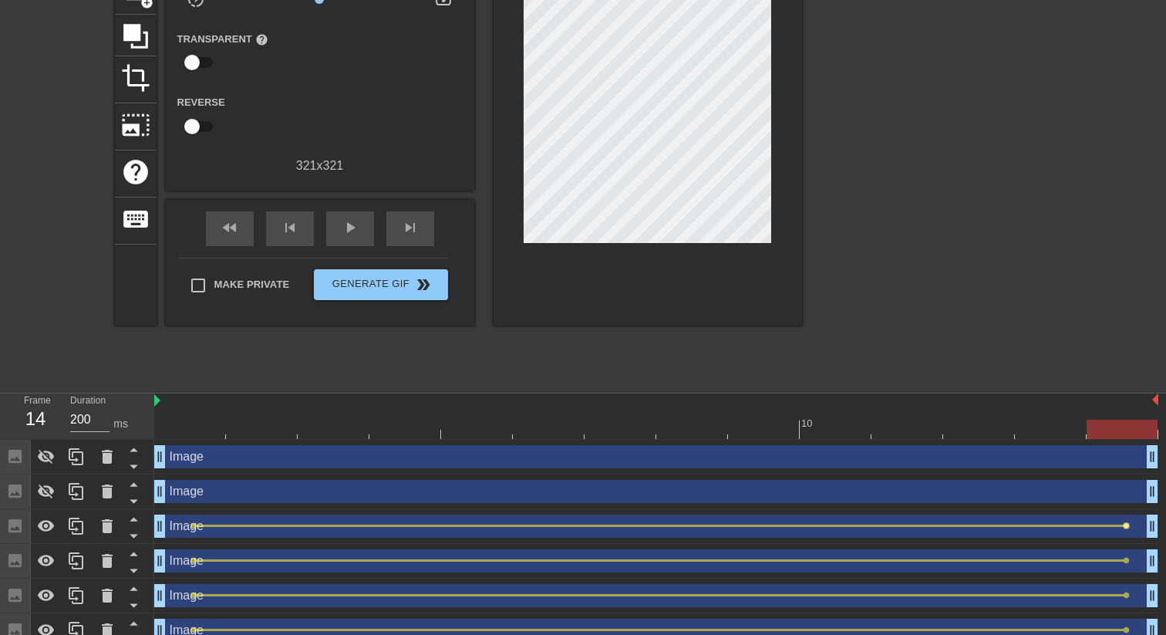
click at [1127, 525] on span "lens" at bounding box center [1126, 525] width 7 height 7
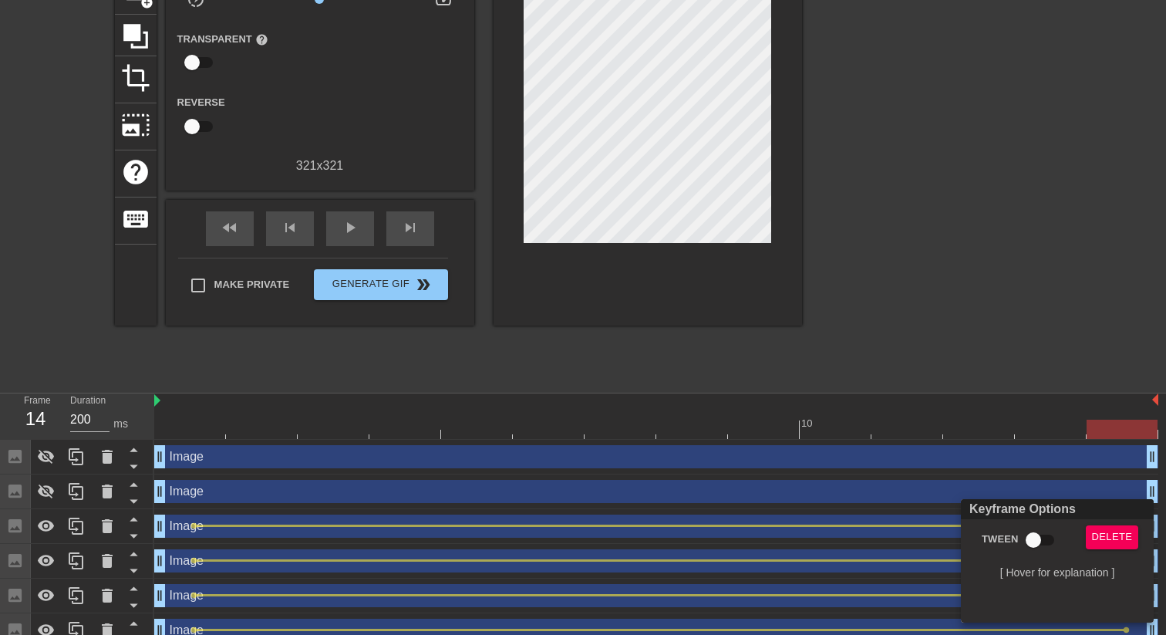
click at [1051, 416] on div at bounding box center [583, 317] width 1166 height 635
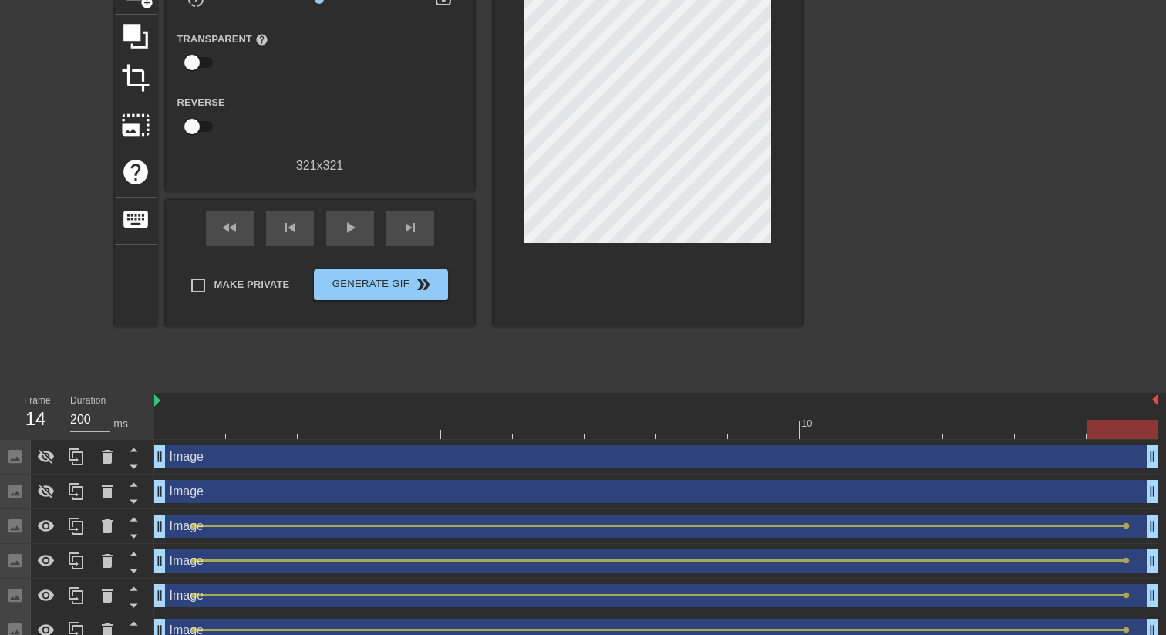
click at [1049, 423] on div at bounding box center [656, 428] width 1004 height 19
click at [1117, 428] on div at bounding box center [656, 428] width 1004 height 19
click at [80, 414] on input "200" at bounding box center [89, 419] width 39 height 25
click at [338, 225] on div "play_arrow" at bounding box center [350, 228] width 48 height 35
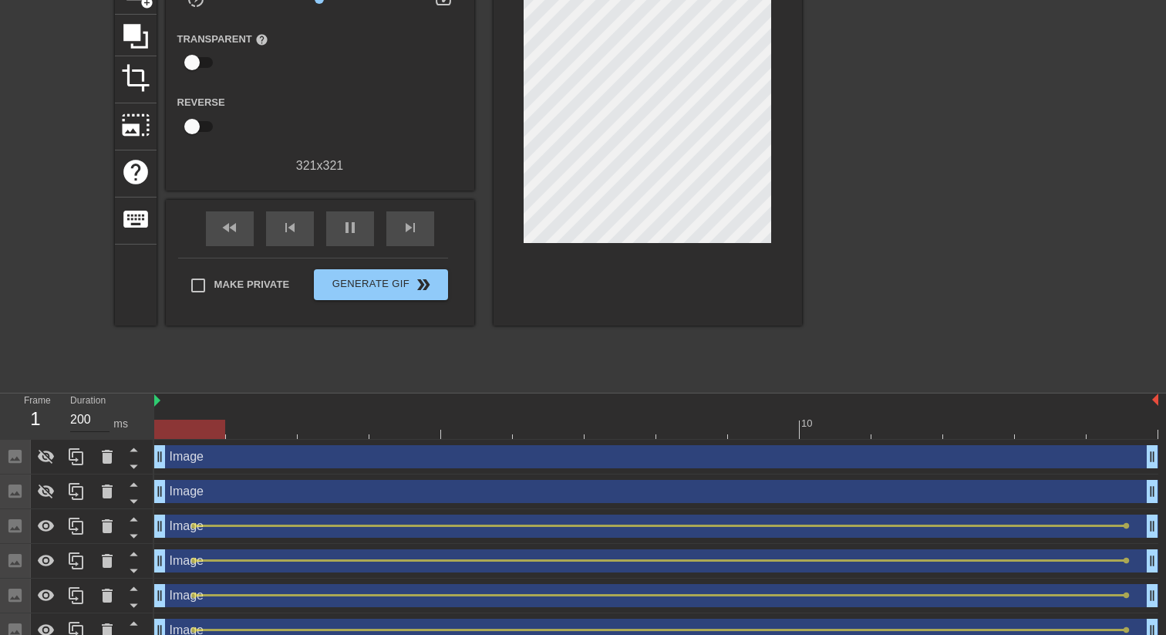
click at [84, 419] on input "200" at bounding box center [89, 419] width 39 height 25
click at [359, 229] on div "pause" at bounding box center [350, 228] width 48 height 35
click at [94, 419] on input "2000" at bounding box center [89, 419] width 39 height 25
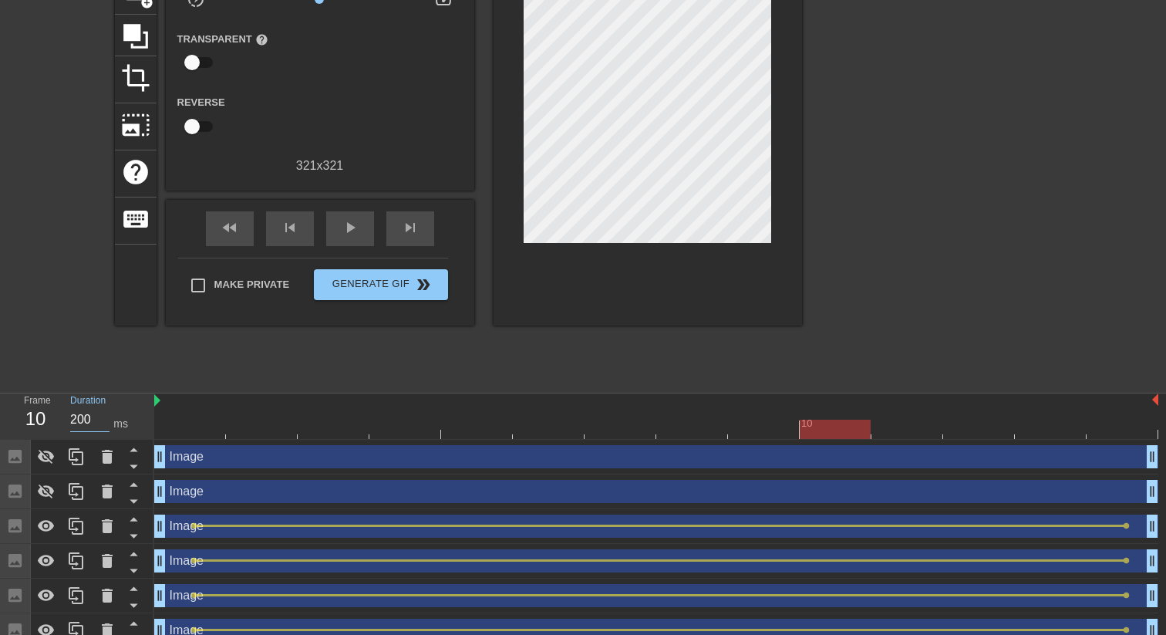
click at [197, 423] on div at bounding box center [656, 428] width 1004 height 19
click at [270, 433] on div at bounding box center [656, 428] width 1004 height 19
click at [349, 404] on div at bounding box center [656, 400] width 1004 height 15
click at [341, 423] on div at bounding box center [656, 428] width 1004 height 19
click at [409, 416] on div at bounding box center [405, 418] width 72 height 19
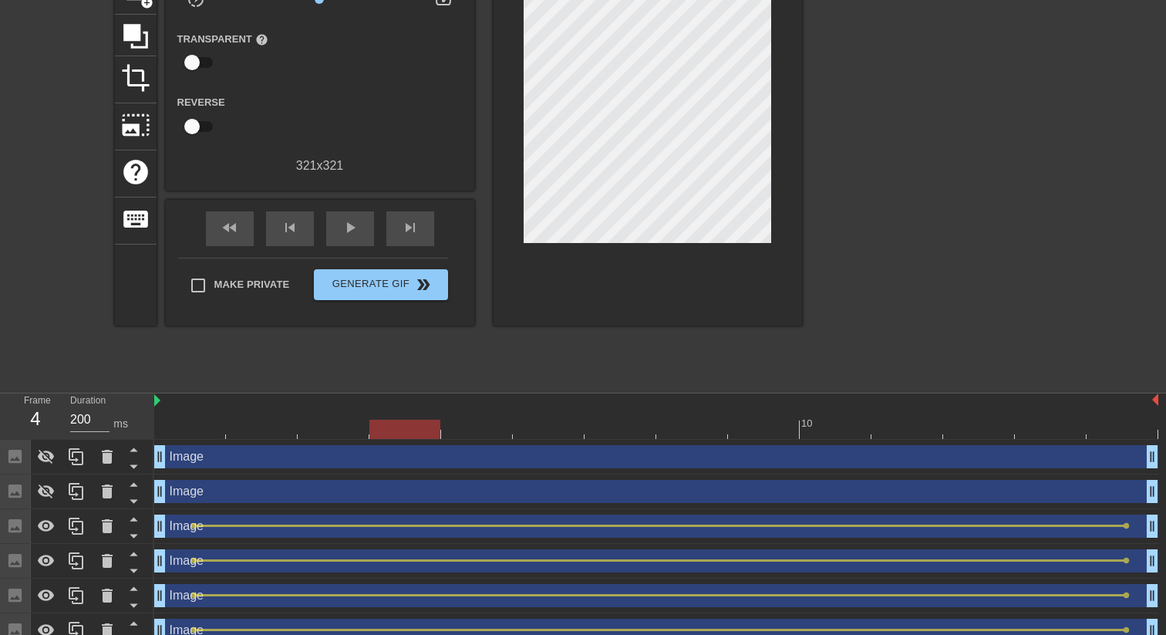
click at [483, 412] on div at bounding box center [477, 418] width 72 height 19
click at [539, 421] on div at bounding box center [656, 428] width 1004 height 19
click at [637, 428] on div at bounding box center [656, 428] width 1004 height 19
click at [724, 433] on div at bounding box center [656, 428] width 1004 height 19
click at [763, 428] on div at bounding box center [656, 428] width 1004 height 19
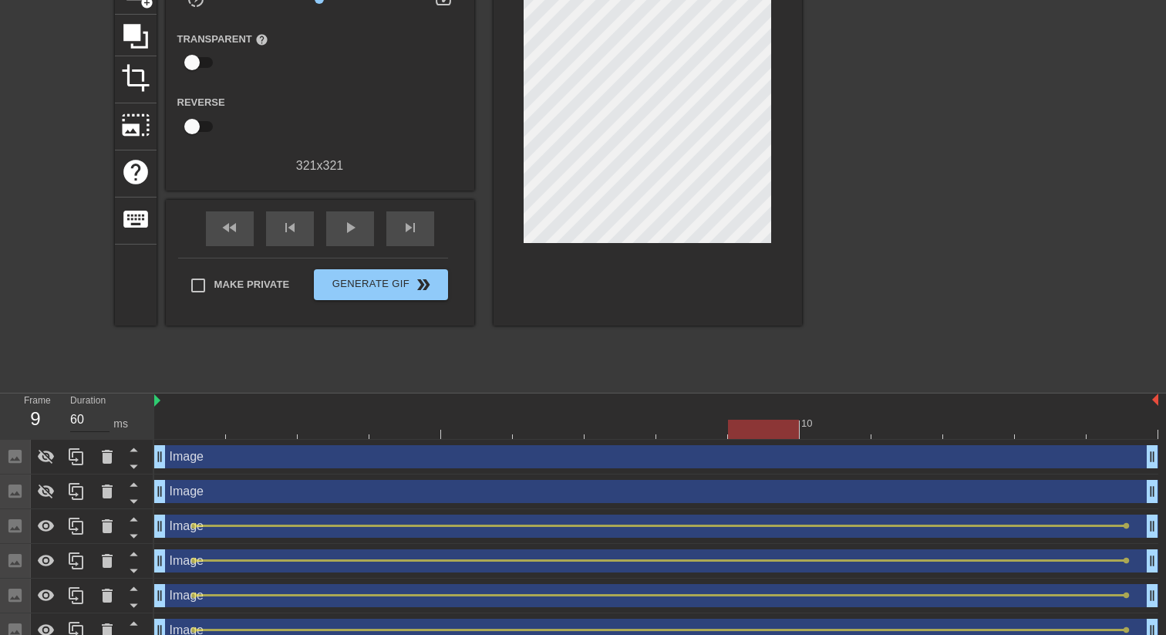
click at [87, 420] on input "60" at bounding box center [89, 419] width 39 height 25
click at [836, 436] on div at bounding box center [656, 428] width 1004 height 19
click at [925, 428] on div at bounding box center [656, 428] width 1004 height 19
click at [1007, 438] on div at bounding box center [656, 428] width 1004 height 19
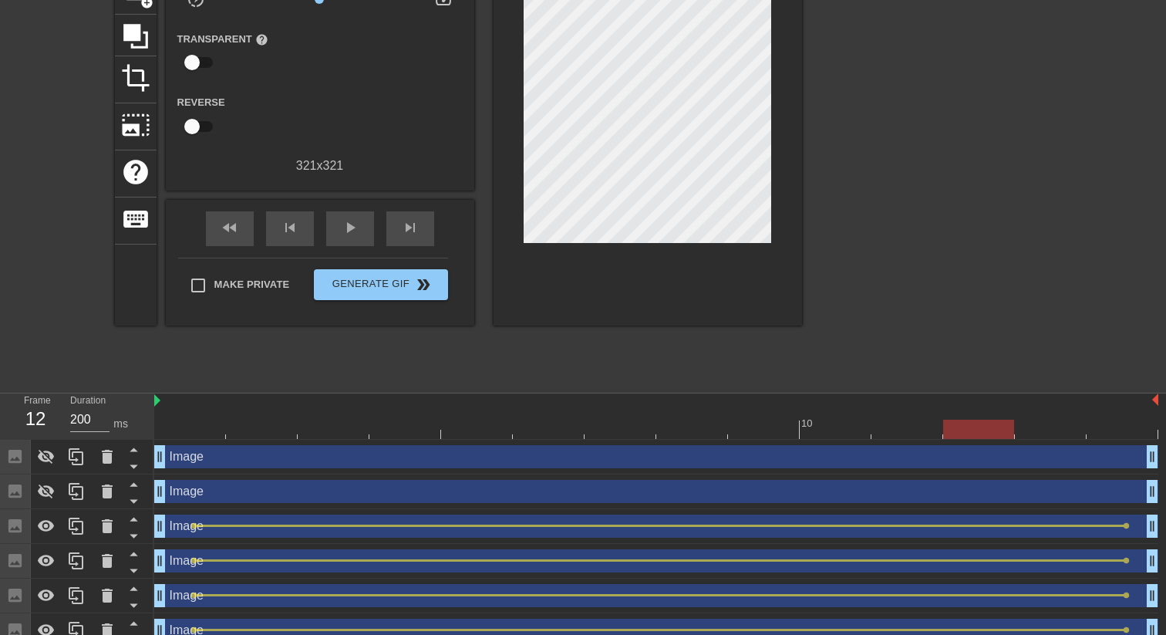
click at [1045, 429] on div at bounding box center [656, 428] width 1004 height 19
click at [1094, 430] on div at bounding box center [656, 428] width 1004 height 19
click at [72, 418] on input "500" at bounding box center [89, 419] width 39 height 25
click at [348, 224] on span "play_arrow" at bounding box center [350, 227] width 19 height 19
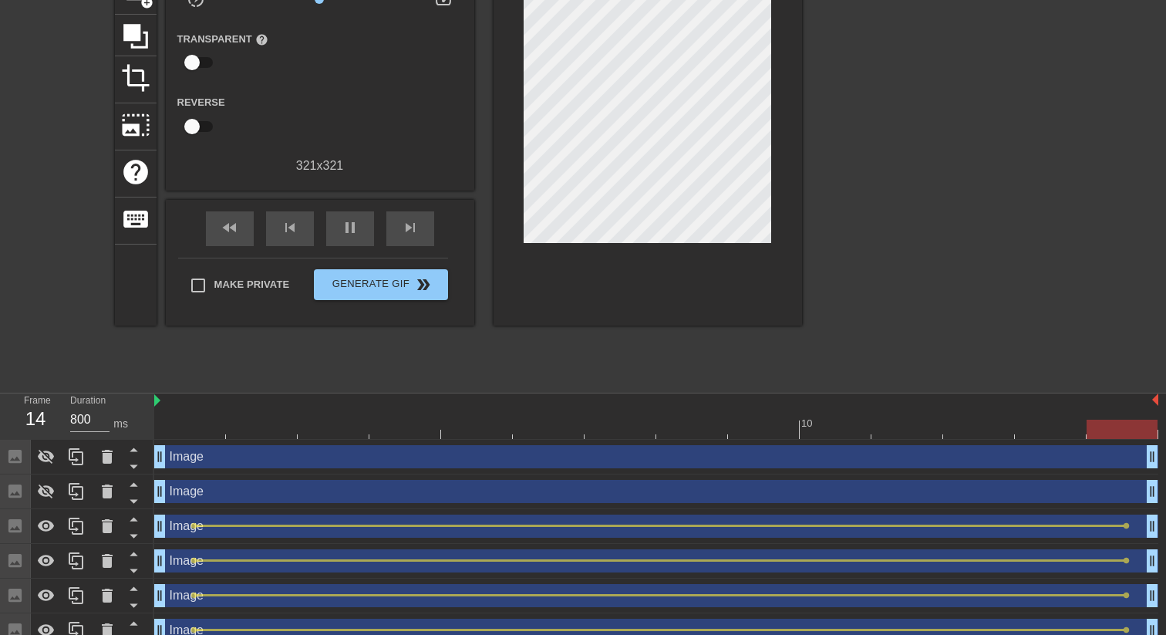
type input "200"
click at [359, 222] on div "pause" at bounding box center [350, 228] width 48 height 35
click at [250, 484] on div "Image drag_handle drag_handle" at bounding box center [656, 491] width 1004 height 23
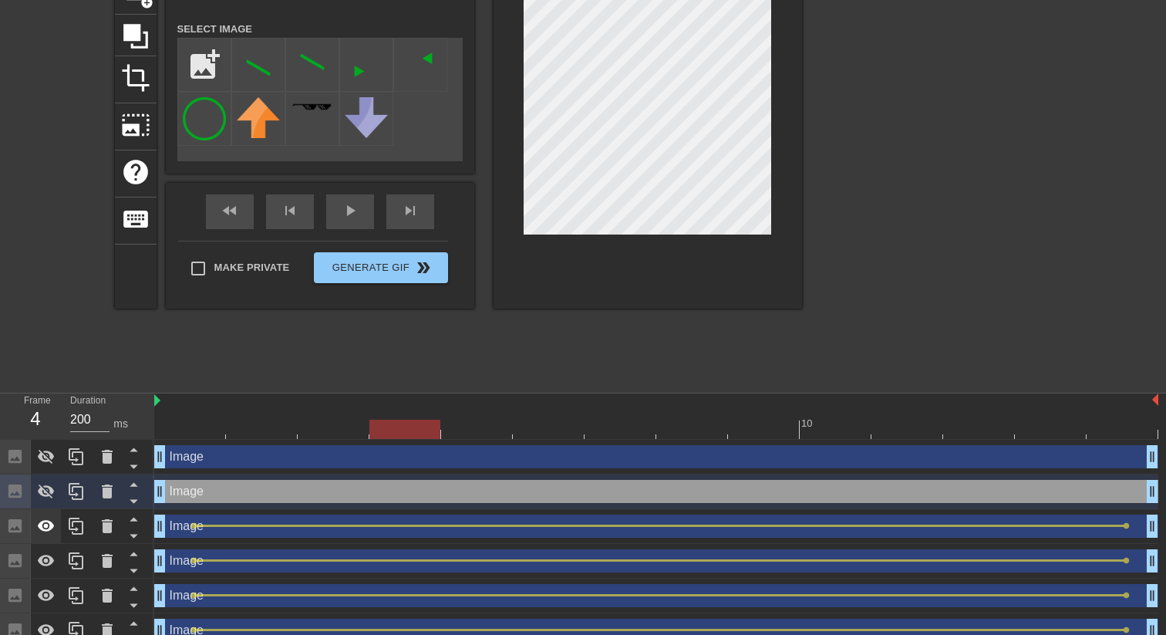
click at [47, 527] on icon at bounding box center [46, 526] width 17 height 12
click at [50, 564] on icon at bounding box center [46, 560] width 17 height 12
click at [50, 527] on icon at bounding box center [46, 526] width 17 height 15
click at [46, 531] on icon at bounding box center [46, 526] width 19 height 19
click at [47, 560] on icon at bounding box center [46, 561] width 17 height 15
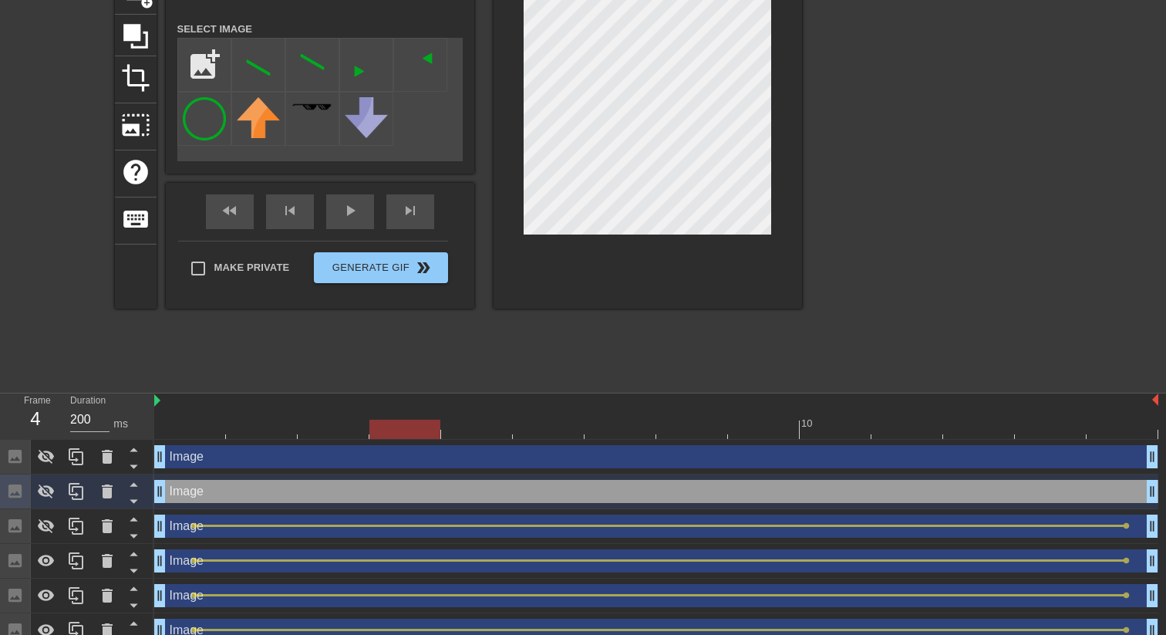
click at [213, 423] on div at bounding box center [656, 428] width 1004 height 19
click at [51, 527] on icon at bounding box center [46, 526] width 17 height 15
click at [50, 493] on icon at bounding box center [46, 491] width 17 height 15
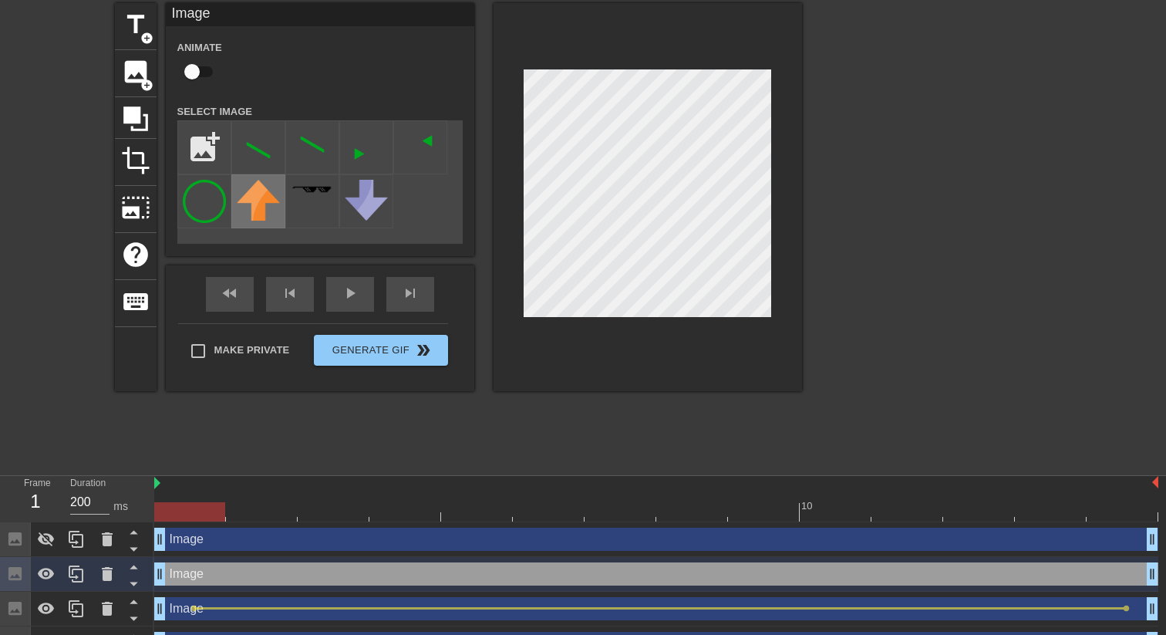
scroll to position [0, 0]
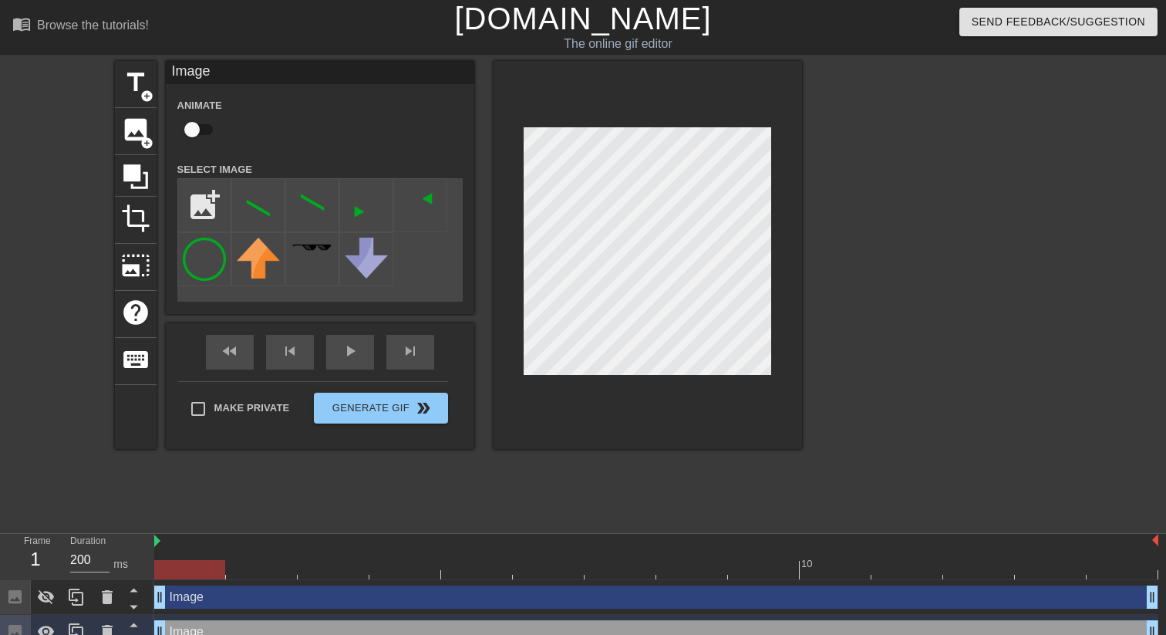
click at [197, 133] on input "checkbox" at bounding box center [192, 129] width 88 height 29
checkbox input "true"
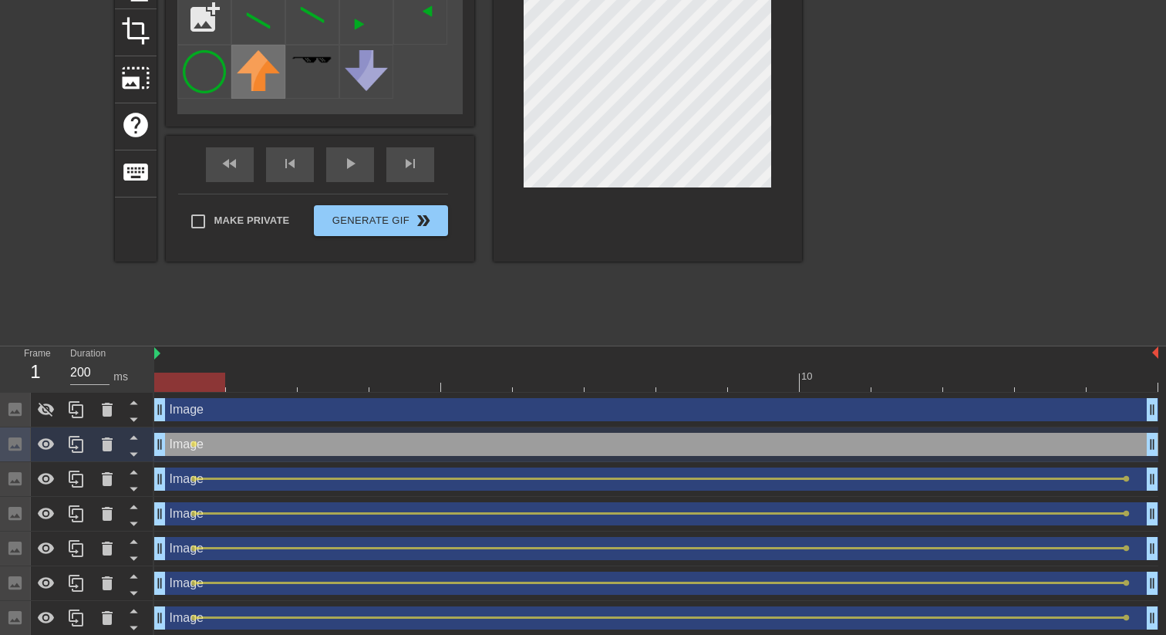
scroll to position [190, 0]
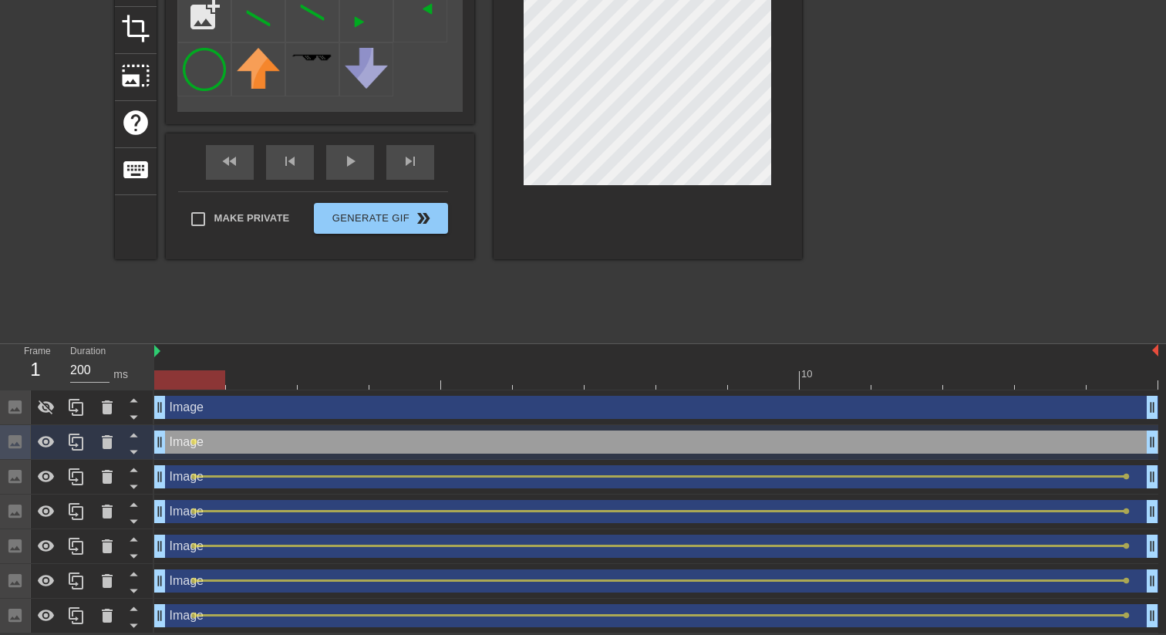
click at [1136, 390] on div "Image drag_handle drag_handle" at bounding box center [656, 407] width 1004 height 35
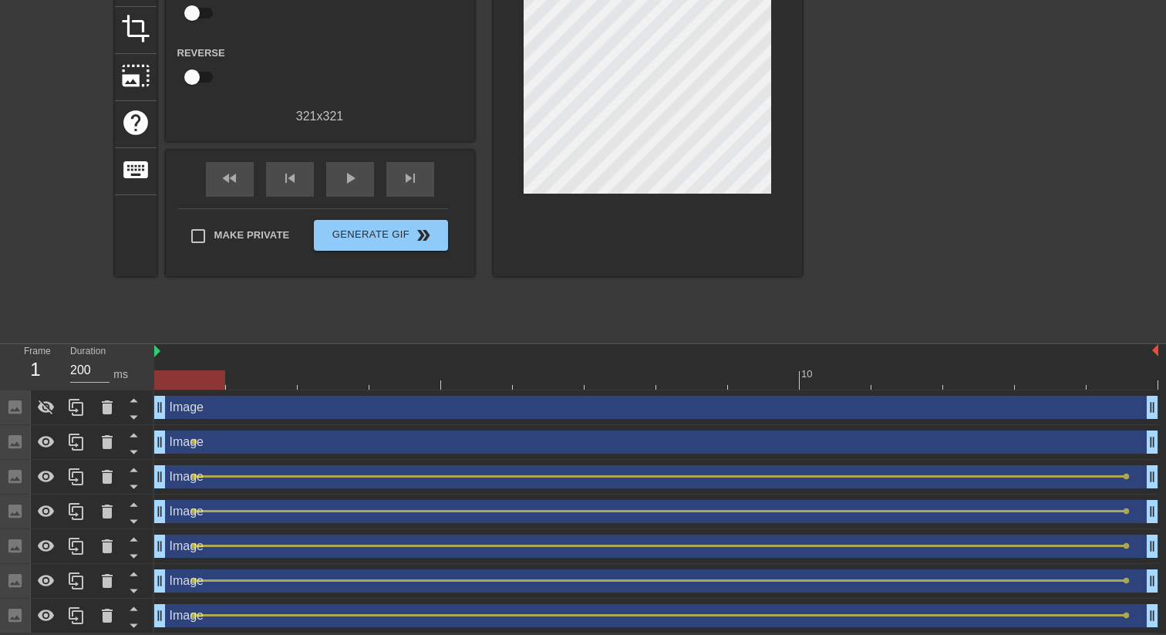
click at [1133, 385] on div at bounding box center [656, 379] width 1004 height 19
click at [1015, 441] on div "Image drag_handle drag_handle" at bounding box center [656, 441] width 1004 height 23
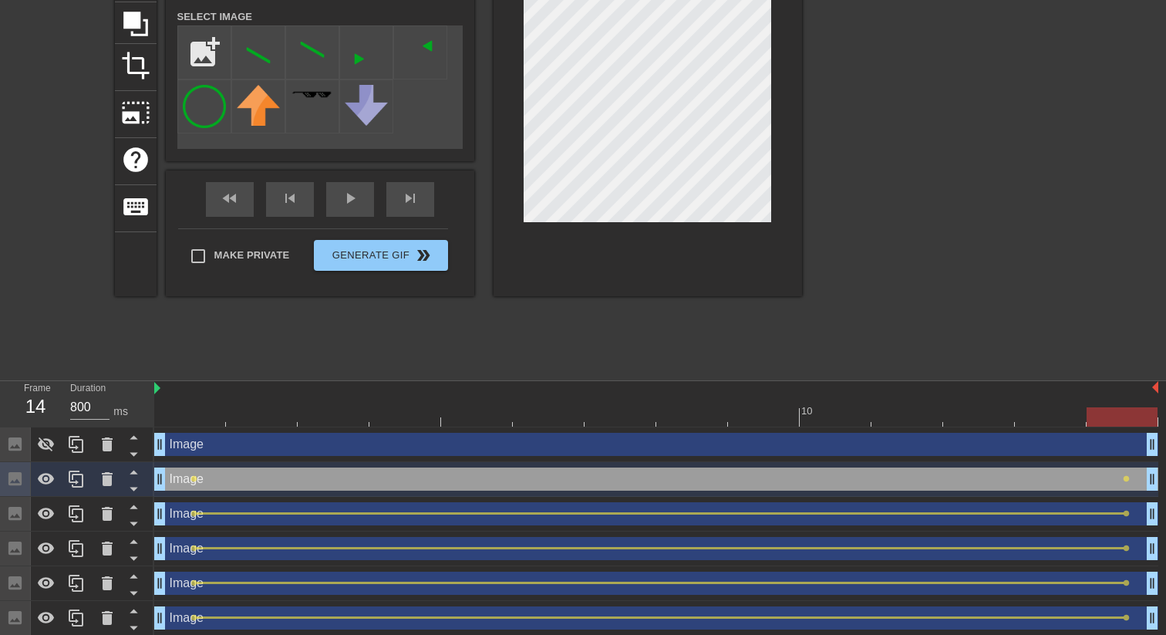
scroll to position [149, 0]
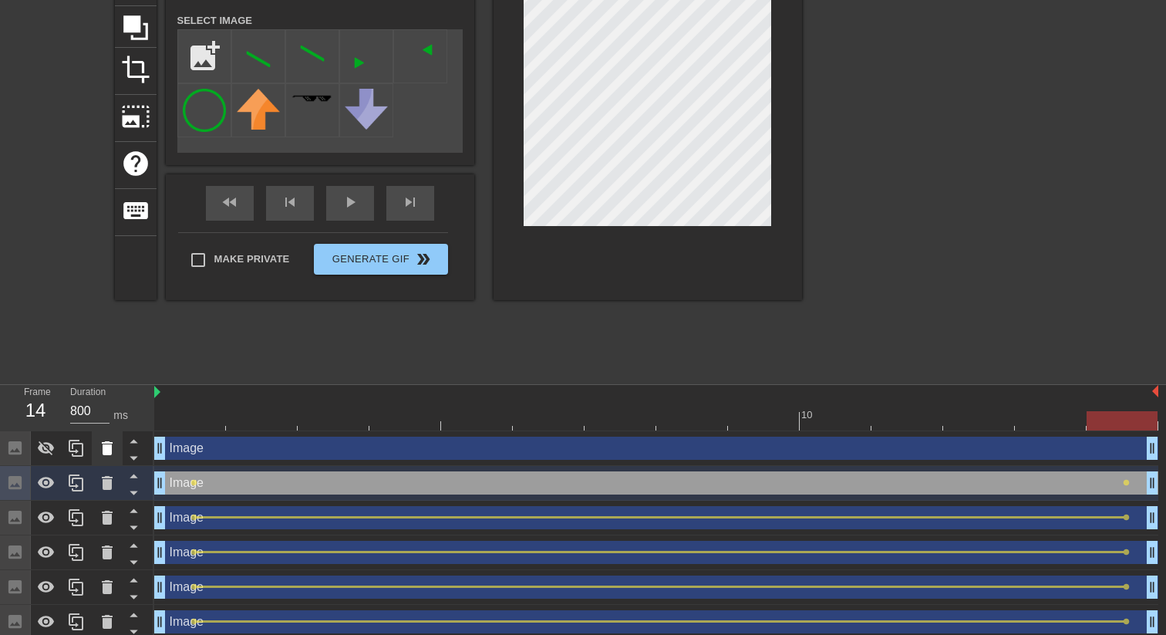
click at [109, 445] on icon at bounding box center [107, 448] width 11 height 14
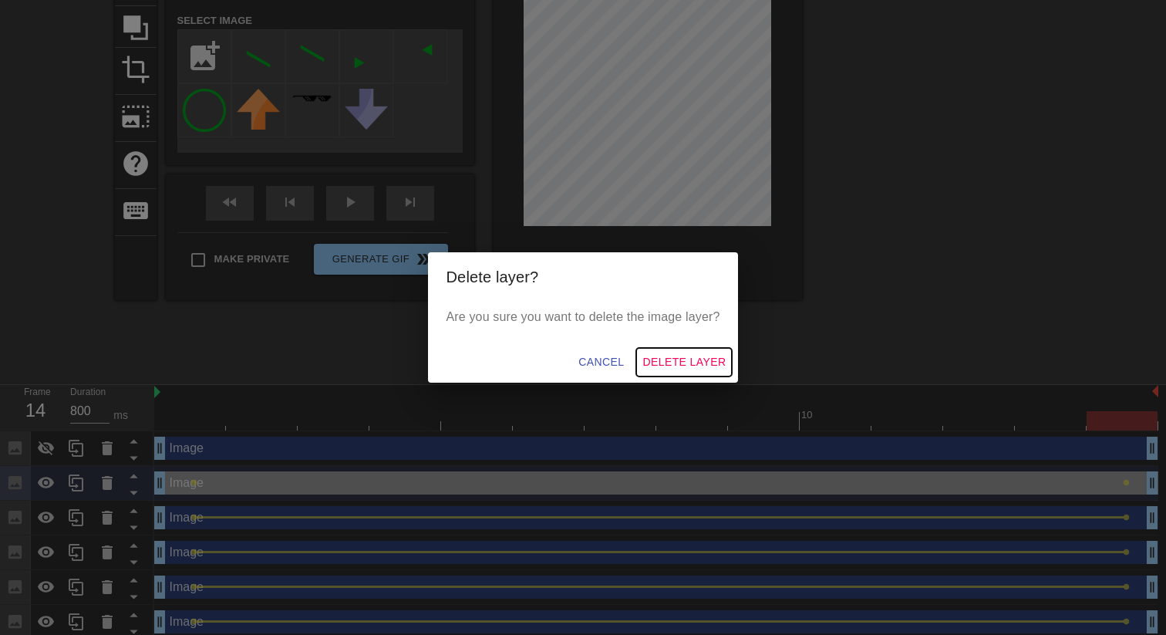
click at [684, 363] on span "Delete Layer" at bounding box center [683, 361] width 83 height 19
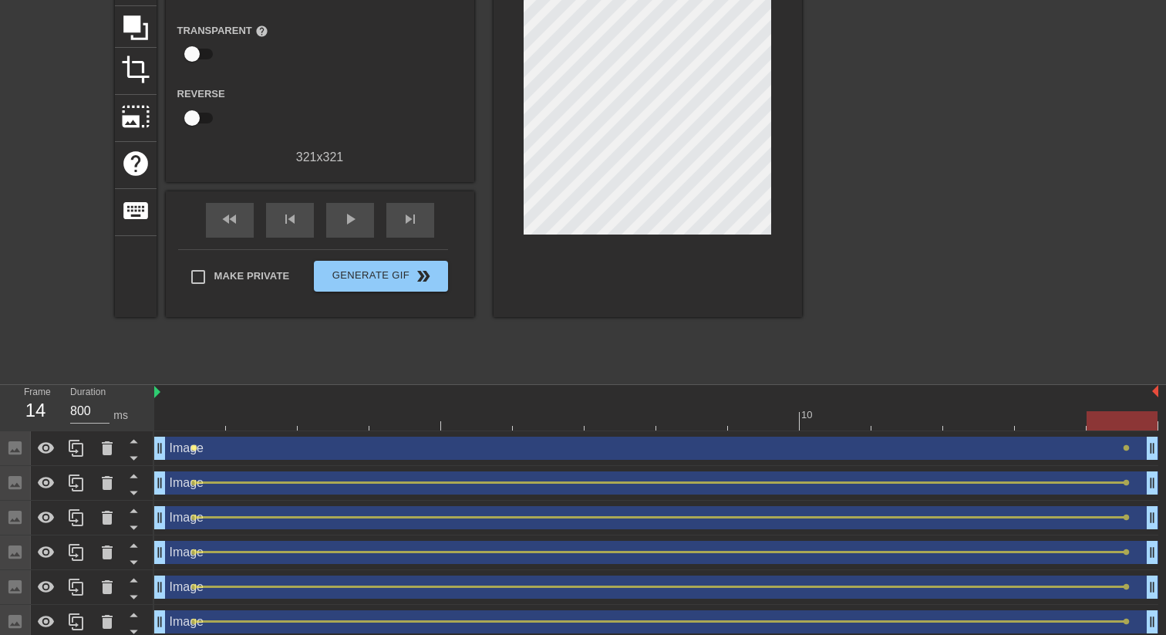
click at [194, 449] on span "lens" at bounding box center [193, 447] width 7 height 7
type input "200"
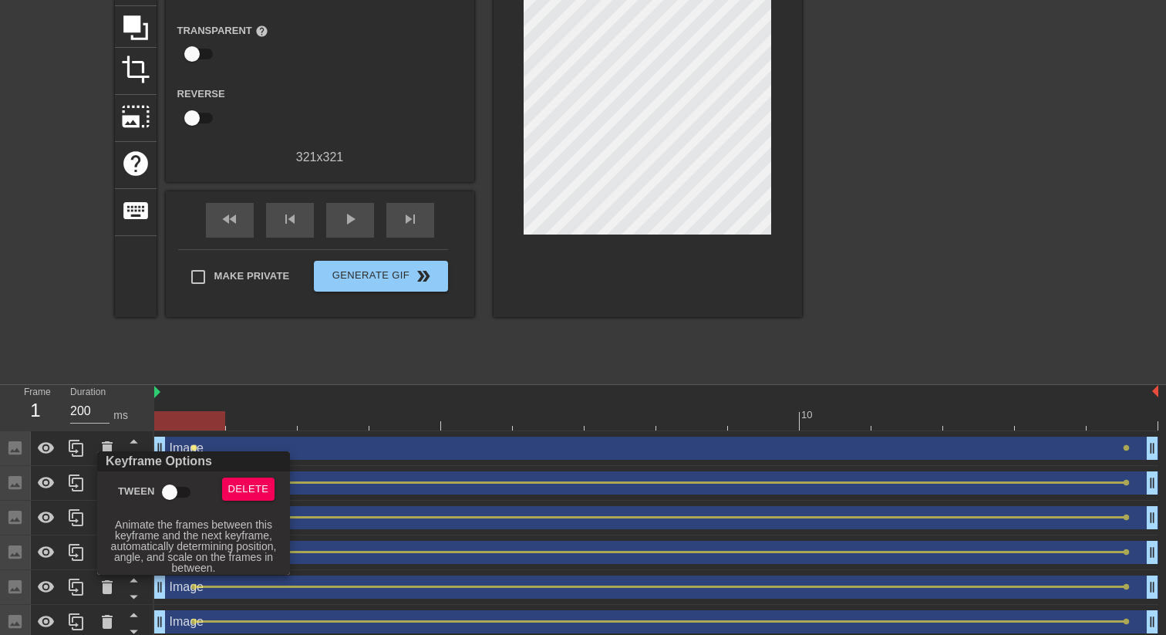
click at [177, 494] on input "Tween" at bounding box center [170, 491] width 88 height 29
checkbox input "true"
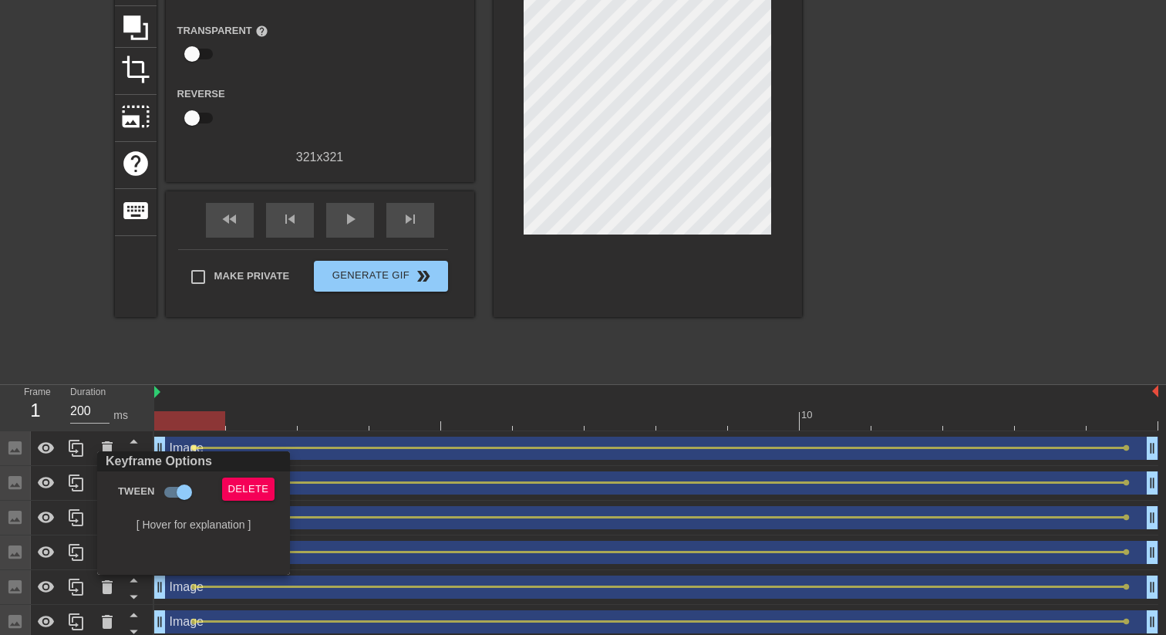
click at [429, 361] on div at bounding box center [583, 317] width 1166 height 635
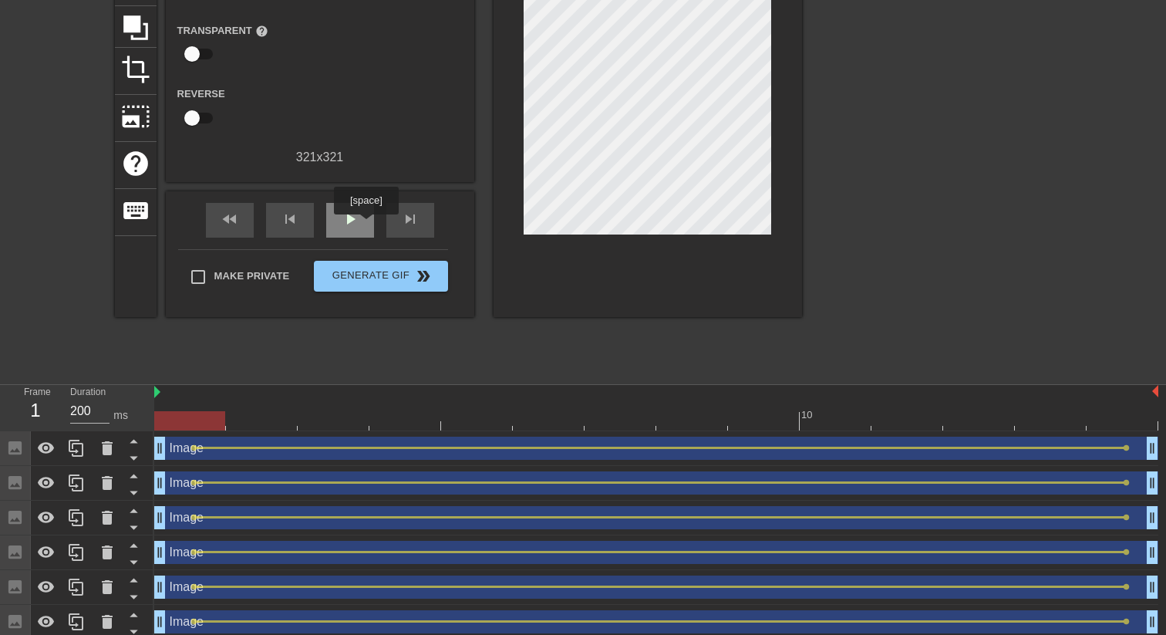
click at [368, 225] on div "play_arrow" at bounding box center [350, 220] width 48 height 35
click at [350, 210] on span "pause" at bounding box center [350, 219] width 19 height 19
click at [217, 442] on div "Image drag_handle drag_handle" at bounding box center [656, 447] width 1004 height 23
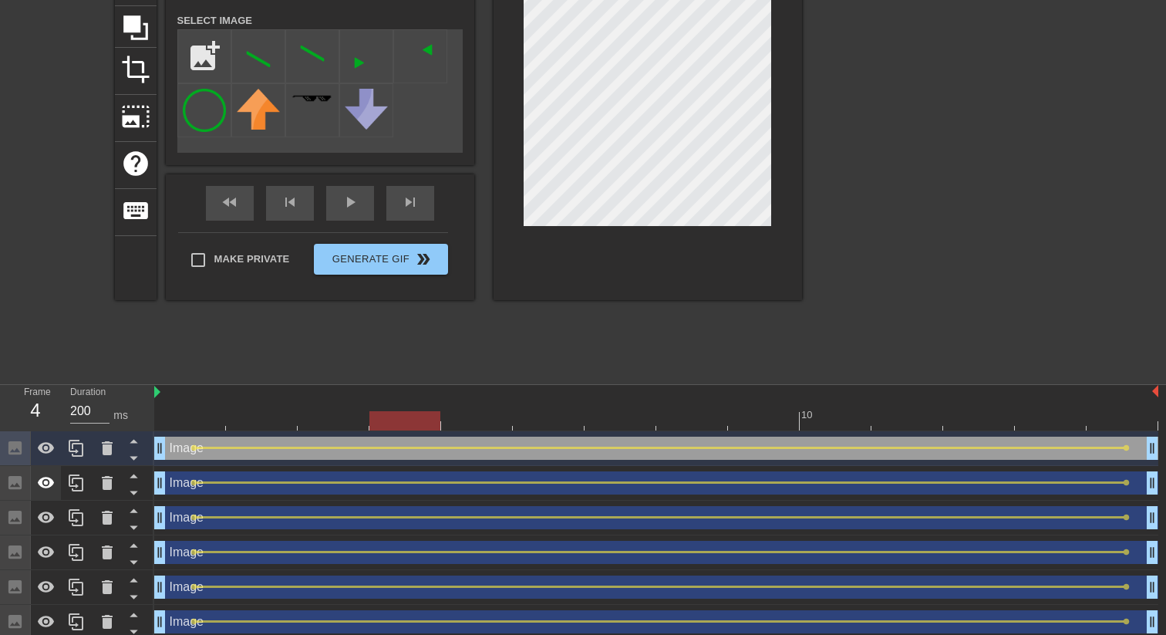
click at [46, 492] on div at bounding box center [46, 483] width 31 height 34
click at [45, 519] on icon at bounding box center [46, 517] width 17 height 12
click at [1126, 419] on div at bounding box center [656, 420] width 1004 height 19
click at [52, 522] on icon at bounding box center [46, 517] width 19 height 19
click at [365, 198] on div "fast_rewind skip_previous play_arrow skip_next" at bounding box center [319, 203] width 251 height 58
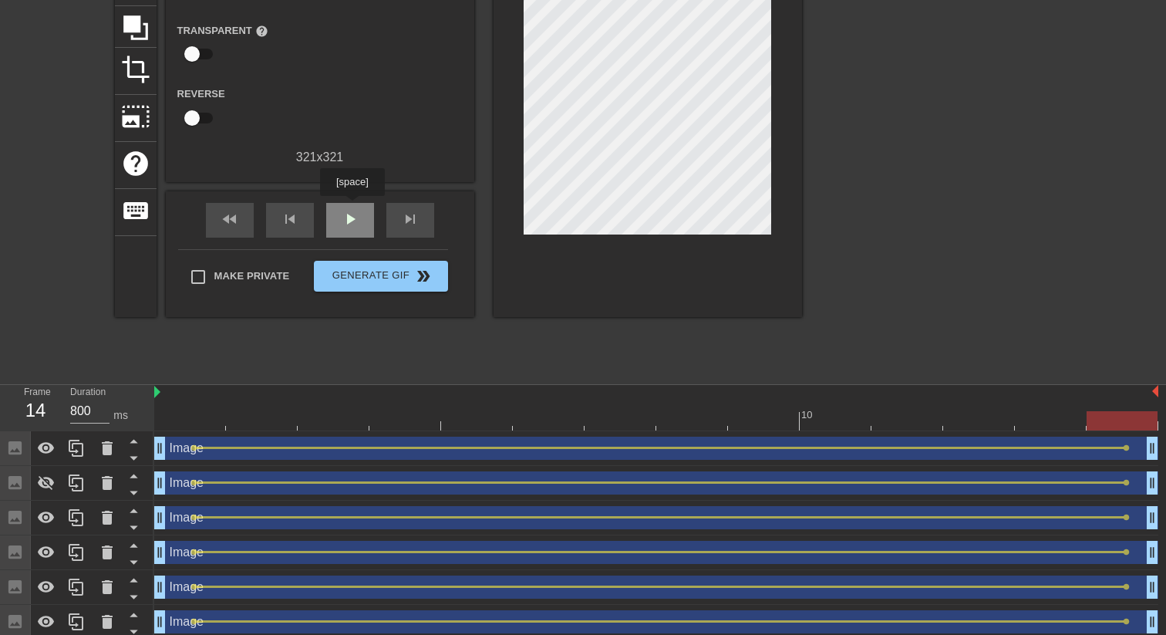
click at [354, 207] on div "play_arrow" at bounding box center [350, 220] width 48 height 35
click at [47, 517] on icon at bounding box center [46, 517] width 17 height 12
click at [47, 517] on icon at bounding box center [46, 517] width 19 height 19
click at [45, 550] on icon at bounding box center [46, 552] width 17 height 12
click at [45, 550] on icon at bounding box center [46, 552] width 19 height 19
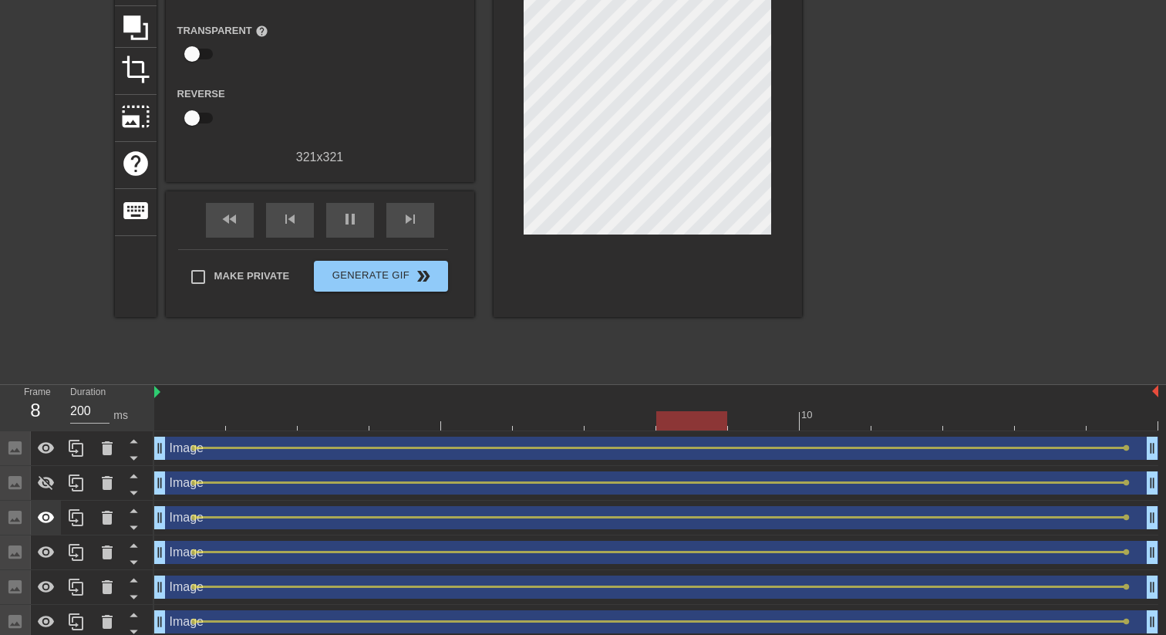
click at [47, 525] on icon at bounding box center [46, 517] width 19 height 19
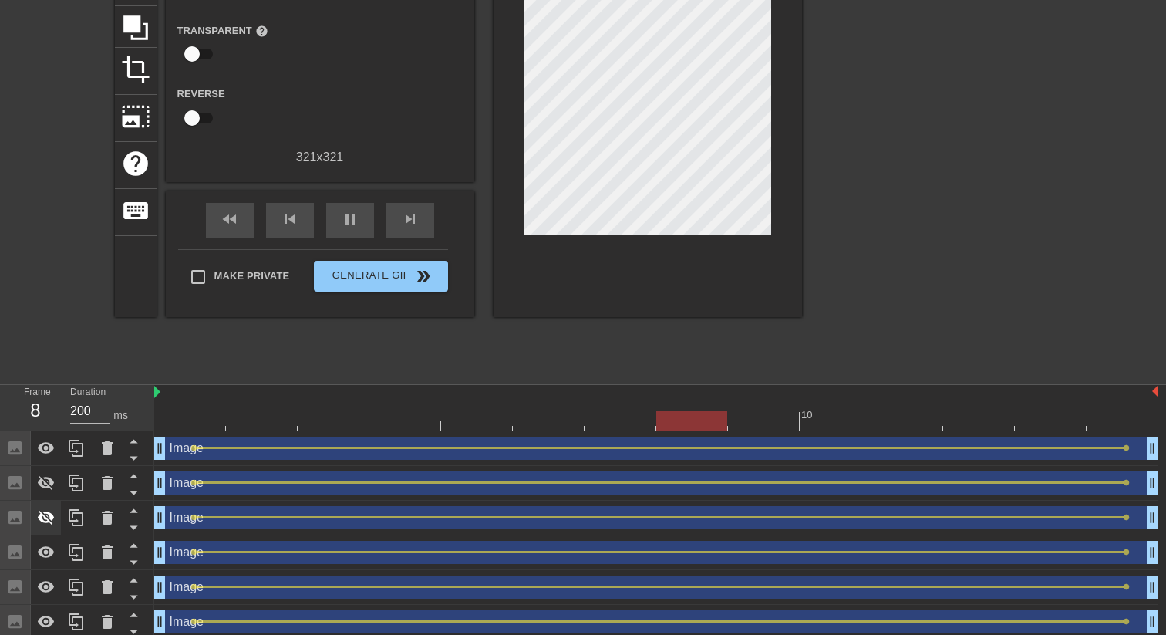
click at [47, 525] on icon at bounding box center [46, 517] width 19 height 19
click at [47, 495] on div at bounding box center [46, 483] width 31 height 34
click at [77, 451] on icon at bounding box center [76, 447] width 15 height 17
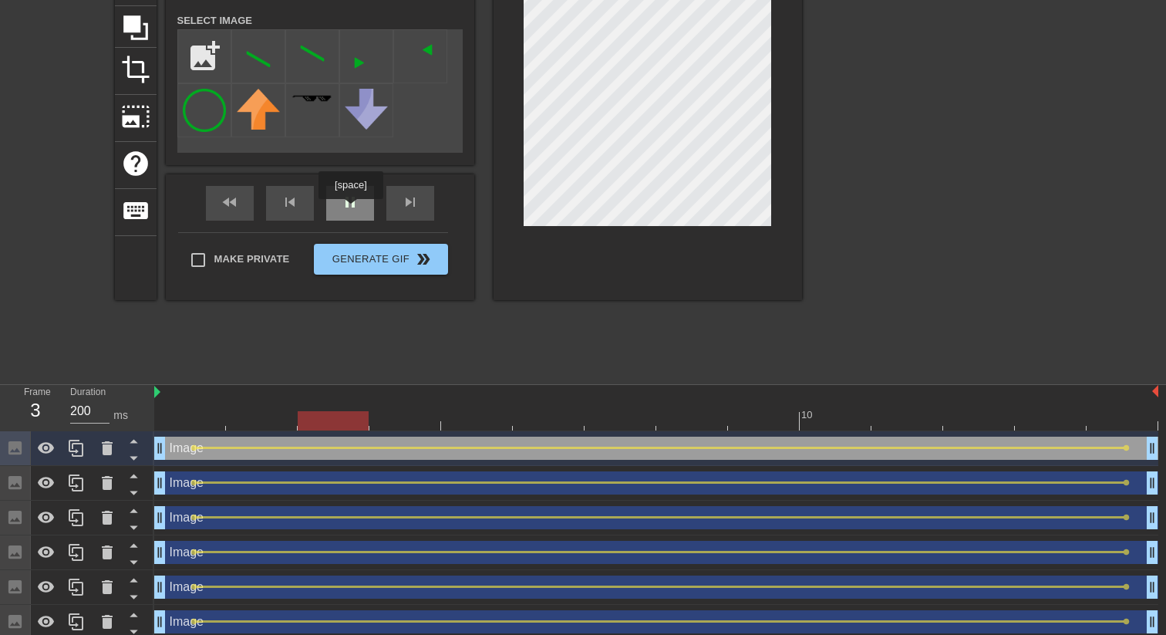
click at [352, 210] on span "pause" at bounding box center [350, 202] width 19 height 19
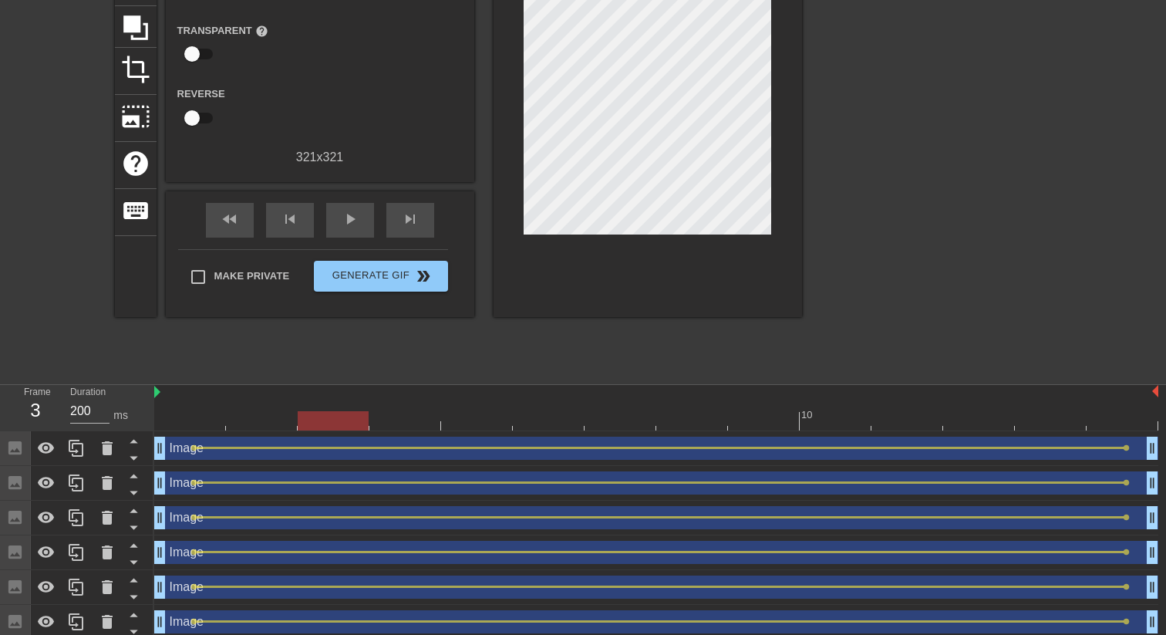
click at [189, 426] on div at bounding box center [656, 420] width 1004 height 19
click at [1124, 424] on div at bounding box center [656, 420] width 1004 height 19
click at [765, 442] on div "Image drag_handle drag_handle" at bounding box center [656, 447] width 1004 height 23
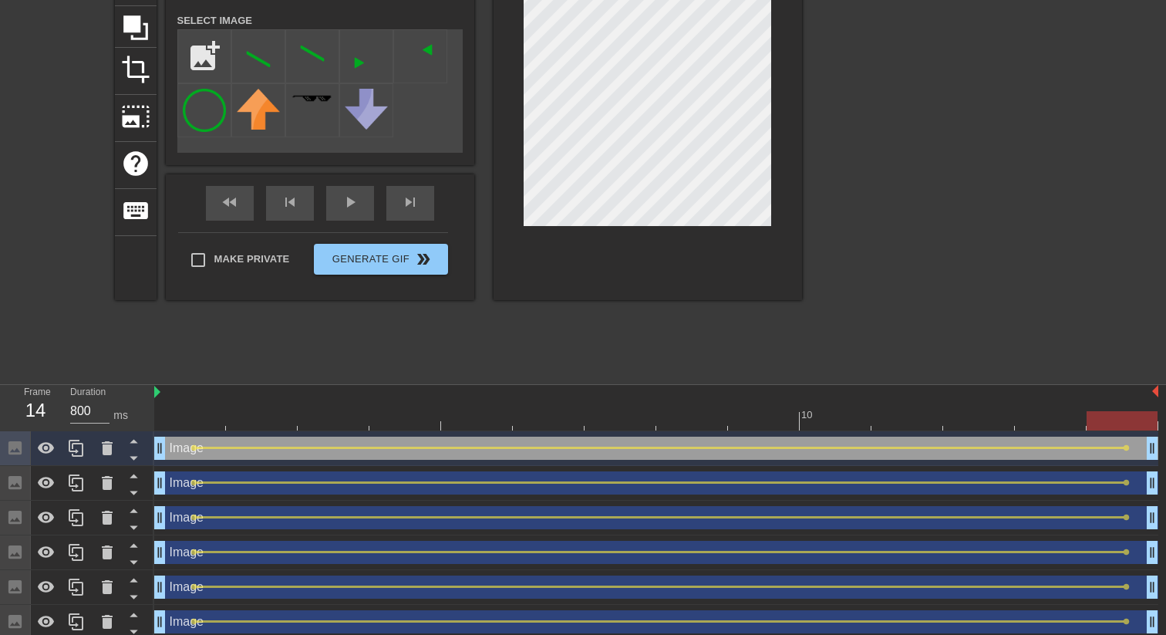
click at [614, 227] on div at bounding box center [647, 106] width 308 height 388
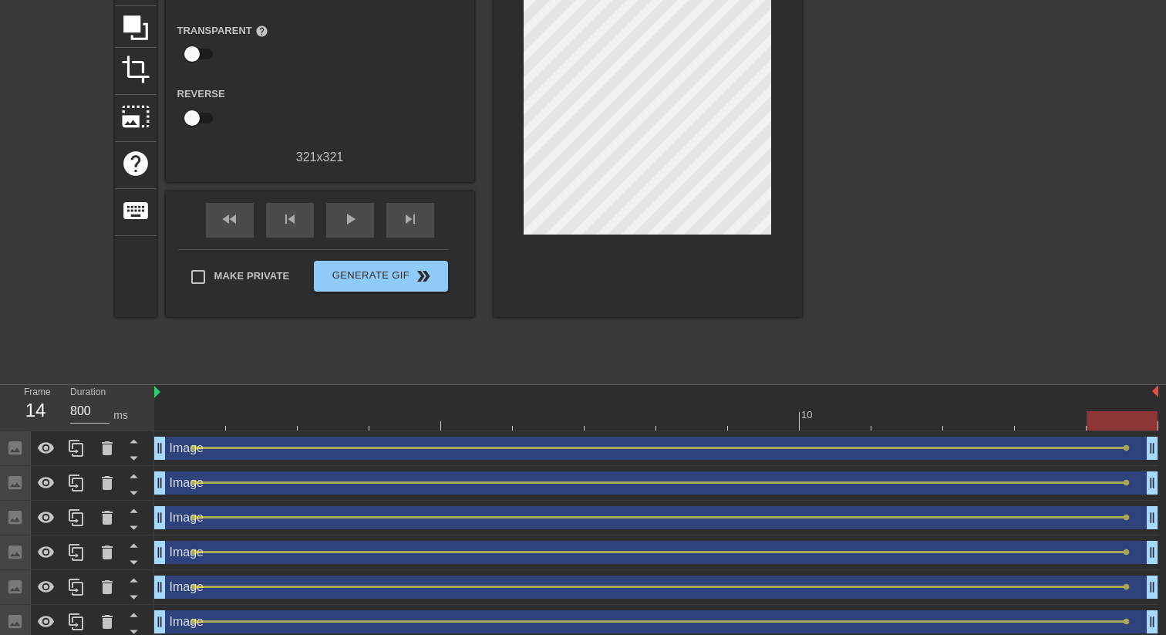
click at [591, 486] on div "Image drag_handle drag_handle" at bounding box center [656, 482] width 1004 height 23
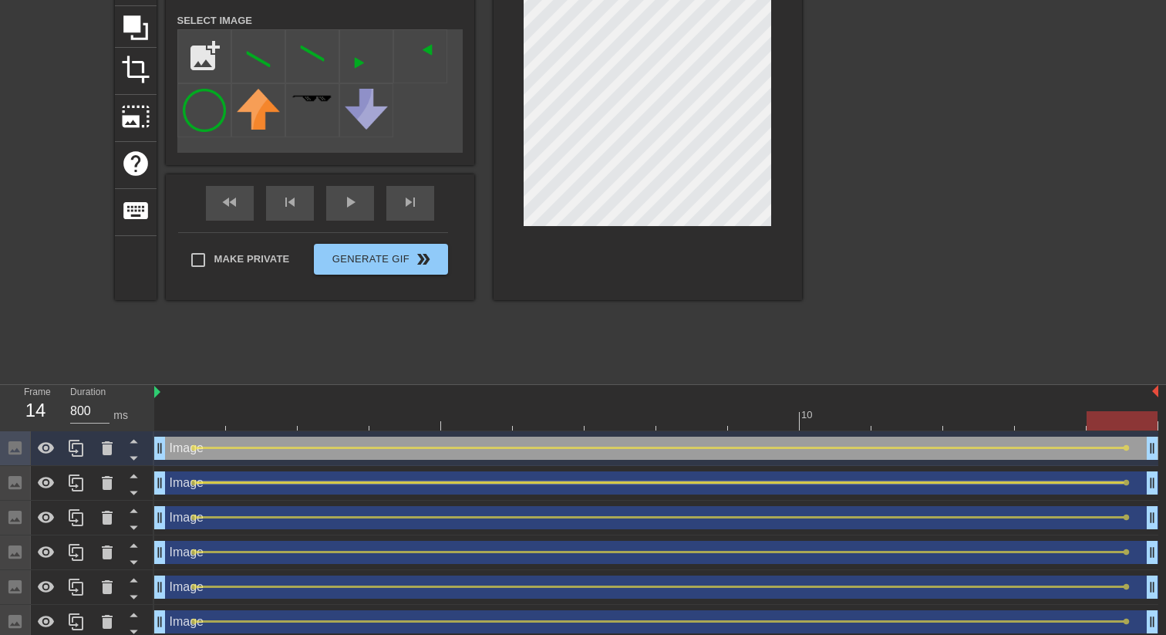
click at [651, 483] on div at bounding box center [660, 482] width 927 height 2
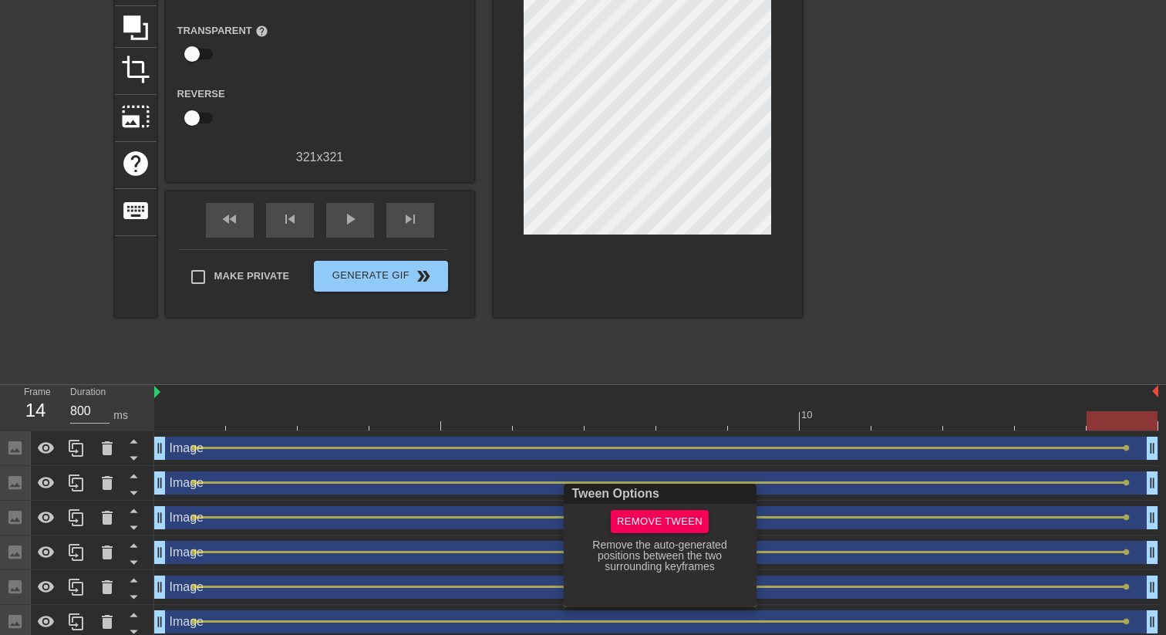
click at [799, 474] on div at bounding box center [583, 317] width 1166 height 635
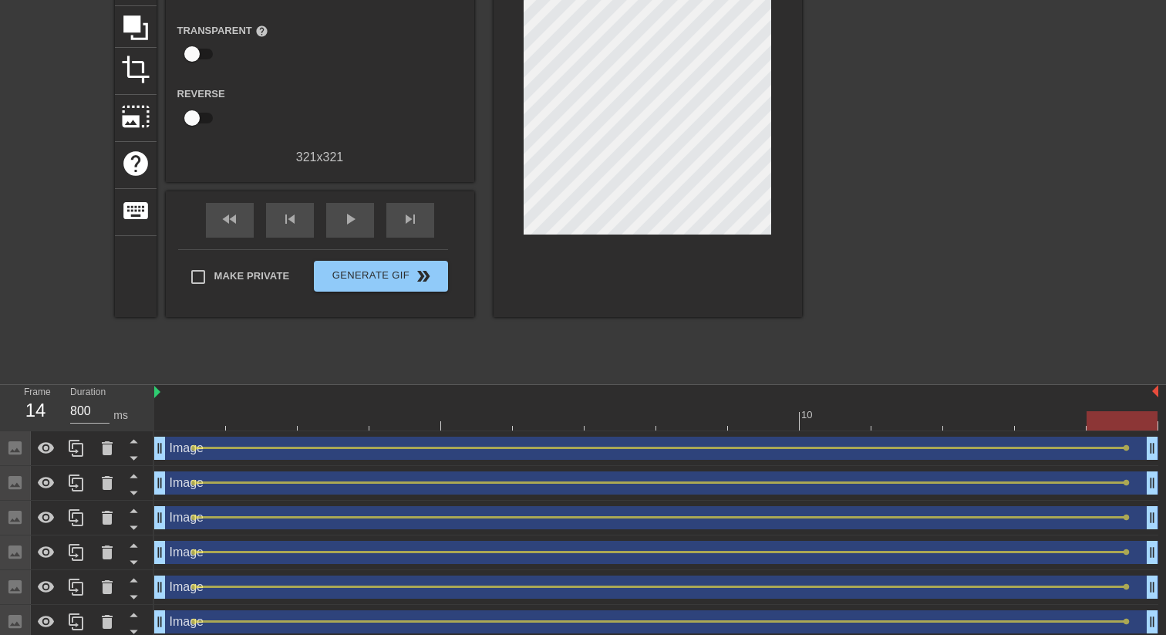
click at [824, 466] on div "Image drag_handle drag_handle lens lens" at bounding box center [656, 483] width 1004 height 35
click at [809, 476] on div "Image drag_handle drag_handle" at bounding box center [656, 482] width 1004 height 23
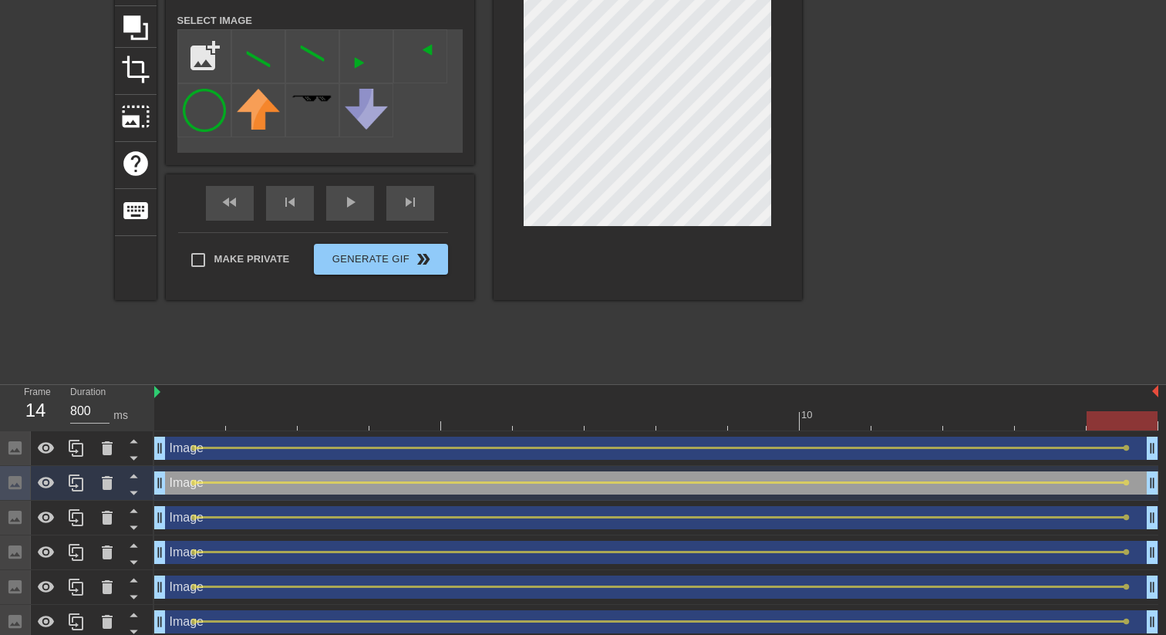
click at [796, 259] on div at bounding box center [647, 106] width 308 height 388
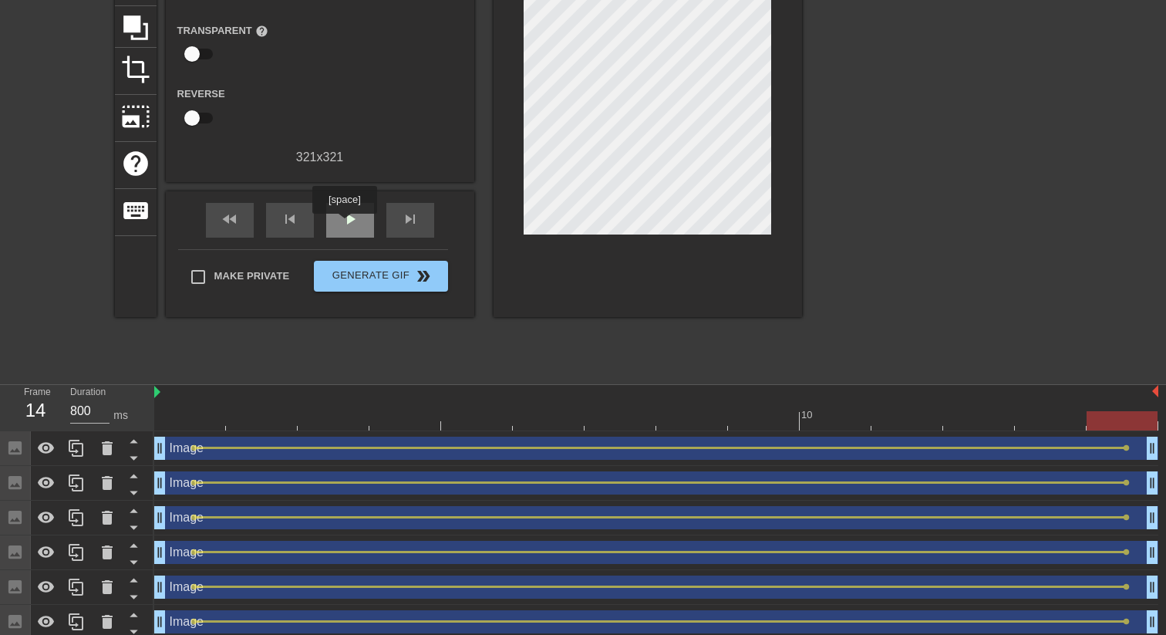
click at [346, 224] on span "play_arrow" at bounding box center [350, 219] width 19 height 19
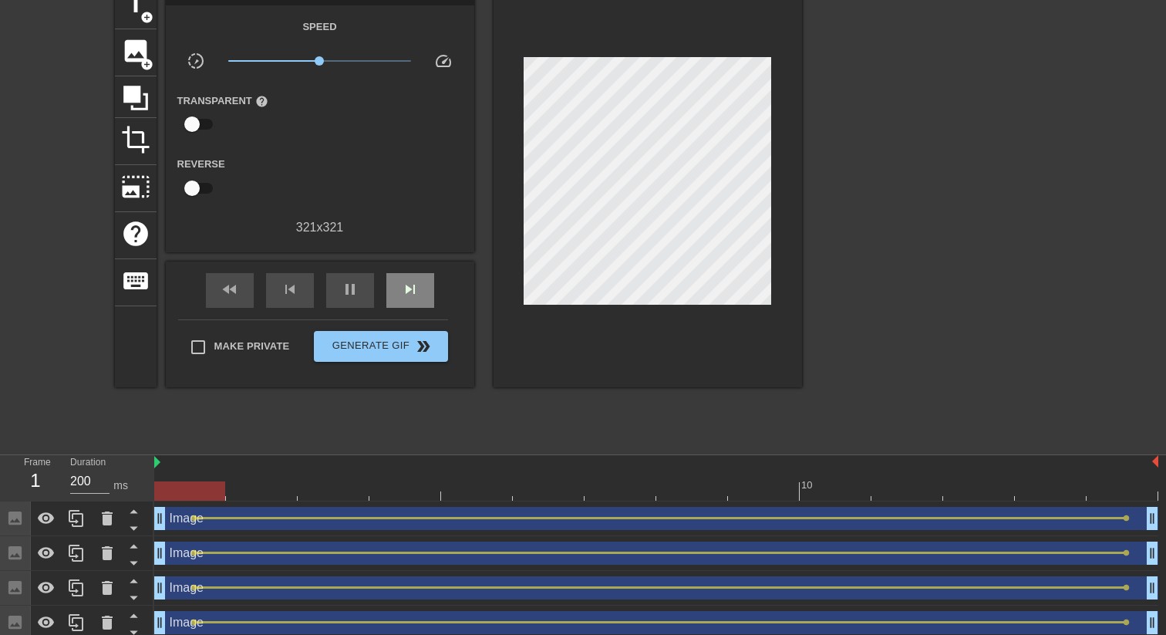
scroll to position [75, 0]
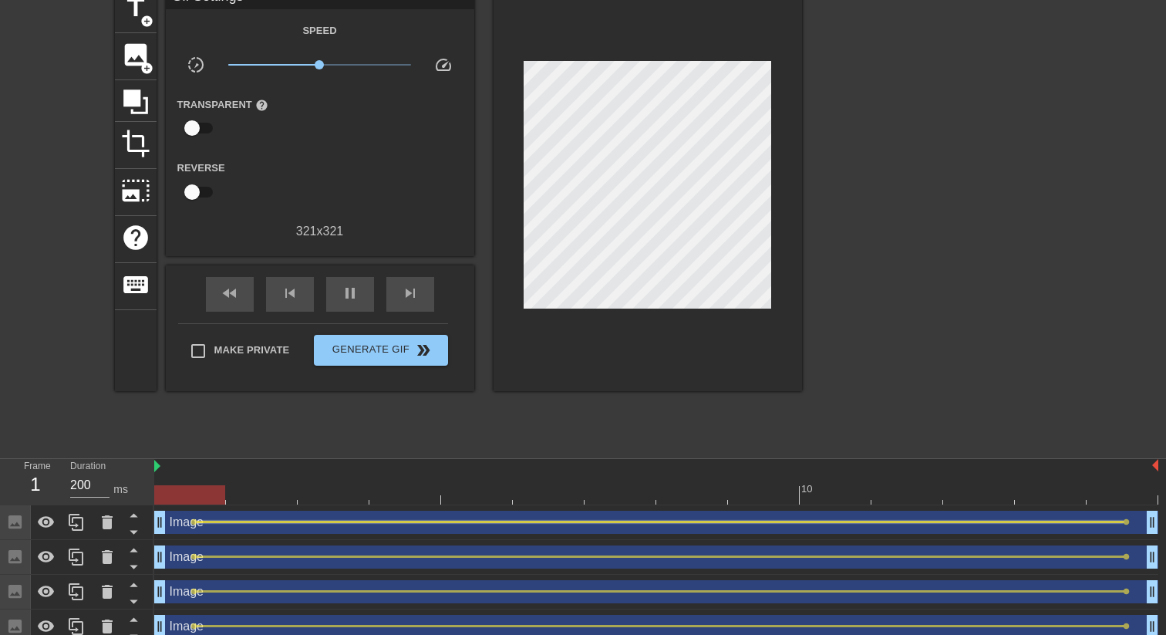
click at [1091, 522] on div at bounding box center [660, 521] width 927 height 2
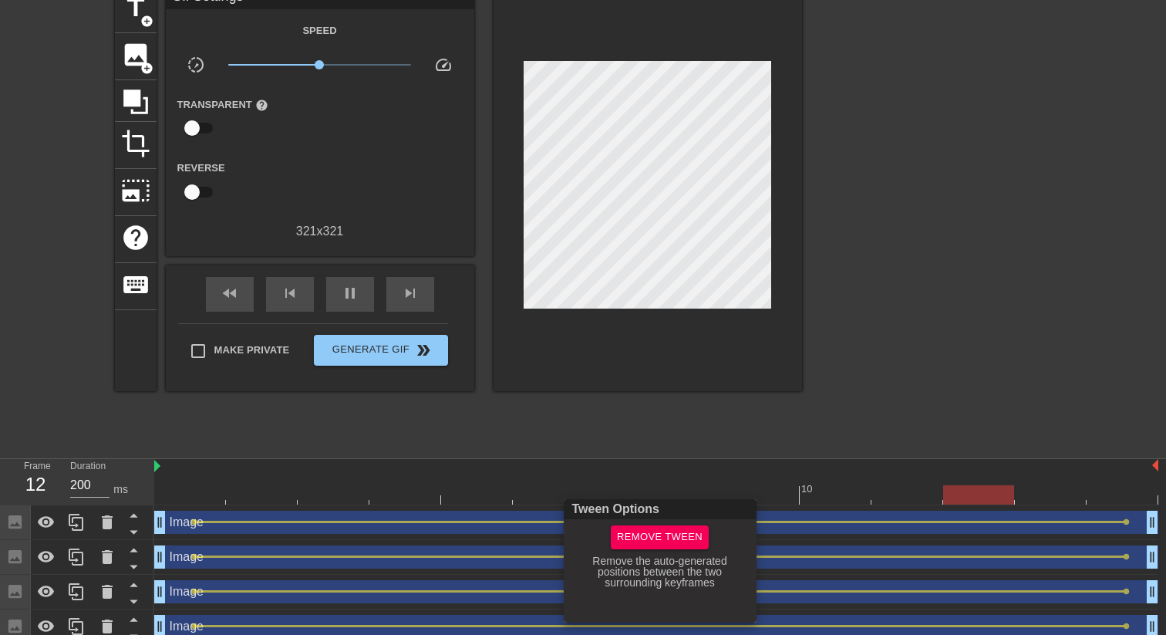
click at [1038, 381] on div at bounding box center [583, 317] width 1166 height 635
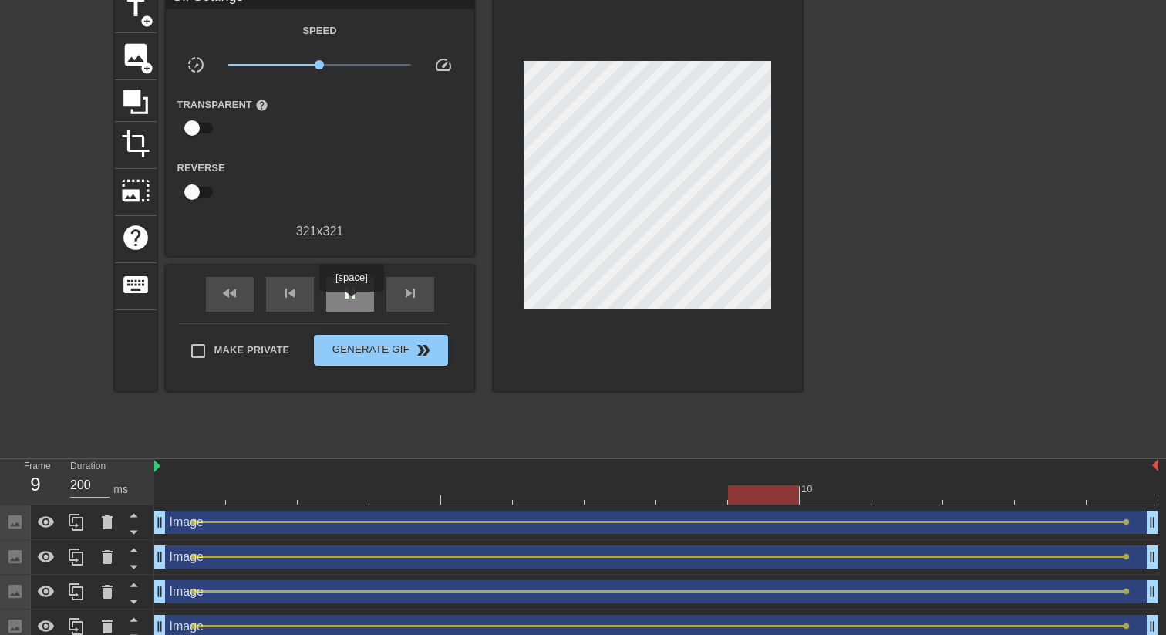
click at [353, 302] on div "pause" at bounding box center [350, 294] width 48 height 35
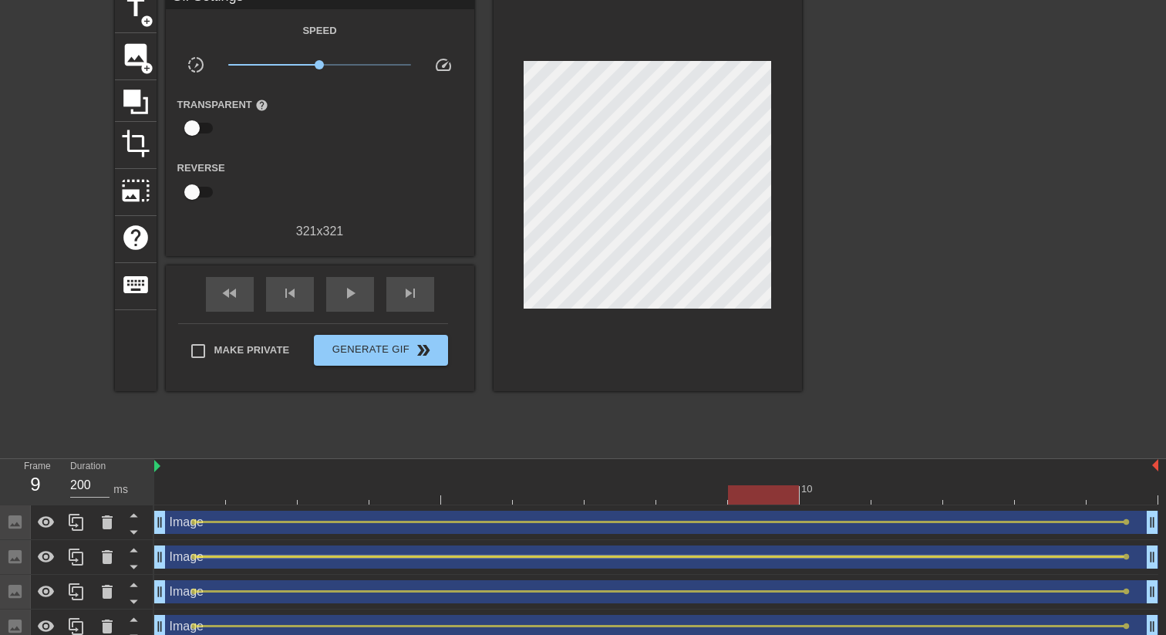
click at [302, 555] on div at bounding box center [660, 556] width 927 height 2
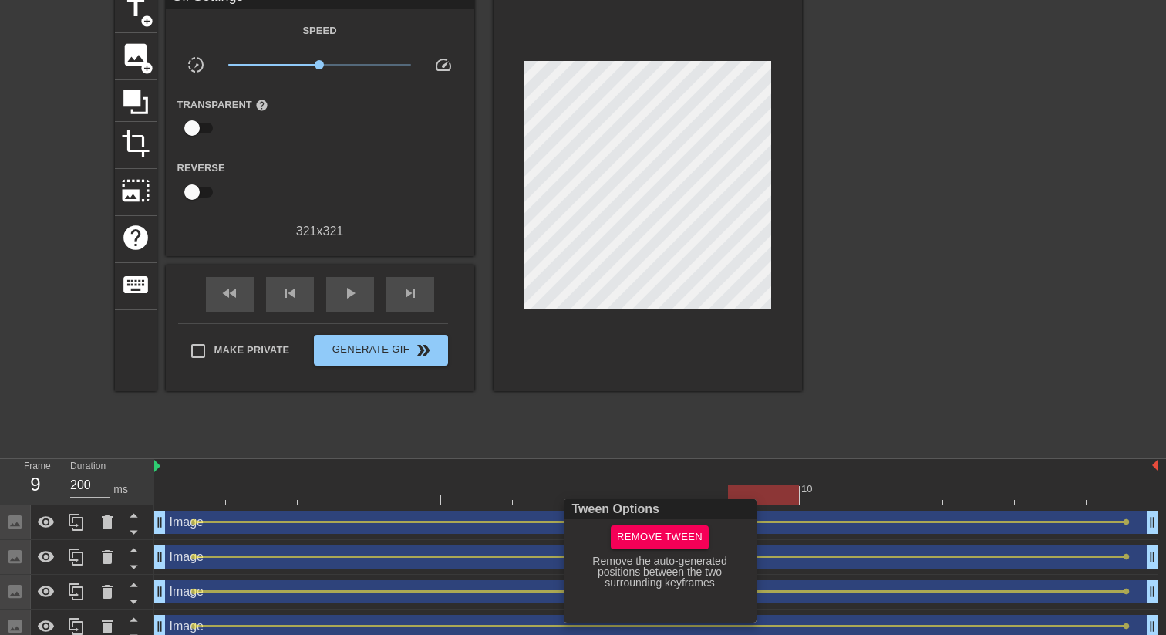
click at [385, 376] on div at bounding box center [583, 317] width 1166 height 635
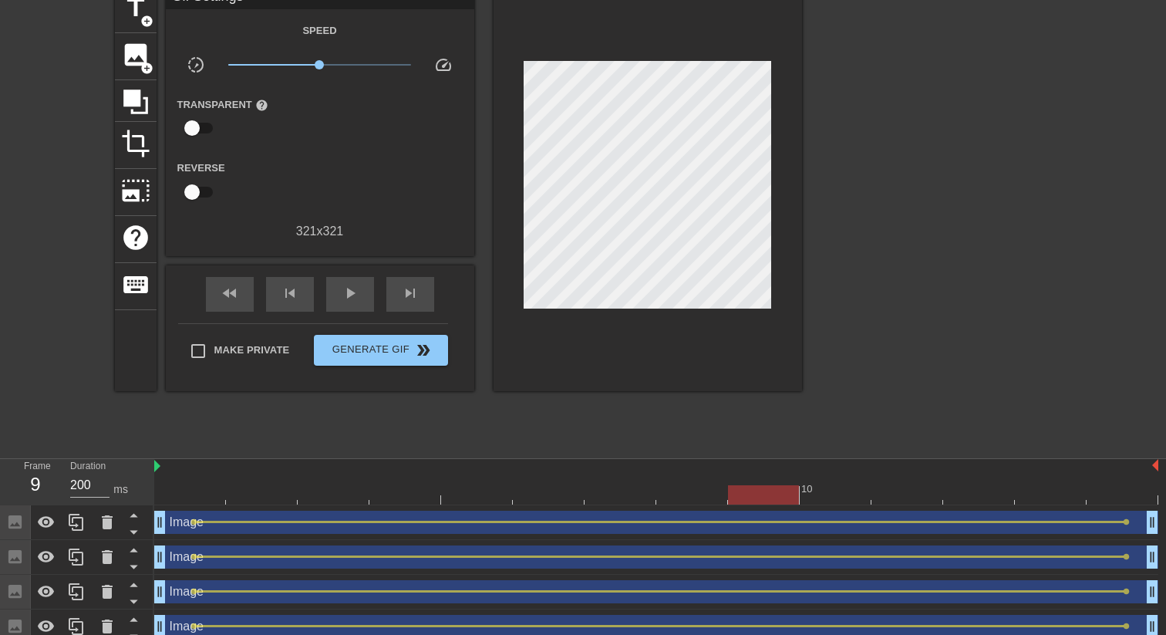
click at [297, 581] on div "Image drag_handle drag_handle" at bounding box center [656, 591] width 1004 height 23
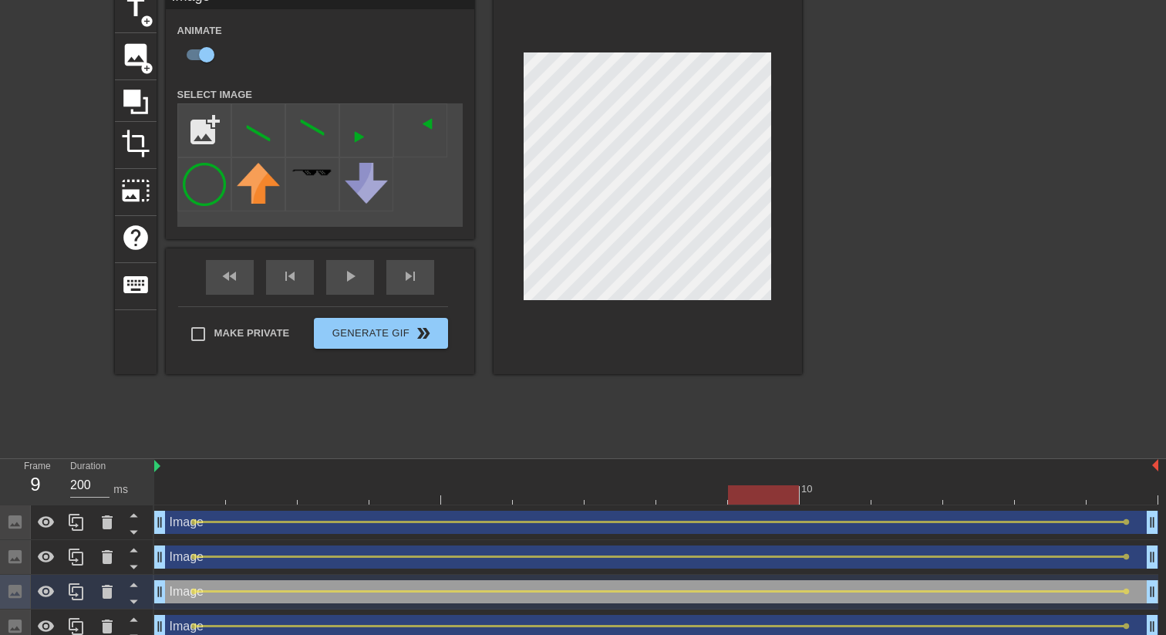
click at [1117, 491] on div at bounding box center [656, 494] width 1004 height 19
click at [826, 247] on div at bounding box center [935, 217] width 231 height 463
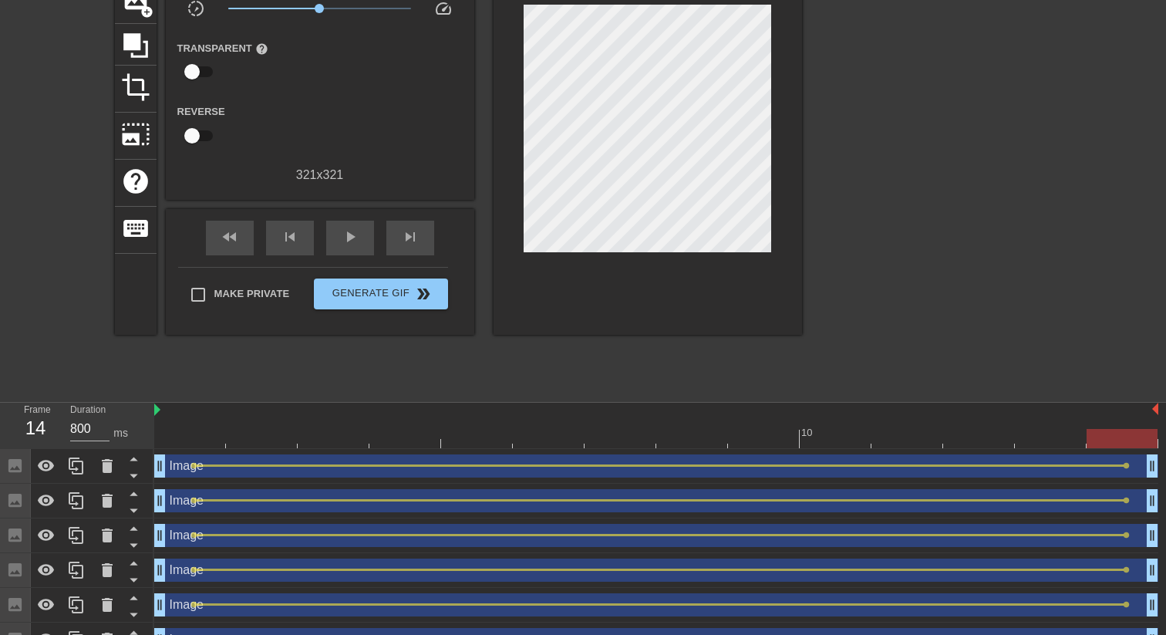
scroll to position [138, 0]
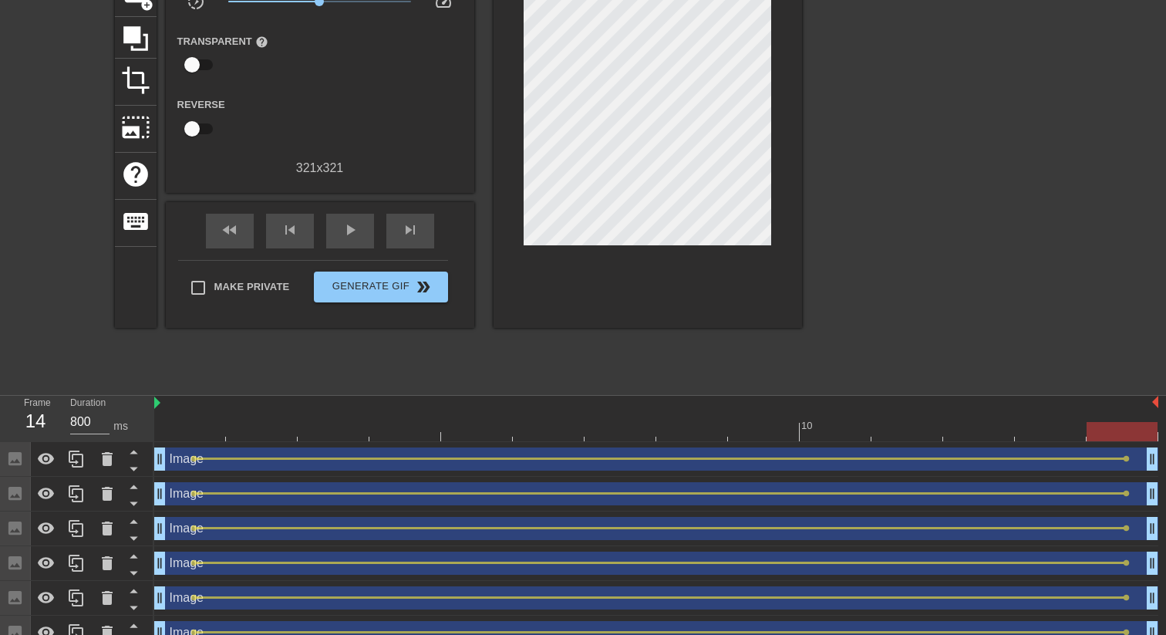
click at [345, 530] on div "Image drag_handle drag_handle" at bounding box center [656, 528] width 1004 height 23
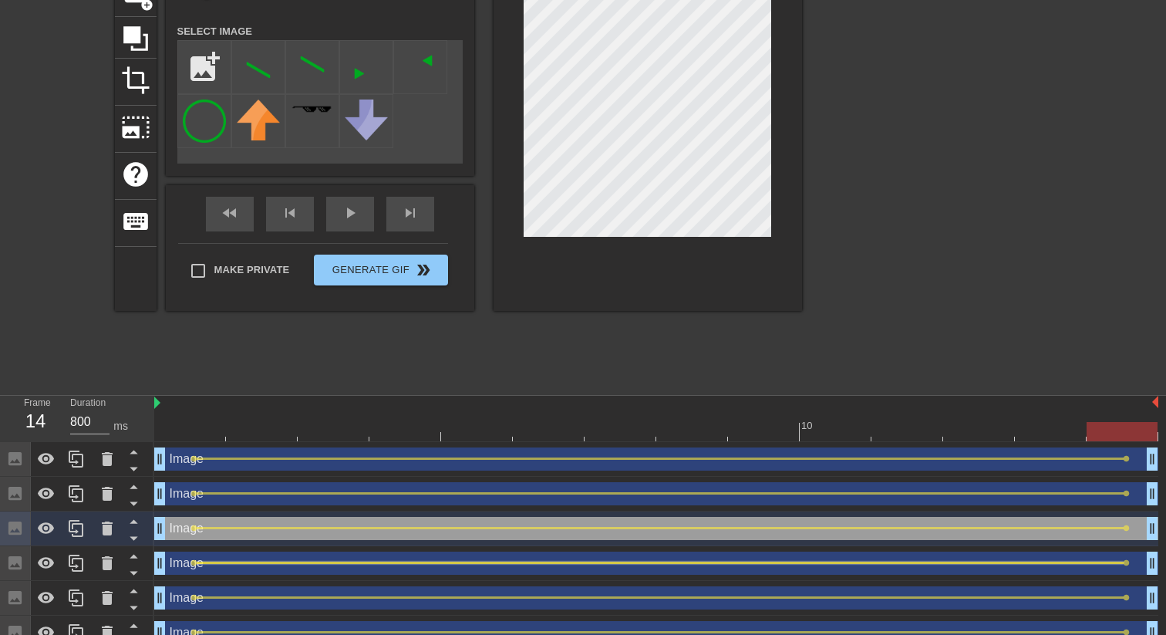
click at [340, 562] on div at bounding box center [660, 562] width 927 height 2
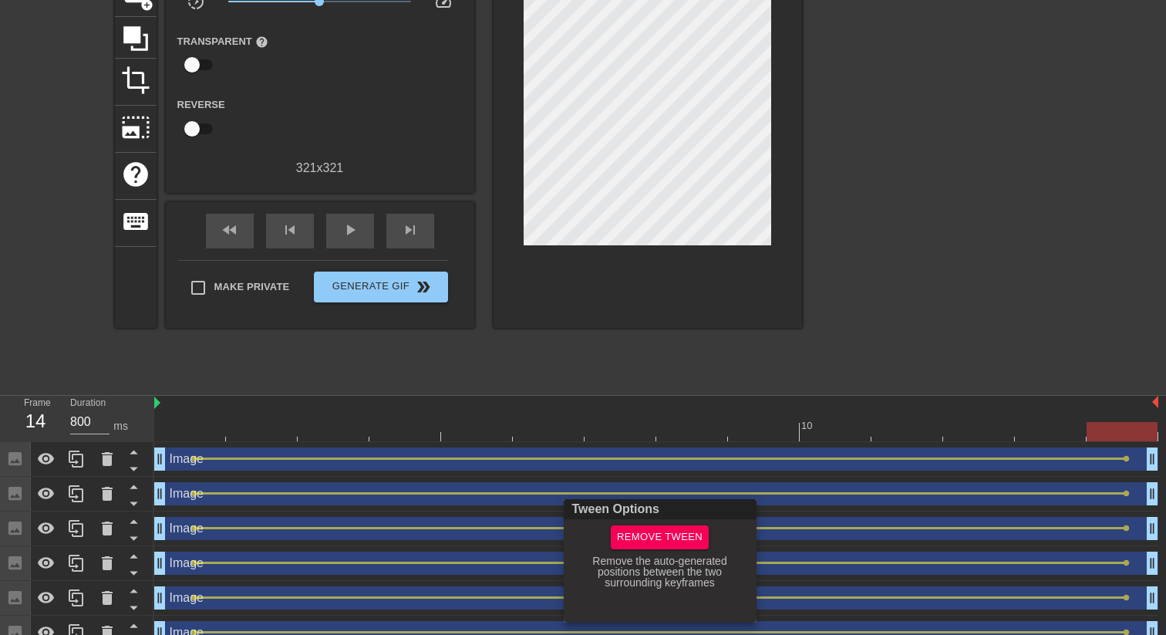
click at [335, 571] on div at bounding box center [583, 317] width 1166 height 635
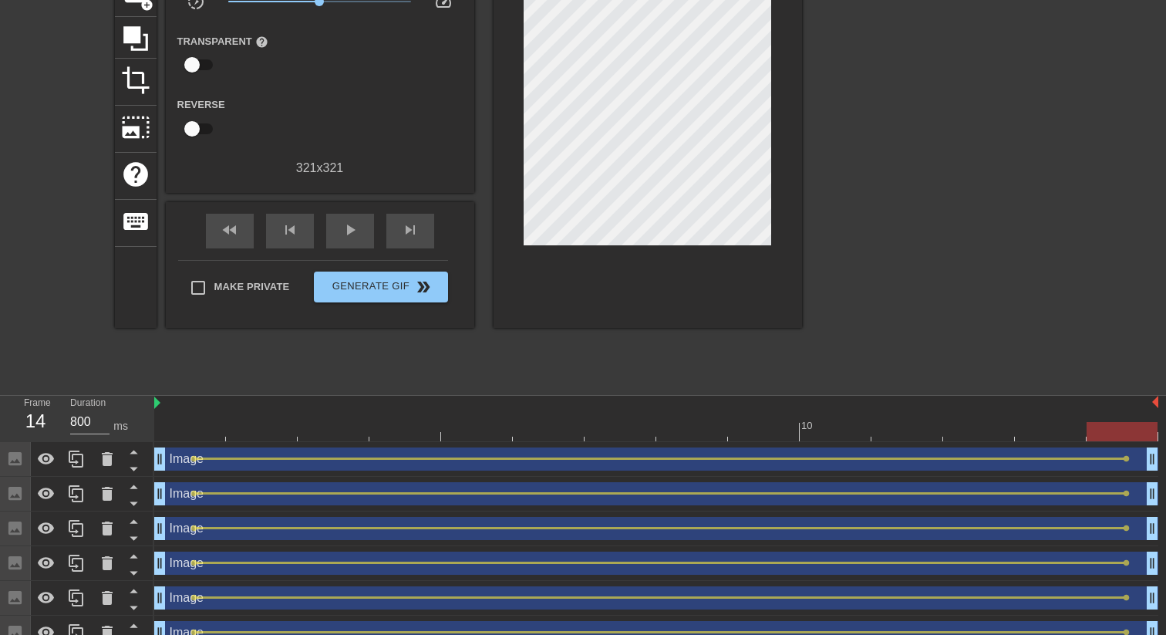
click at [350, 558] on div "Image drag_handle drag_handle" at bounding box center [656, 562] width 1004 height 23
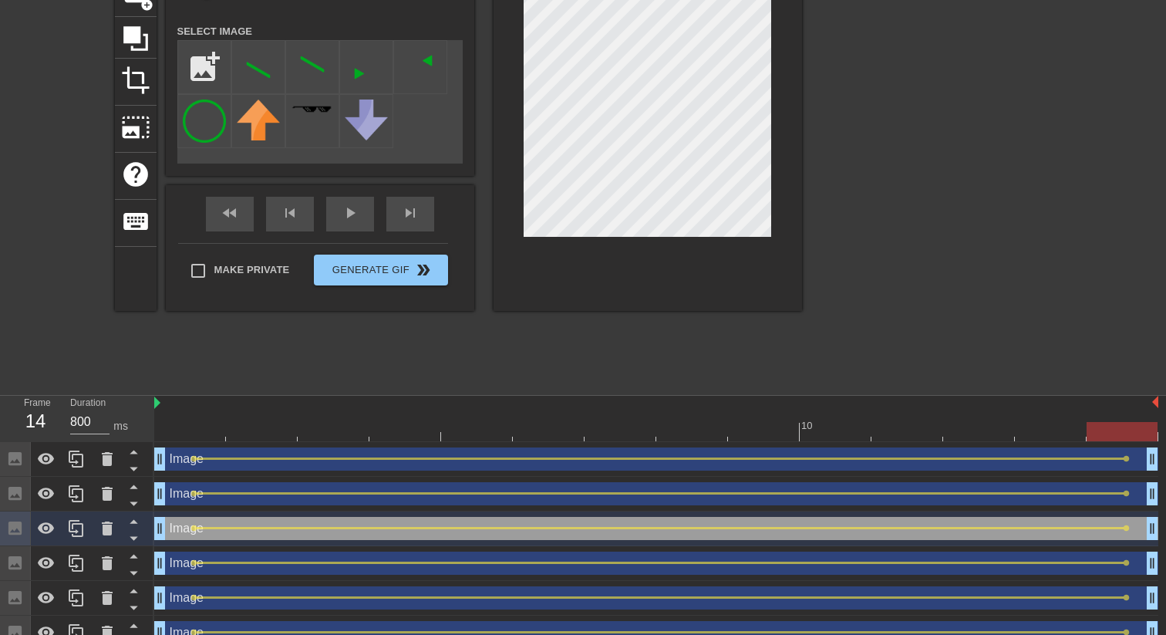
click at [264, 570] on div "Image drag_handle drag_handle" at bounding box center [656, 562] width 1004 height 23
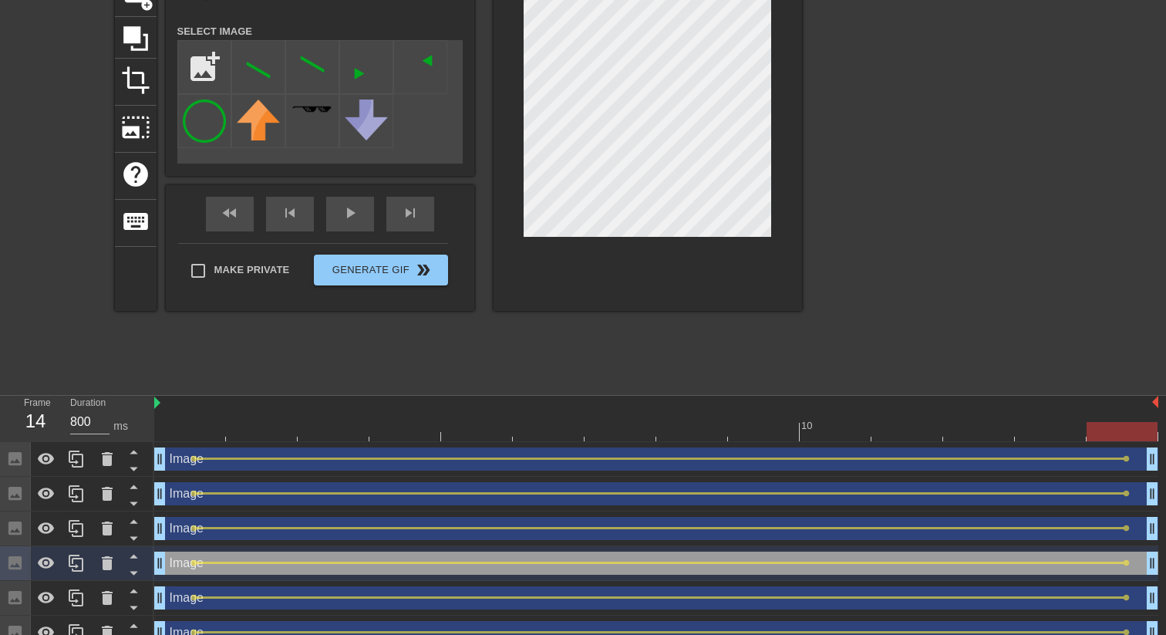
click at [687, 265] on div at bounding box center [647, 117] width 308 height 388
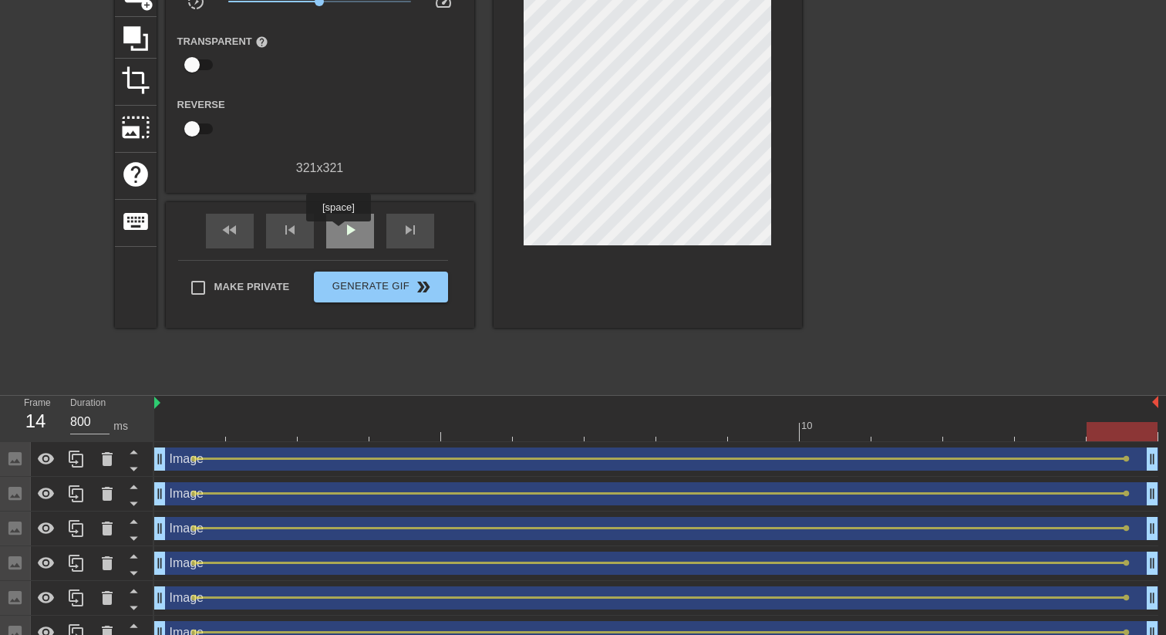
click at [341, 232] on span "play_arrow" at bounding box center [350, 230] width 19 height 19
type input "200"
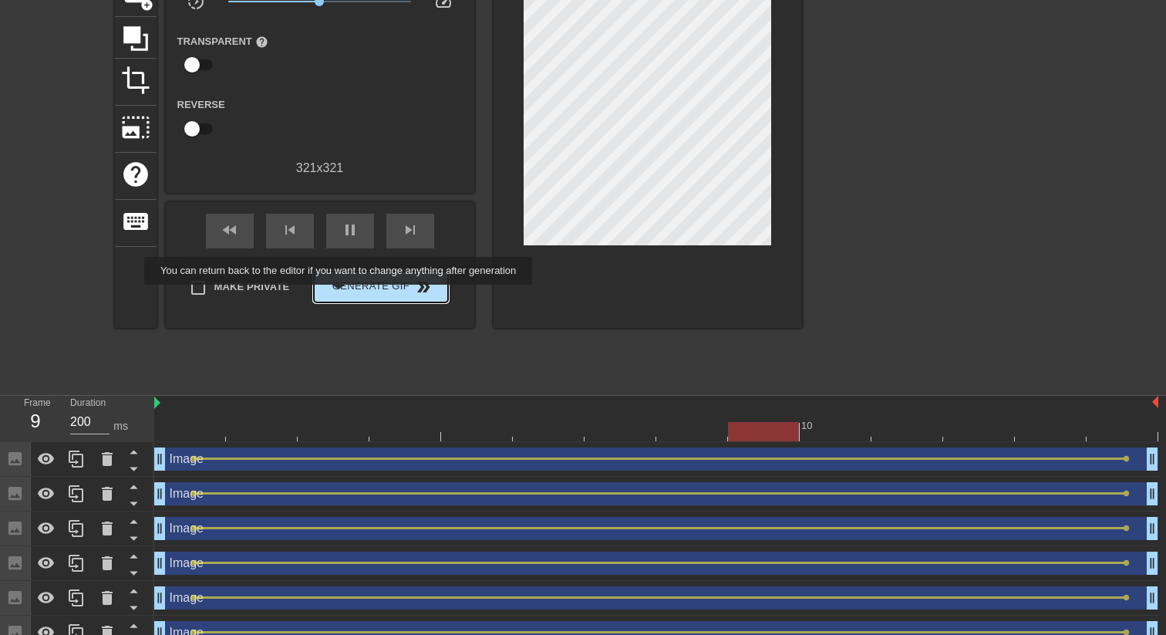
click at [348, 295] on button "Generate Gif double_arrow" at bounding box center [380, 286] width 133 height 31
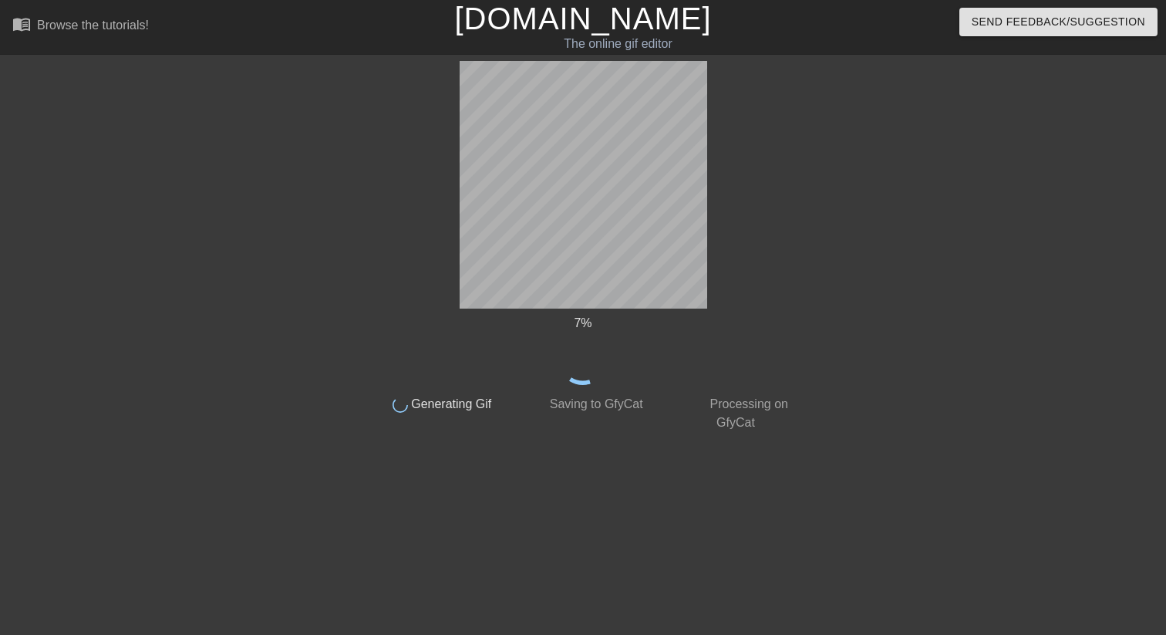
scroll to position [0, 0]
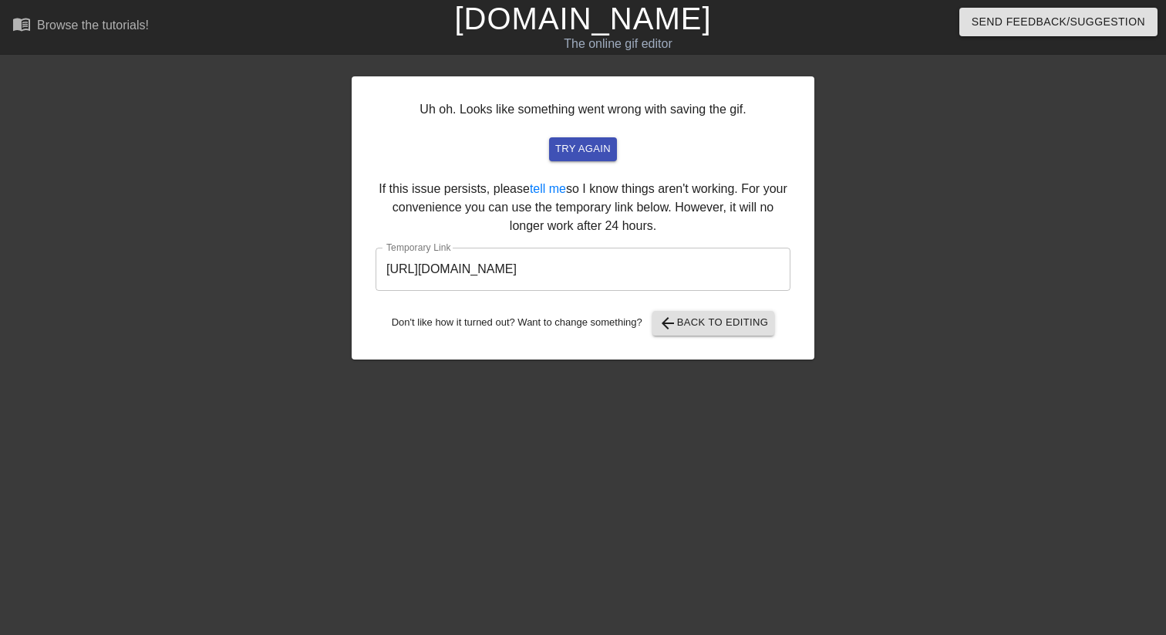
click at [445, 274] on input "https://www.gifntext.com/temp_generations/pZUD8j1W.gif" at bounding box center [582, 268] width 415 height 43
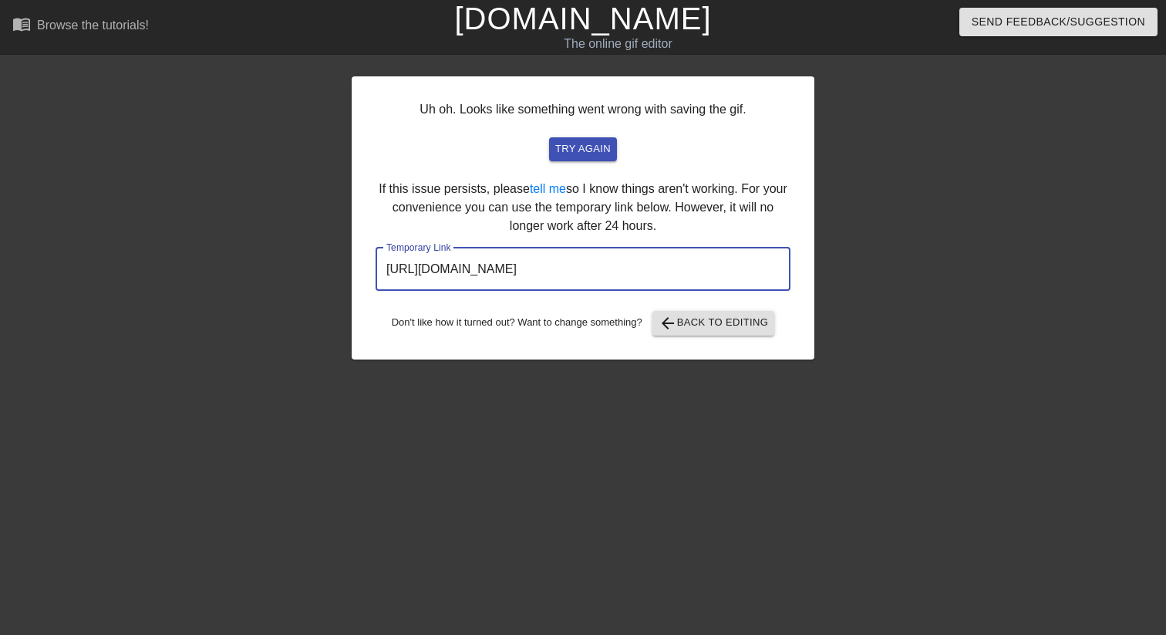
click at [445, 274] on input "https://www.gifntext.com/temp_generations/pZUD8j1W.gif" at bounding box center [582, 268] width 415 height 43
click at [688, 321] on span "arrow_back Back to Editing" at bounding box center [713, 323] width 110 height 19
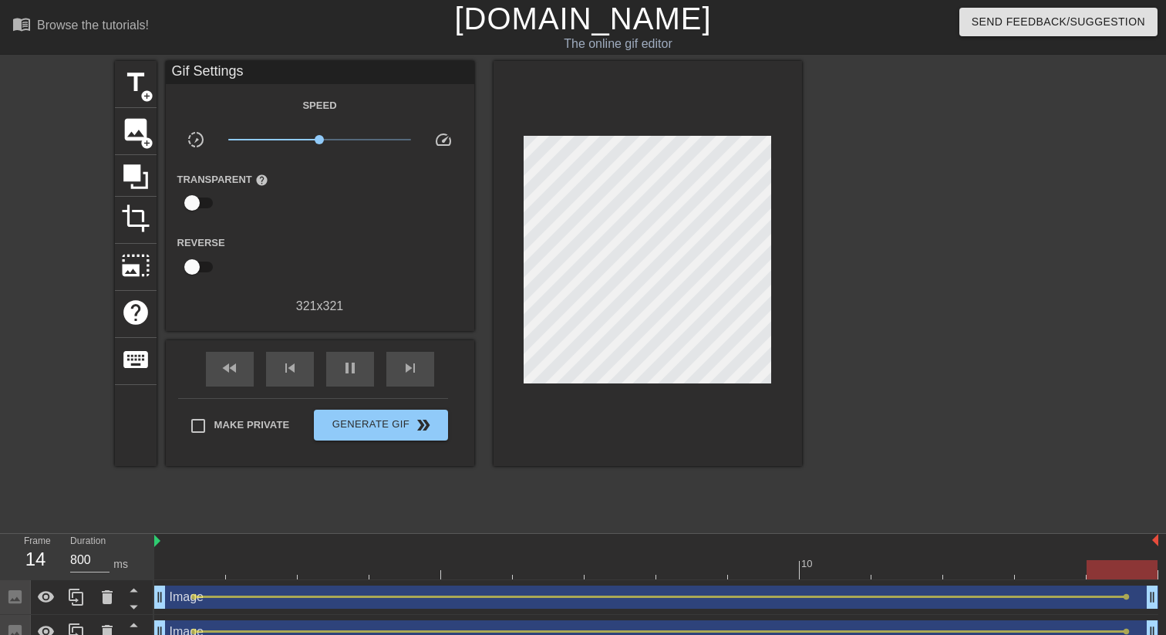
type input "200"
click at [204, 202] on input "checkbox" at bounding box center [192, 202] width 88 height 29
checkbox input "true"
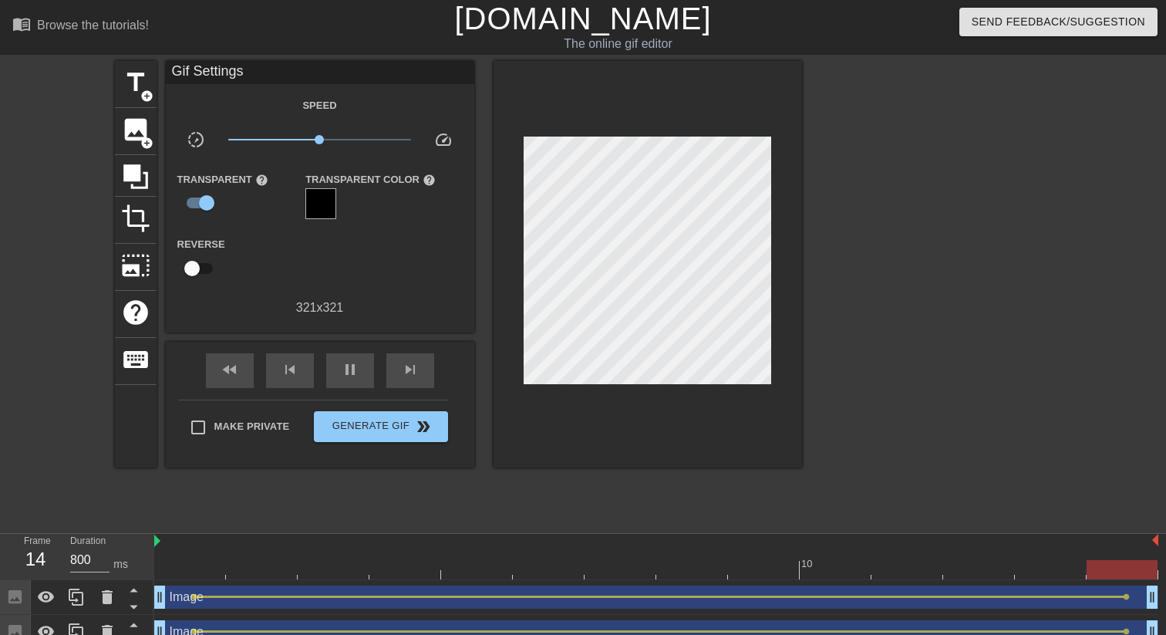
click at [332, 205] on div at bounding box center [320, 203] width 31 height 31
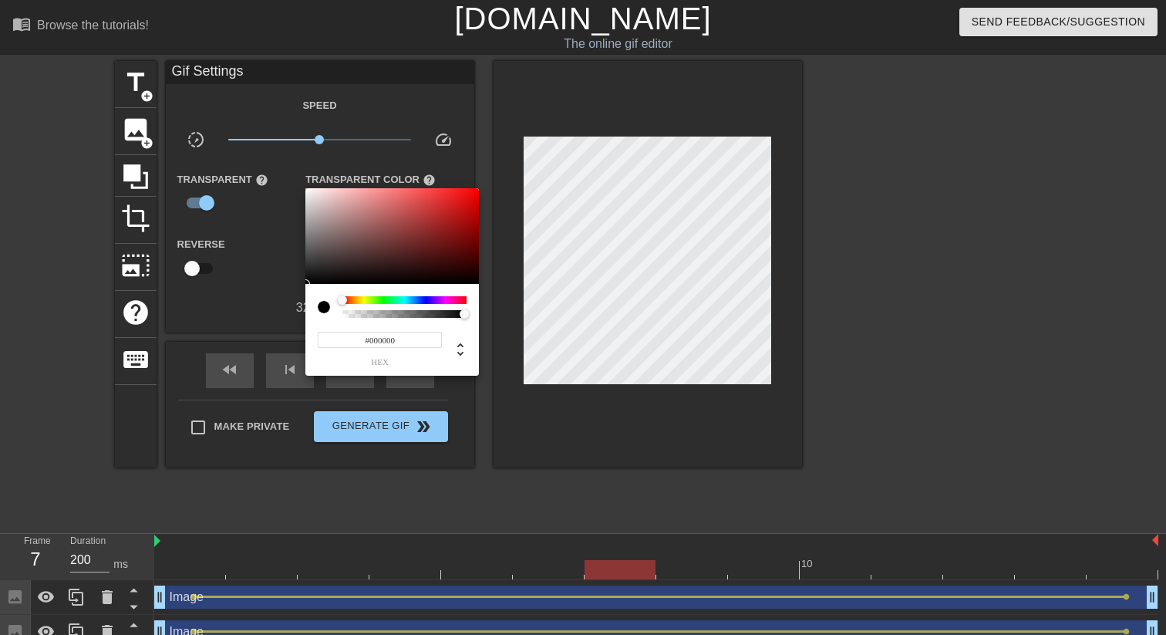
click at [428, 114] on div at bounding box center [583, 317] width 1166 height 635
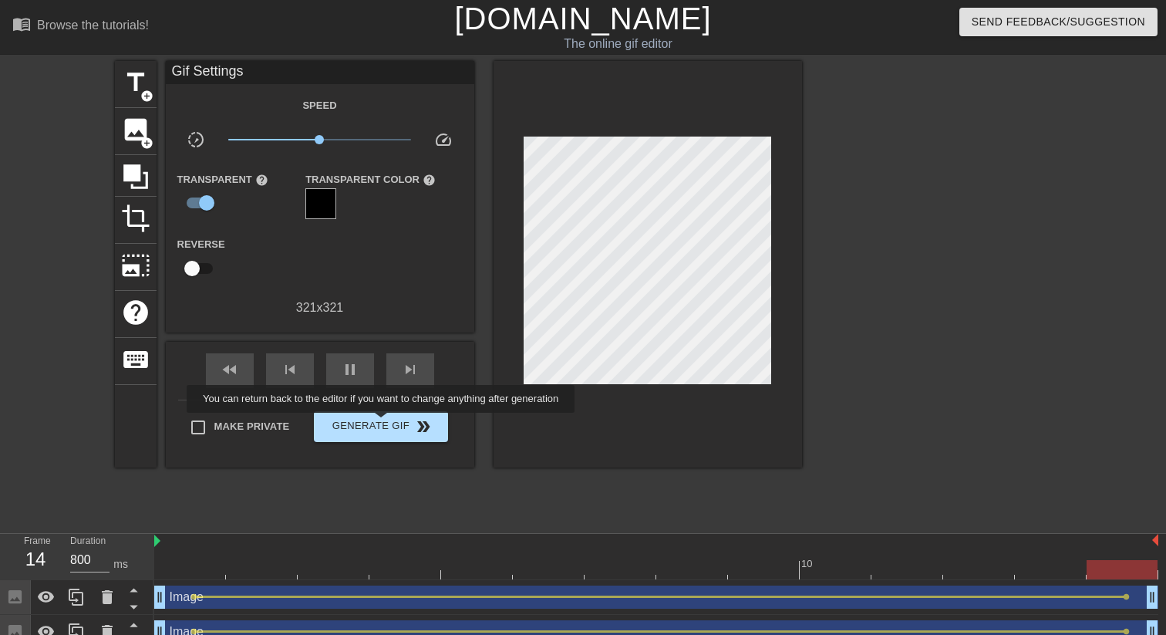
type input "200"
click at [391, 423] on span "Generate Gif double_arrow" at bounding box center [380, 426] width 121 height 19
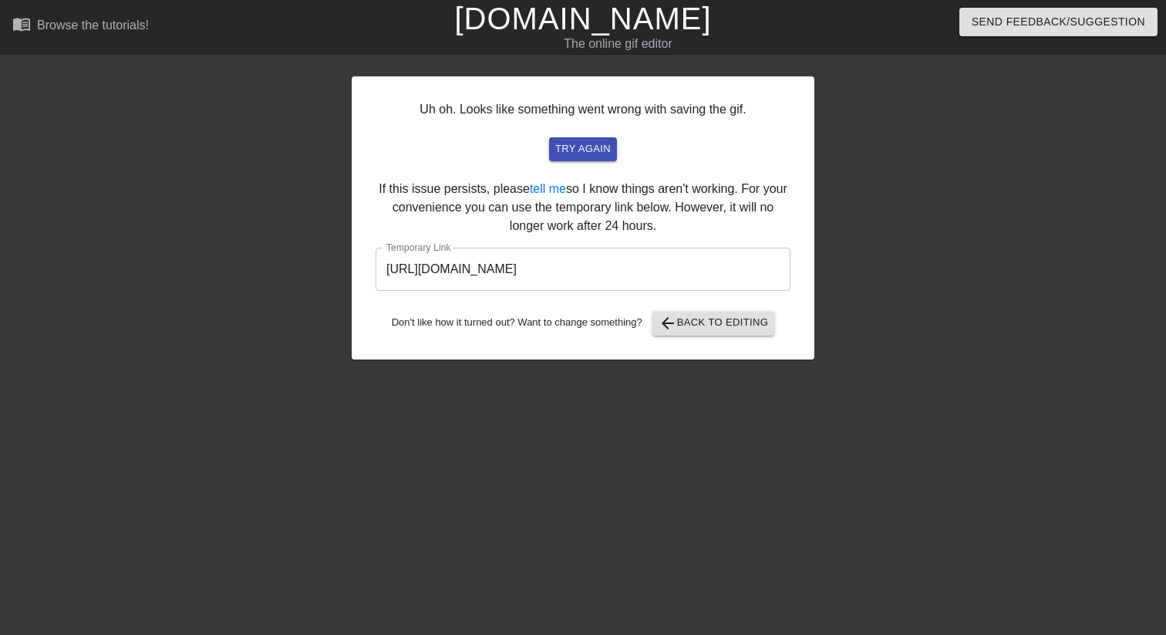
click at [579, 278] on input "https://www.gifntext.com/temp_generations/MDAntUFn.gif" at bounding box center [582, 268] width 415 height 43
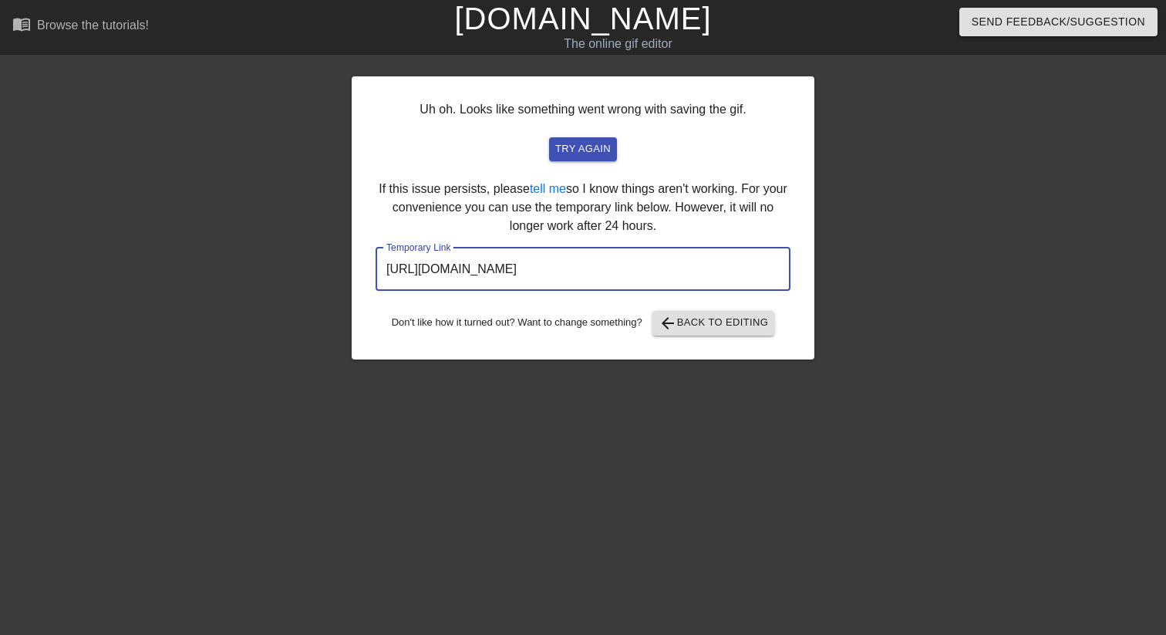
click at [579, 278] on input "https://www.gifntext.com/temp_generations/MDAntUFn.gif" at bounding box center [582, 268] width 415 height 43
click at [761, 314] on span "arrow_back Back to Editing" at bounding box center [713, 323] width 110 height 19
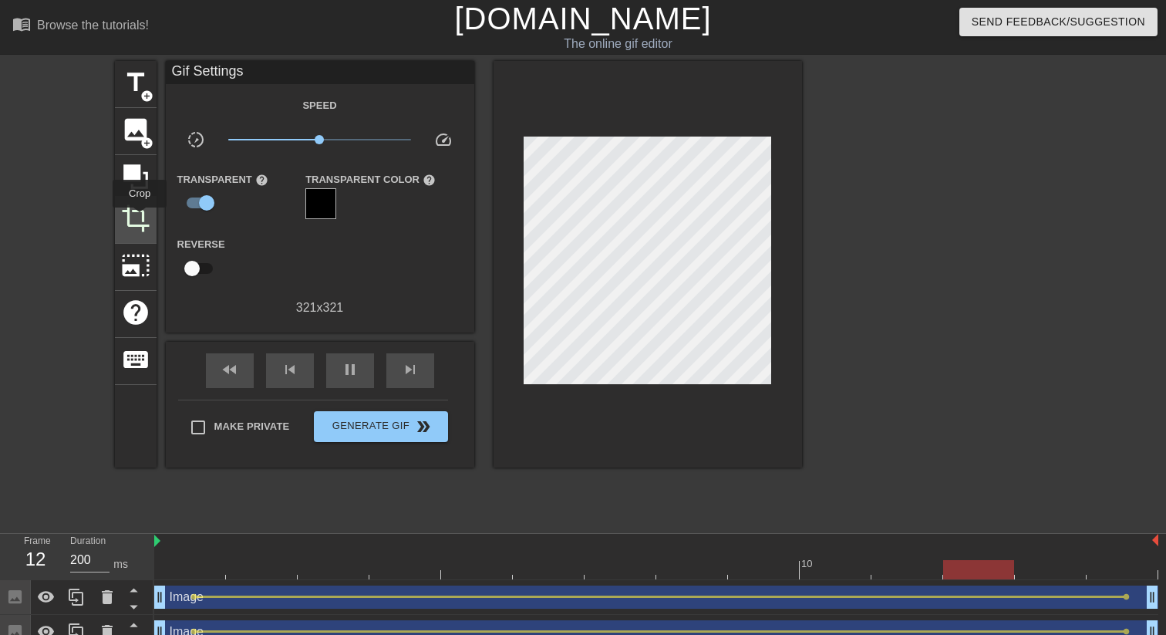
click at [140, 218] on span "crop" at bounding box center [135, 218] width 29 height 29
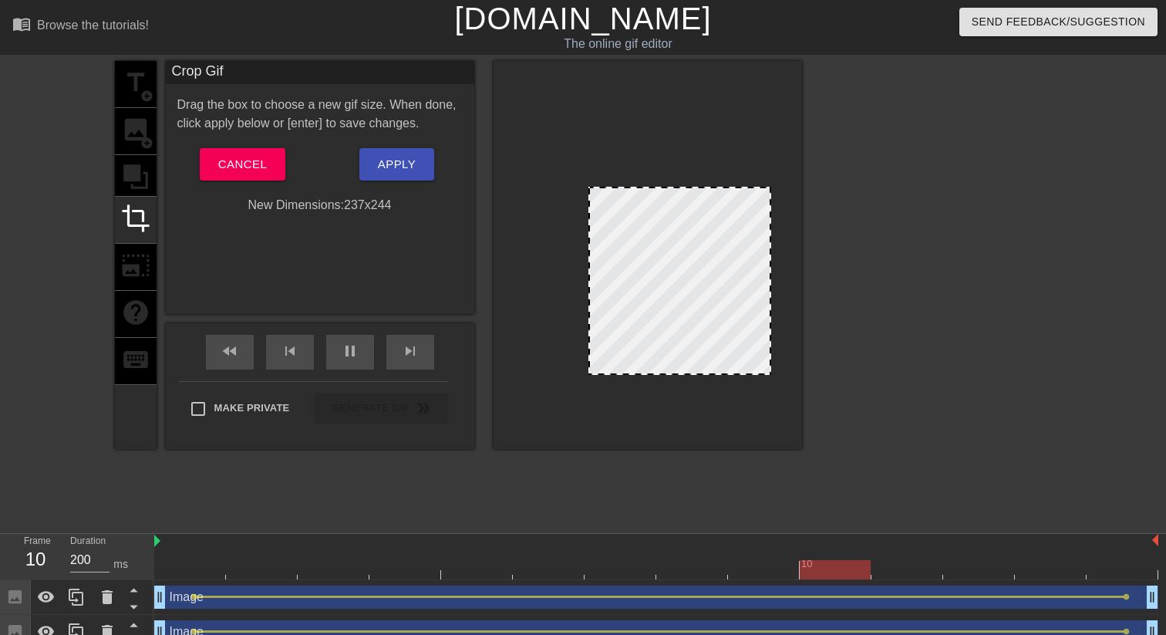
drag, startPoint x: 526, startPoint y: 128, endPoint x: 591, endPoint y: 187, distance: 87.9
click at [770, 371] on div at bounding box center [770, 280] width 8 height 185
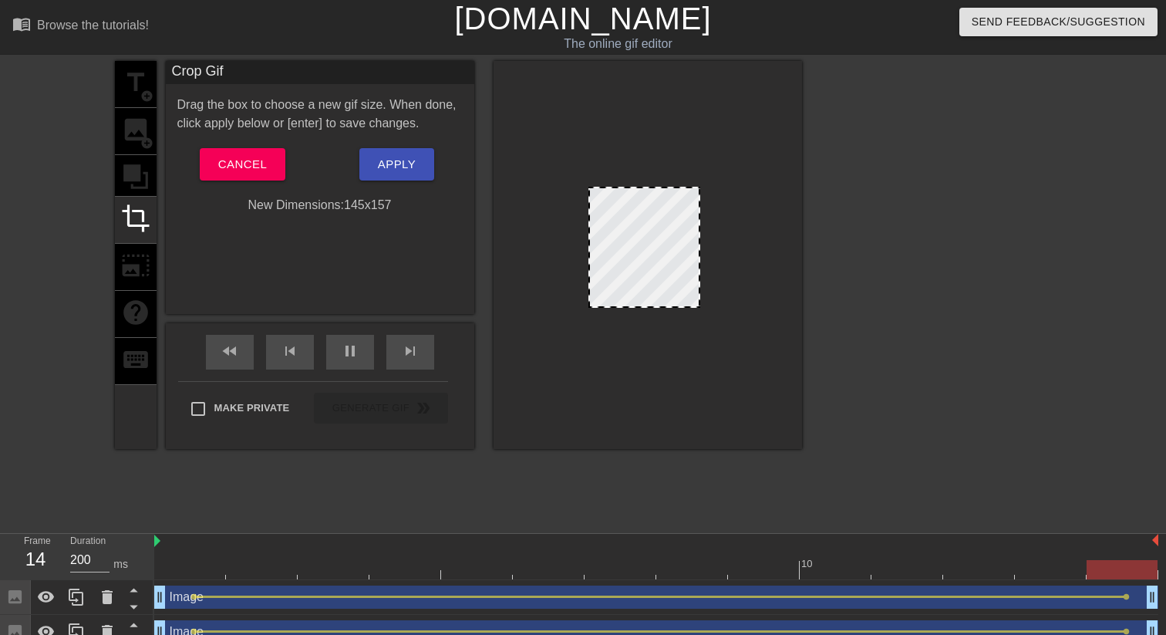
drag, startPoint x: 769, startPoint y: 373, endPoint x: 698, endPoint y: 306, distance: 97.6
click at [698, 306] on div at bounding box center [698, 305] width 15 height 15
click at [688, 274] on div at bounding box center [644, 250] width 112 height 121
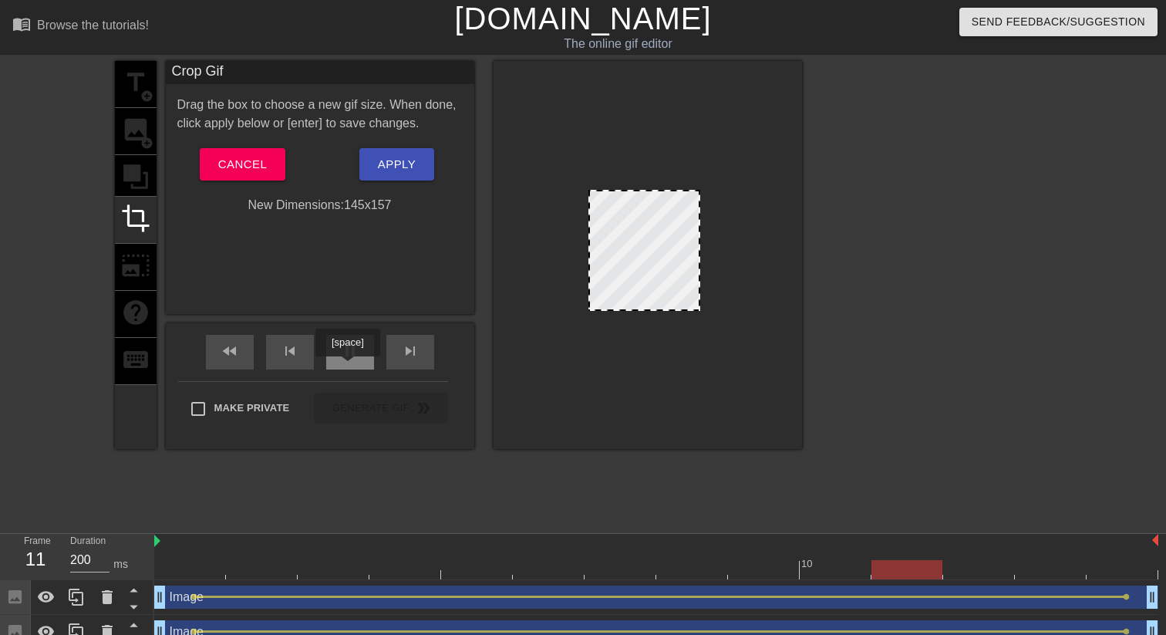
click at [351, 365] on div "pause" at bounding box center [350, 352] width 48 height 35
click at [194, 560] on div at bounding box center [656, 569] width 1004 height 19
click at [645, 191] on span at bounding box center [645, 191] width 0 height 0
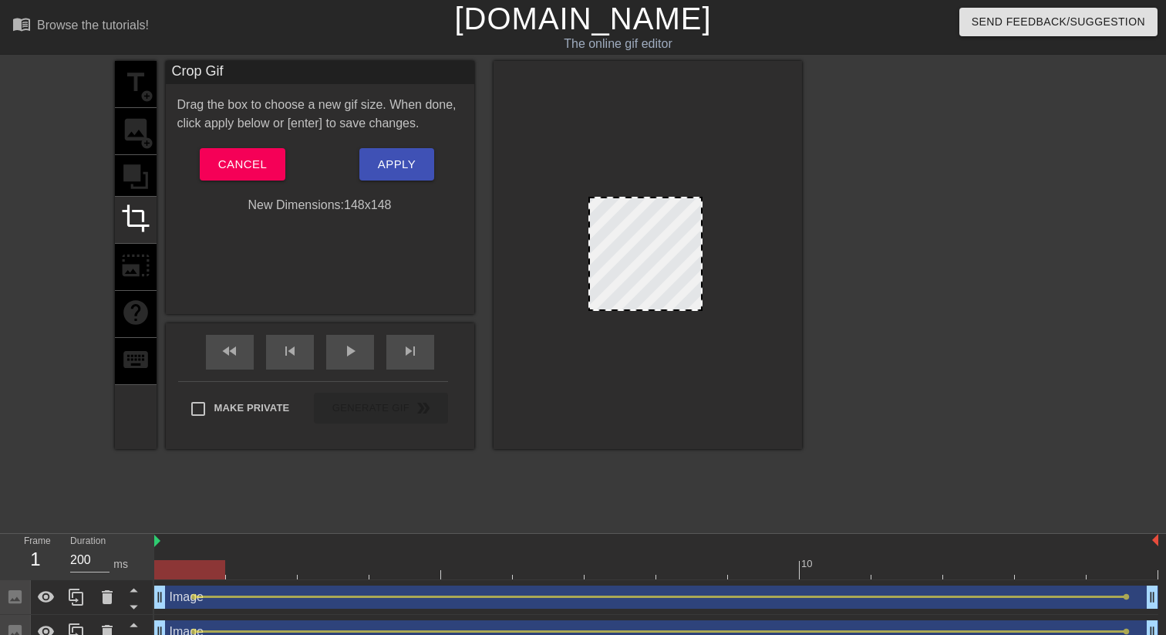
click at [643, 196] on div at bounding box center [645, 198] width 111 height 8
click at [590, 305] on div at bounding box center [591, 304] width 15 height 15
click at [392, 167] on span "Apply" at bounding box center [397, 164] width 38 height 20
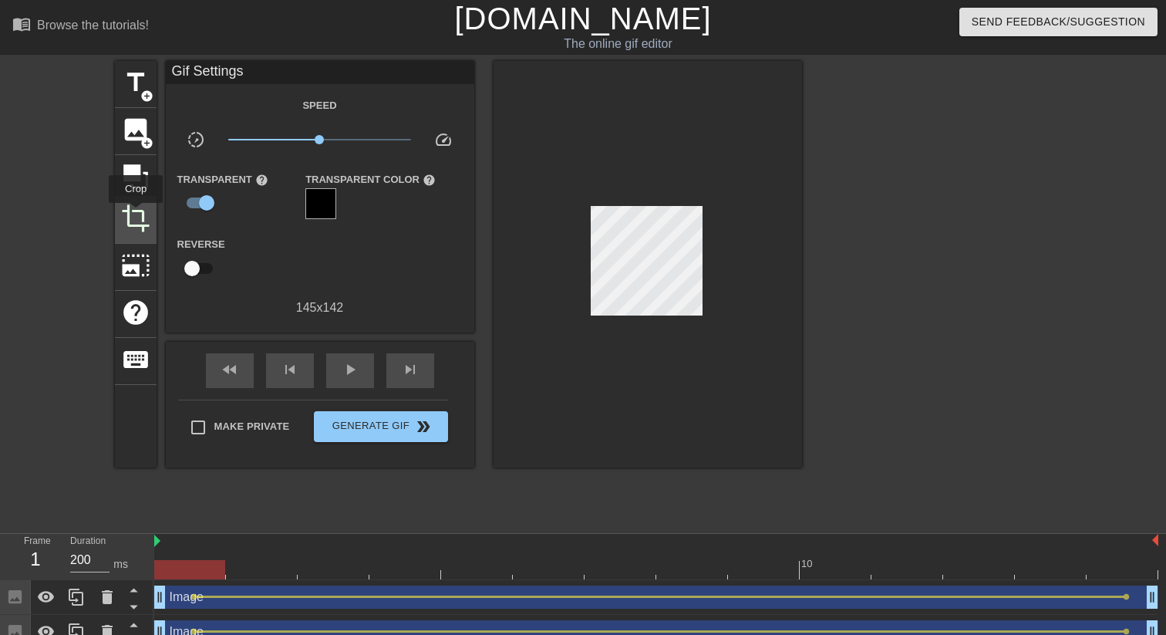
click at [136, 214] on span "crop" at bounding box center [135, 218] width 29 height 29
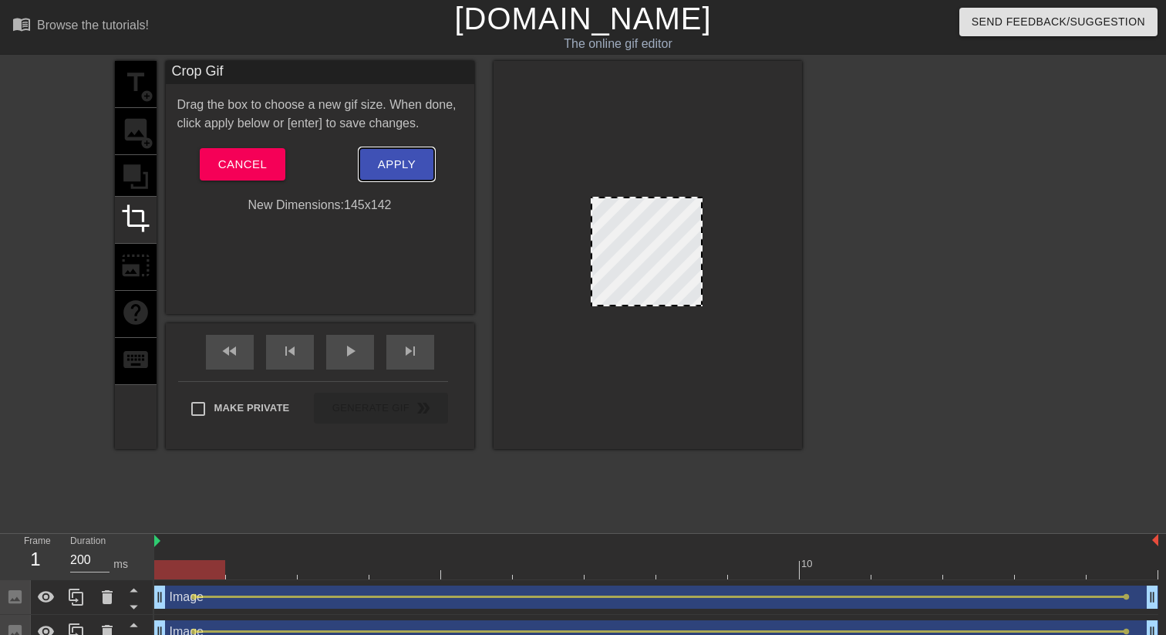
click at [385, 164] on span "Apply" at bounding box center [397, 164] width 38 height 20
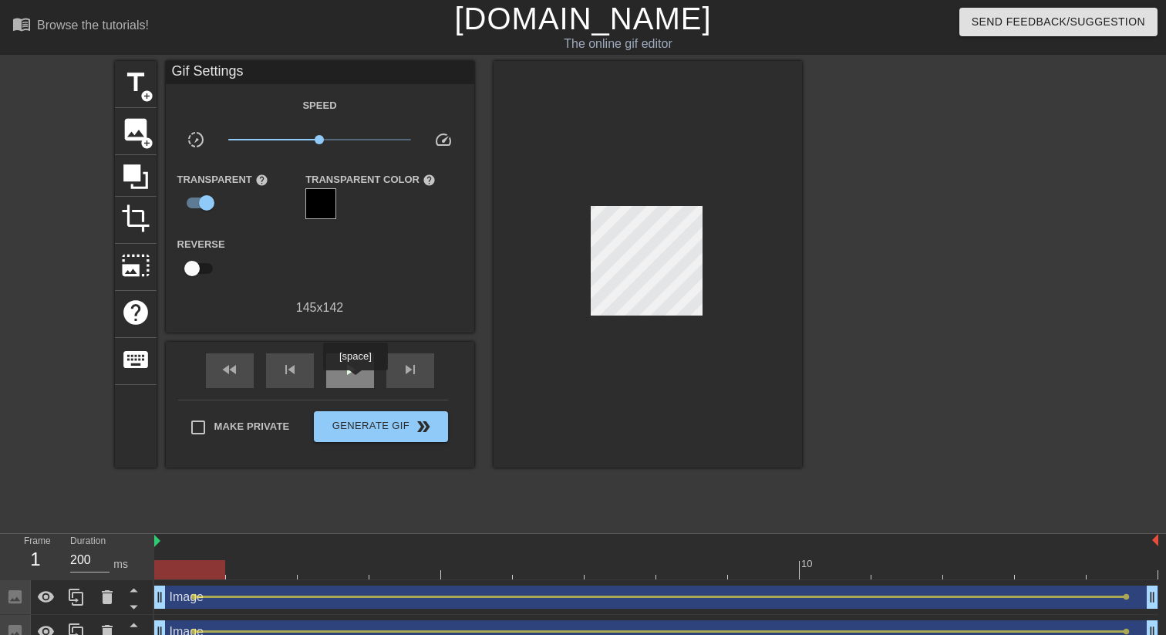
click at [357, 381] on div "play_arrow" at bounding box center [350, 370] width 48 height 35
click at [323, 200] on div at bounding box center [320, 203] width 31 height 31
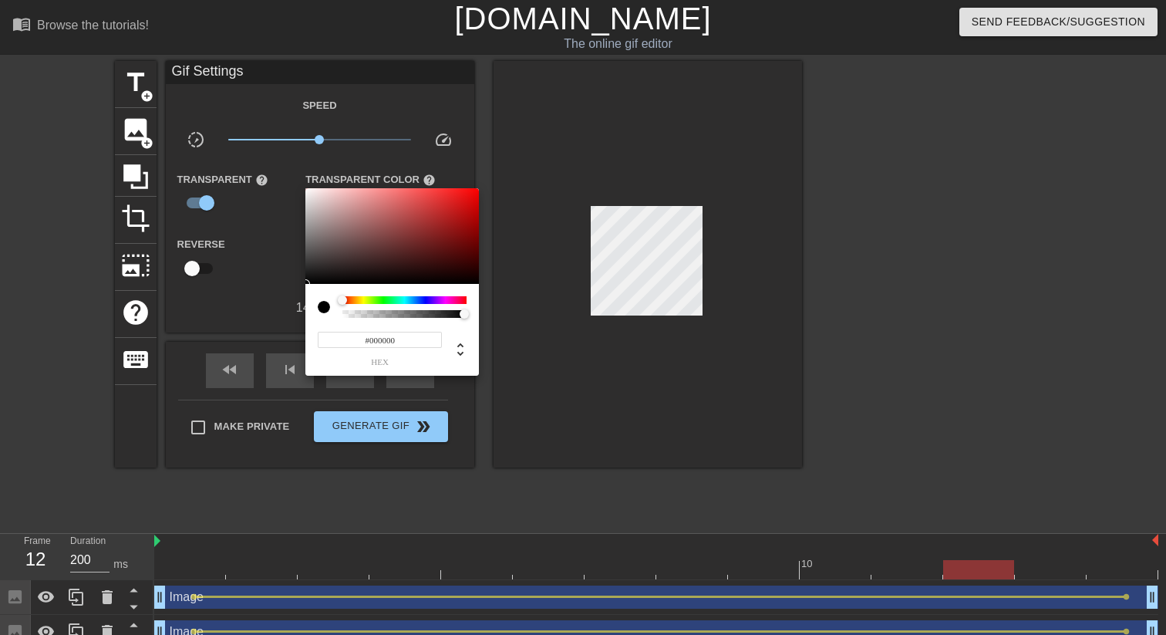
click at [372, 154] on div at bounding box center [583, 317] width 1166 height 635
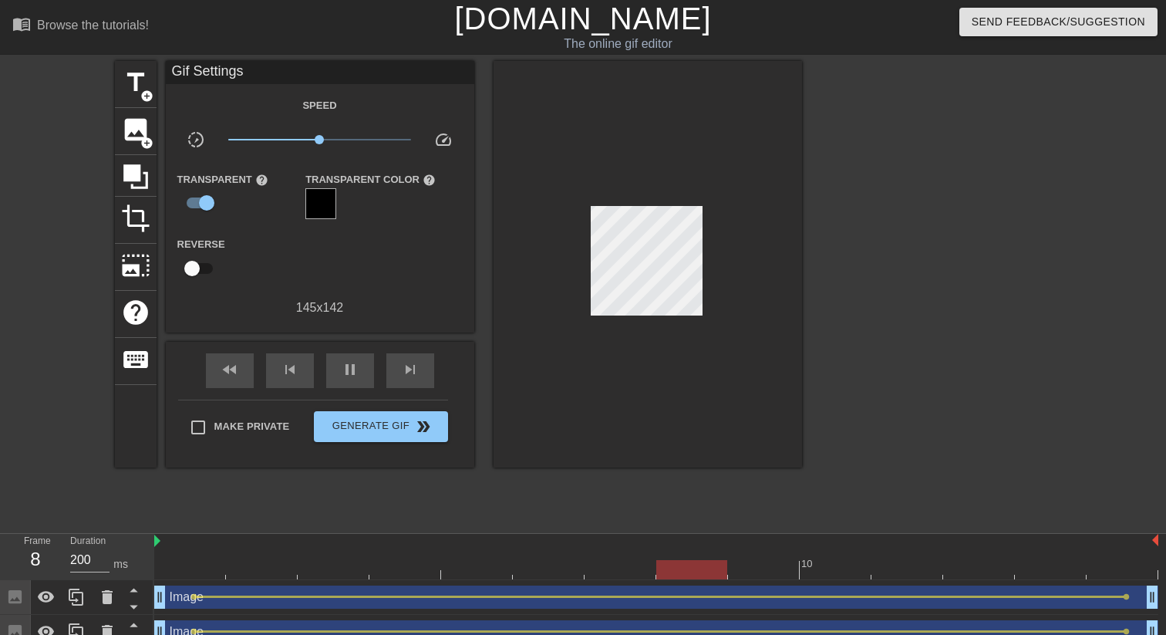
click at [327, 200] on div at bounding box center [320, 203] width 31 height 31
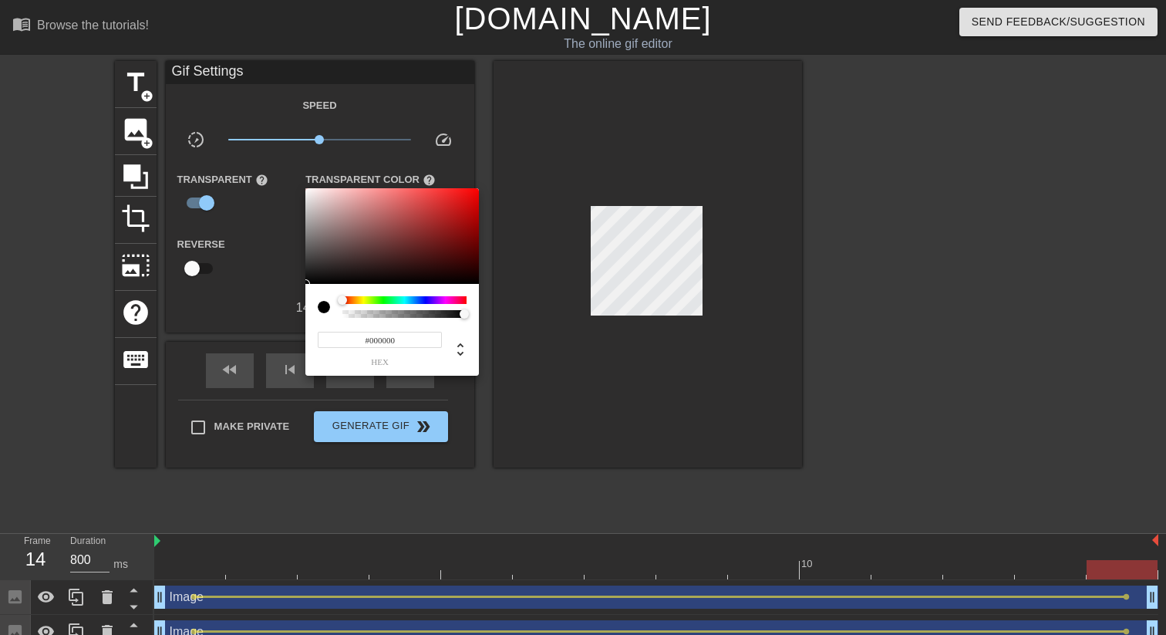
click at [423, 172] on div at bounding box center [583, 317] width 1166 height 635
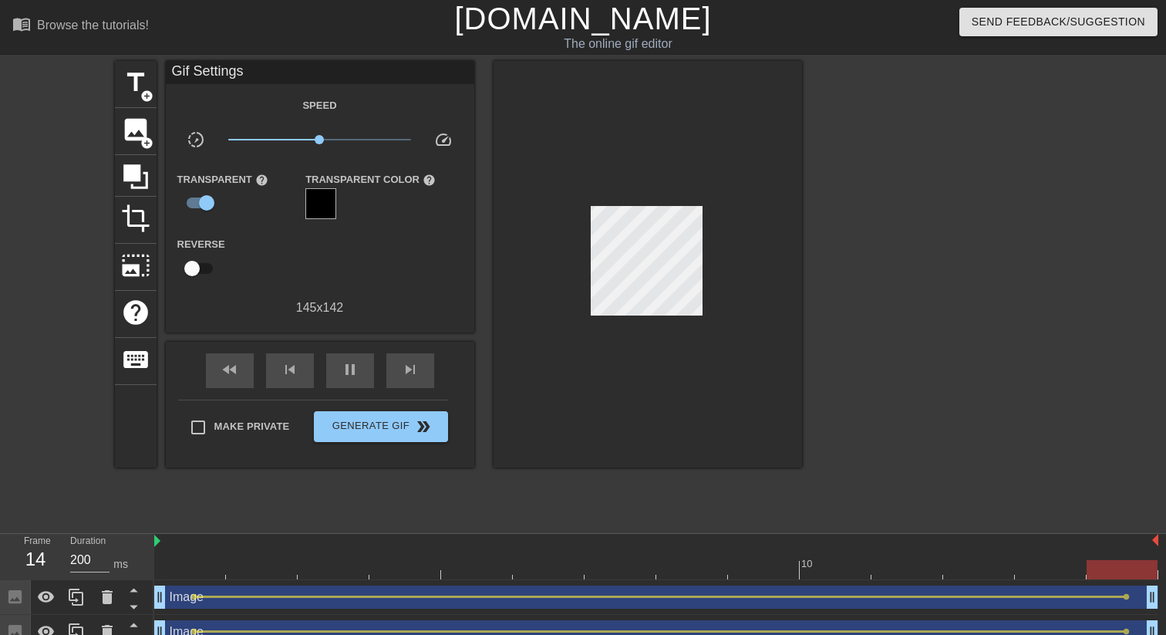
click at [432, 180] on span "help" at bounding box center [429, 179] width 13 height 13
click at [426, 180] on span "help" at bounding box center [429, 179] width 13 height 13
click at [380, 183] on label "Transparent Color help" at bounding box center [370, 179] width 130 height 15
click at [318, 199] on div at bounding box center [320, 203] width 31 height 31
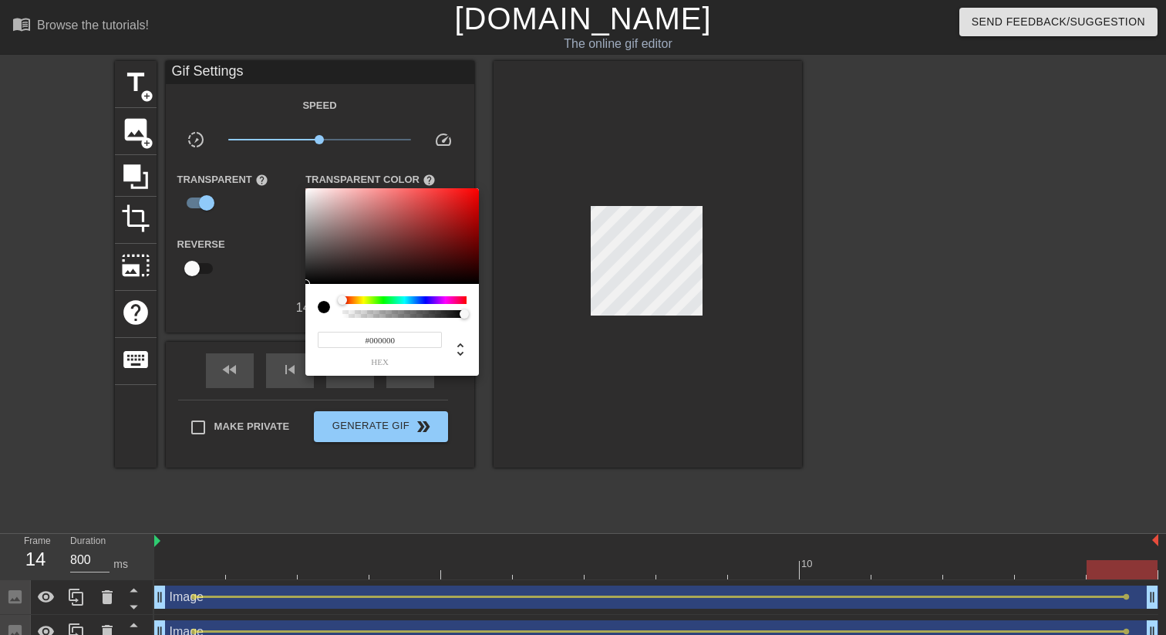
click at [430, 169] on div at bounding box center [583, 317] width 1166 height 635
type input "200"
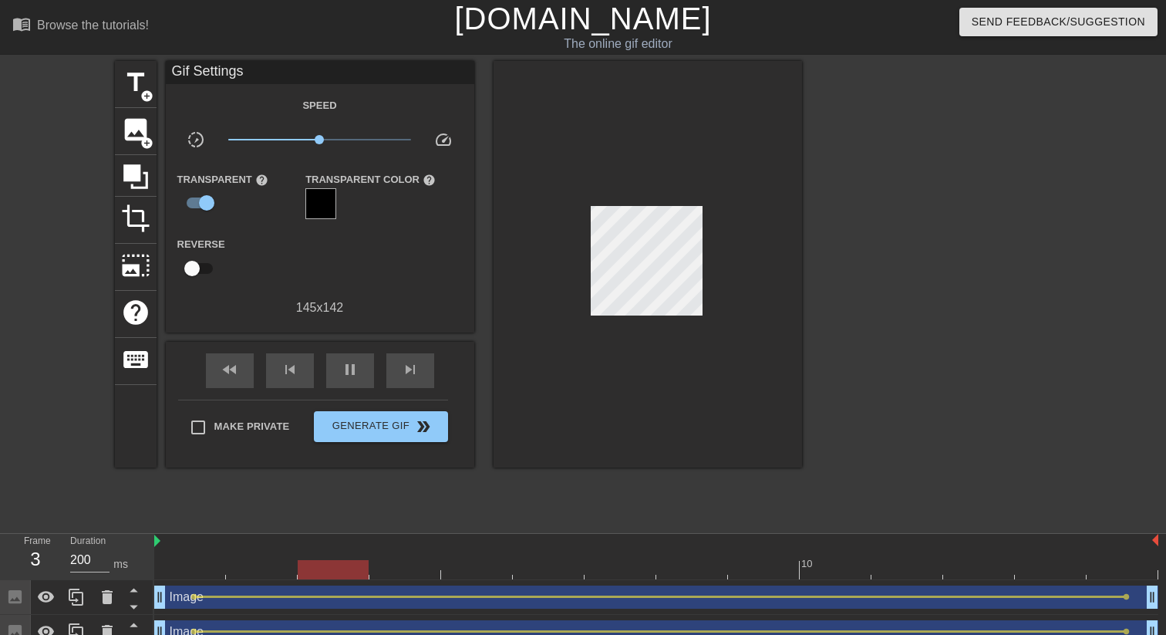
click at [430, 182] on span "help" at bounding box center [429, 179] width 13 height 13
click at [428, 181] on span "help" at bounding box center [429, 179] width 13 height 13
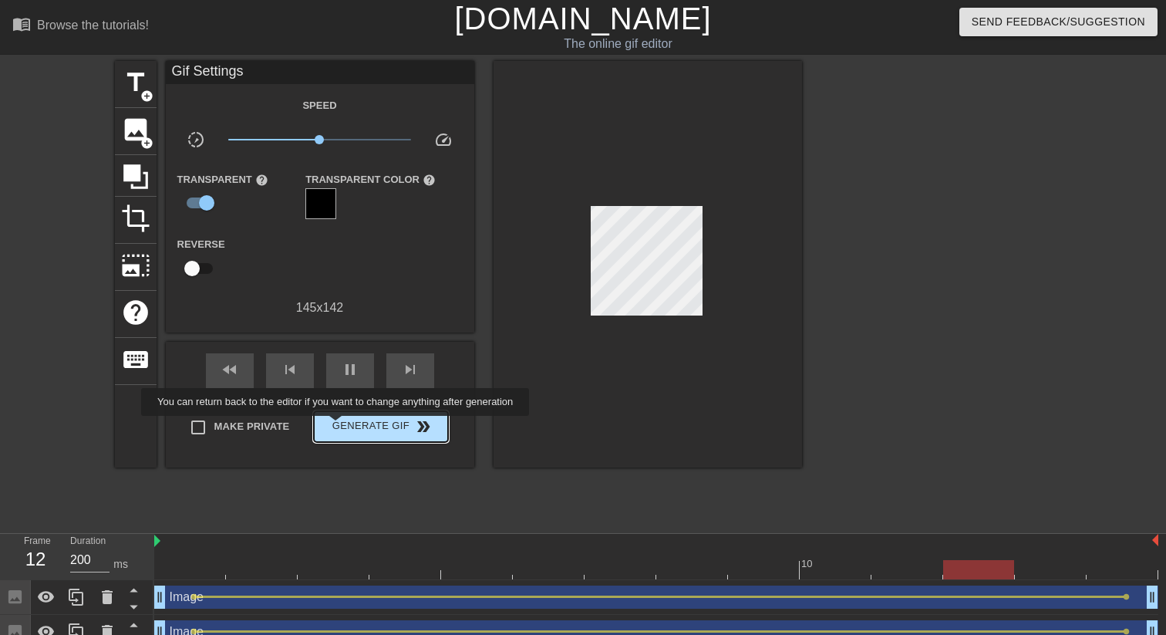
click at [345, 426] on span "Generate Gif double_arrow" at bounding box center [380, 426] width 121 height 19
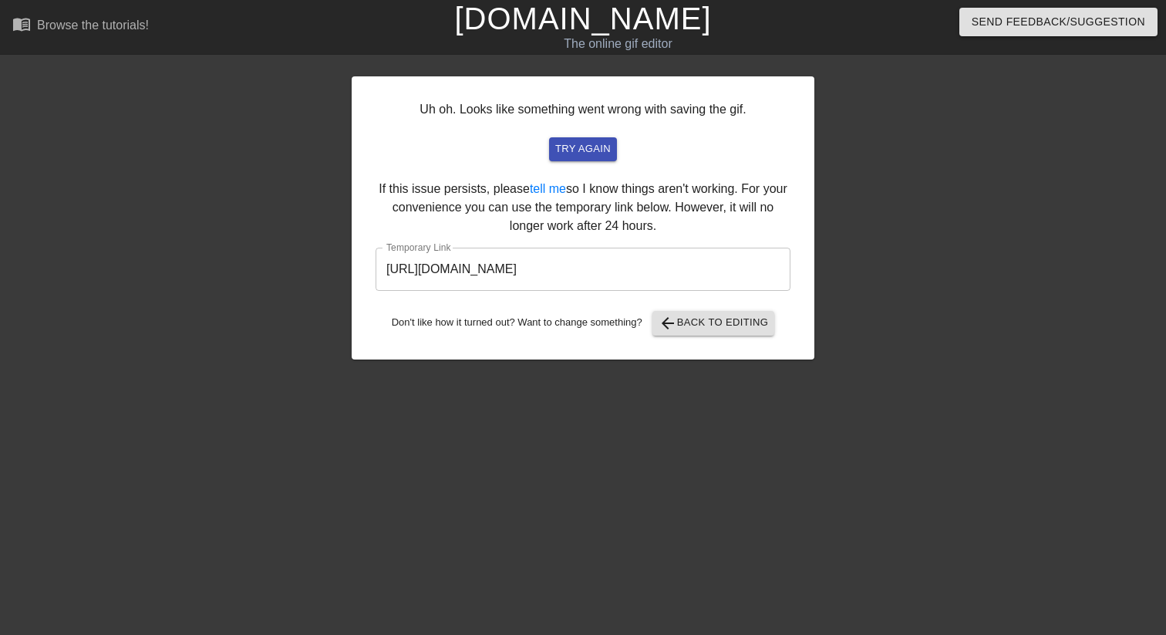
click at [574, 269] on input "https://www.gifntext.com/temp_generations/4tzjSmLI.gif" at bounding box center [582, 268] width 415 height 43
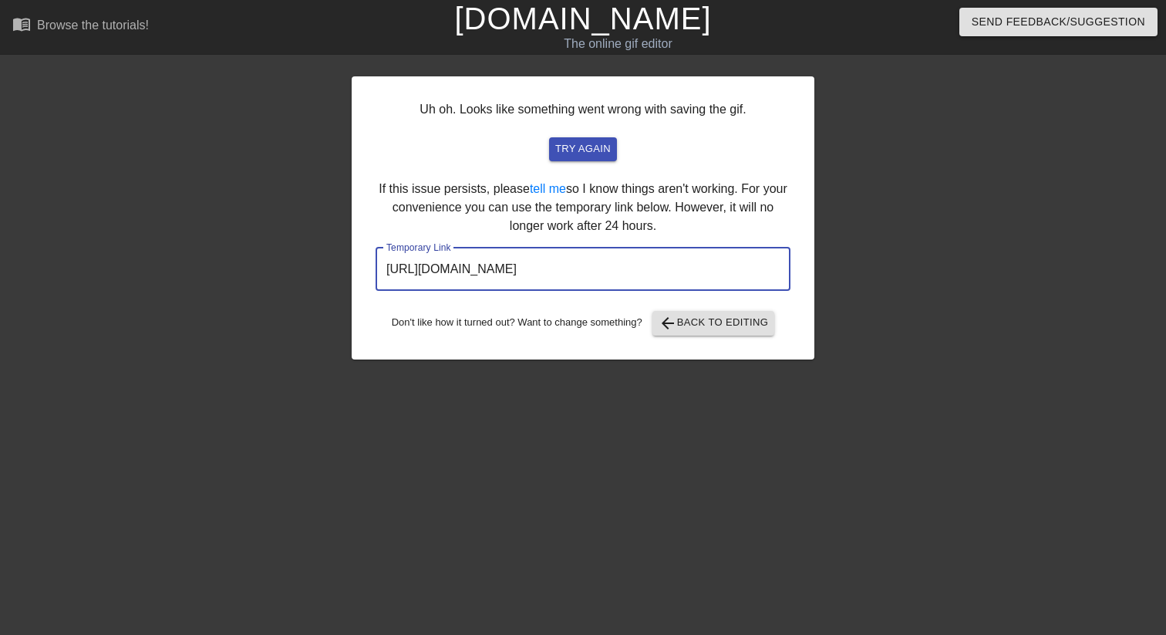
click at [574, 269] on input "https://www.gifntext.com/temp_generations/4tzjSmLI.gif" at bounding box center [582, 268] width 415 height 43
click at [731, 322] on span "arrow_back Back to Editing" at bounding box center [713, 323] width 110 height 19
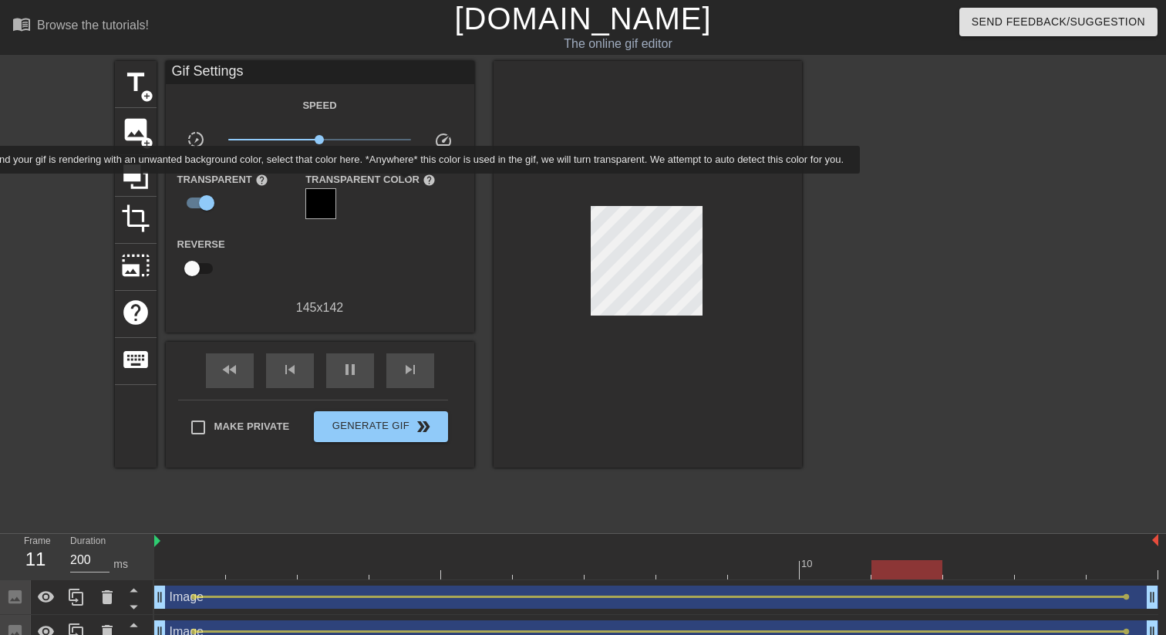
click at [431, 184] on span "help" at bounding box center [429, 179] width 13 height 13
click at [318, 209] on div at bounding box center [320, 203] width 31 height 31
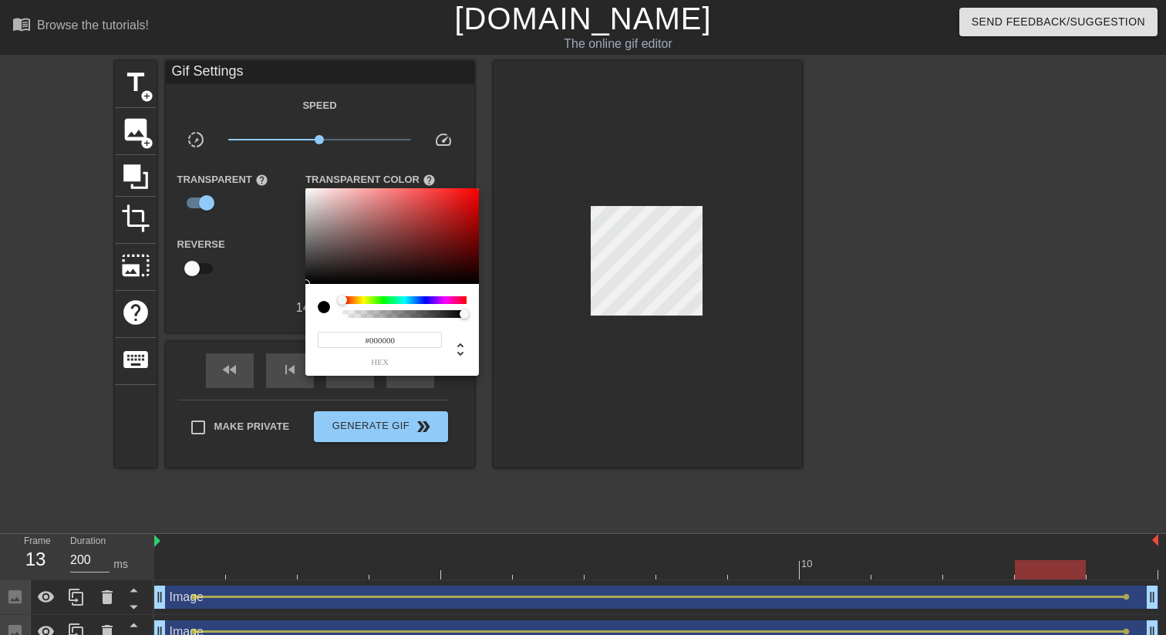
drag, startPoint x: 365, startPoint y: 340, endPoint x: 435, endPoint y: 338, distance: 69.4
click at [435, 338] on input "#000000" at bounding box center [380, 340] width 124 height 16
click at [318, 308] on div at bounding box center [324, 307] width 12 height 12
type input "200"
click at [325, 308] on div at bounding box center [324, 307] width 12 height 12
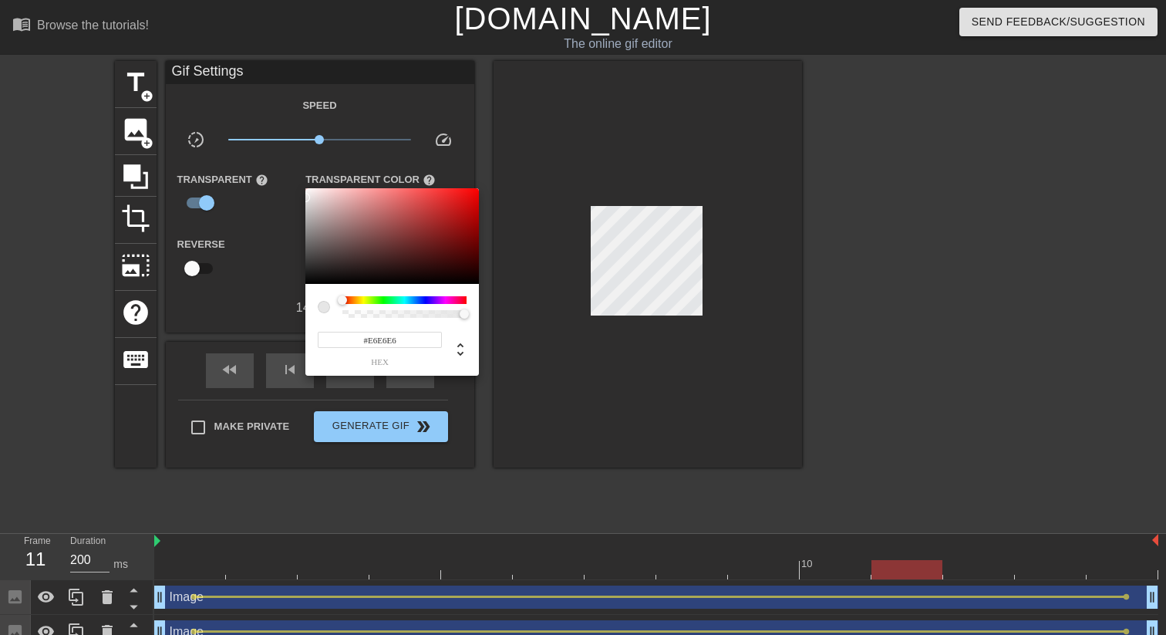
type input "#FFFFFF"
drag, startPoint x: 308, startPoint y: 282, endPoint x: 261, endPoint y: 123, distance: 166.6
click at [261, 123] on div "#FFFFFF hex" at bounding box center [583, 317] width 1166 height 635
type input "800"
type input "#DACBCB"
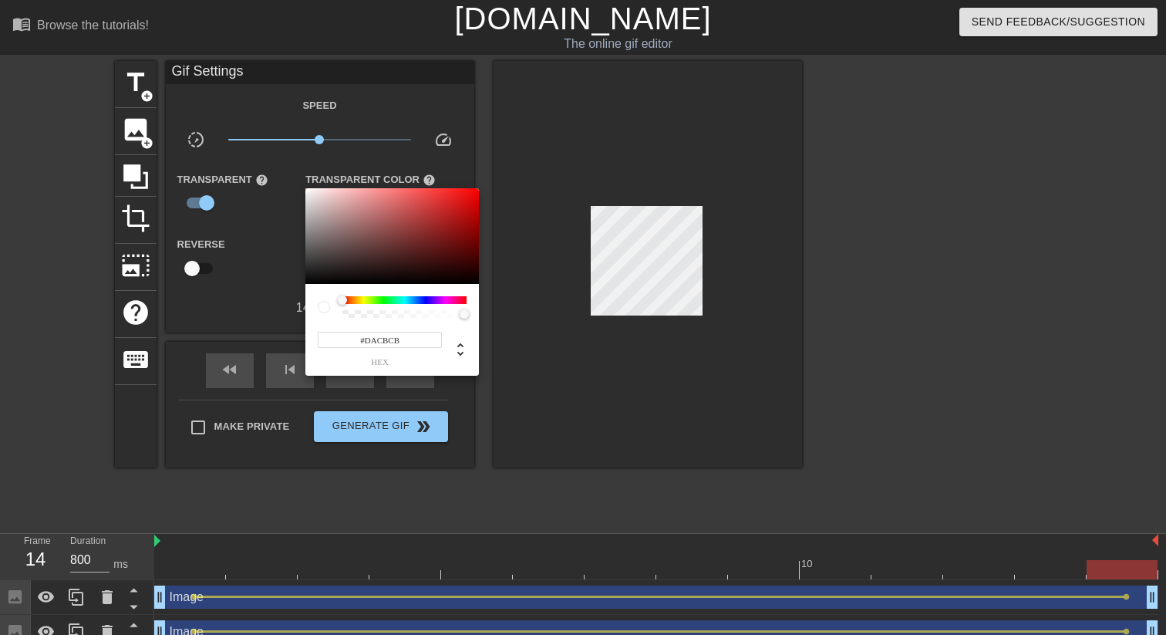
type input "200"
type input "#FFFFFF"
drag, startPoint x: 318, startPoint y: 202, endPoint x: 275, endPoint y: 152, distance: 65.6
click at [275, 152] on div "#FFFFFF hex" at bounding box center [583, 317] width 1166 height 635
type input "200"
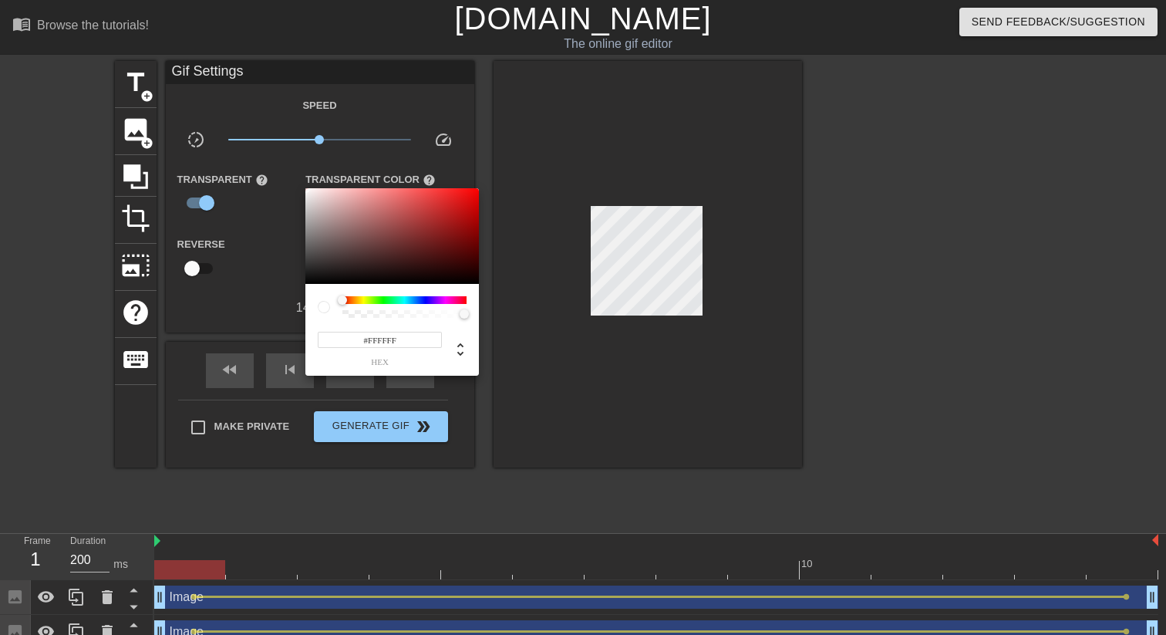
click at [454, 394] on div at bounding box center [583, 317] width 1166 height 635
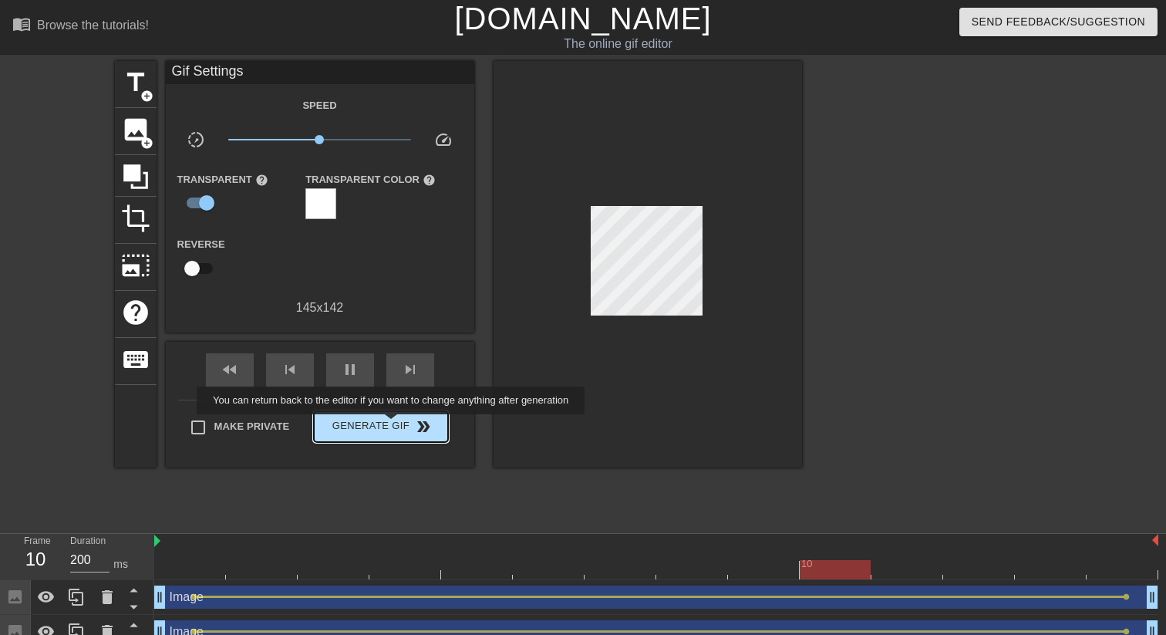
click at [401, 425] on span "Generate Gif double_arrow" at bounding box center [380, 426] width 121 height 19
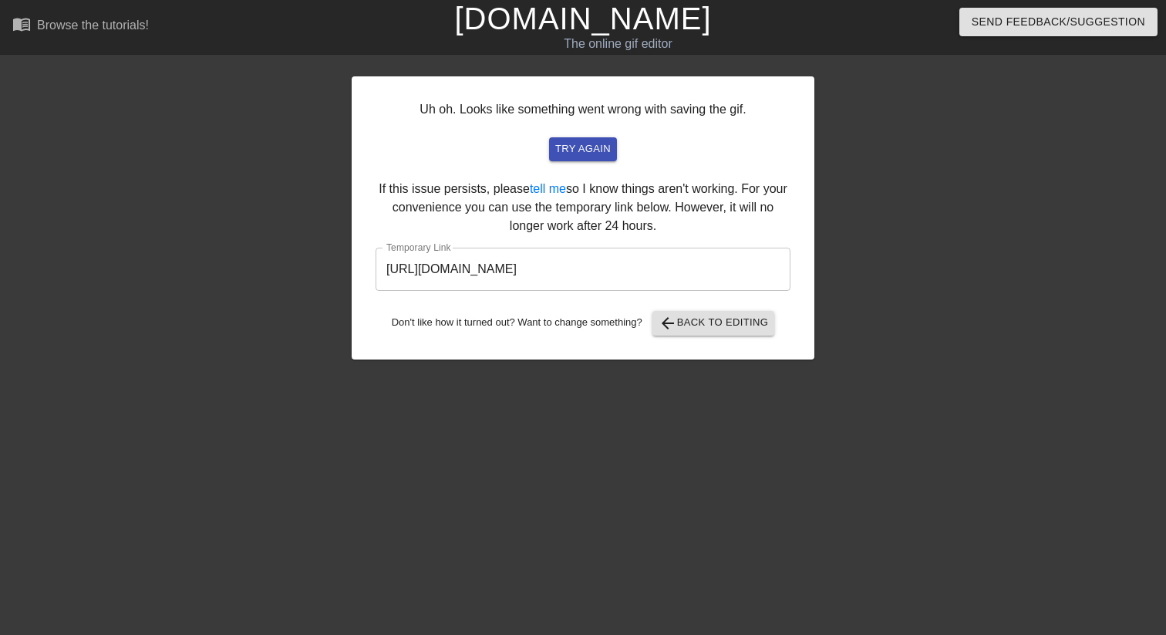
click at [591, 270] on input "https://www.gifntext.com/temp_generations/JeEZ66kB.gif" at bounding box center [582, 268] width 415 height 43
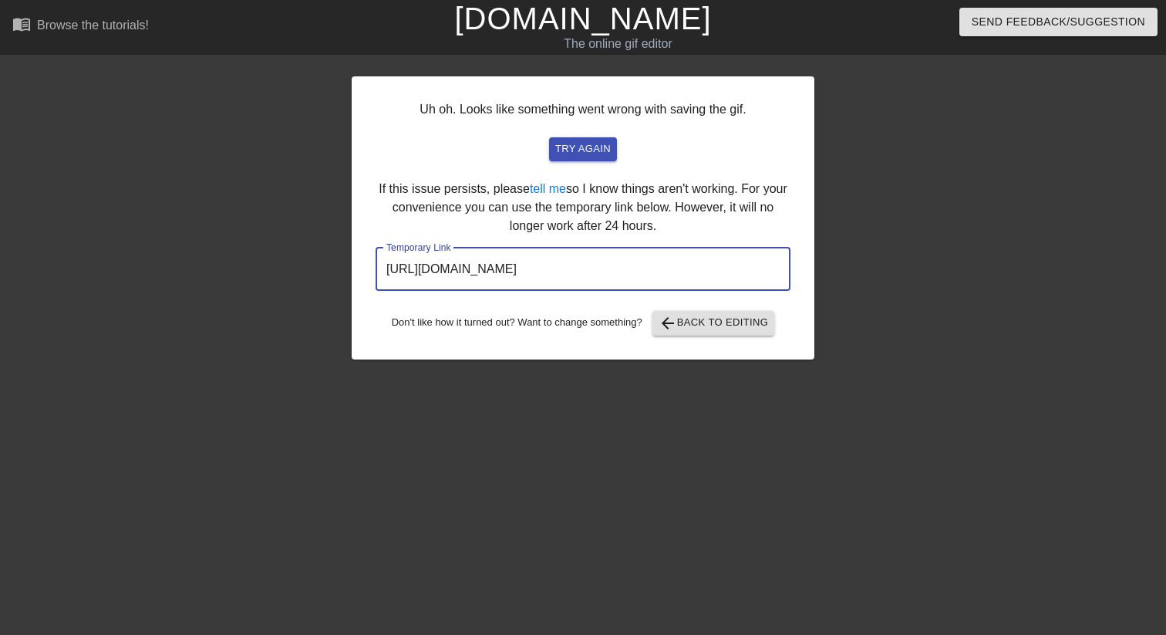
click at [591, 270] on input "https://www.gifntext.com/temp_generations/JeEZ66kB.gif" at bounding box center [582, 268] width 415 height 43
click at [691, 337] on div "Uh oh. Looks like something went wrong with saving the gif. try again If this i…" at bounding box center [583, 217] width 463 height 283
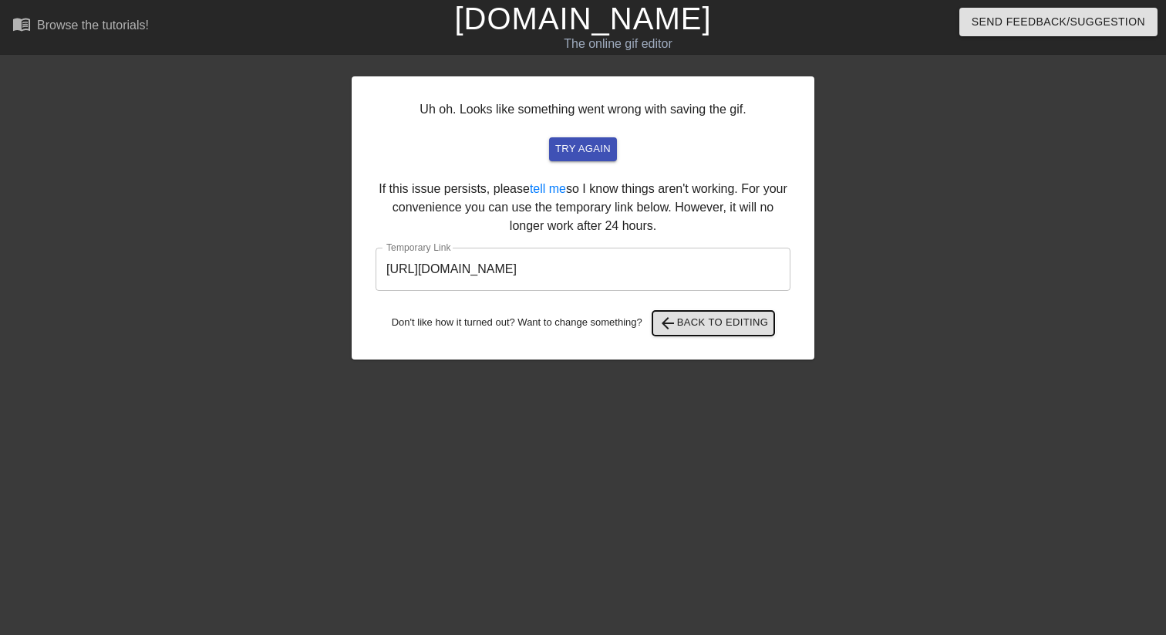
click at [709, 324] on span "arrow_back Back to Editing" at bounding box center [713, 323] width 110 height 19
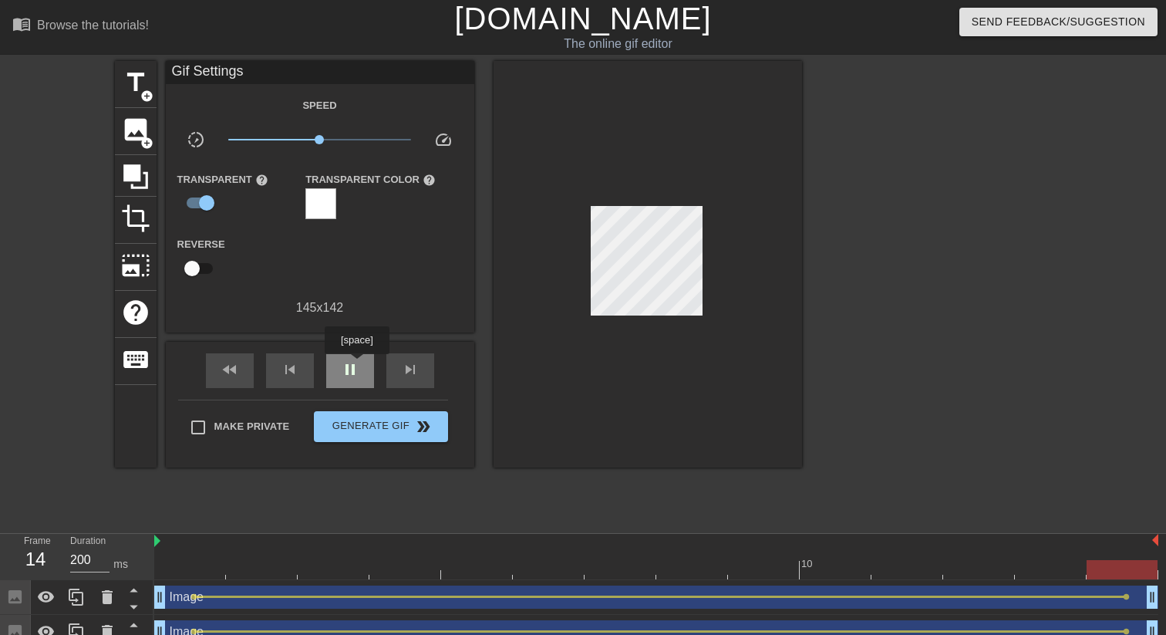
click at [359, 365] on div "pause" at bounding box center [350, 370] width 48 height 35
click at [254, 561] on div at bounding box center [656, 569] width 1004 height 19
click at [326, 569] on div at bounding box center [656, 569] width 1004 height 19
click at [395, 565] on div at bounding box center [656, 569] width 1004 height 19
click at [484, 562] on div at bounding box center [656, 569] width 1004 height 19
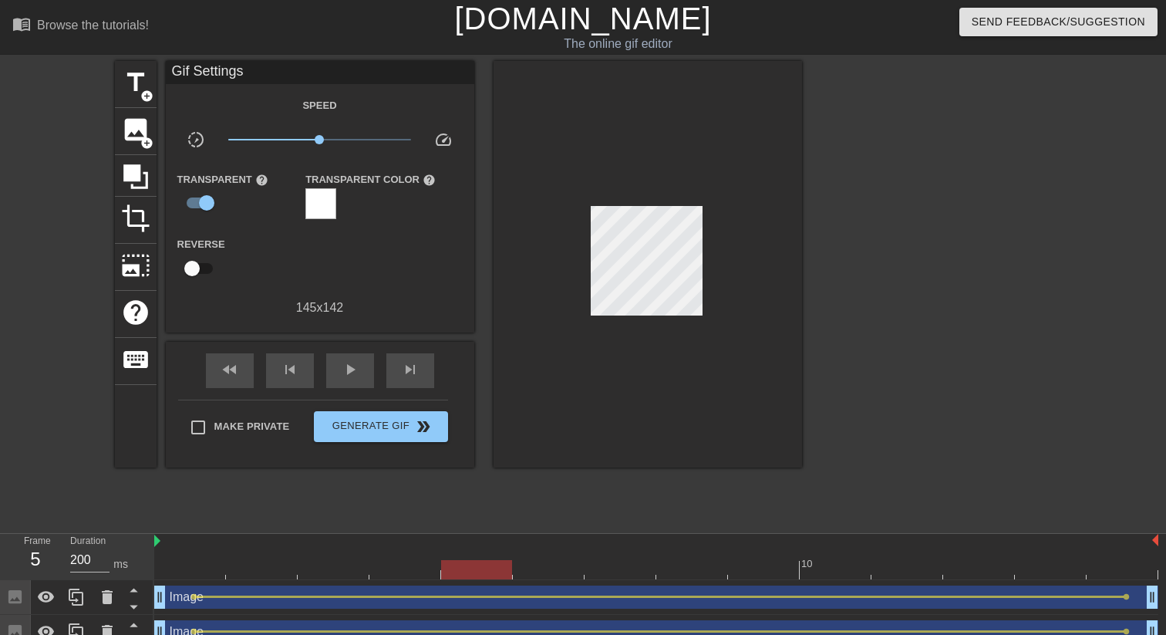
click at [561, 562] on div at bounding box center [656, 569] width 1004 height 19
click at [633, 564] on div at bounding box center [656, 569] width 1004 height 19
click at [584, 564] on div at bounding box center [548, 569] width 71 height 19
click at [699, 568] on div at bounding box center [656, 569] width 1004 height 19
click at [767, 561] on div at bounding box center [656, 569] width 1004 height 19
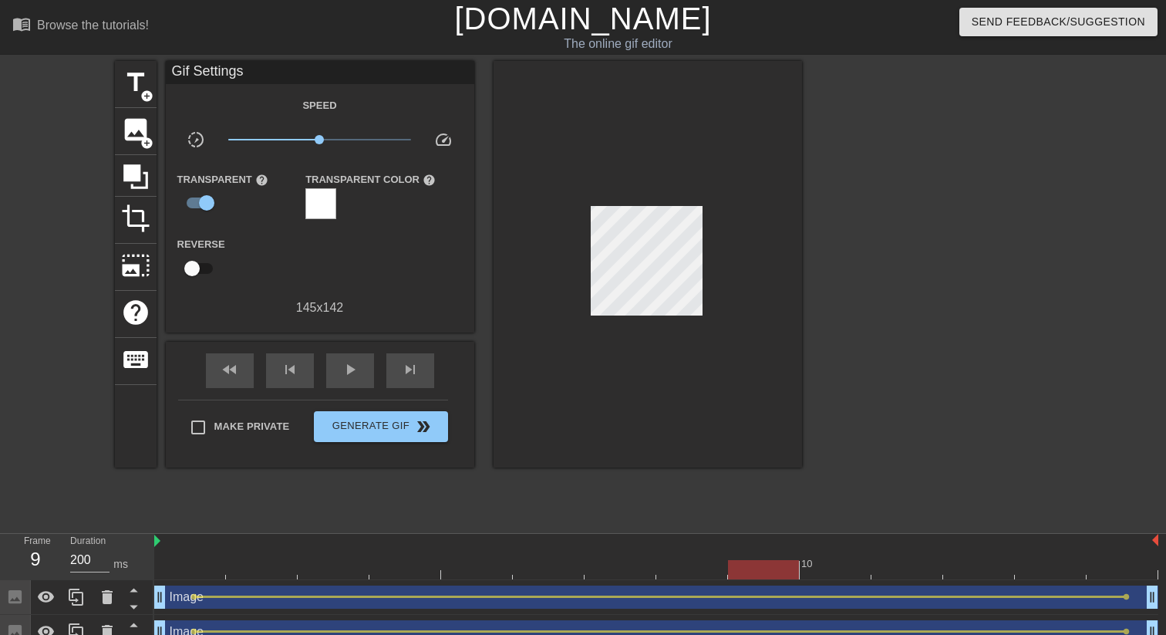
click at [818, 571] on div at bounding box center [656, 569] width 1004 height 19
click at [892, 557] on div at bounding box center [907, 558] width 72 height 19
click at [971, 567] on div at bounding box center [656, 569] width 1004 height 19
click at [1057, 560] on div at bounding box center [656, 569] width 1004 height 19
click at [1121, 567] on div at bounding box center [656, 569] width 1004 height 19
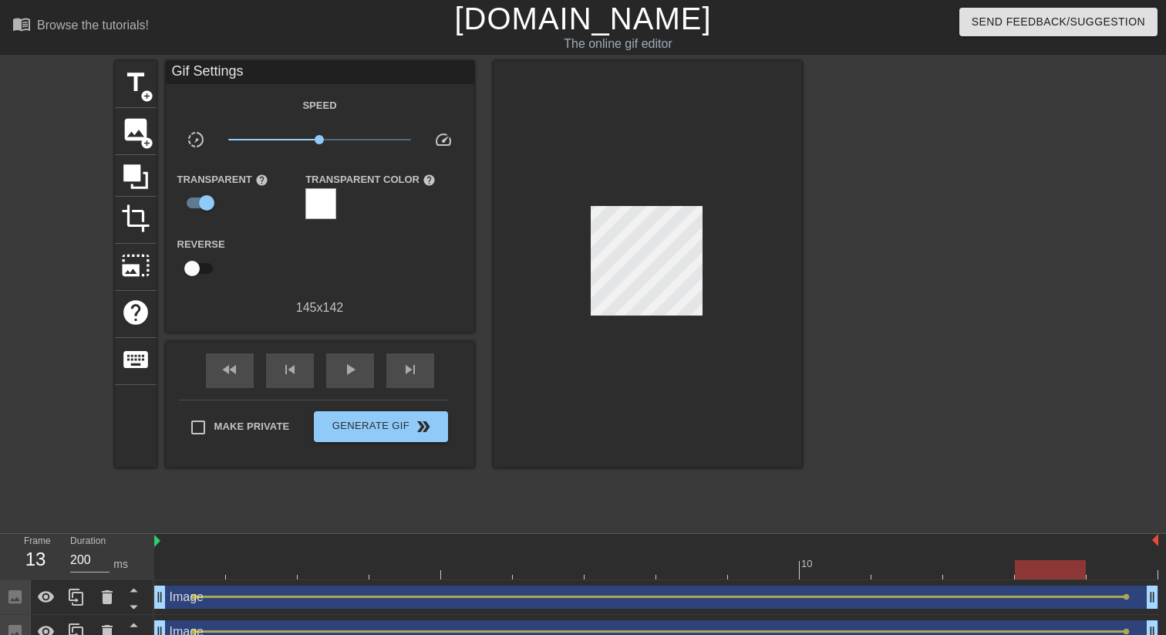
click at [1086, 567] on div at bounding box center [1050, 569] width 71 height 19
click at [407, 569] on div at bounding box center [656, 569] width 1004 height 19
type input "200"
click at [483, 573] on div at bounding box center [656, 569] width 1004 height 19
click at [553, 572] on div at bounding box center [656, 569] width 1004 height 19
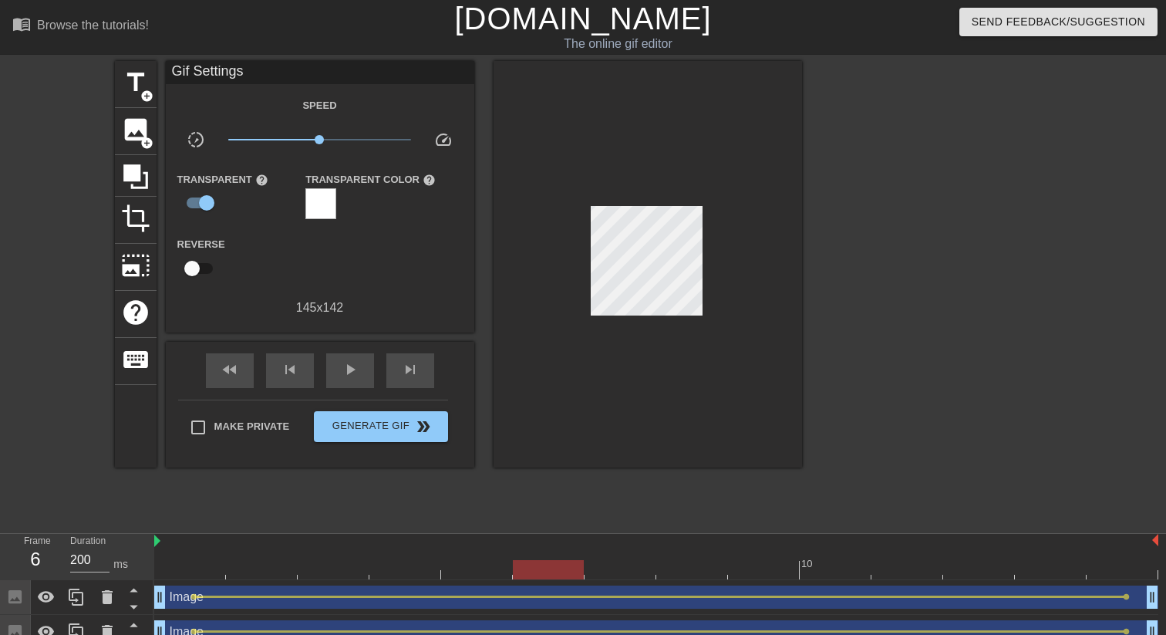
click at [611, 570] on div at bounding box center [656, 569] width 1004 height 19
click at [696, 573] on div at bounding box center [656, 569] width 1004 height 19
click at [771, 573] on div at bounding box center [656, 569] width 1004 height 19
